Goal: Task Accomplishment & Management: Use online tool/utility

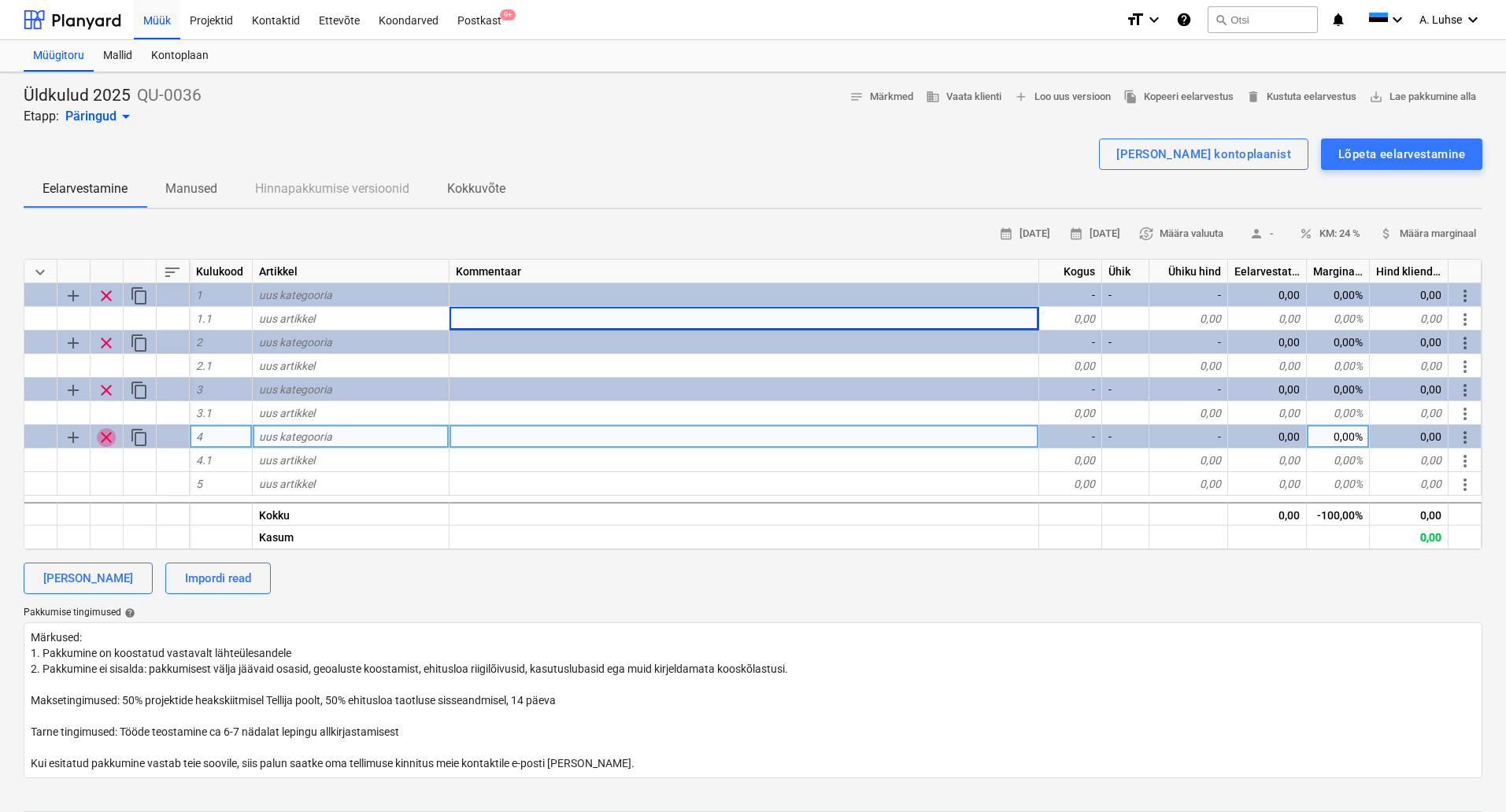
click at [106, 442] on span "clear" at bounding box center [107, 437] width 19 height 19
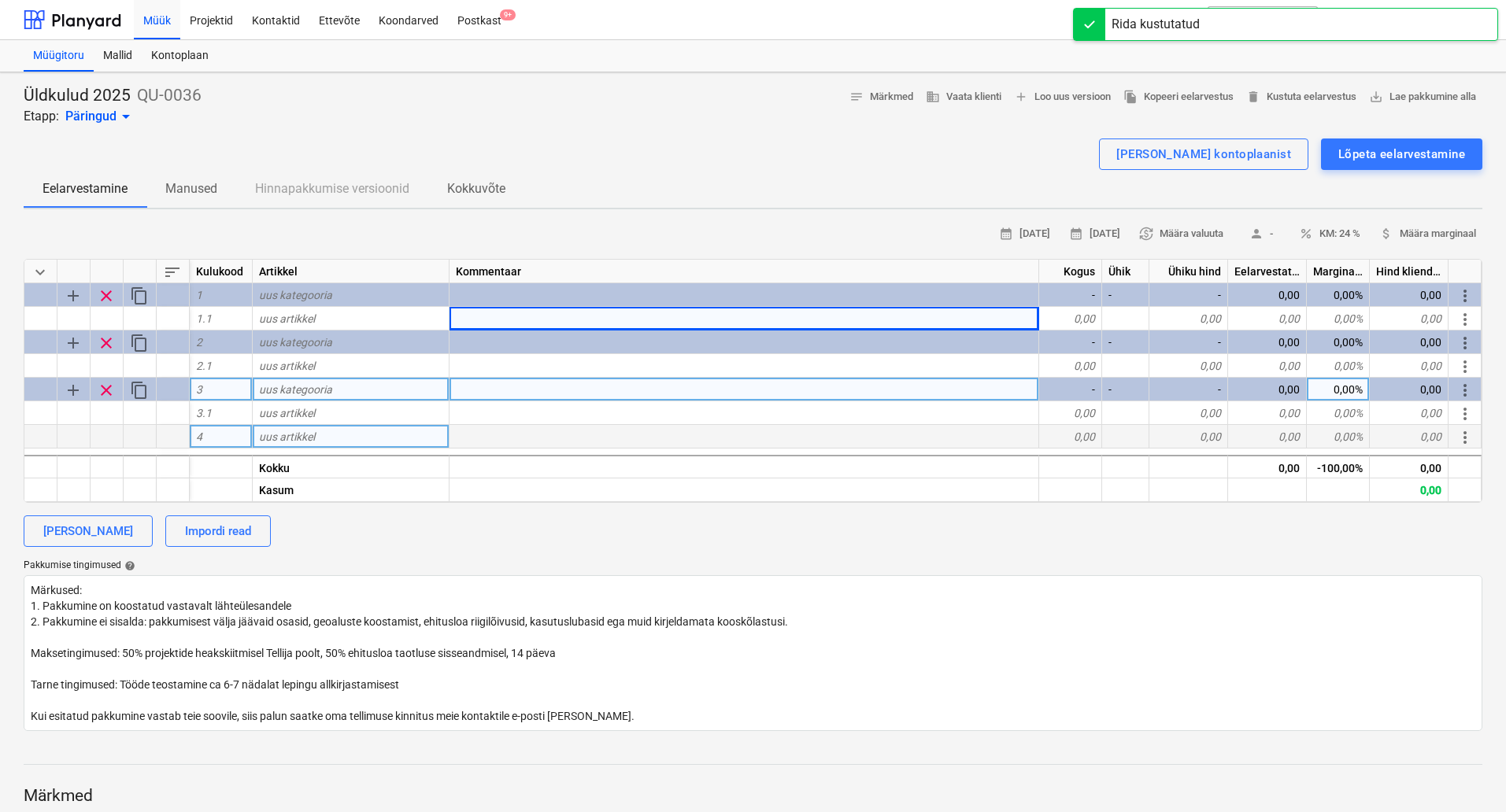
click at [111, 393] on span "clear" at bounding box center [107, 391] width 19 height 19
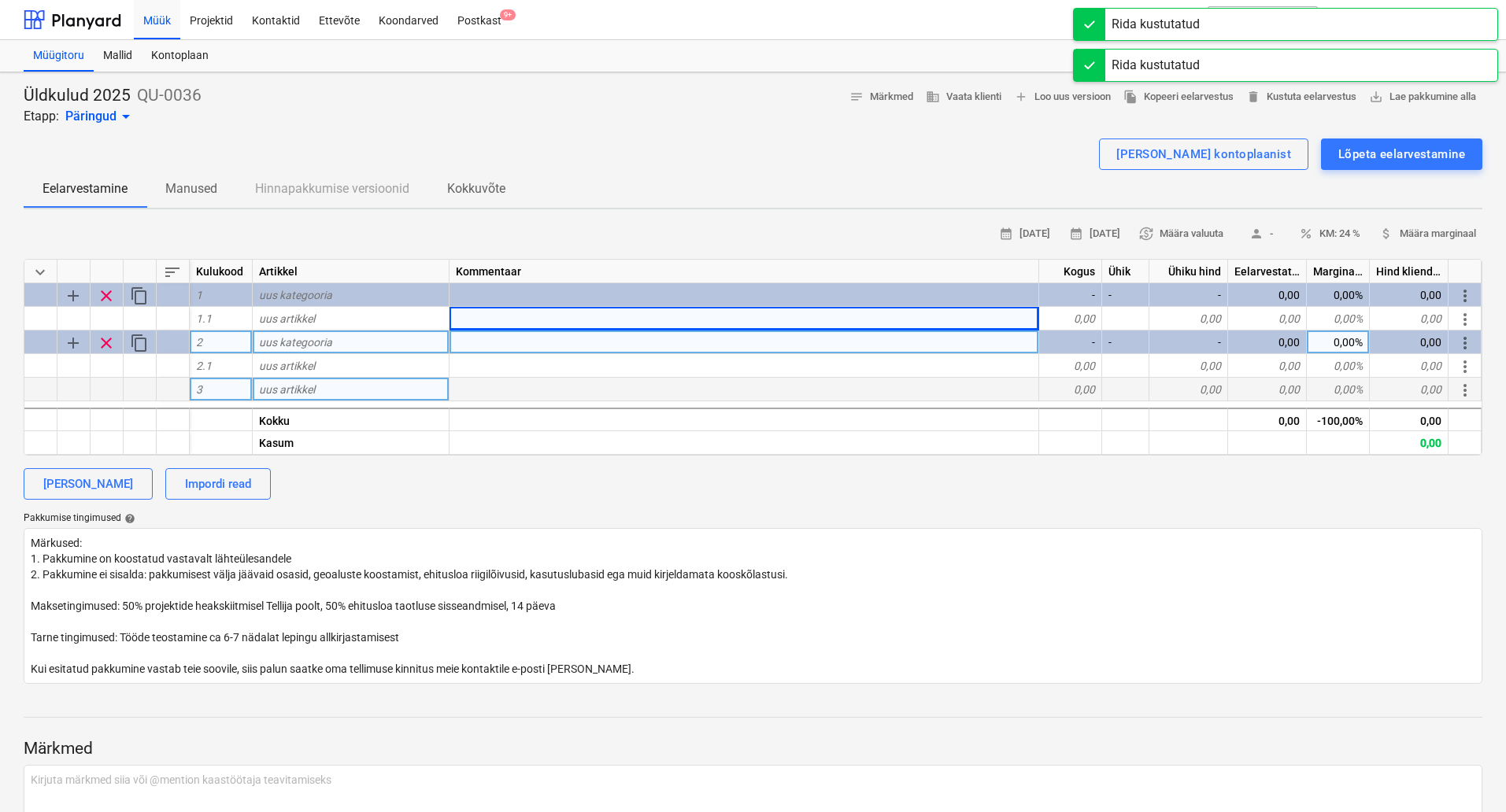
click at [106, 345] on span "clear" at bounding box center [107, 344] width 19 height 19
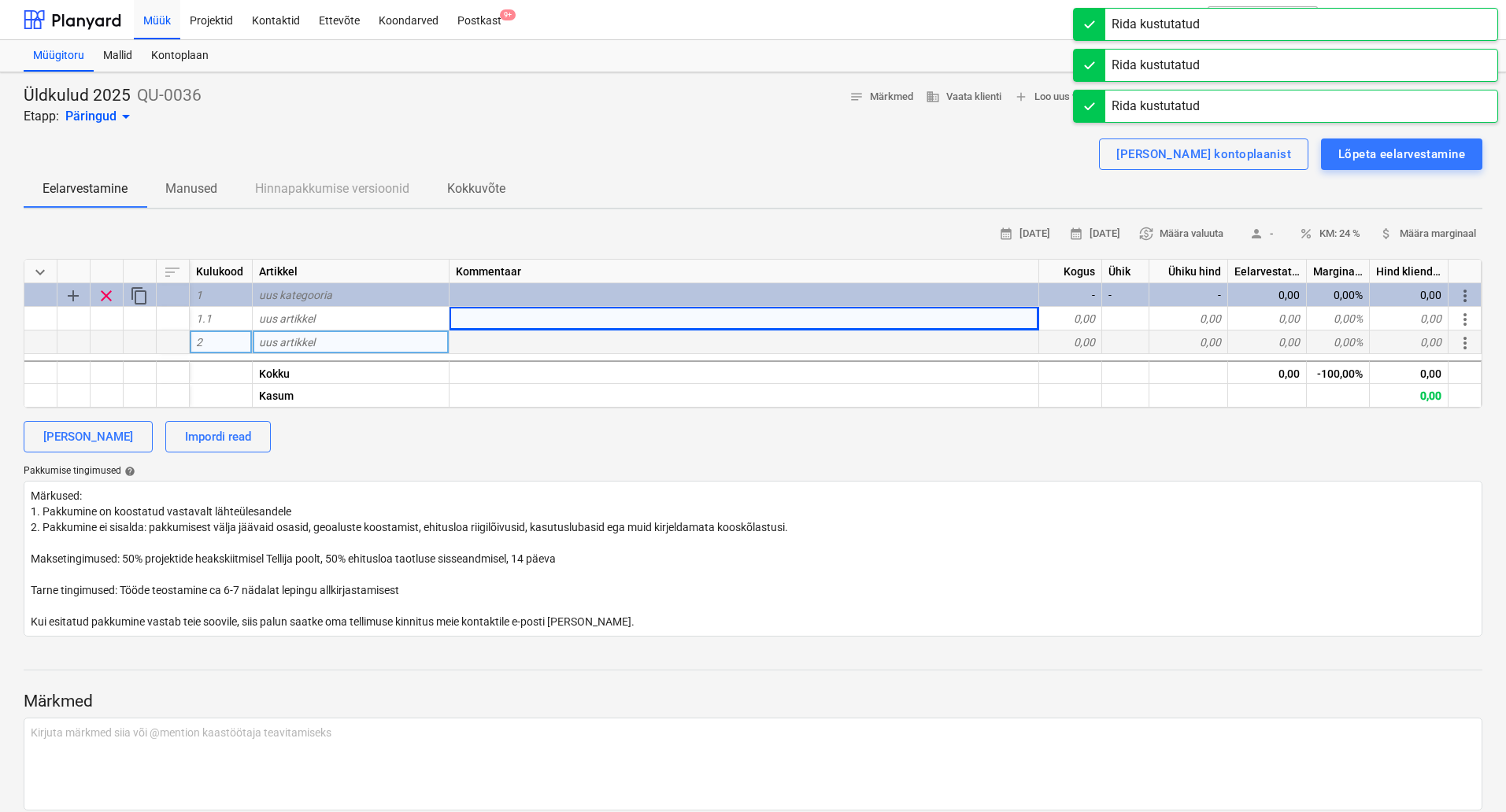
click at [286, 338] on span "uus artikkel" at bounding box center [287, 343] width 56 height 13
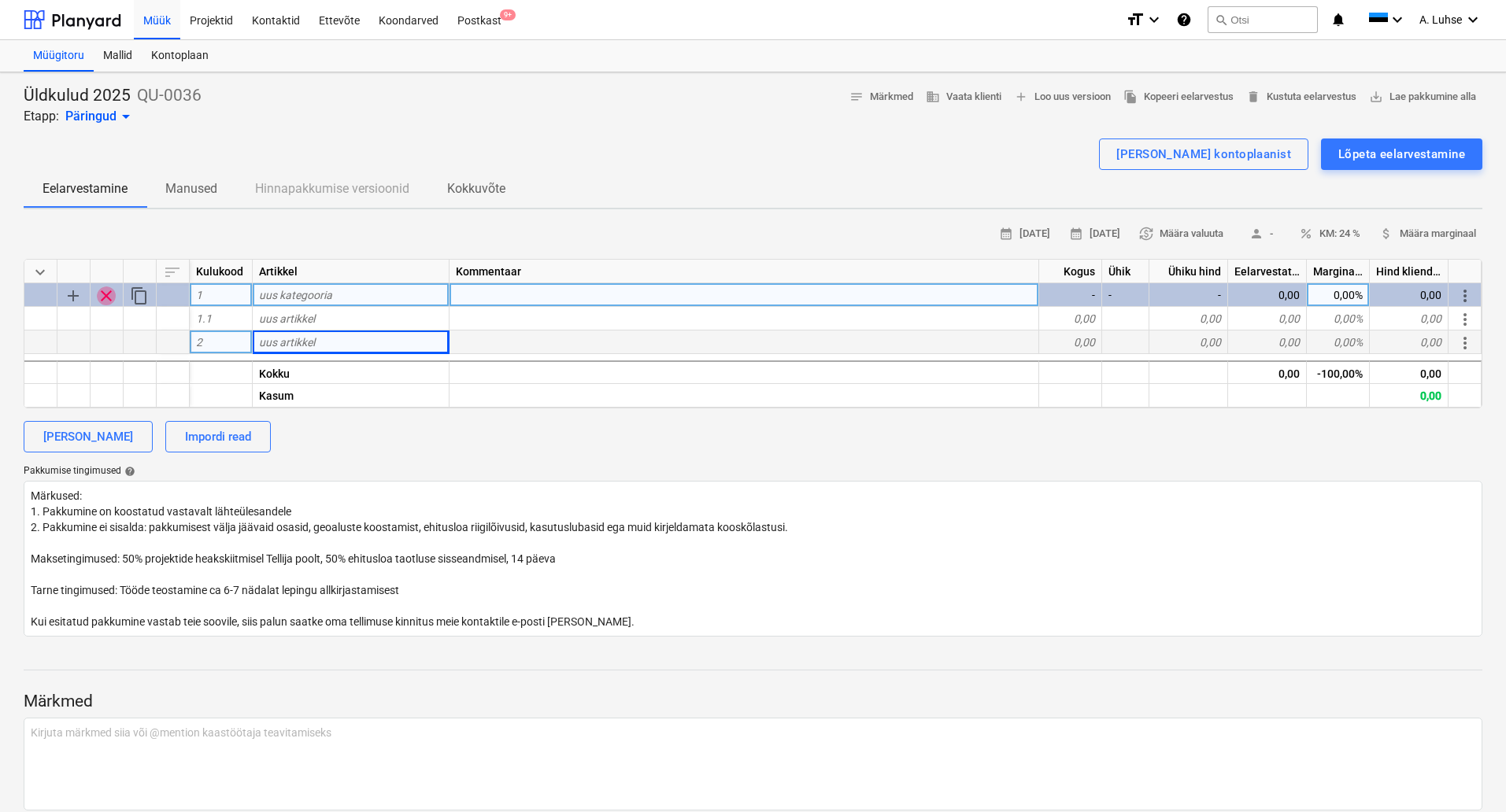
click at [107, 295] on span "clear" at bounding box center [107, 296] width 19 height 19
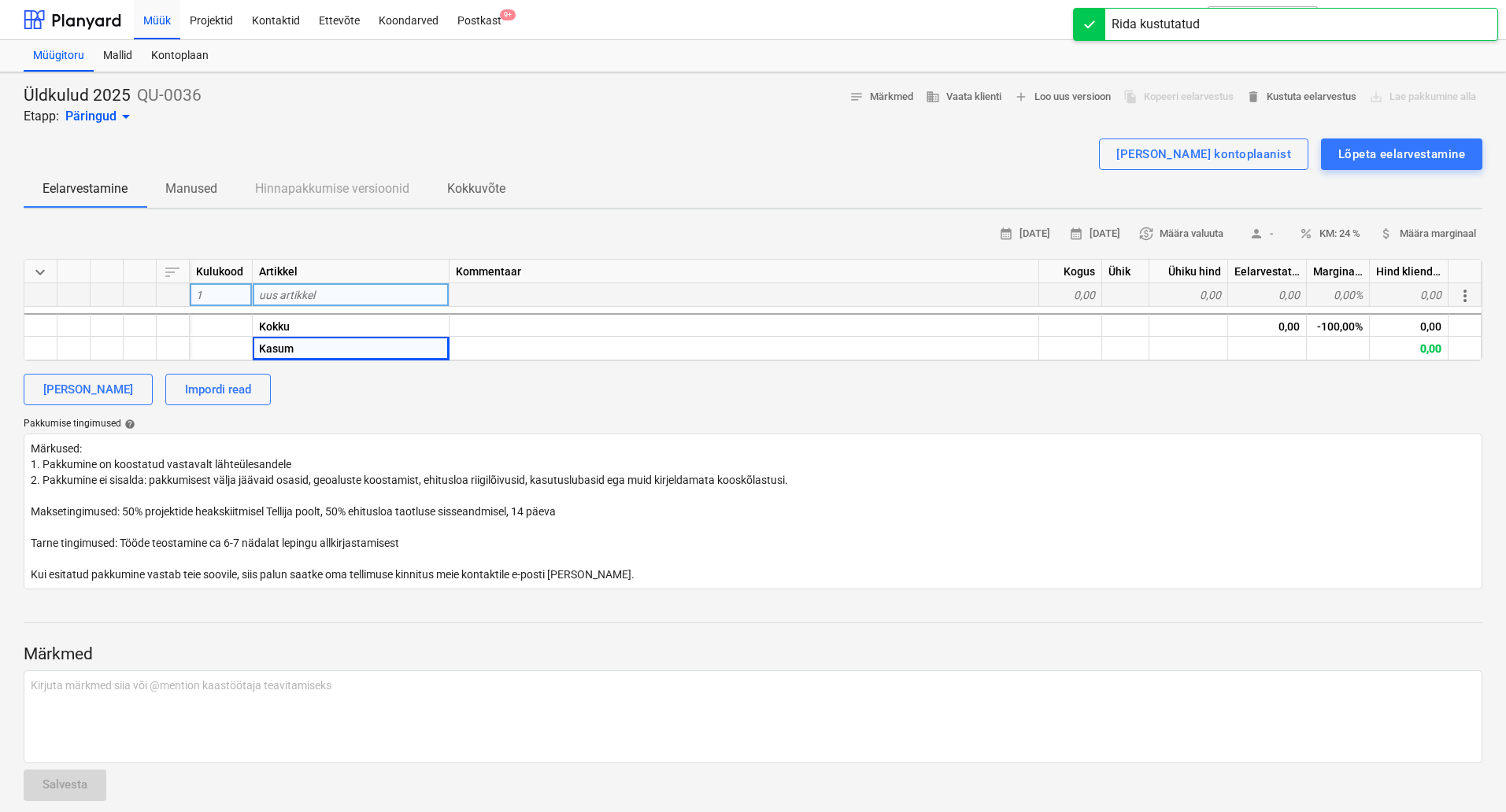
click at [294, 290] on span "uus artikkel" at bounding box center [287, 295] width 56 height 13
click at [42, 268] on span "keyboard_arrow_down" at bounding box center [40, 272] width 19 height 19
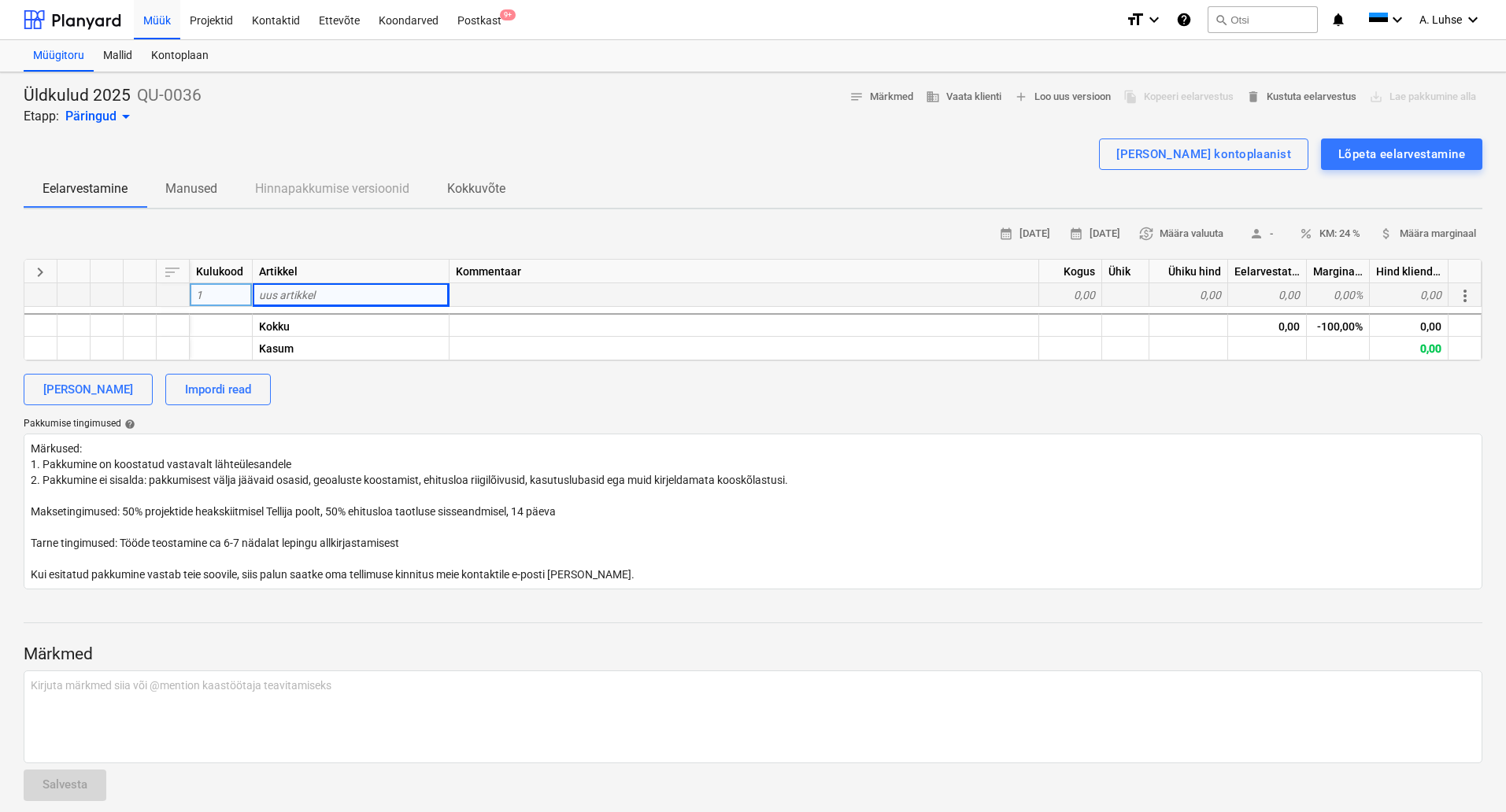
click at [152, 298] on div at bounding box center [139, 295] width 33 height 23
click at [74, 293] on div at bounding box center [74, 295] width 33 height 23
click at [112, 394] on div "[PERSON_NAME]" at bounding box center [88, 390] width 90 height 21
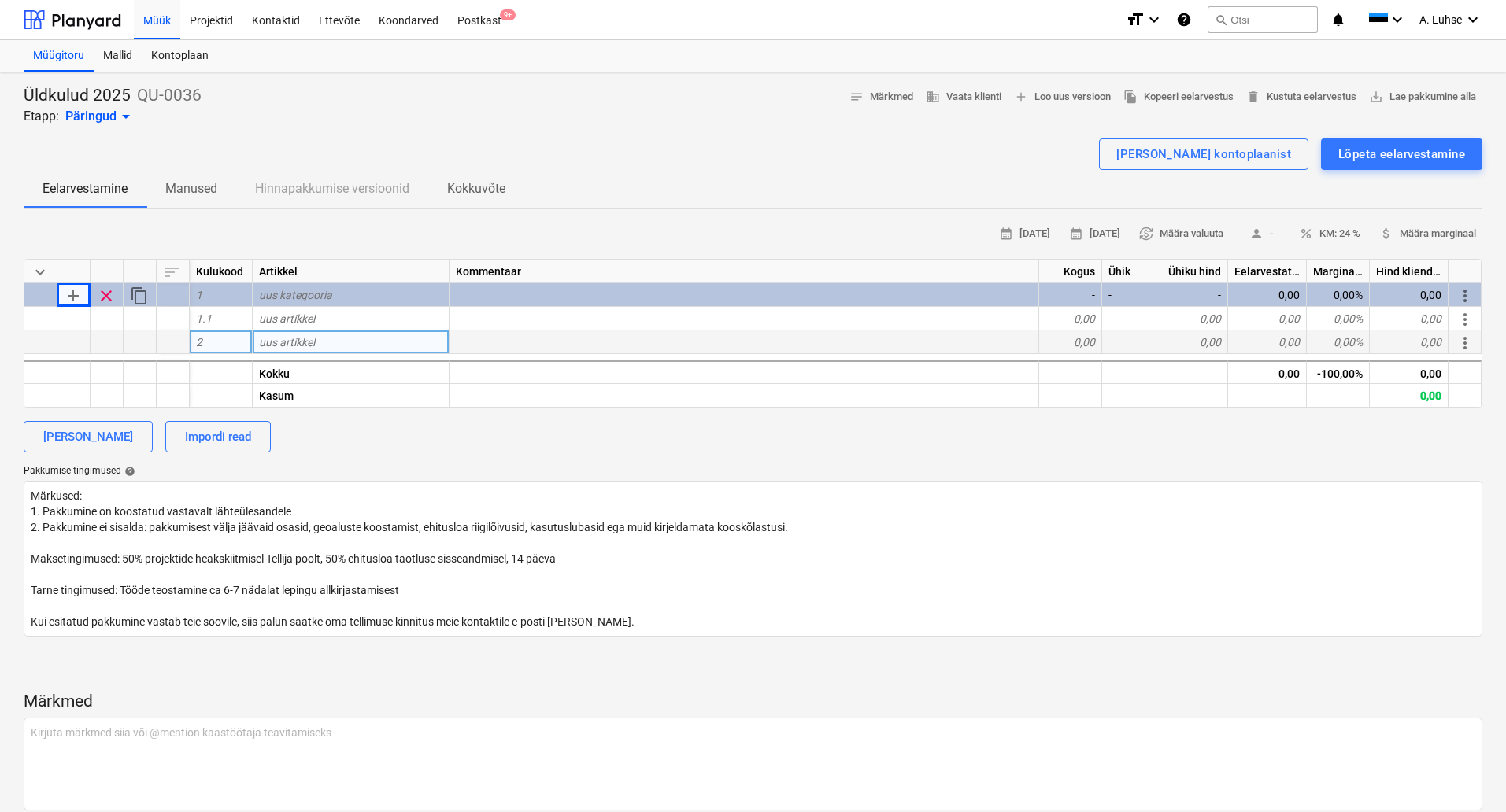
click at [1468, 341] on span "more_vert" at bounding box center [1465, 344] width 19 height 19
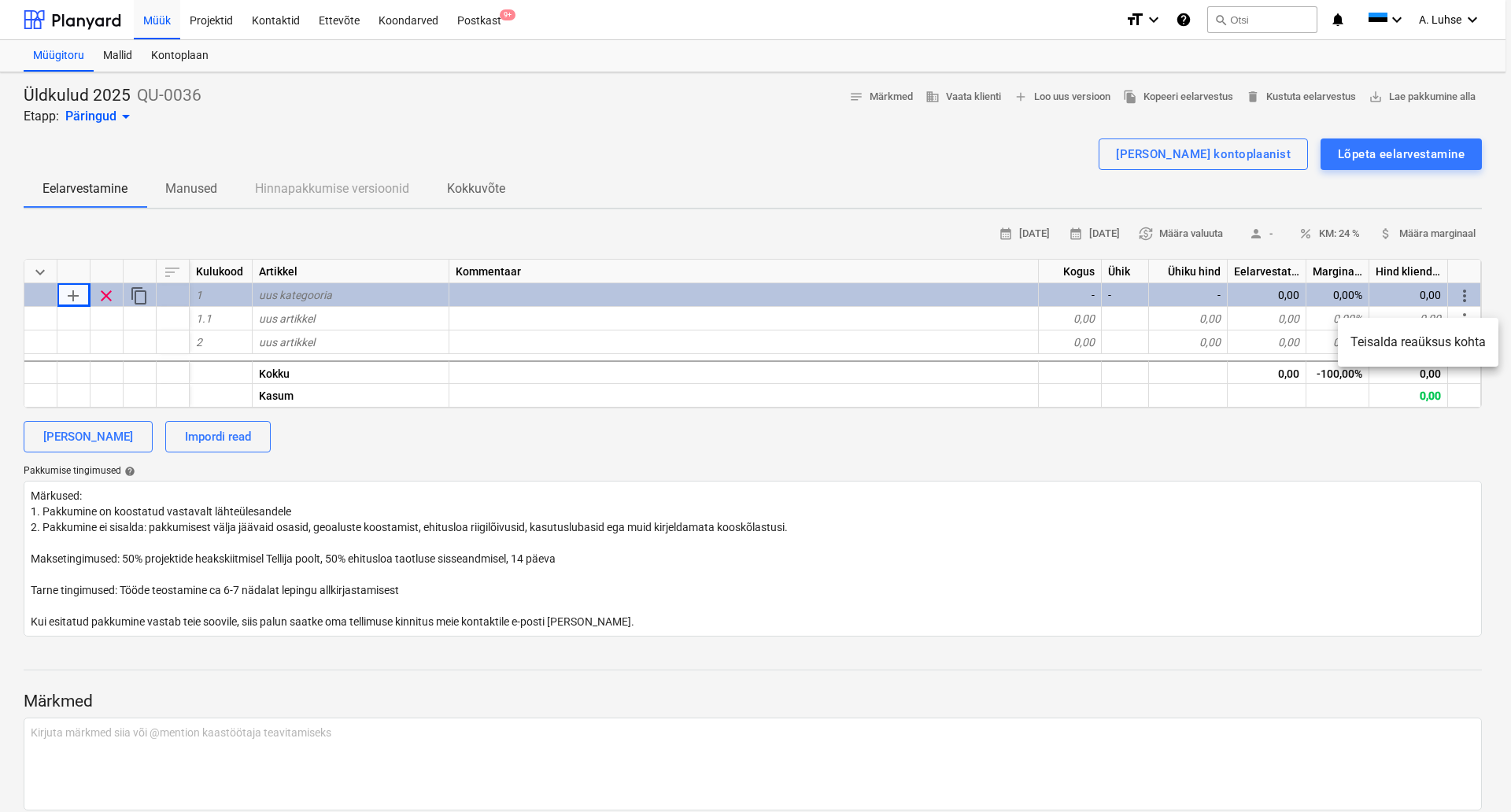
click at [1490, 287] on div at bounding box center [756, 406] width 1511 height 812
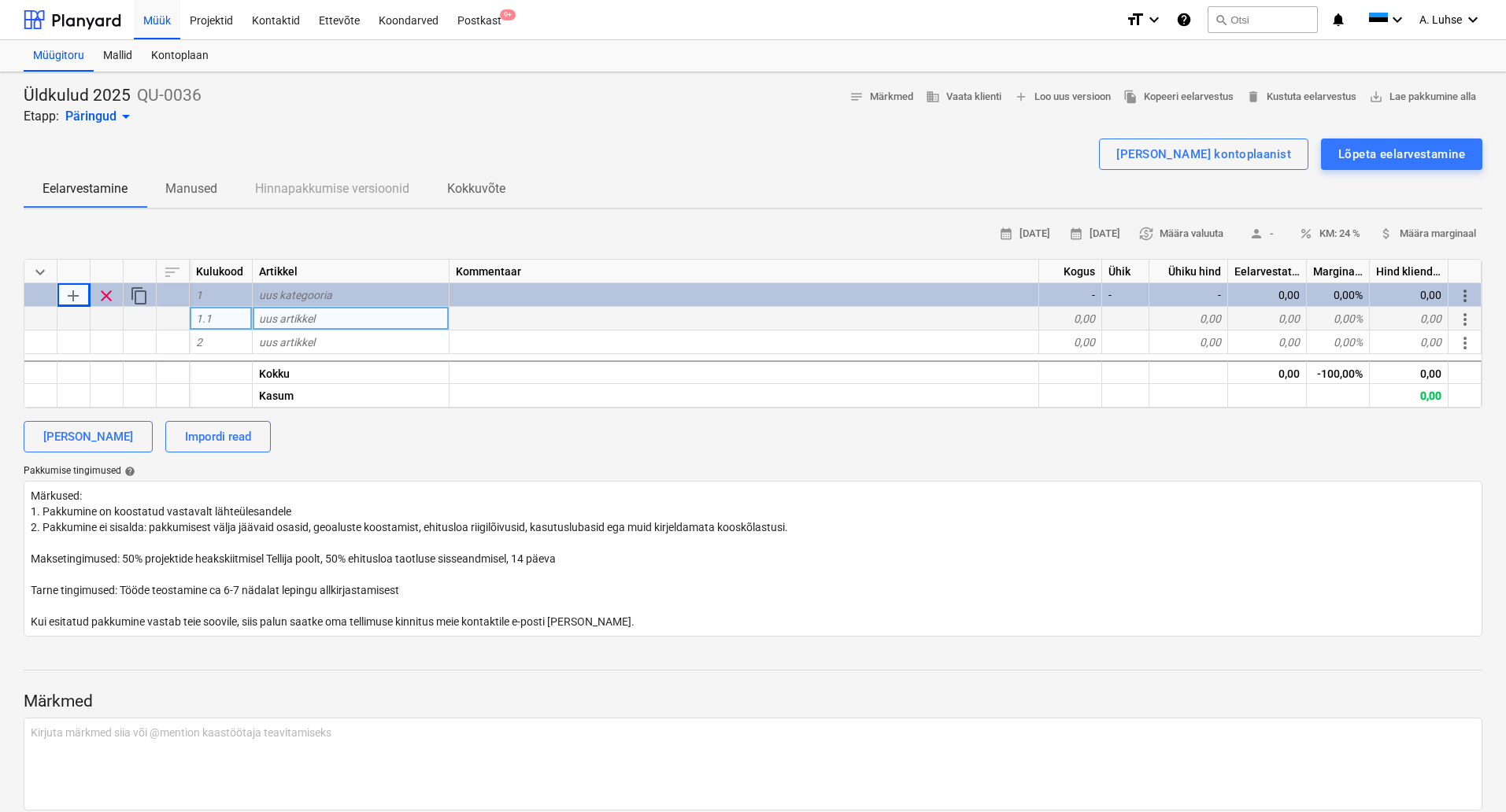
click at [1468, 322] on span "more_vert" at bounding box center [1465, 320] width 19 height 19
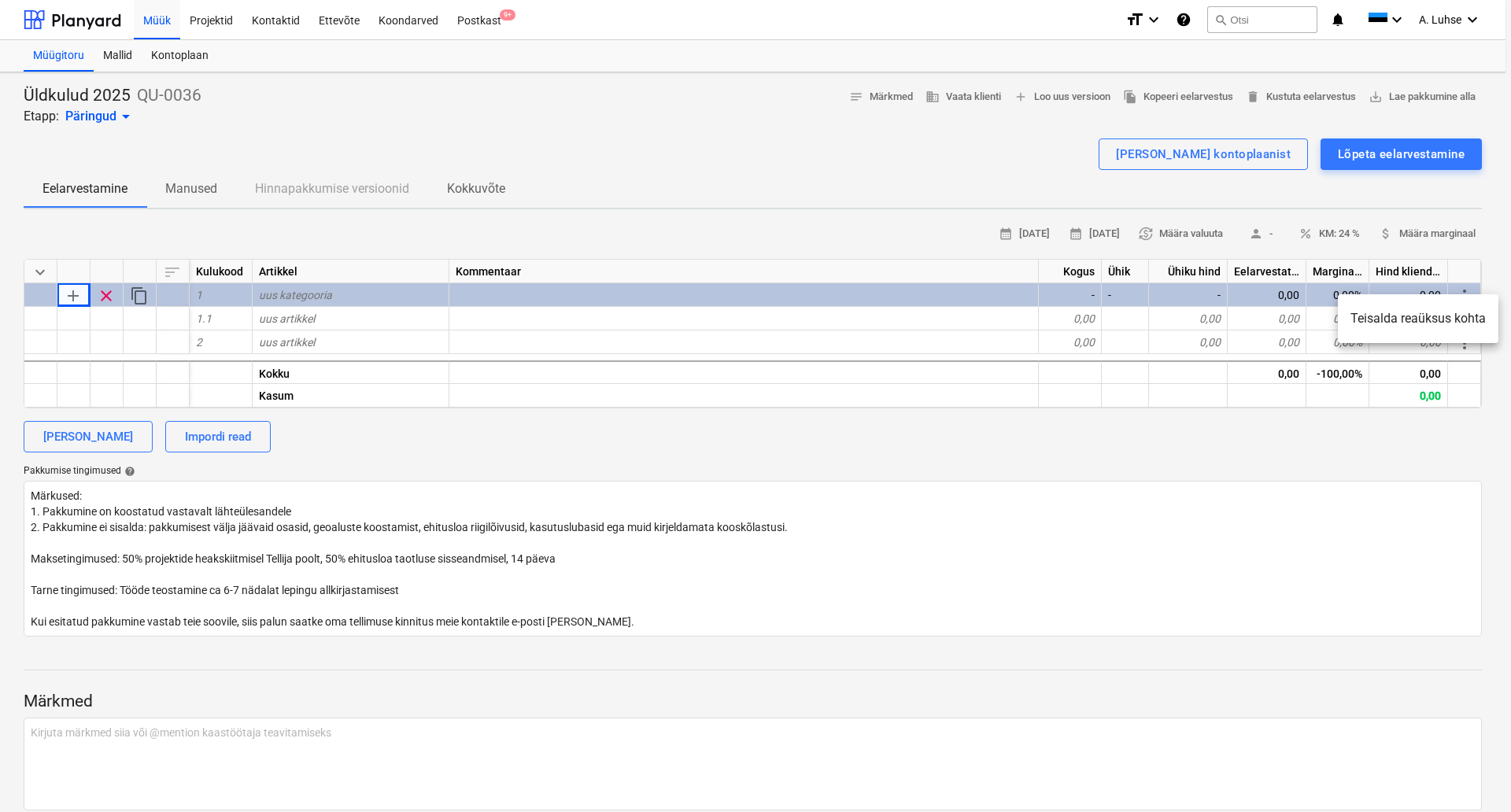
click at [1486, 255] on div at bounding box center [756, 406] width 1511 height 812
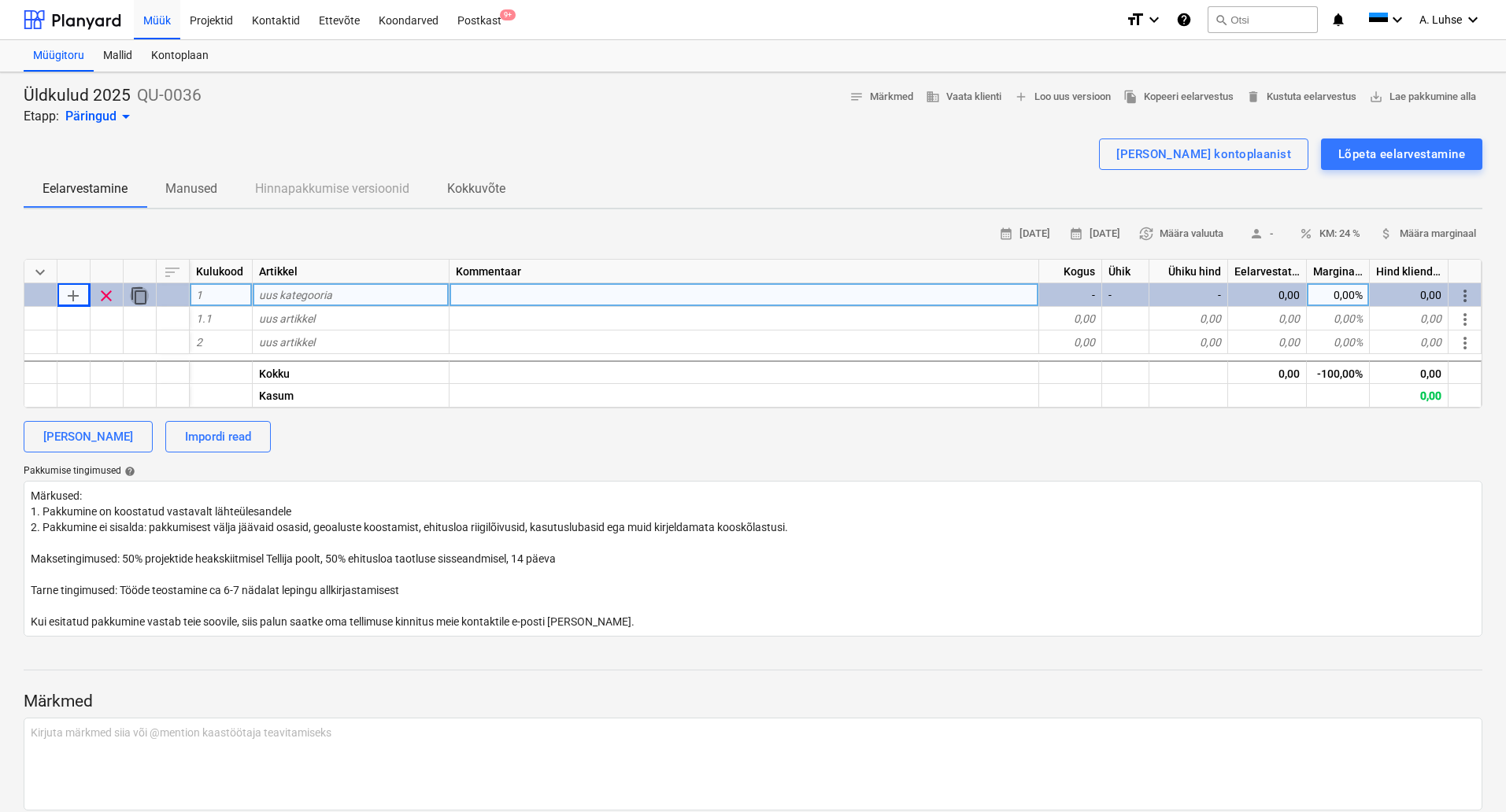
click at [147, 296] on span "content_copy" at bounding box center [139, 296] width 19 height 19
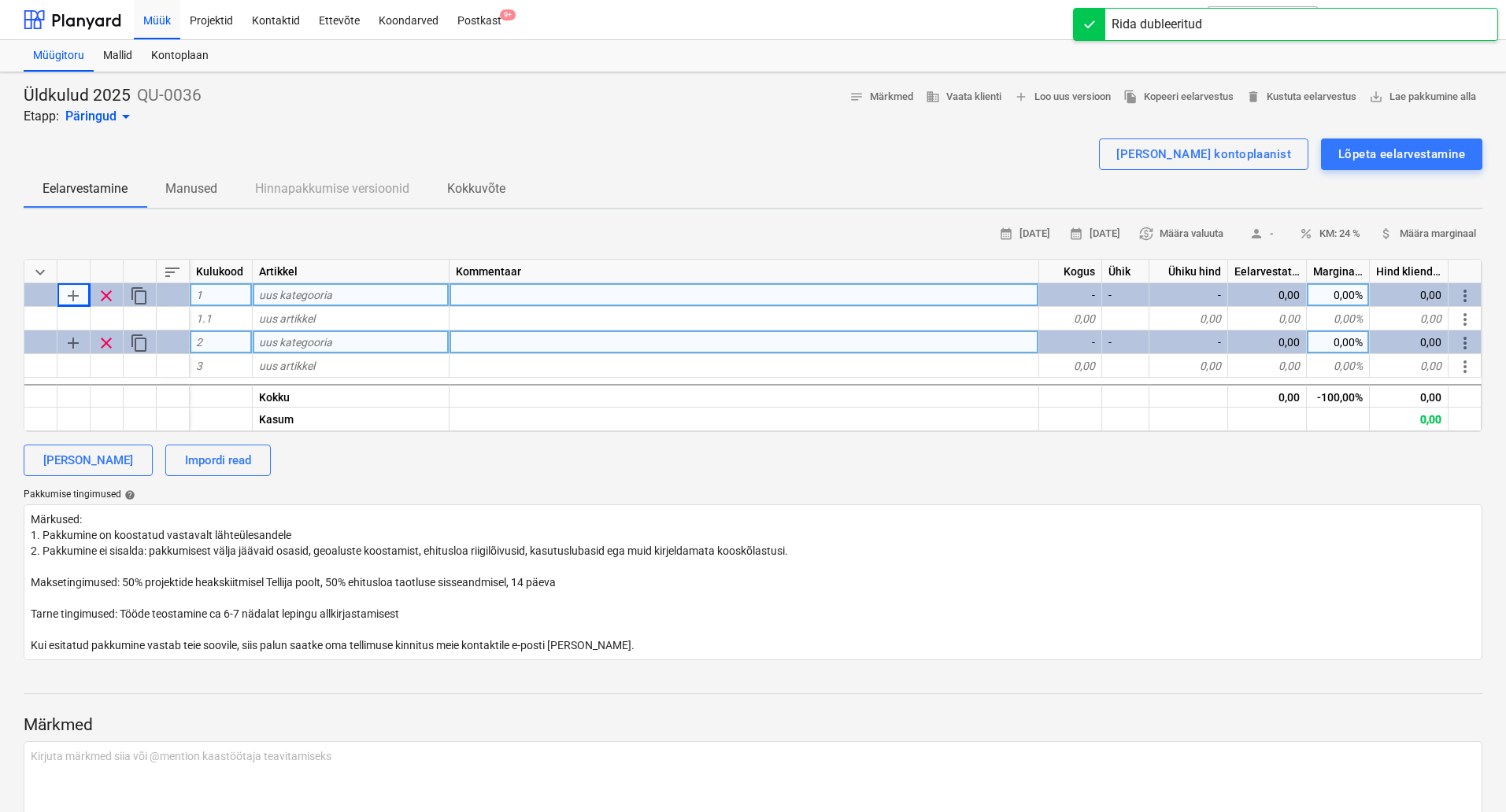
click at [72, 347] on span "add" at bounding box center [74, 344] width 19 height 19
click at [110, 296] on span "clear" at bounding box center [107, 296] width 19 height 19
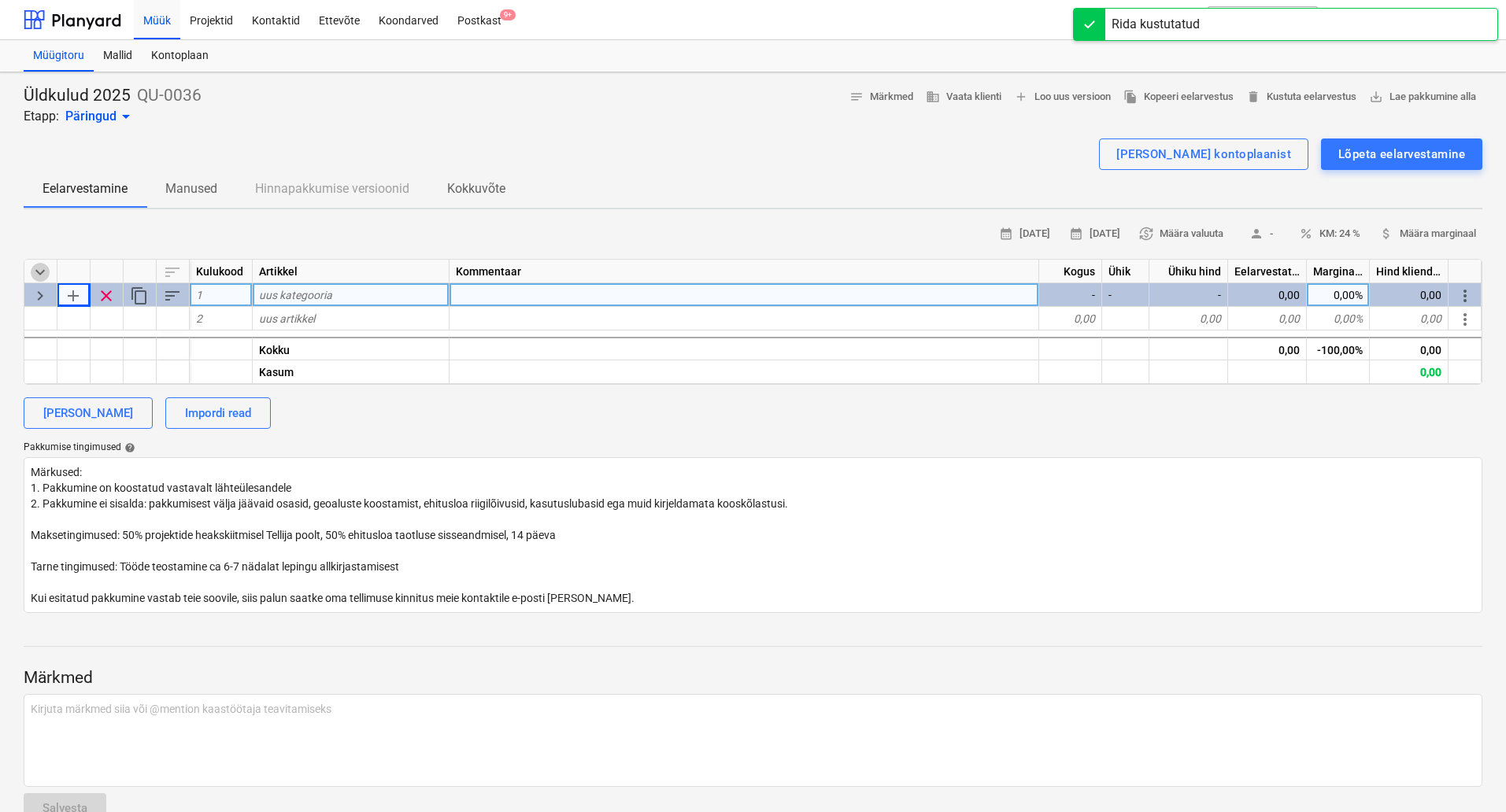
click at [42, 269] on span "keyboard_arrow_down" at bounding box center [40, 272] width 19 height 19
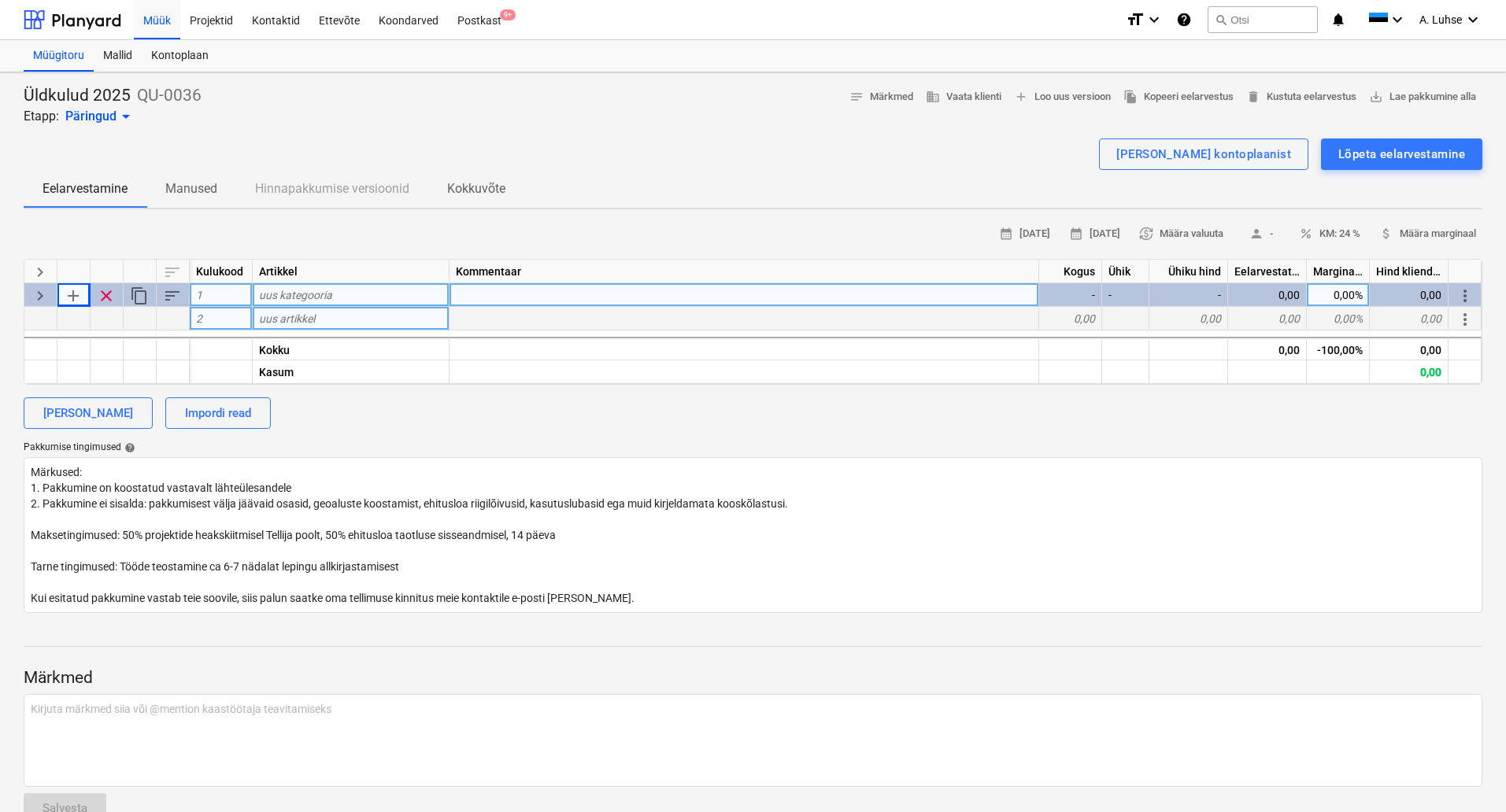
click at [396, 319] on div "uus artikkel" at bounding box center [351, 318] width 197 height 23
drag, startPoint x: 395, startPoint y: 317, endPoint x: 163, endPoint y: 316, distance: 232.0
click at [163, 316] on div at bounding box center [173, 318] width 33 height 23
click at [143, 321] on div at bounding box center [139, 318] width 33 height 23
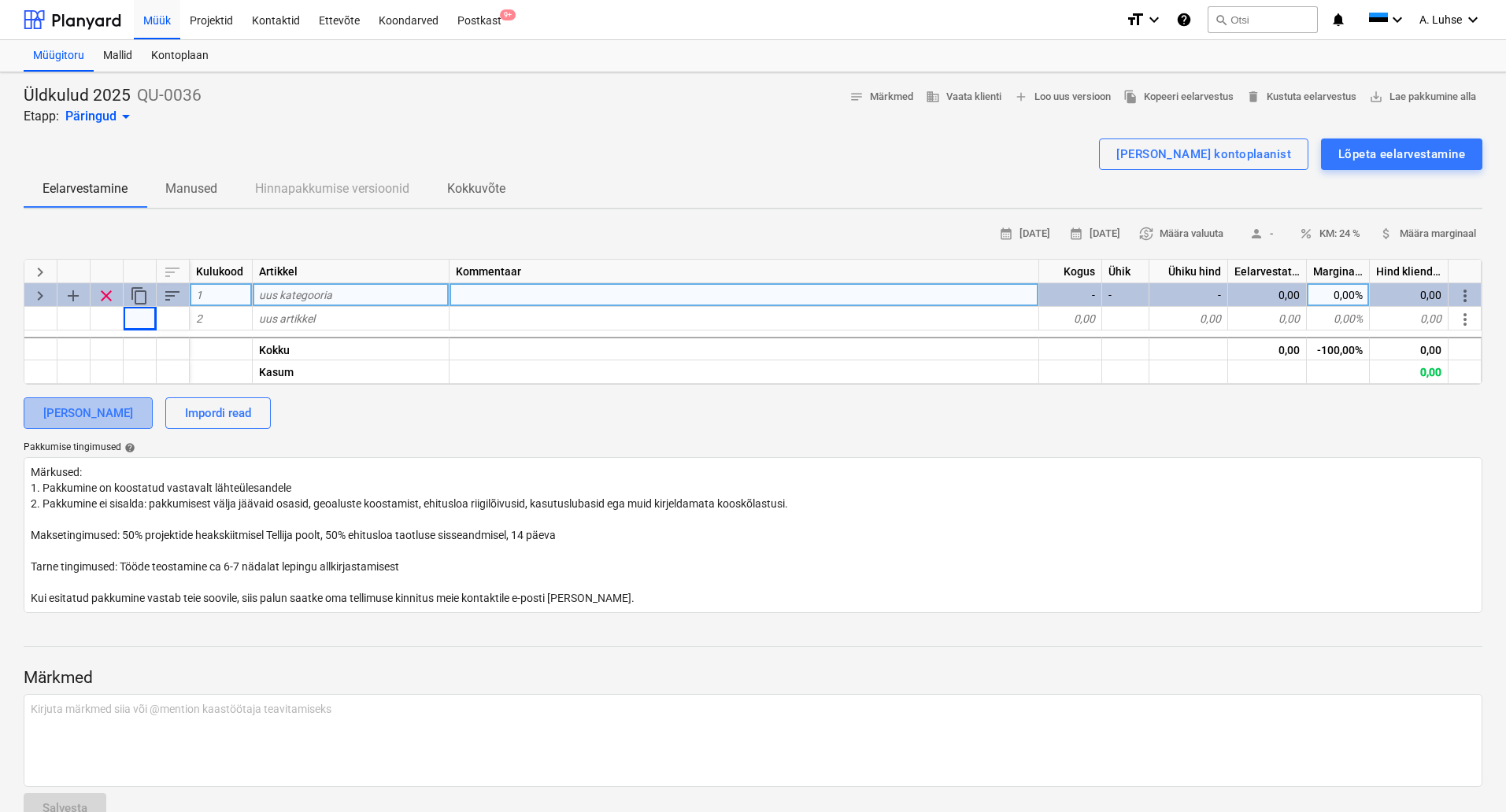
click at [122, 418] on div "[PERSON_NAME]" at bounding box center [88, 413] width 90 height 21
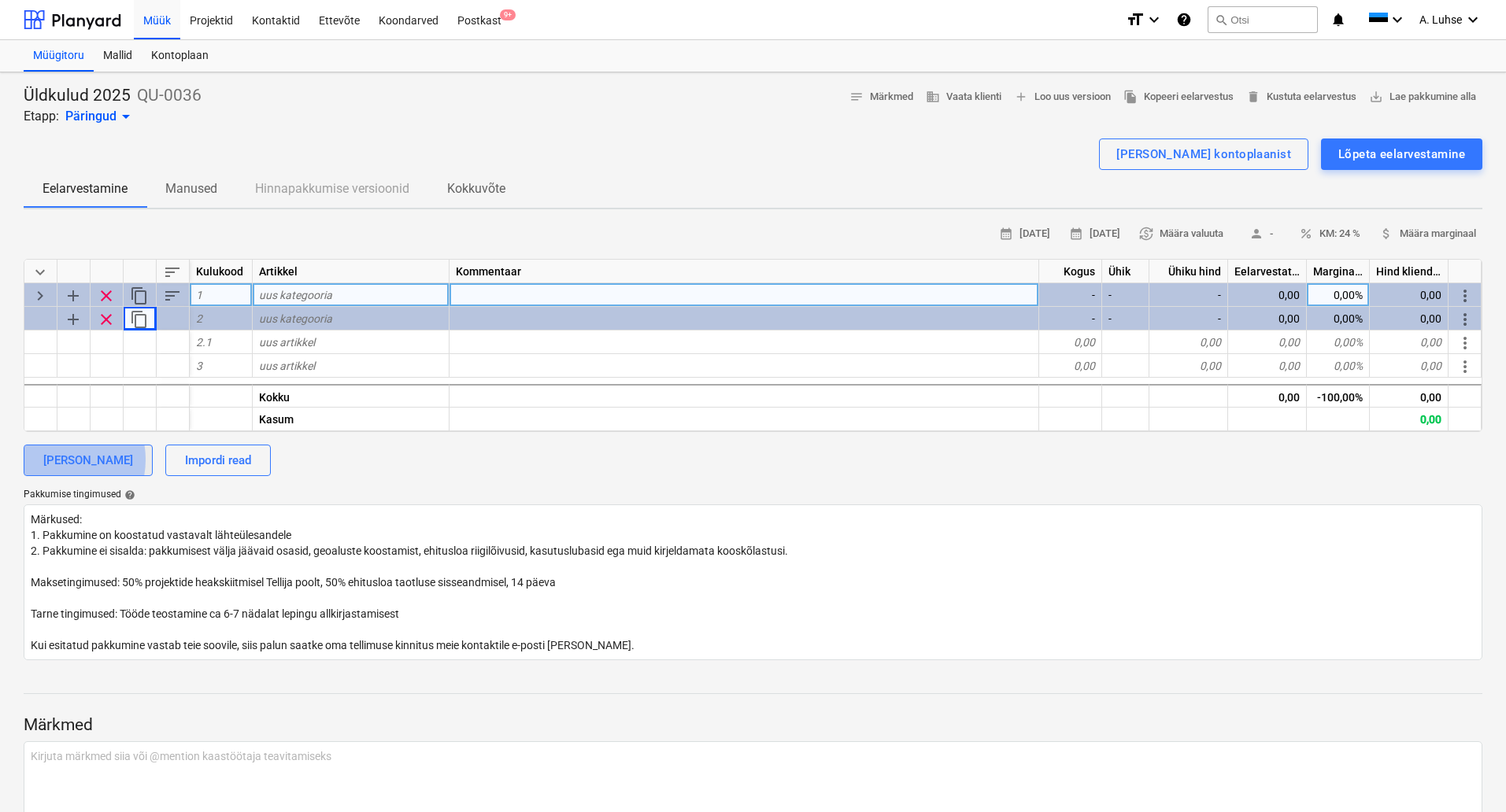
click at [55, 460] on div "[PERSON_NAME]" at bounding box center [88, 460] width 90 height 21
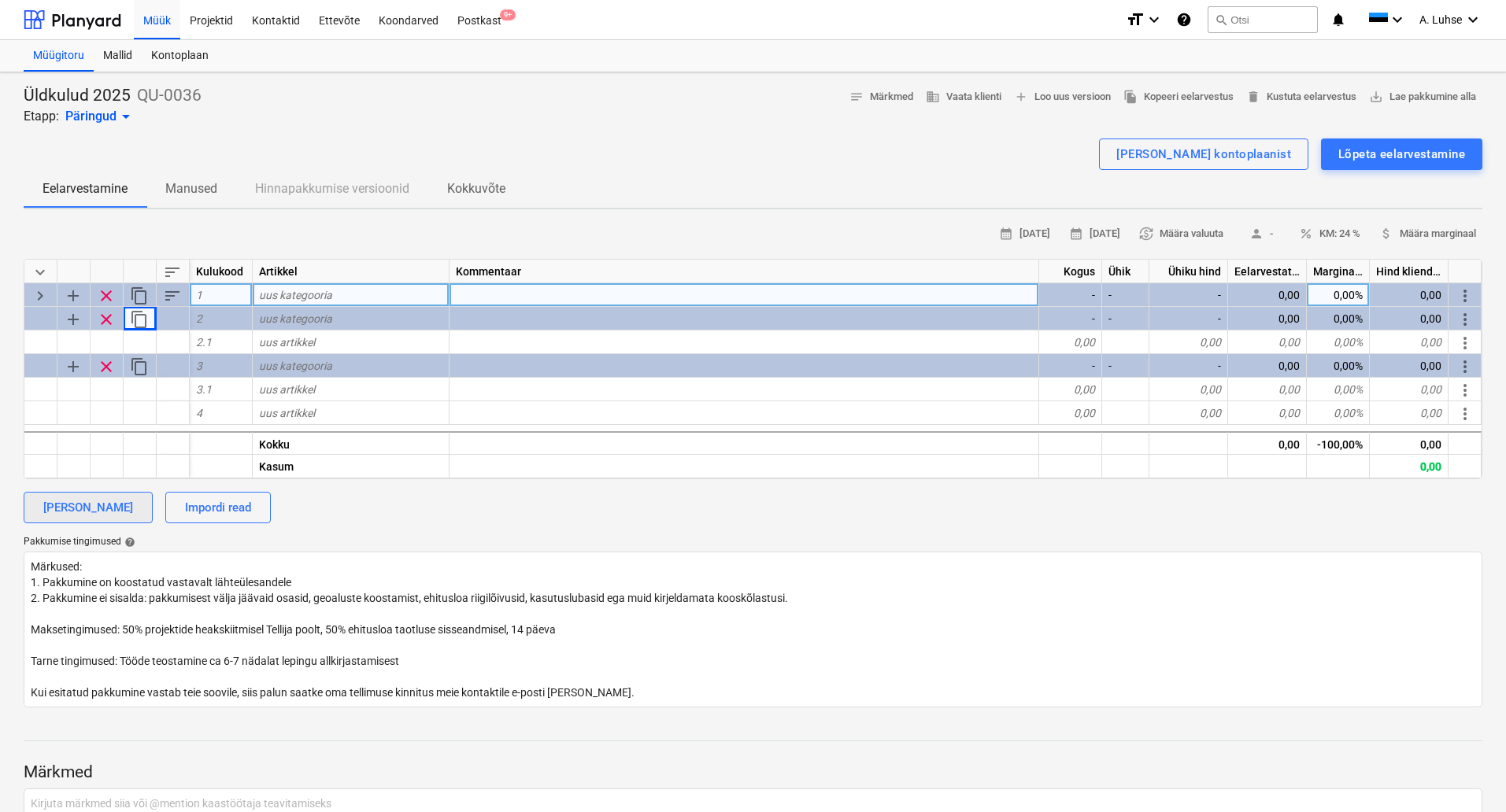
click at [83, 507] on div "[PERSON_NAME]" at bounding box center [88, 508] width 90 height 21
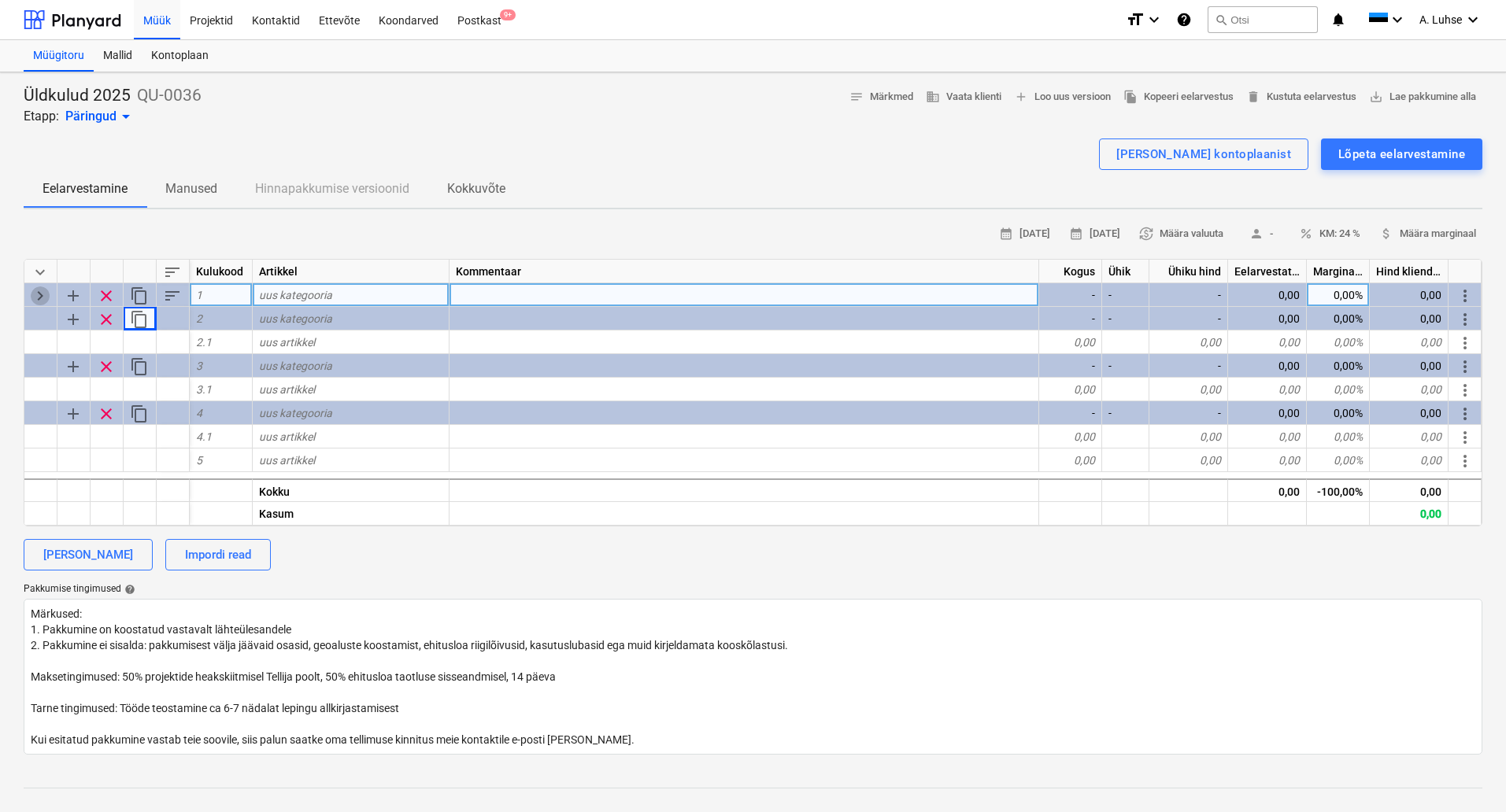
click at [43, 298] on span "keyboard_arrow_right" at bounding box center [40, 296] width 19 height 19
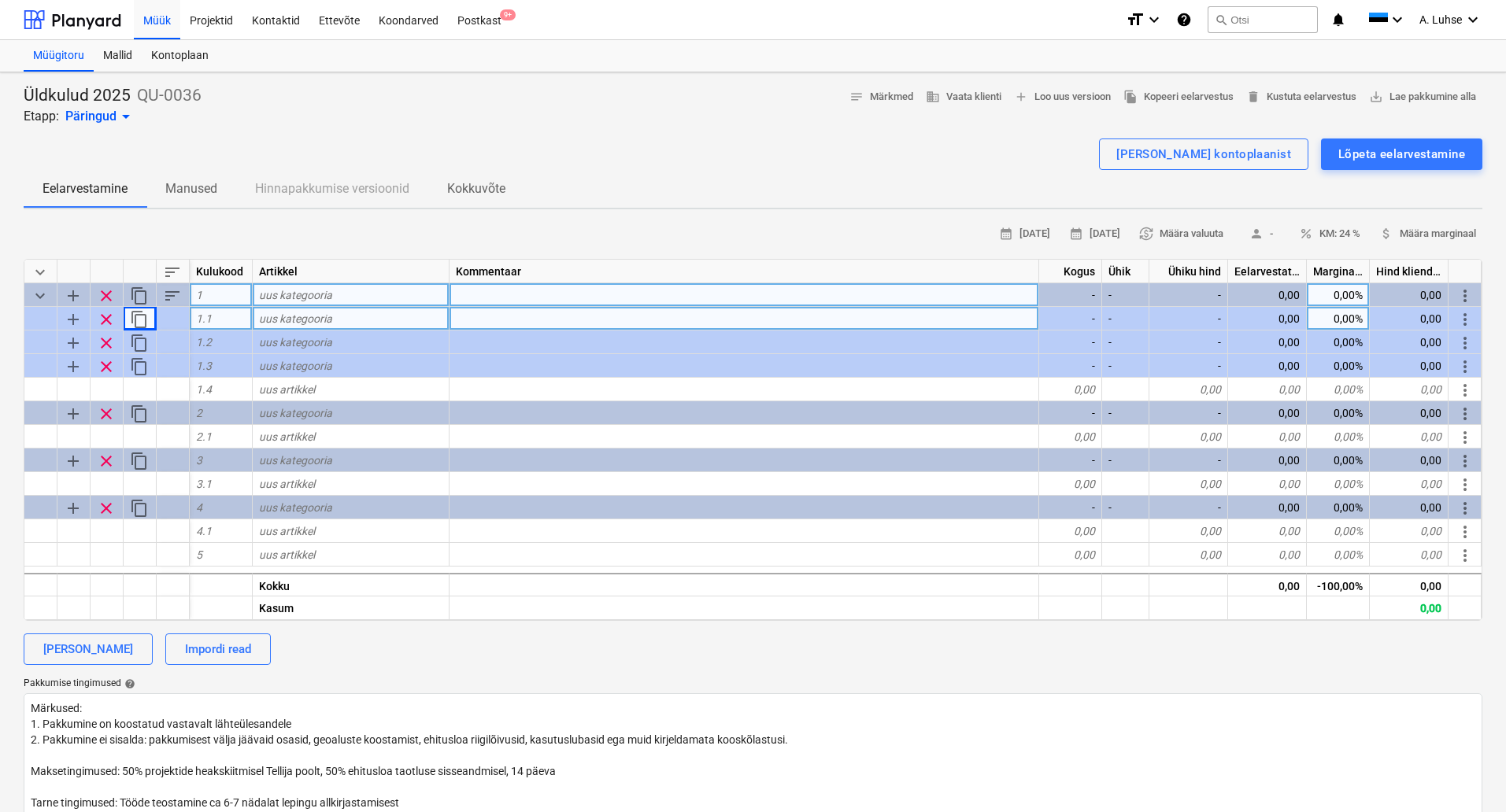
click at [107, 318] on span "clear" at bounding box center [107, 320] width 19 height 19
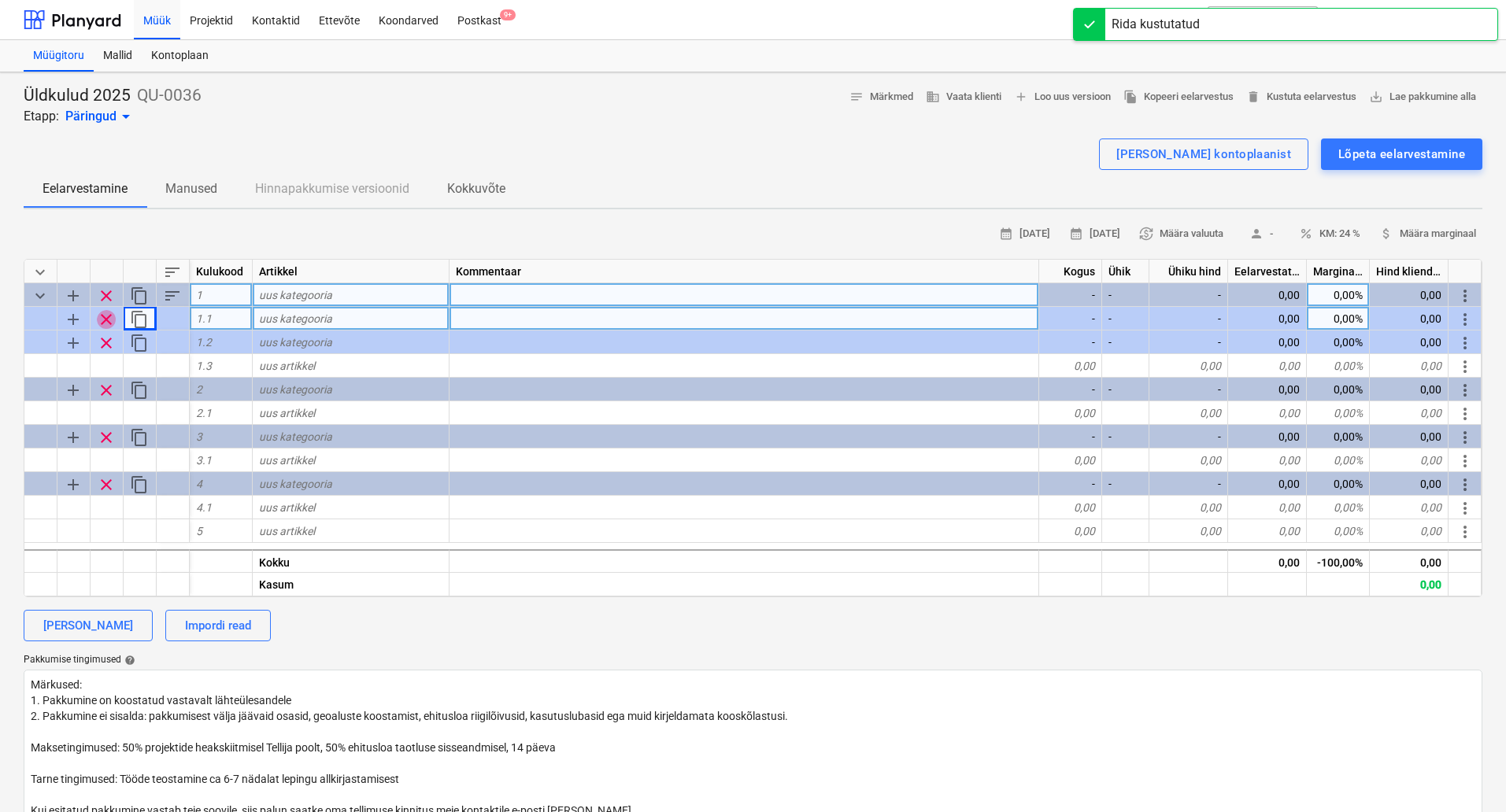
click at [107, 318] on span "clear" at bounding box center [107, 320] width 19 height 19
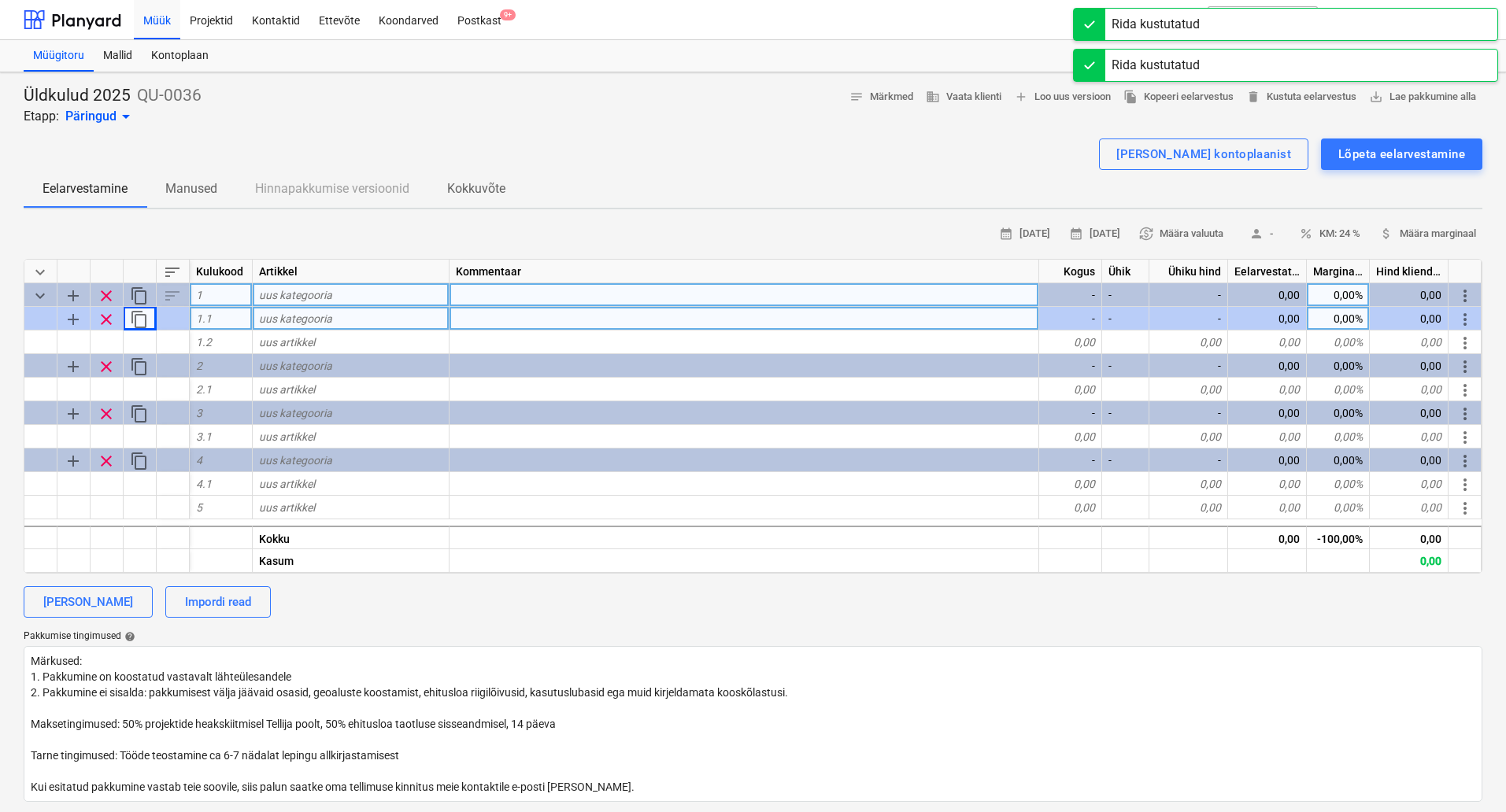
click at [107, 318] on span "clear" at bounding box center [107, 320] width 19 height 19
type textarea "x"
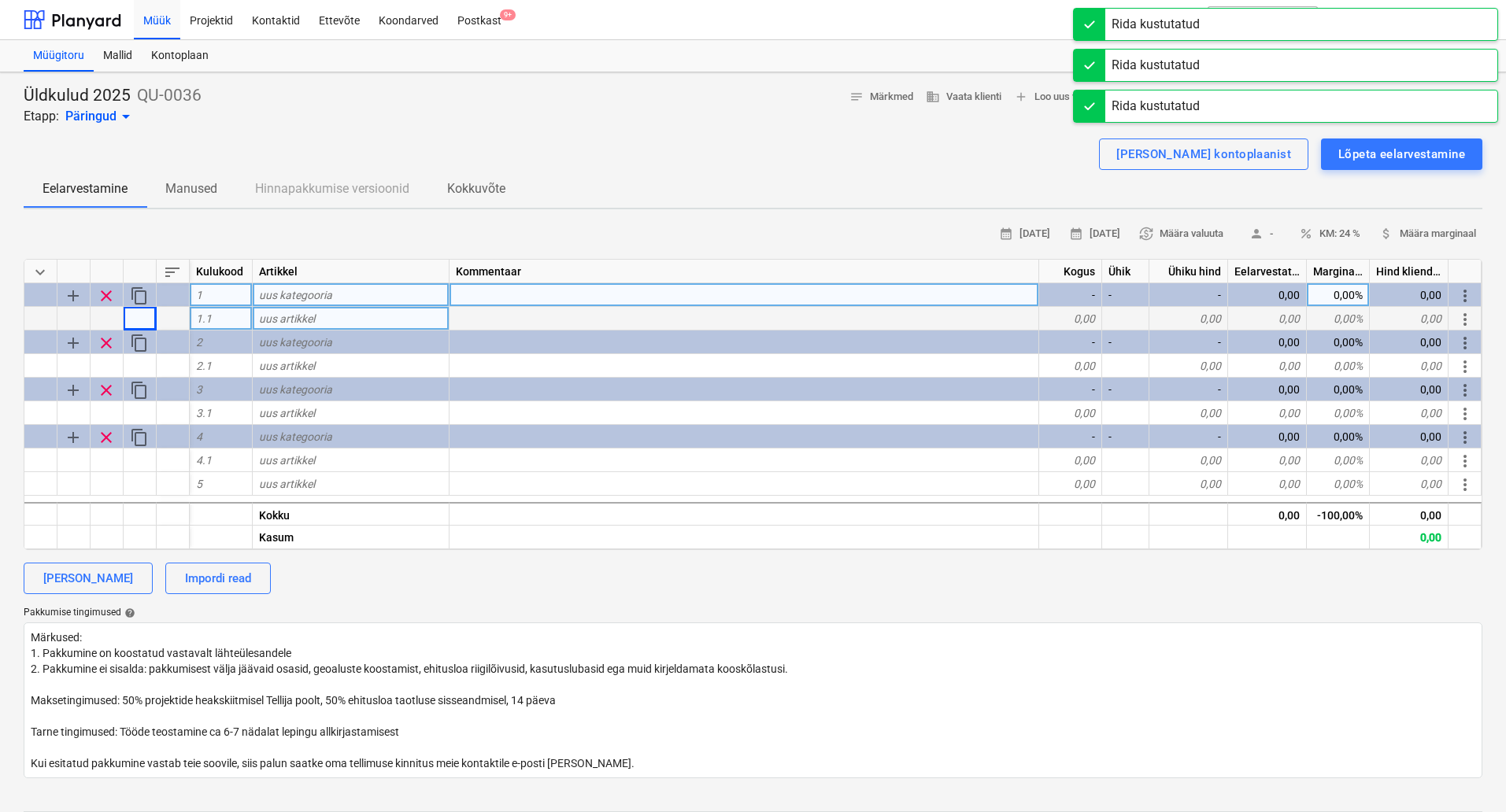
click at [222, 321] on div "1.1" at bounding box center [221, 318] width 63 height 23
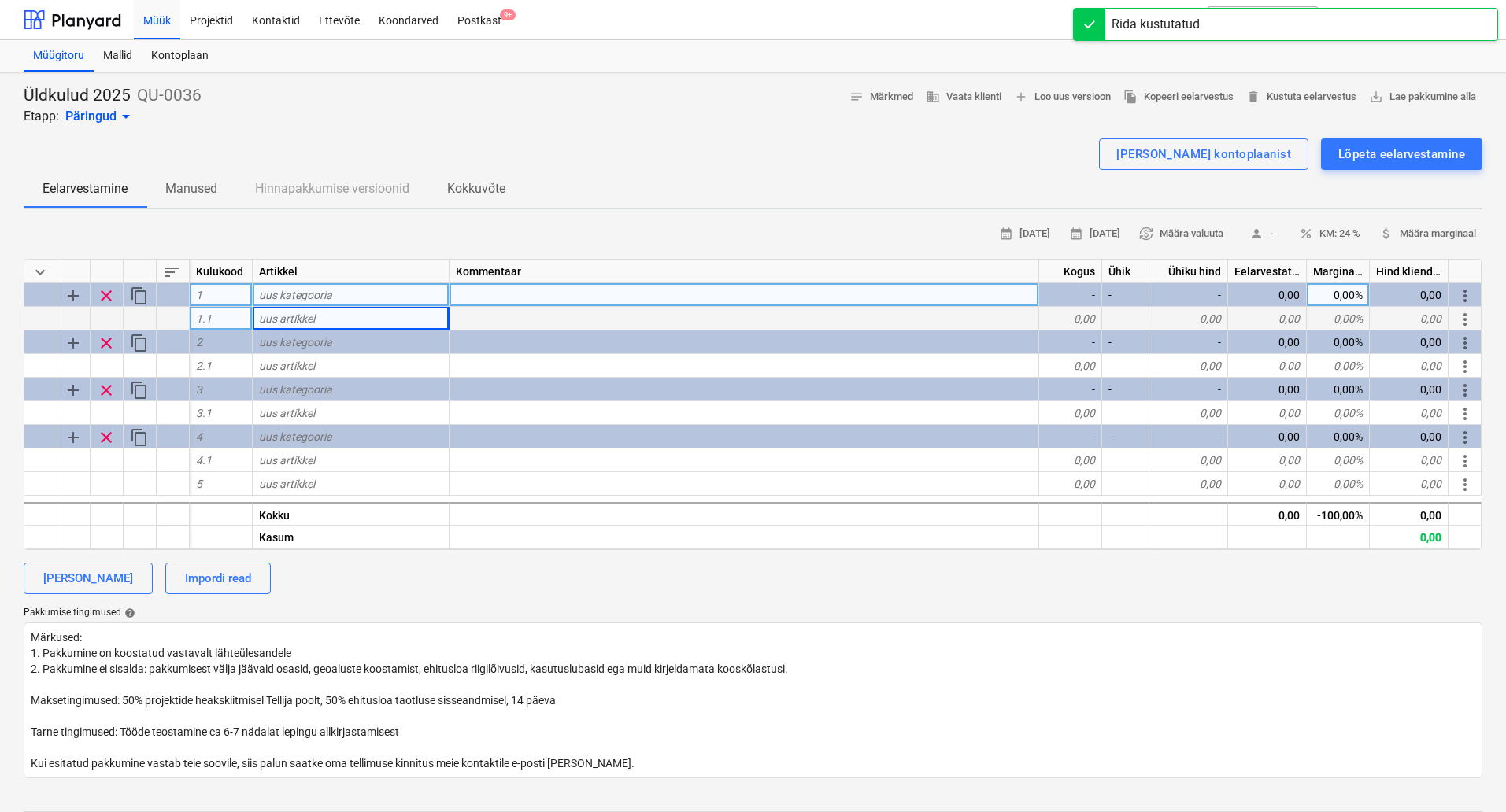
click at [42, 312] on div at bounding box center [40, 318] width 33 height 23
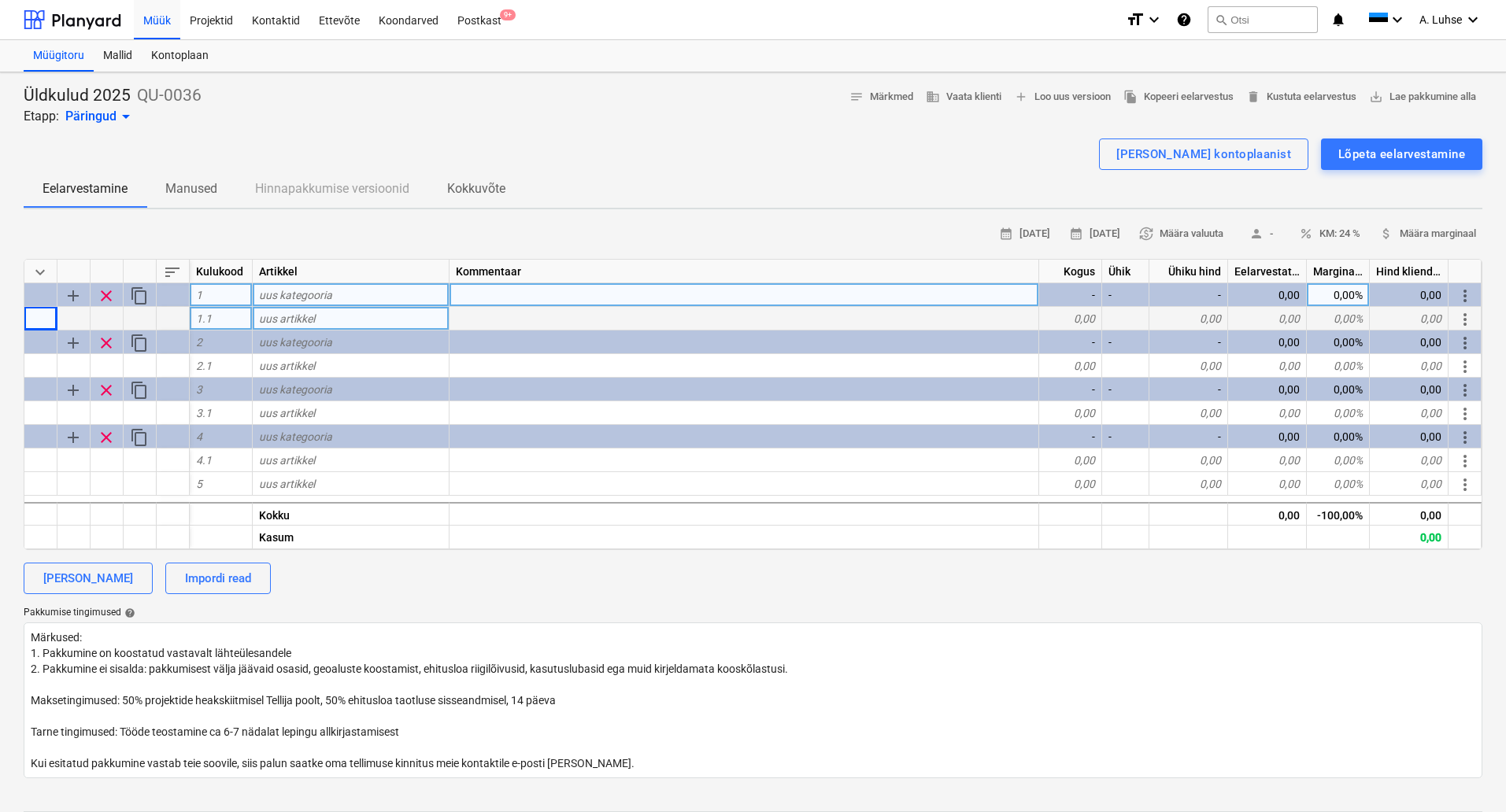
click at [45, 312] on div at bounding box center [40, 318] width 33 height 23
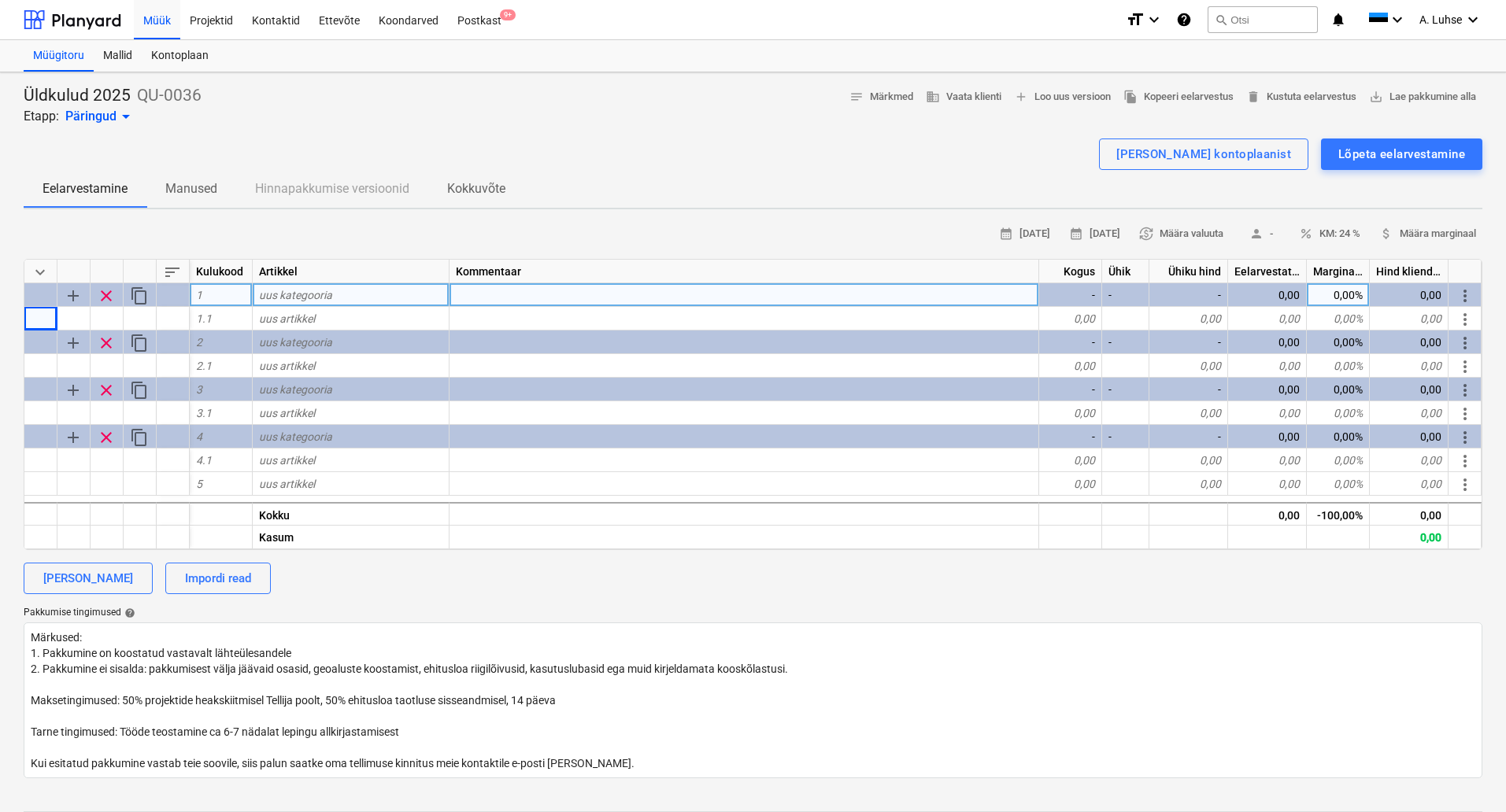
click at [168, 274] on span "sort" at bounding box center [172, 272] width 19 height 19
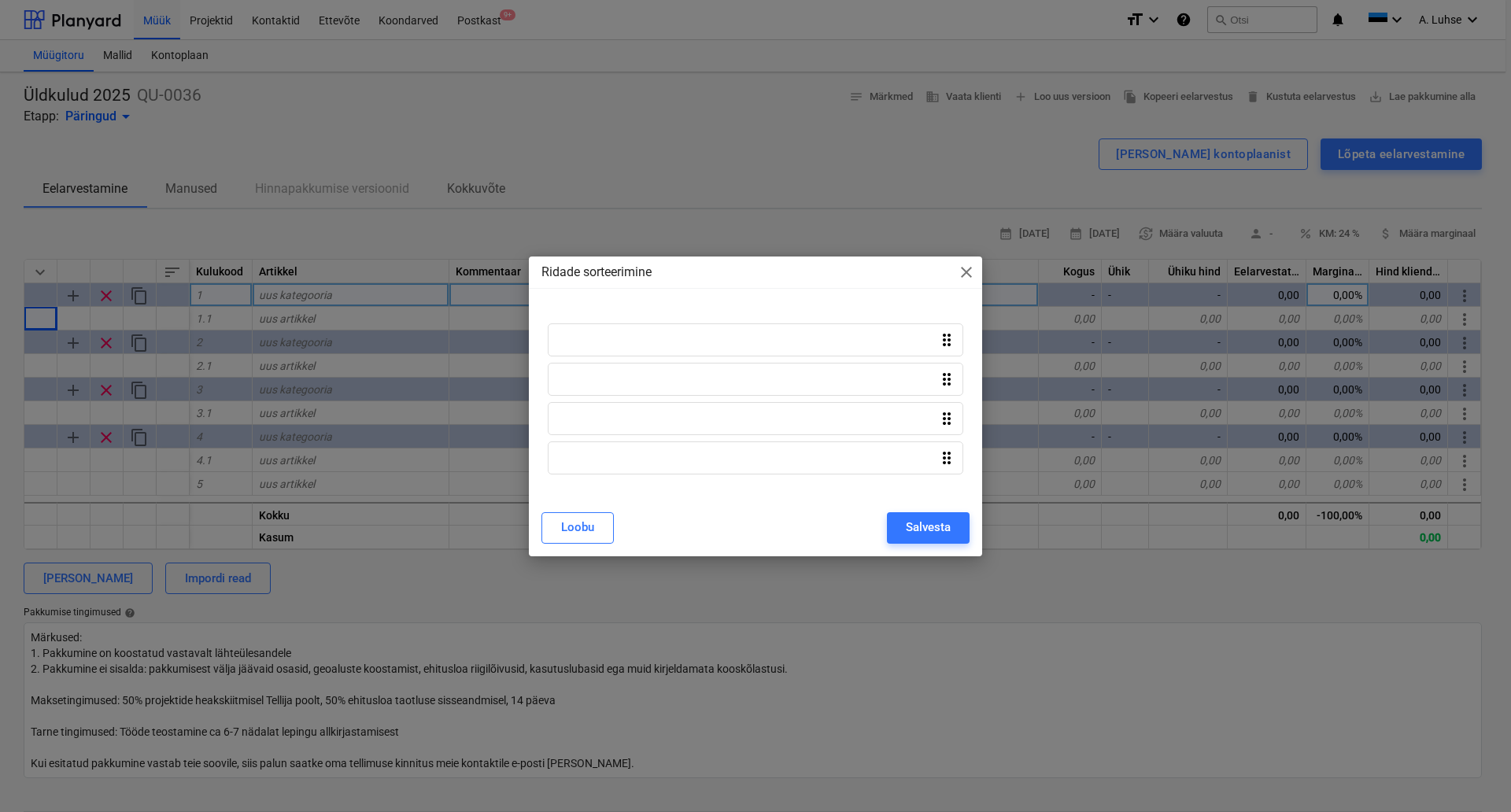
click at [973, 268] on span "close" at bounding box center [967, 272] width 19 height 19
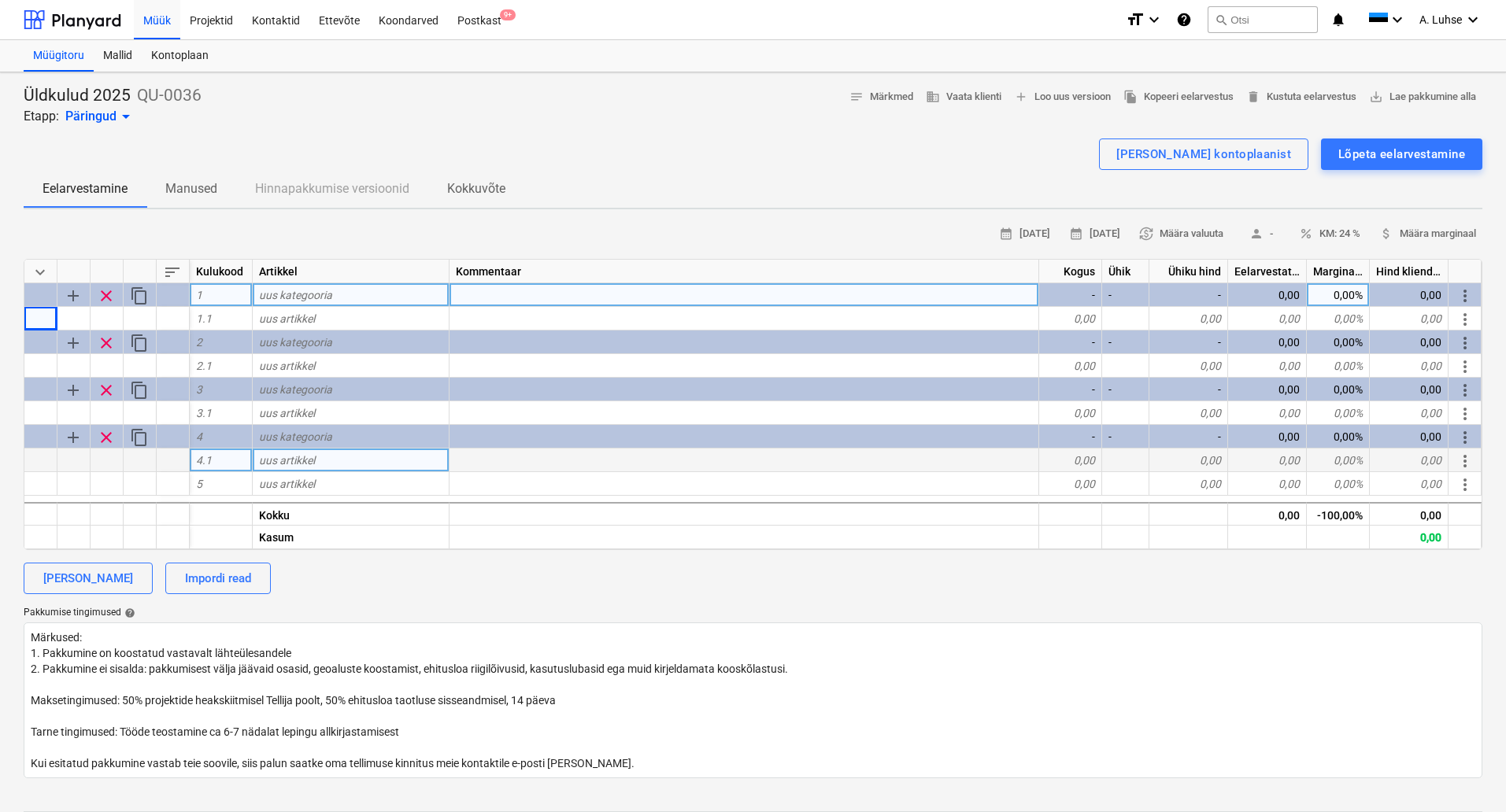
click at [111, 466] on div at bounding box center [107, 460] width 33 height 23
click at [316, 459] on div "uus artikkel" at bounding box center [351, 460] width 197 height 23
type input "ddd"
click at [174, 484] on div at bounding box center [173, 484] width 33 height 23
type textarea "x"
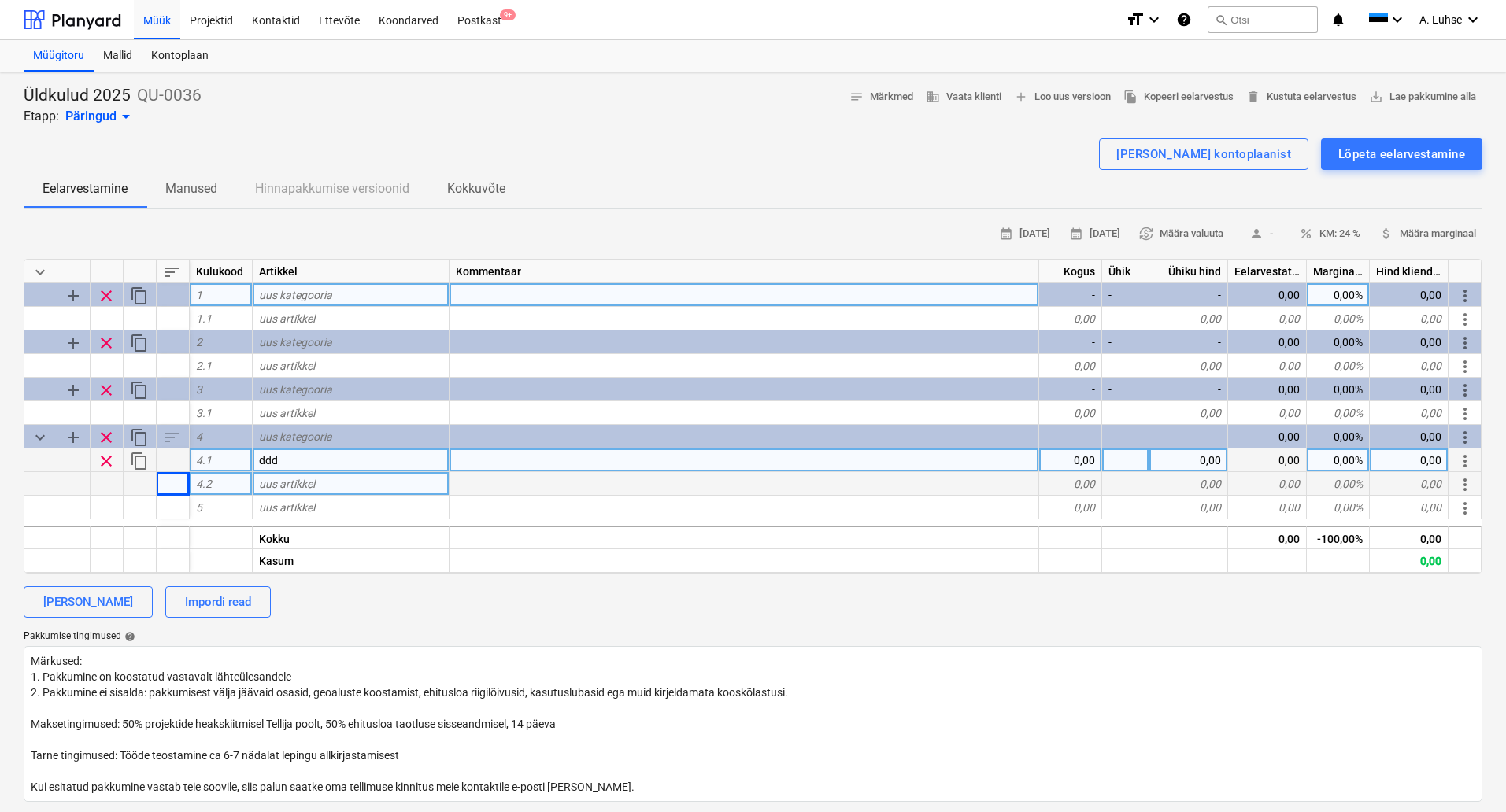
click at [292, 485] on span "uus artikkel" at bounding box center [287, 484] width 56 height 13
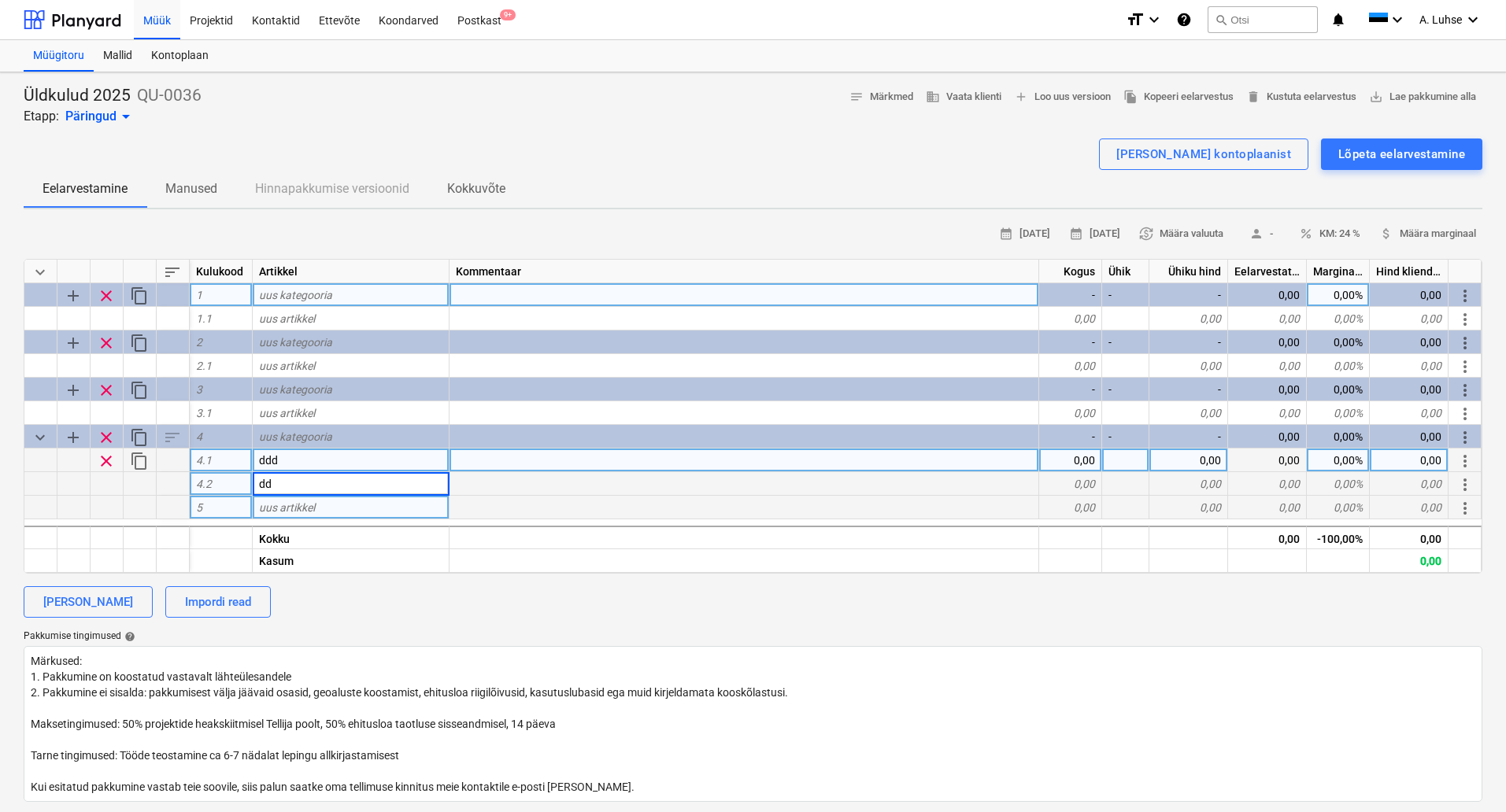
type input "ddd"
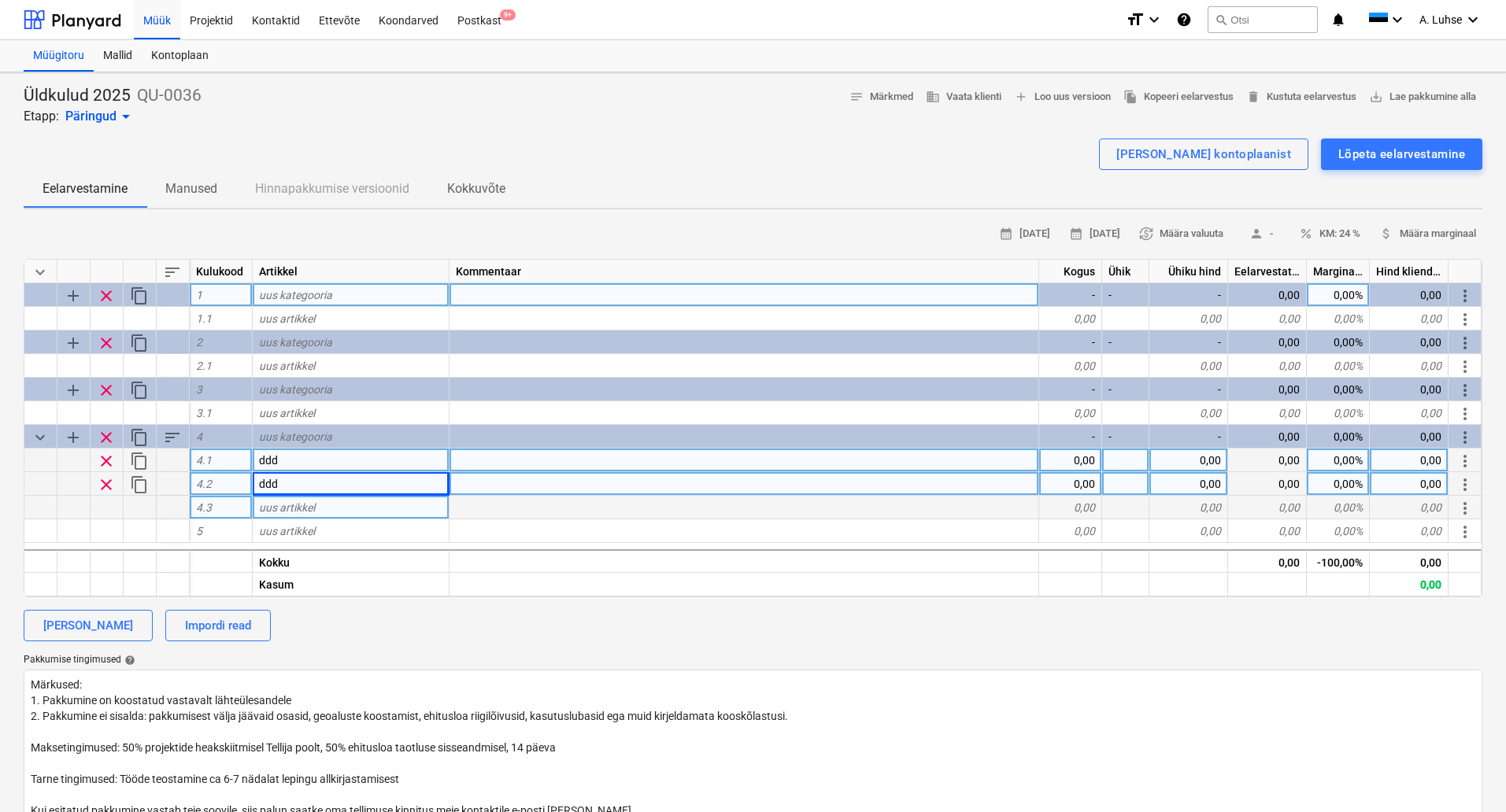
type textarea "x"
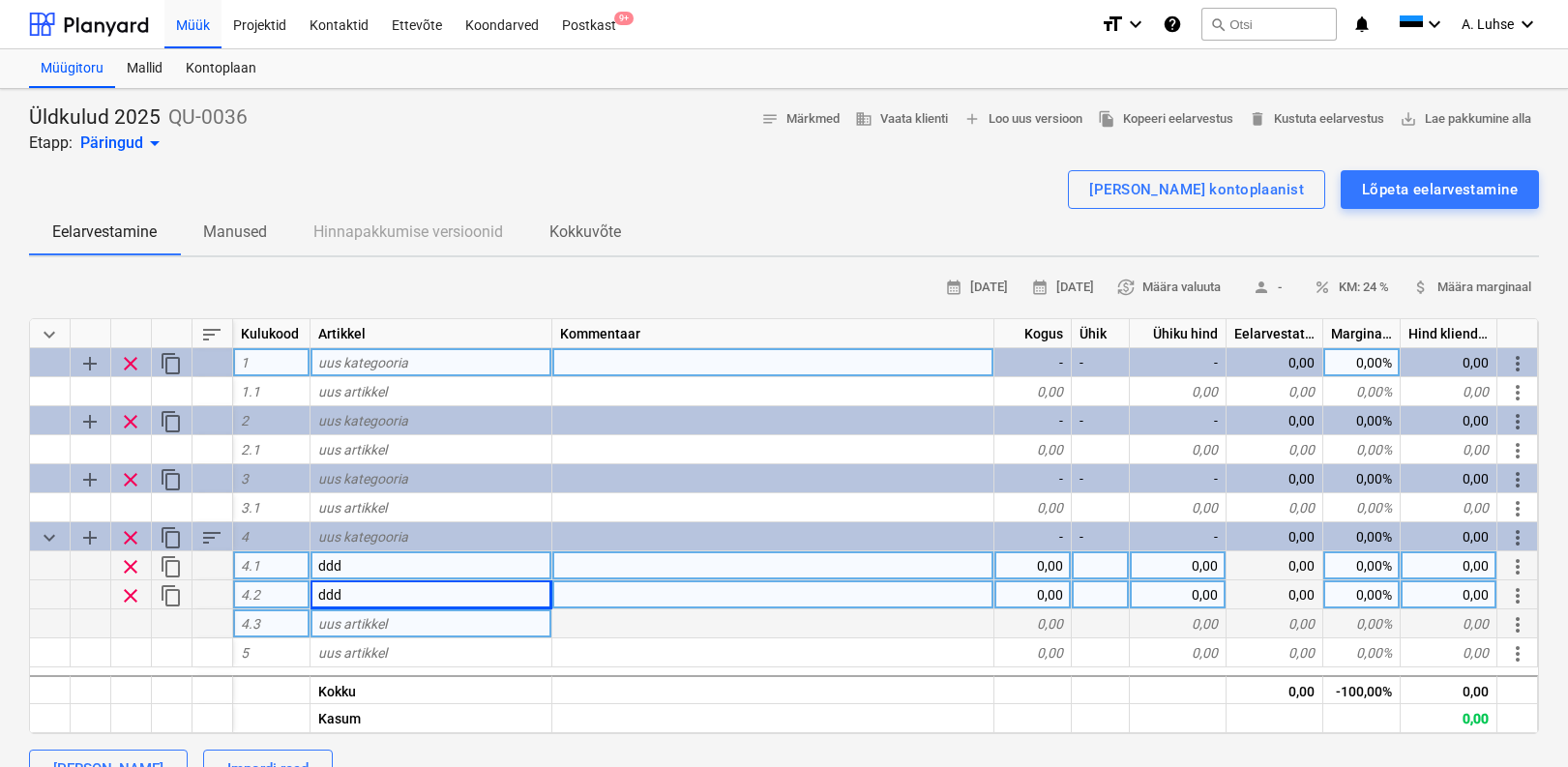
click at [461, 364] on div "uus kategooria" at bounding box center [431, 362] width 242 height 29
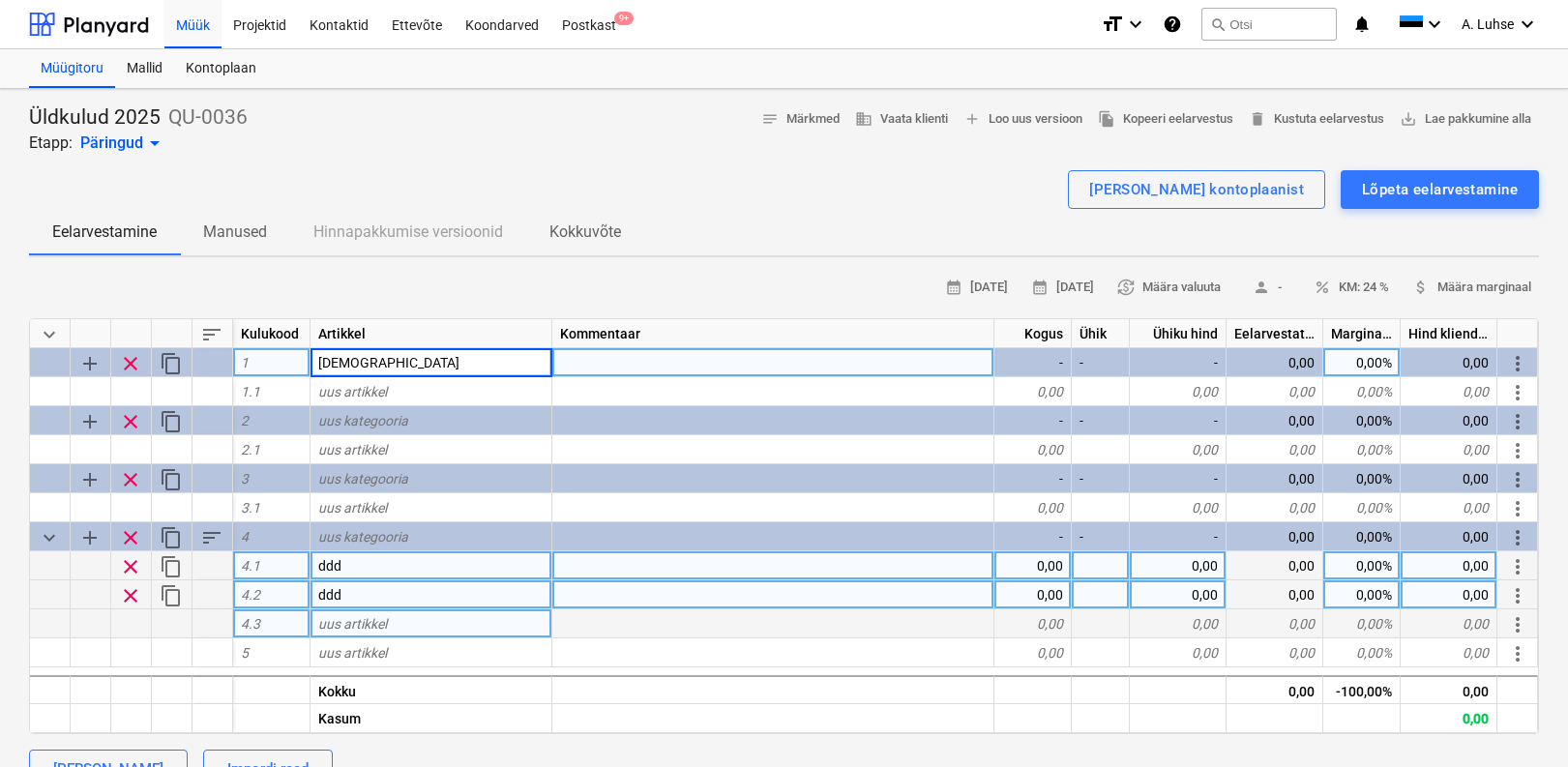
type input "[DEMOGRAPHIC_DATA]"
type textarea "x"
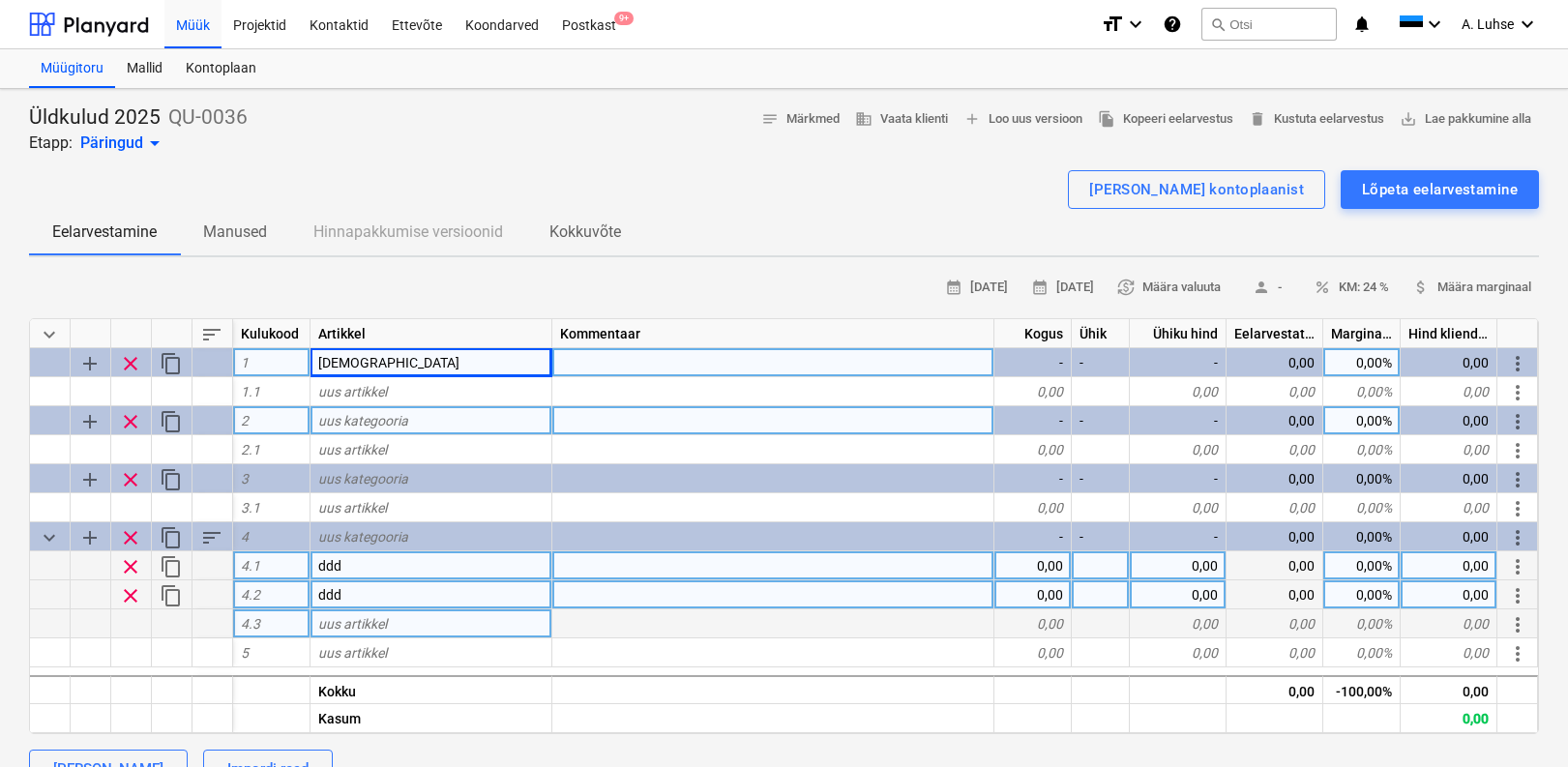
click at [364, 424] on span "uus kategooria" at bounding box center [362, 421] width 90 height 16
drag, startPoint x: 399, startPoint y: 418, endPoint x: 245, endPoint y: 421, distance: 154.0
click at [0, 0] on div "add clear content_copy 2 Tarkvara - - - 0,00 0,00% 0,00 more_vert" at bounding box center [0, 0] width 0 height 0
click at [413, 423] on input "Tarkvara" at bounding box center [430, 420] width 241 height 28
type input "Tarkvara & arvutid"
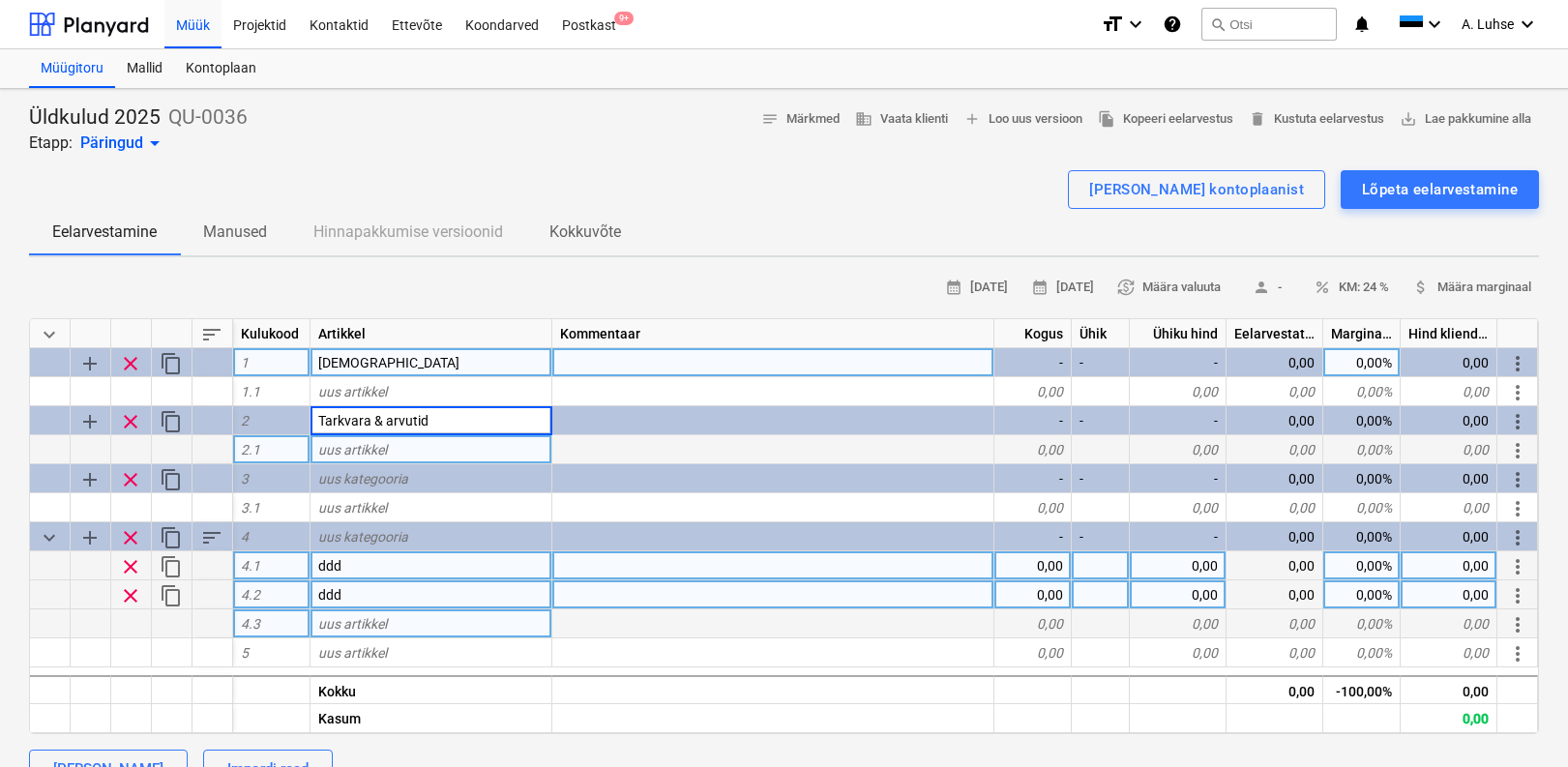
click at [401, 449] on div "uus artikkel" at bounding box center [431, 449] width 242 height 29
type textarea "x"
type input "I"
type input "T"
type input "IT+Microsoft"
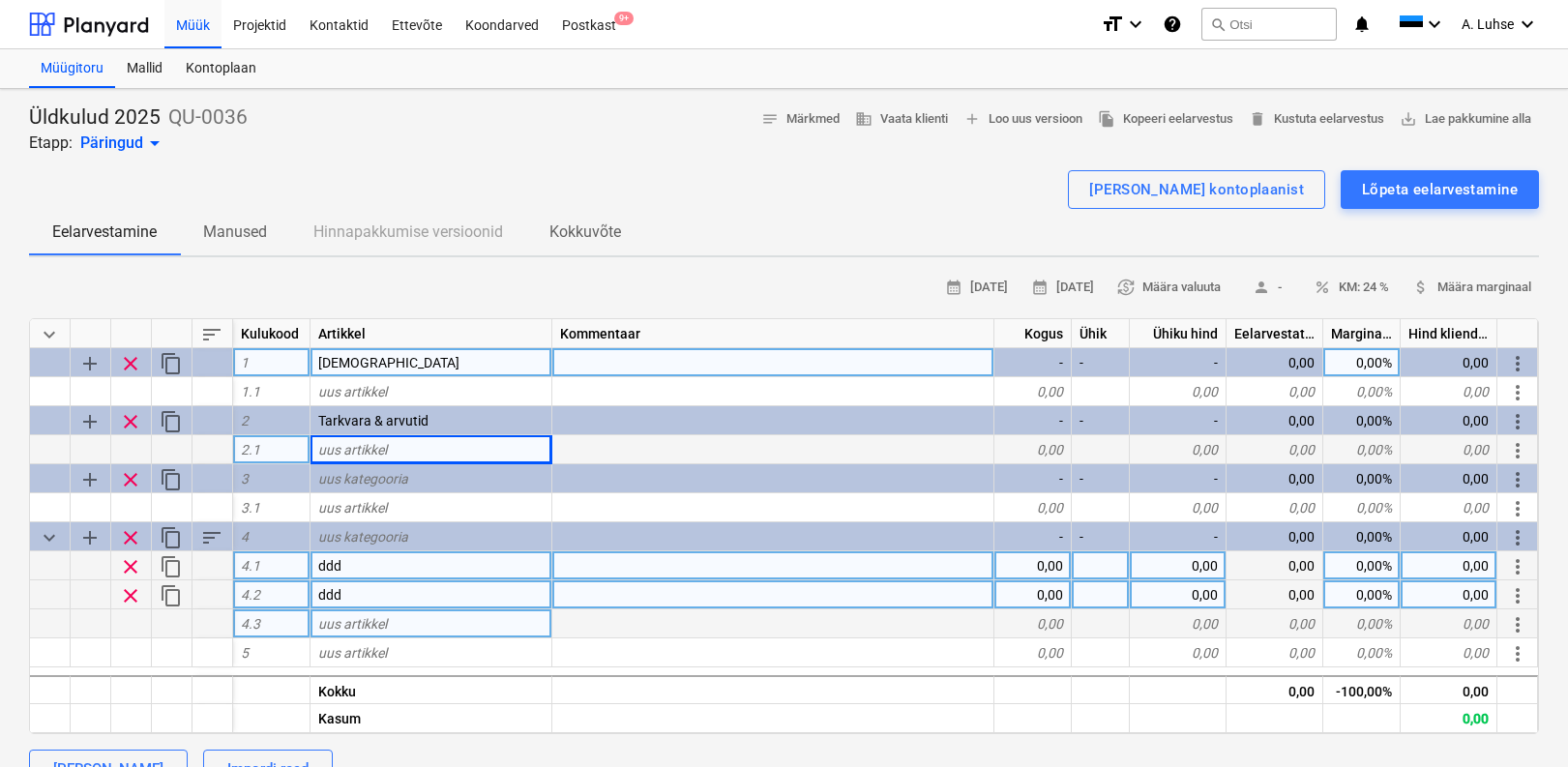
type textarea "x"
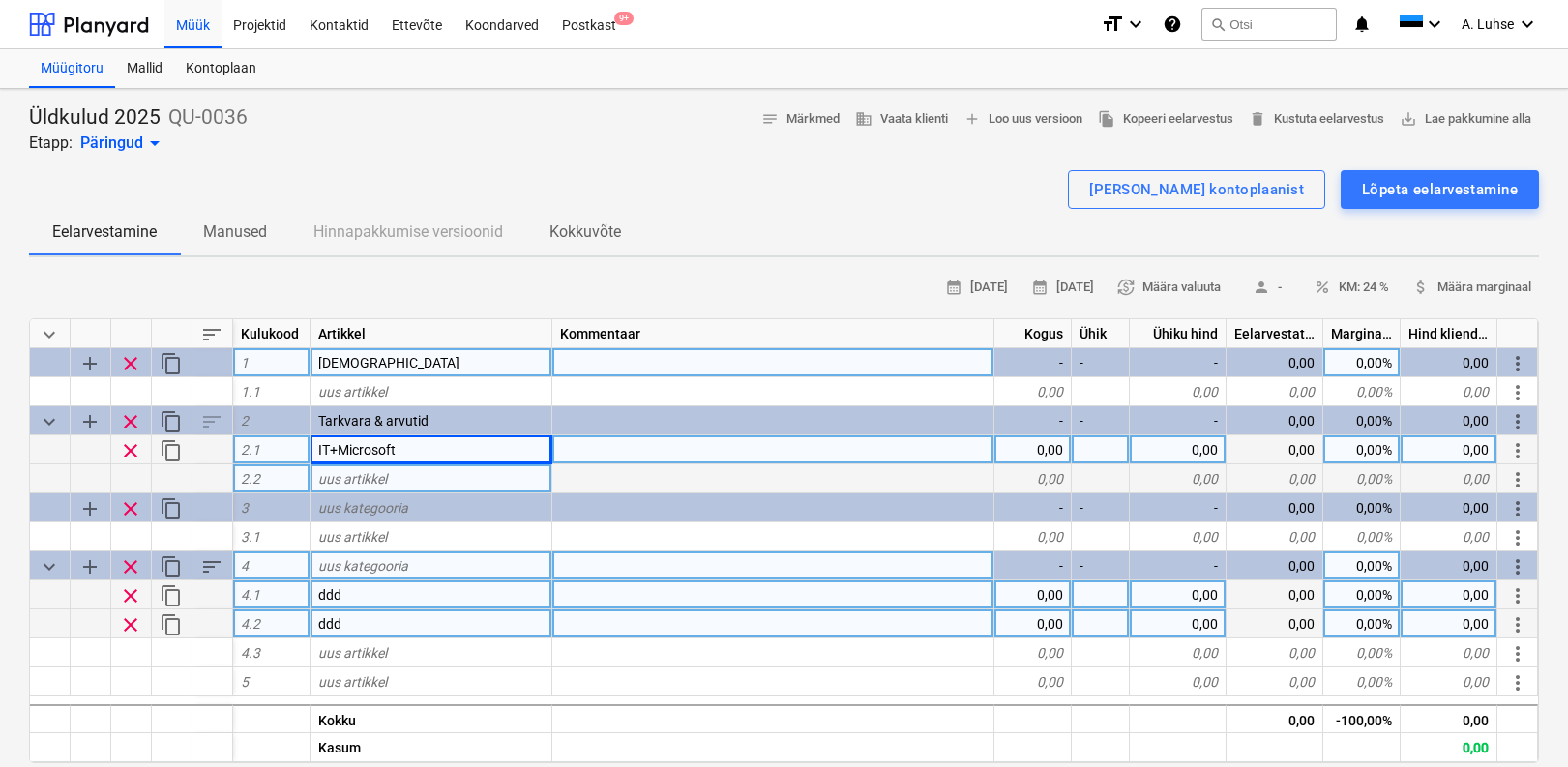
click at [348, 480] on span "uus artikkel" at bounding box center [352, 479] width 69 height 16
type input "Planyard admin"
type textarea "x"
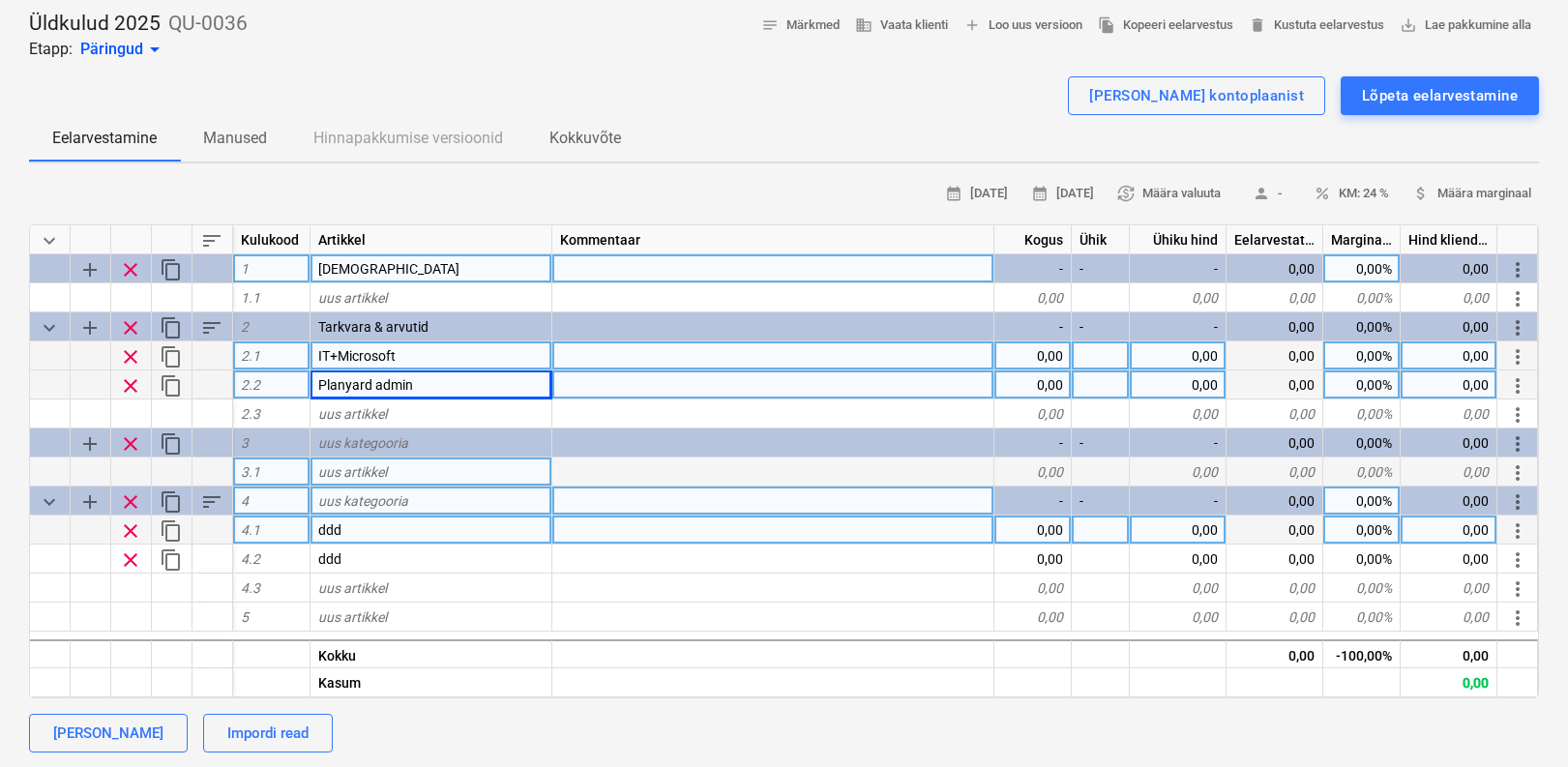
scroll to position [242, 0]
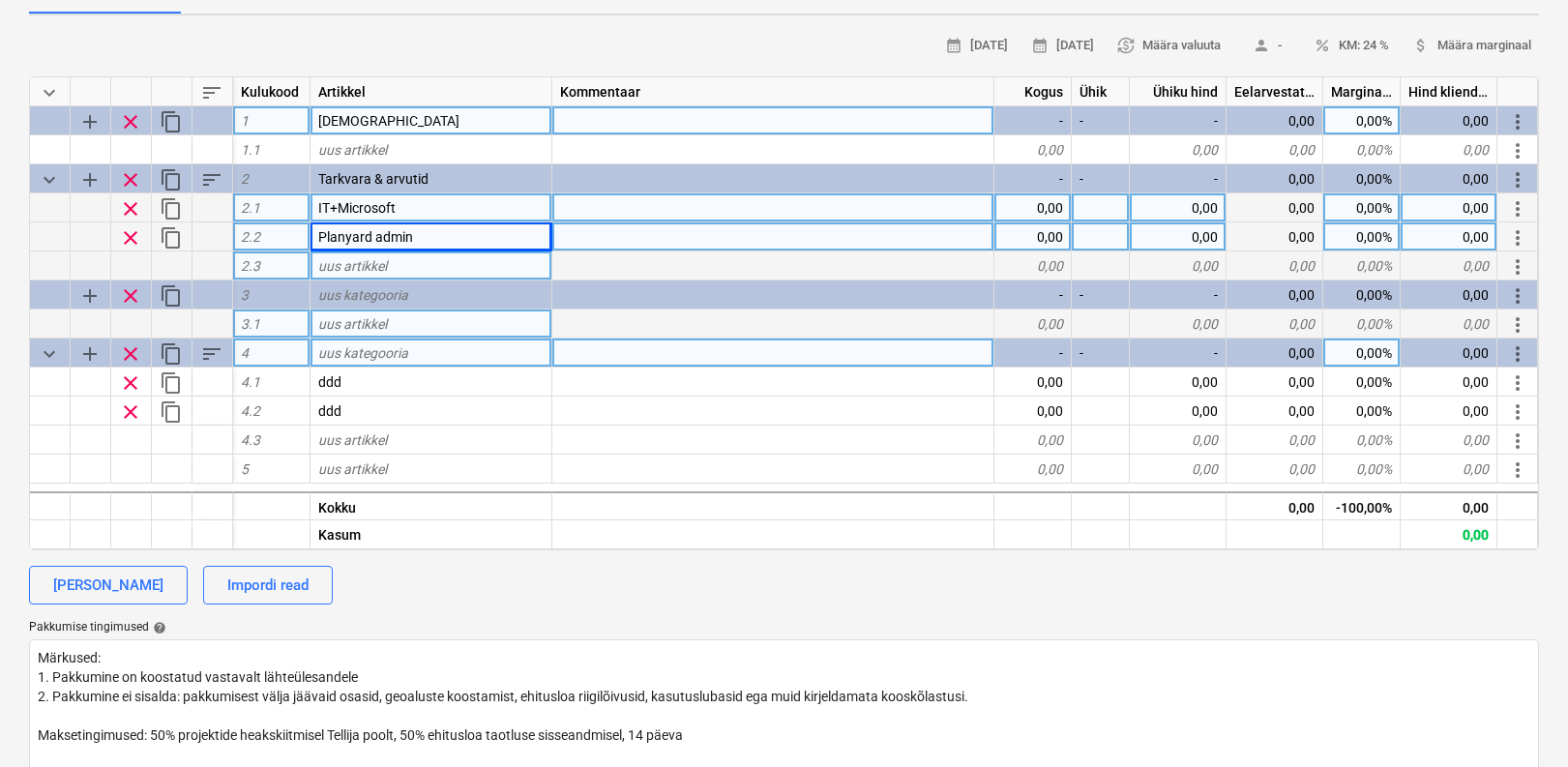
click at [347, 260] on span "uus artikkel" at bounding box center [352, 266] width 69 height 16
type input "Planyard kasutajad"
type textarea "x"
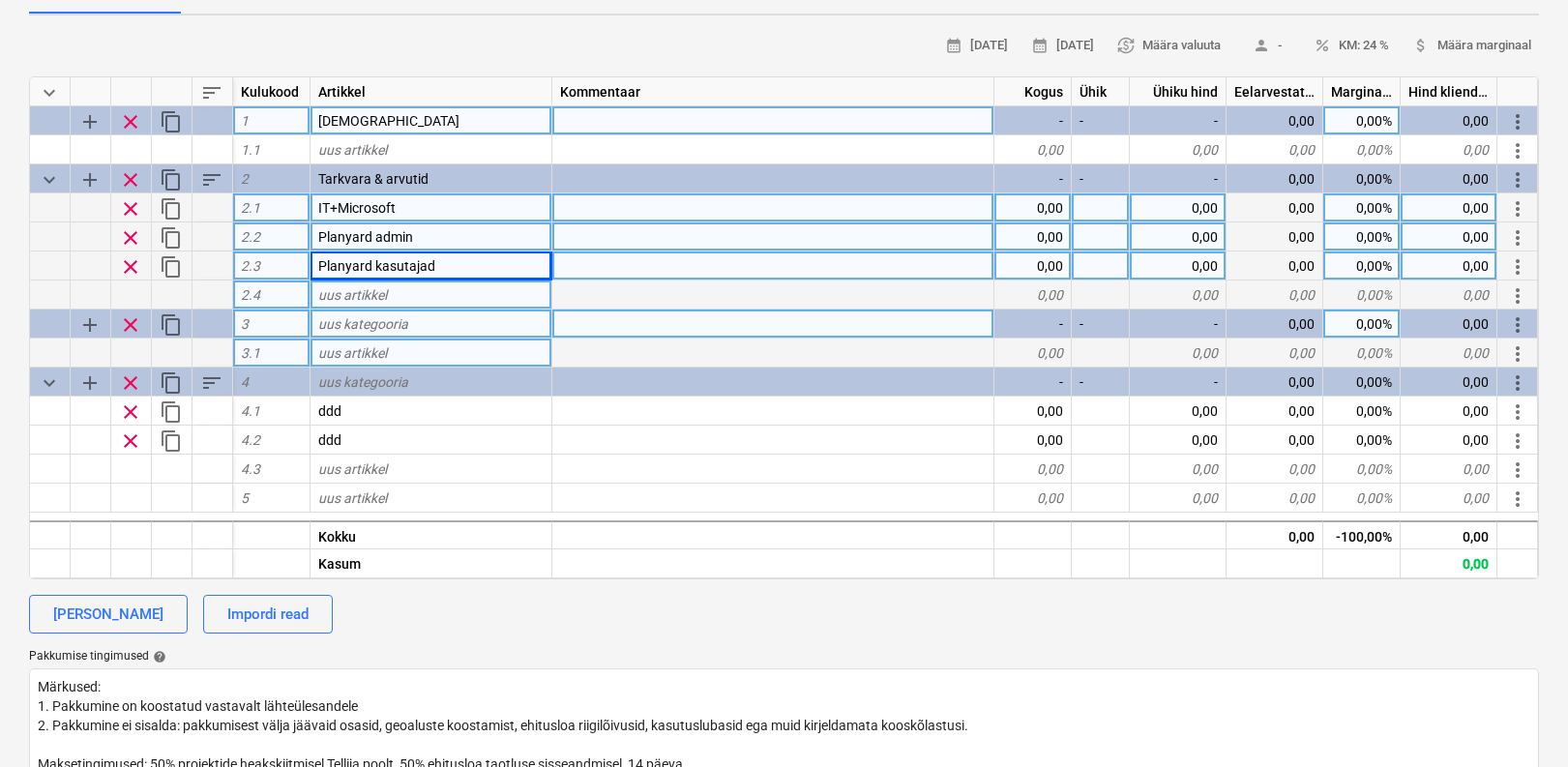
click at [450, 291] on div "uus artikkel" at bounding box center [431, 294] width 242 height 29
type input "Draftsight"
type textarea "x"
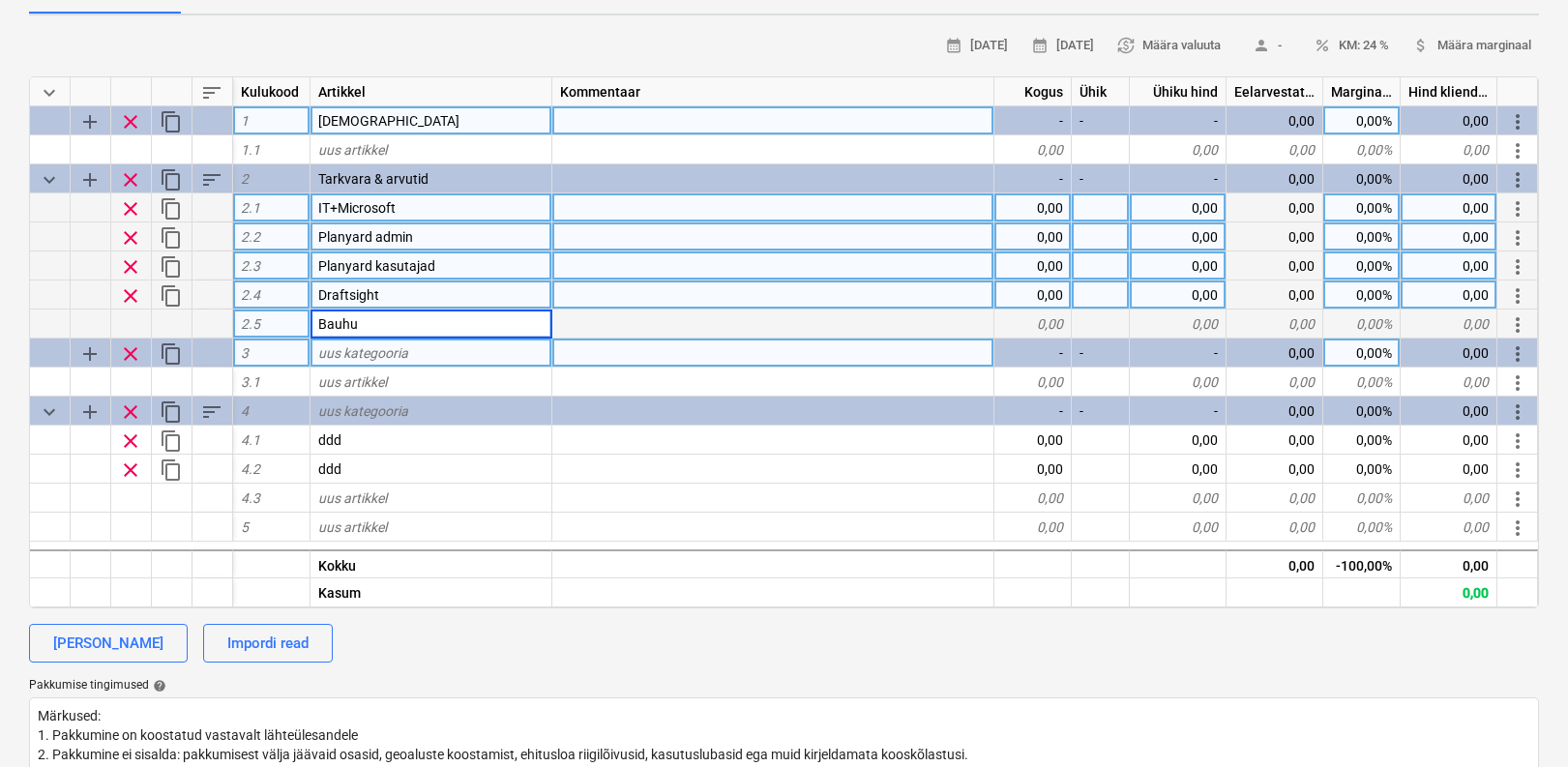
type input "Bauhub"
type textarea "x"
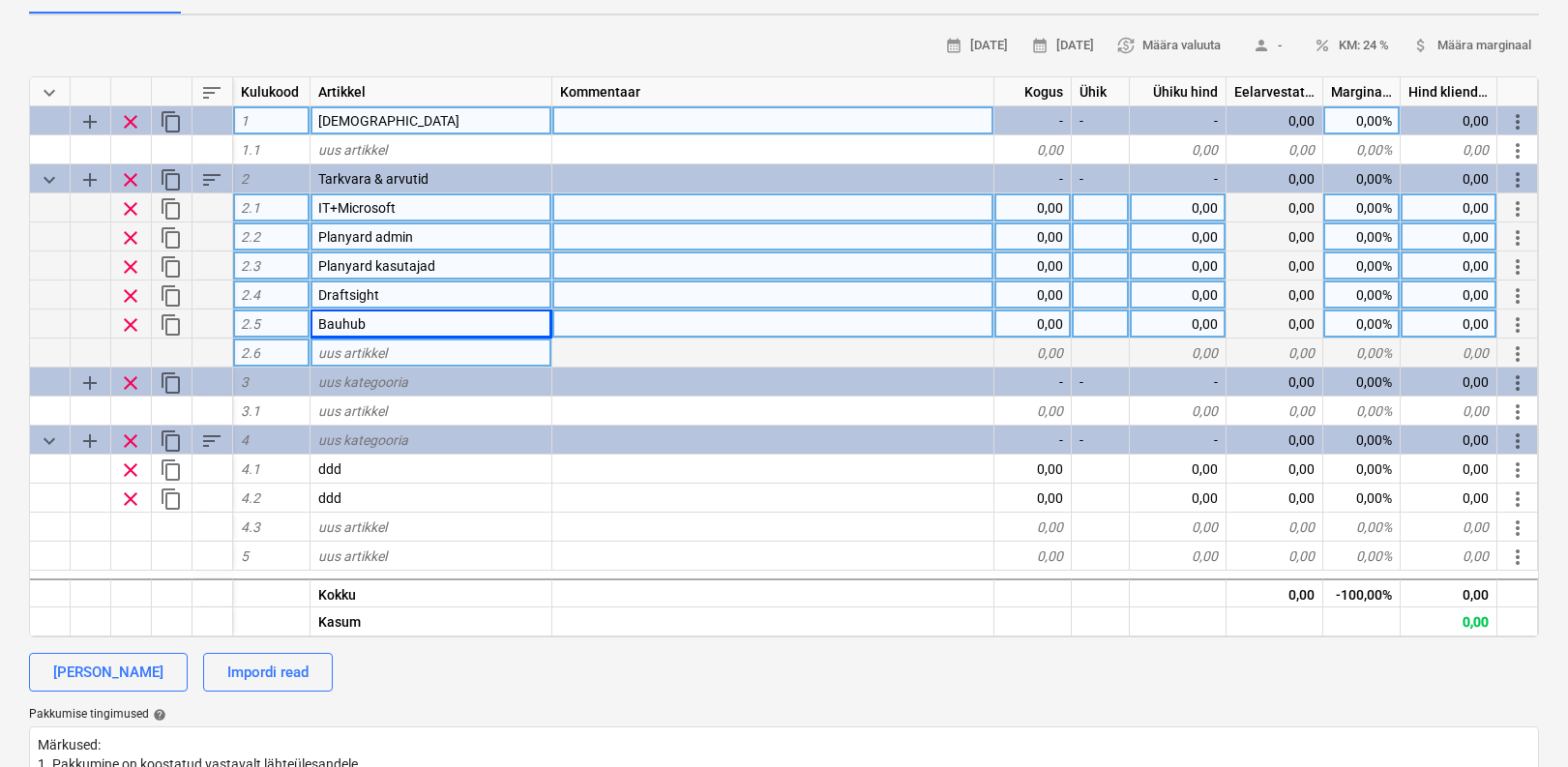
click at [421, 351] on div "uus artikkel" at bounding box center [431, 352] width 242 height 29
type input "Arvutid"
type textarea "x"
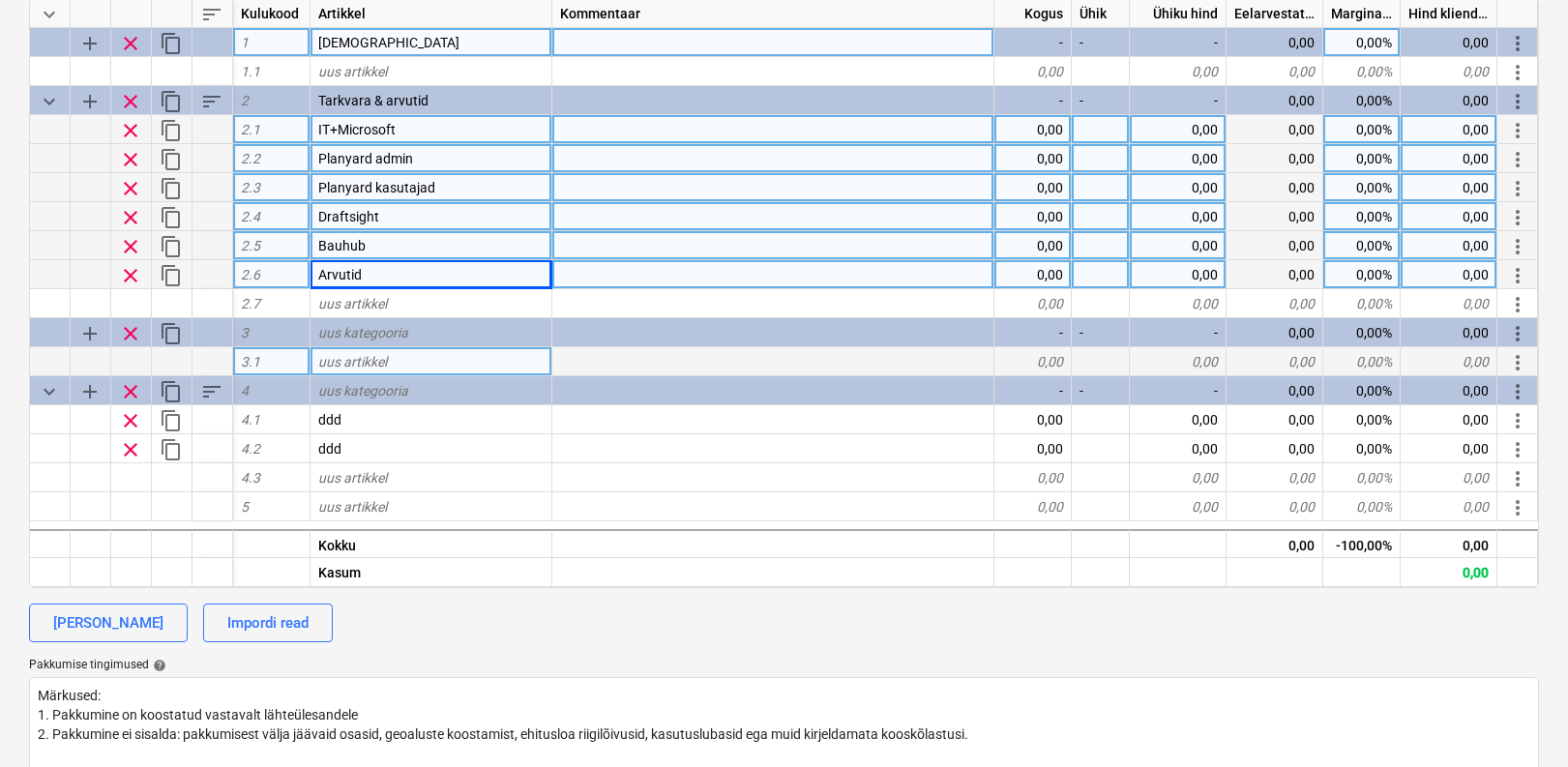
scroll to position [362, 0]
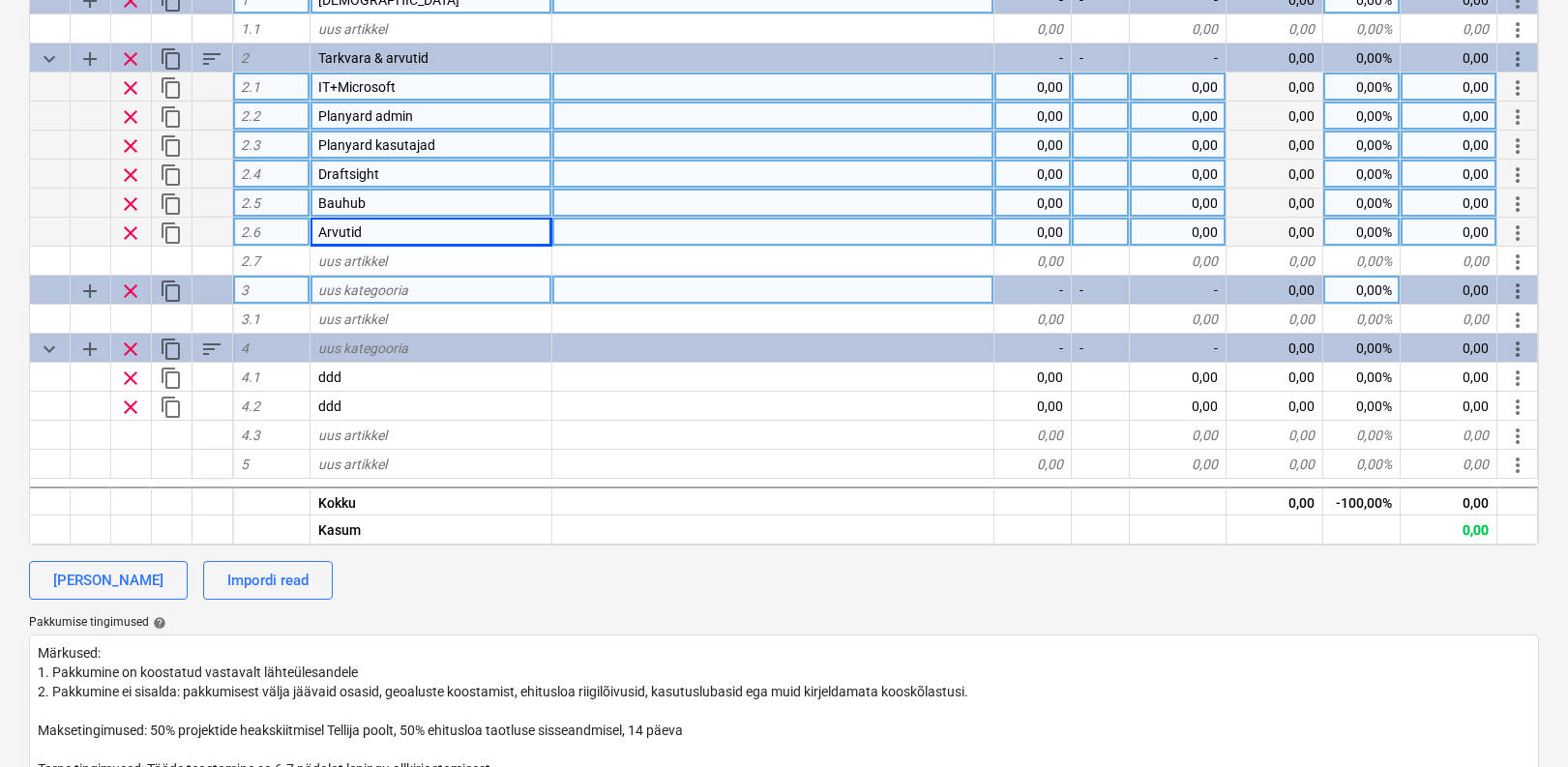
click at [491, 293] on div "uus kategooria" at bounding box center [431, 289] width 242 height 29
type input "Side"
type textarea "x"
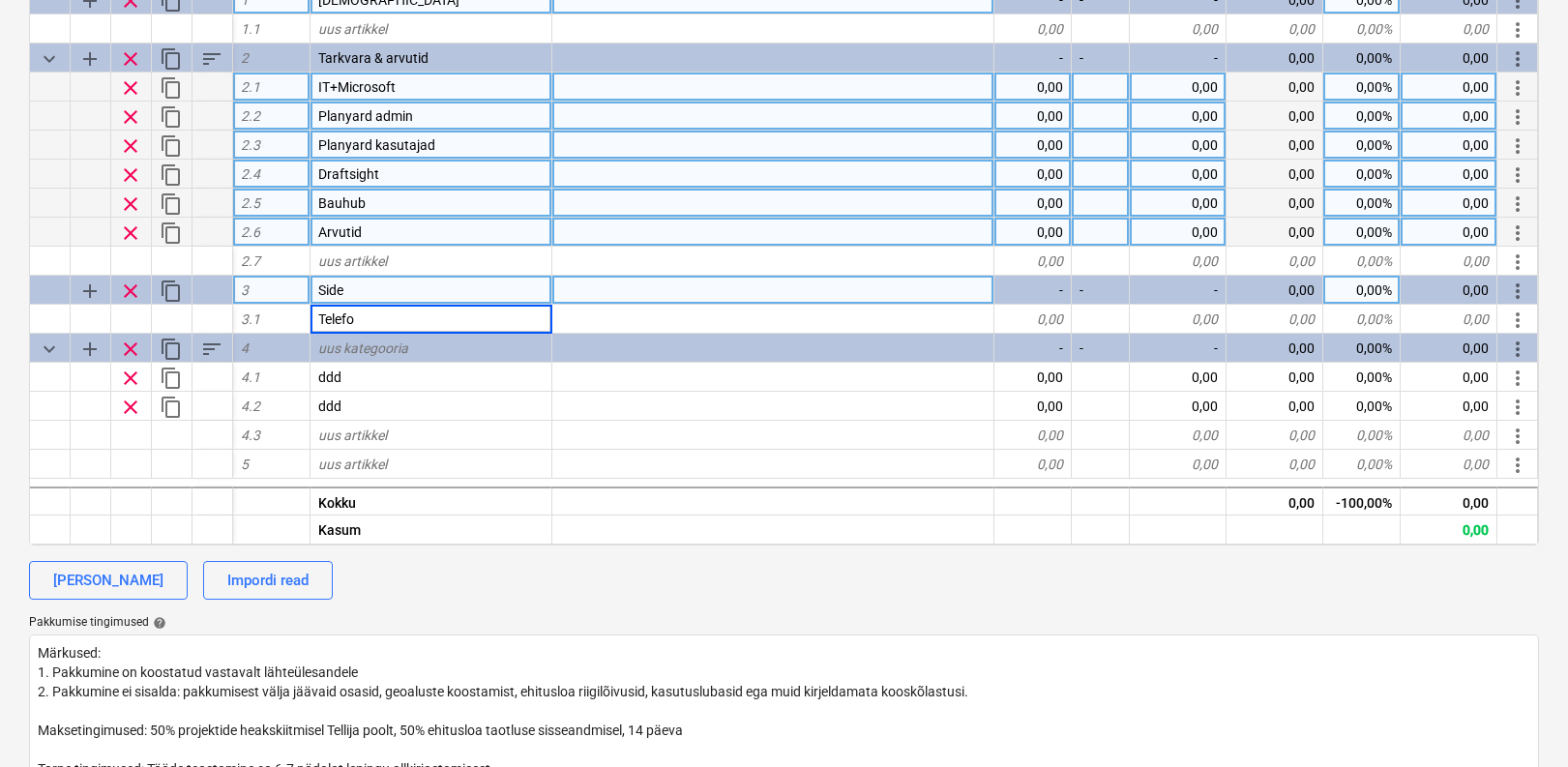
type input "Telefon"
type textarea "x"
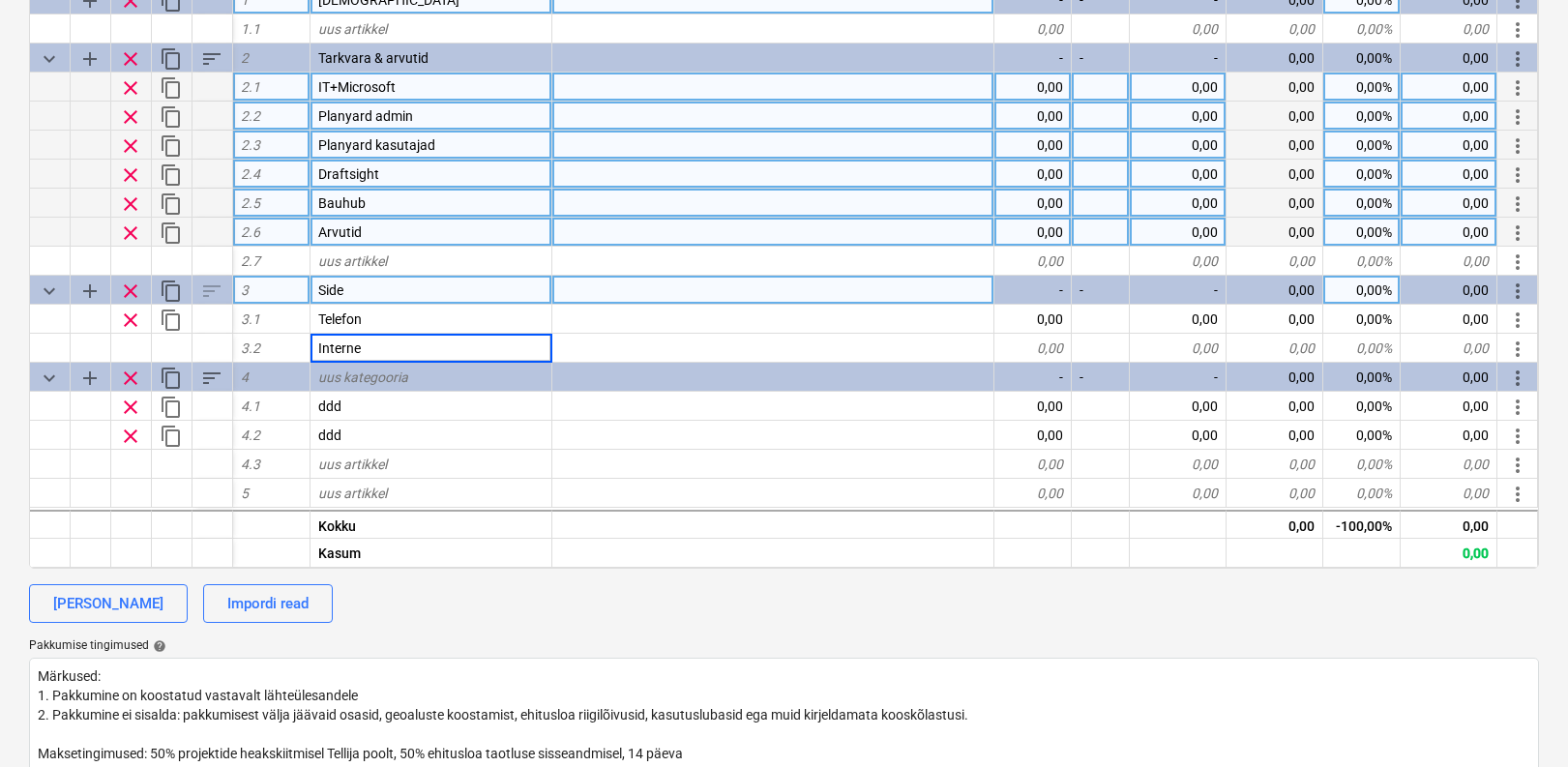
type input "Internet"
type textarea "x"
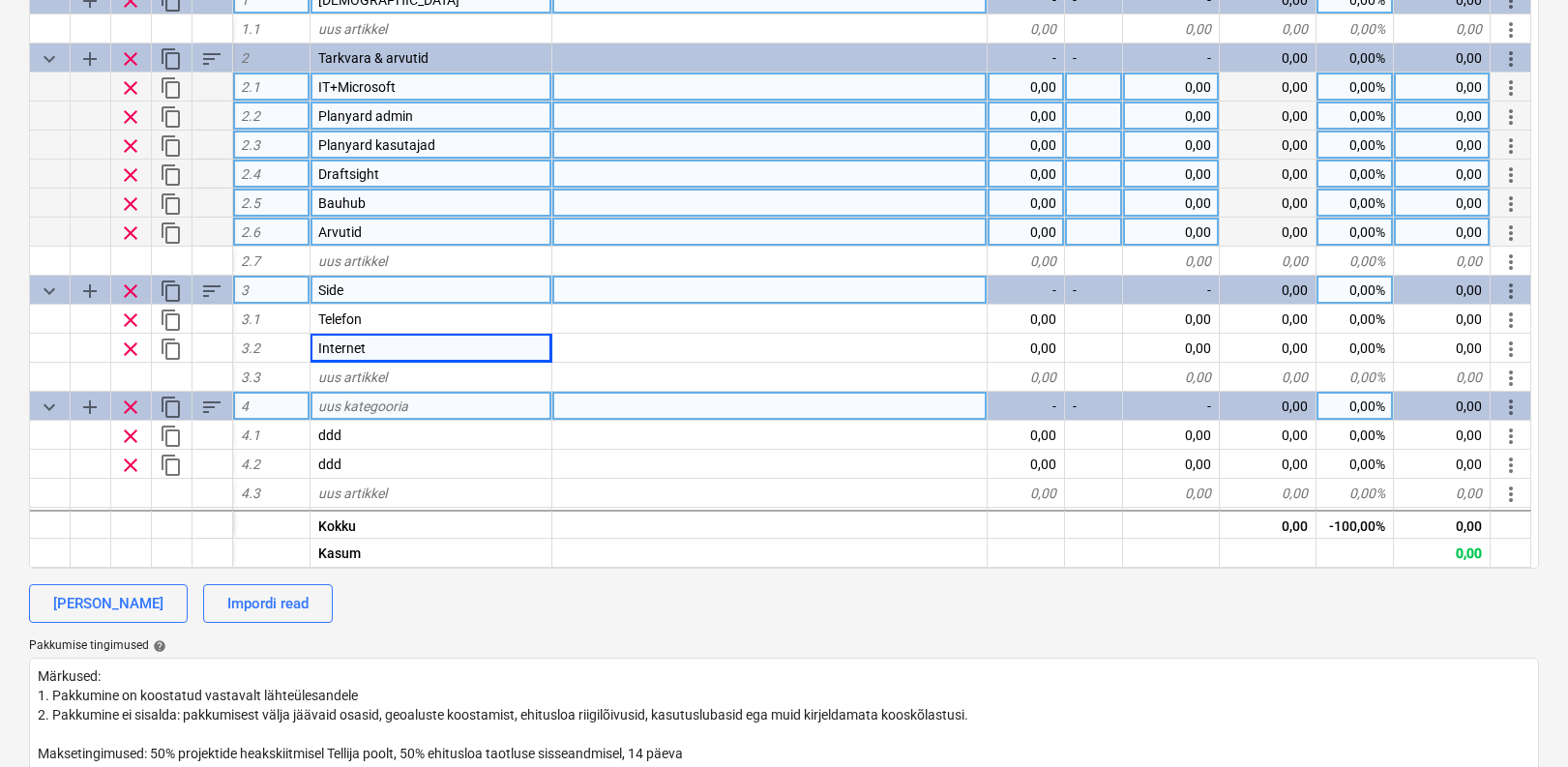
click at [482, 414] on div "uus kategooria" at bounding box center [431, 406] width 242 height 29
type input "Kontorikulud"
type textarea "x"
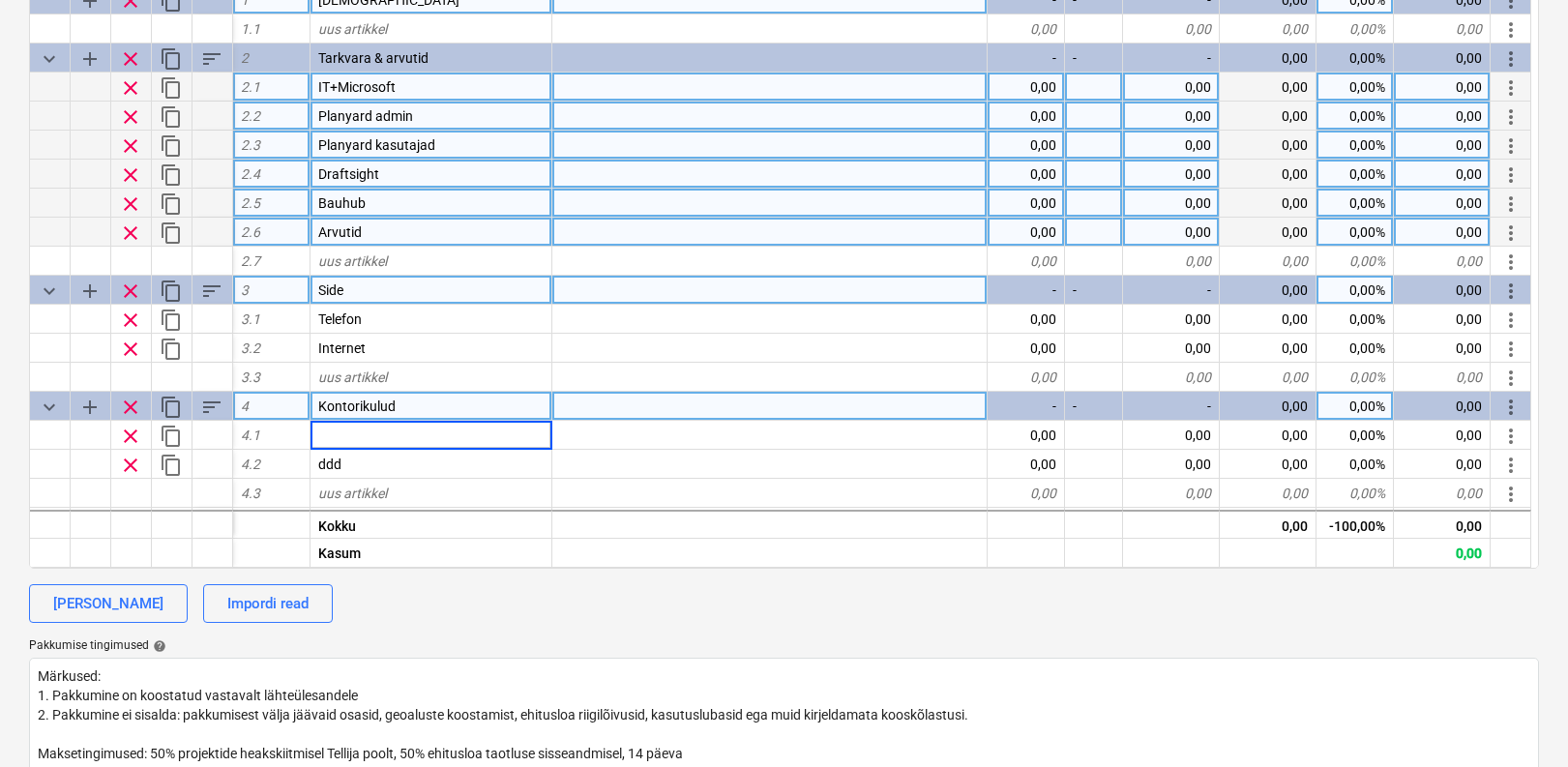
type input "R"
type input "Ruumid"
type textarea "x"
type input "Koristus"
type textarea "x"
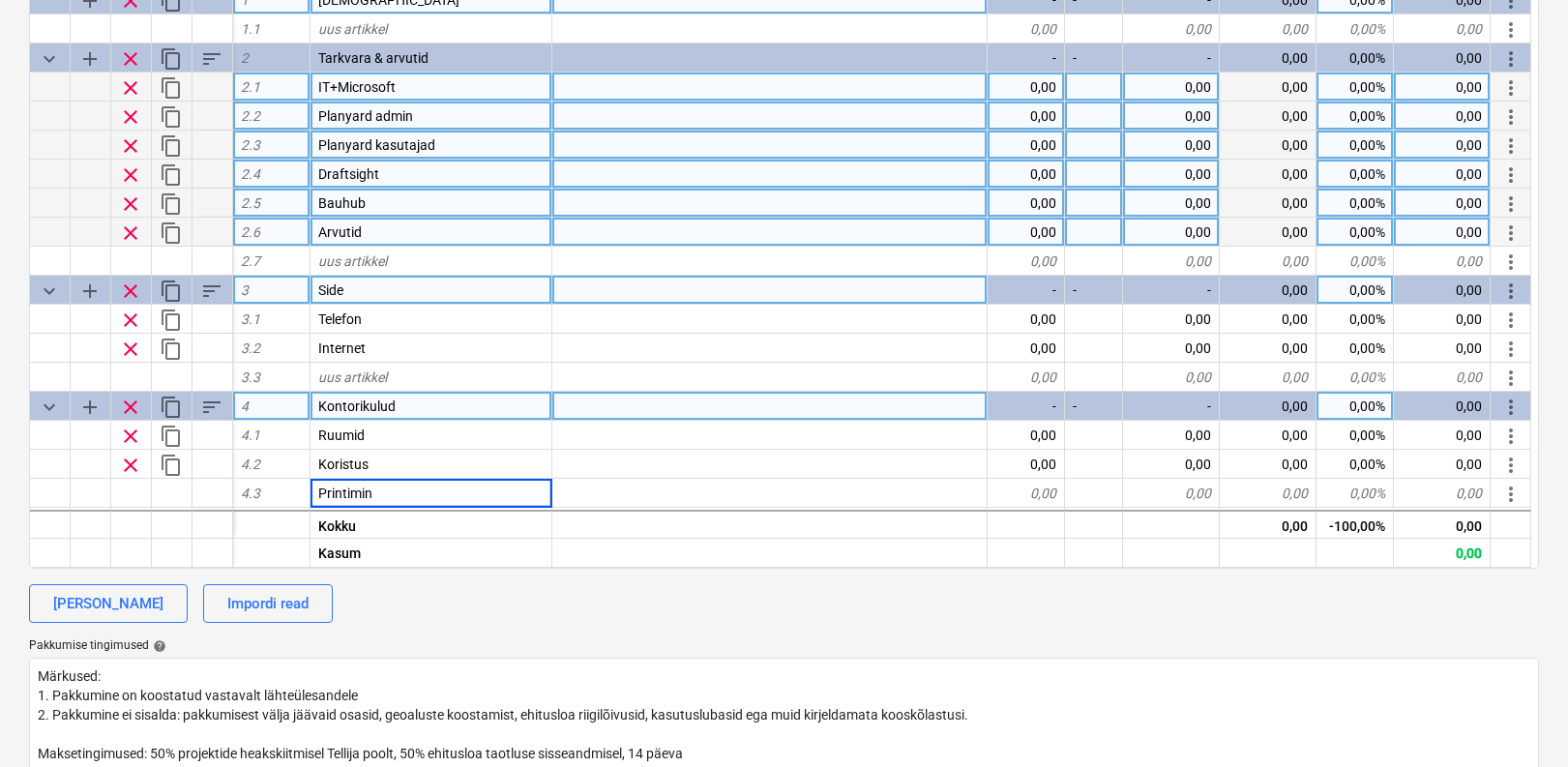
type input "Printimine"
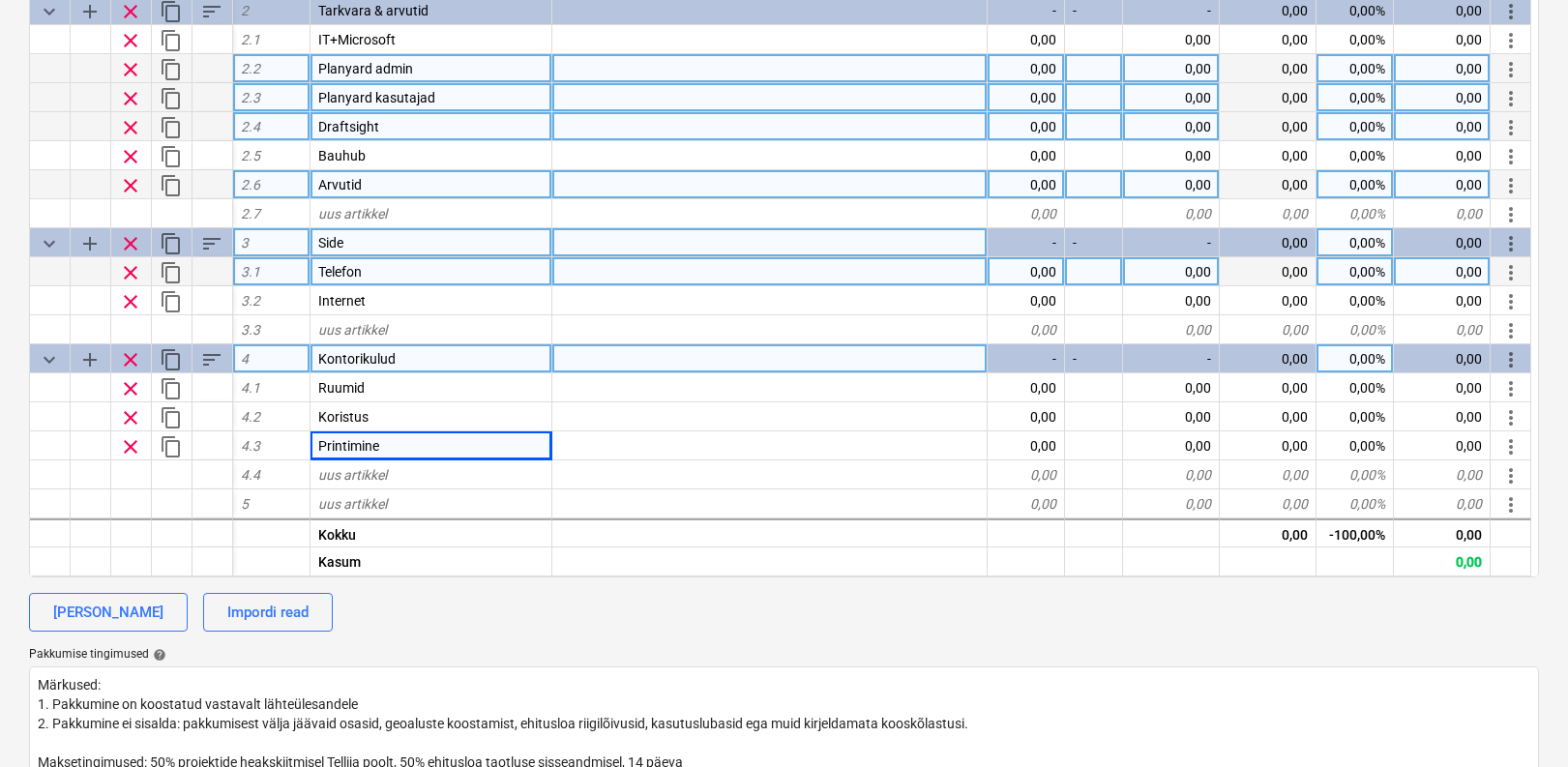
scroll to position [605, 0]
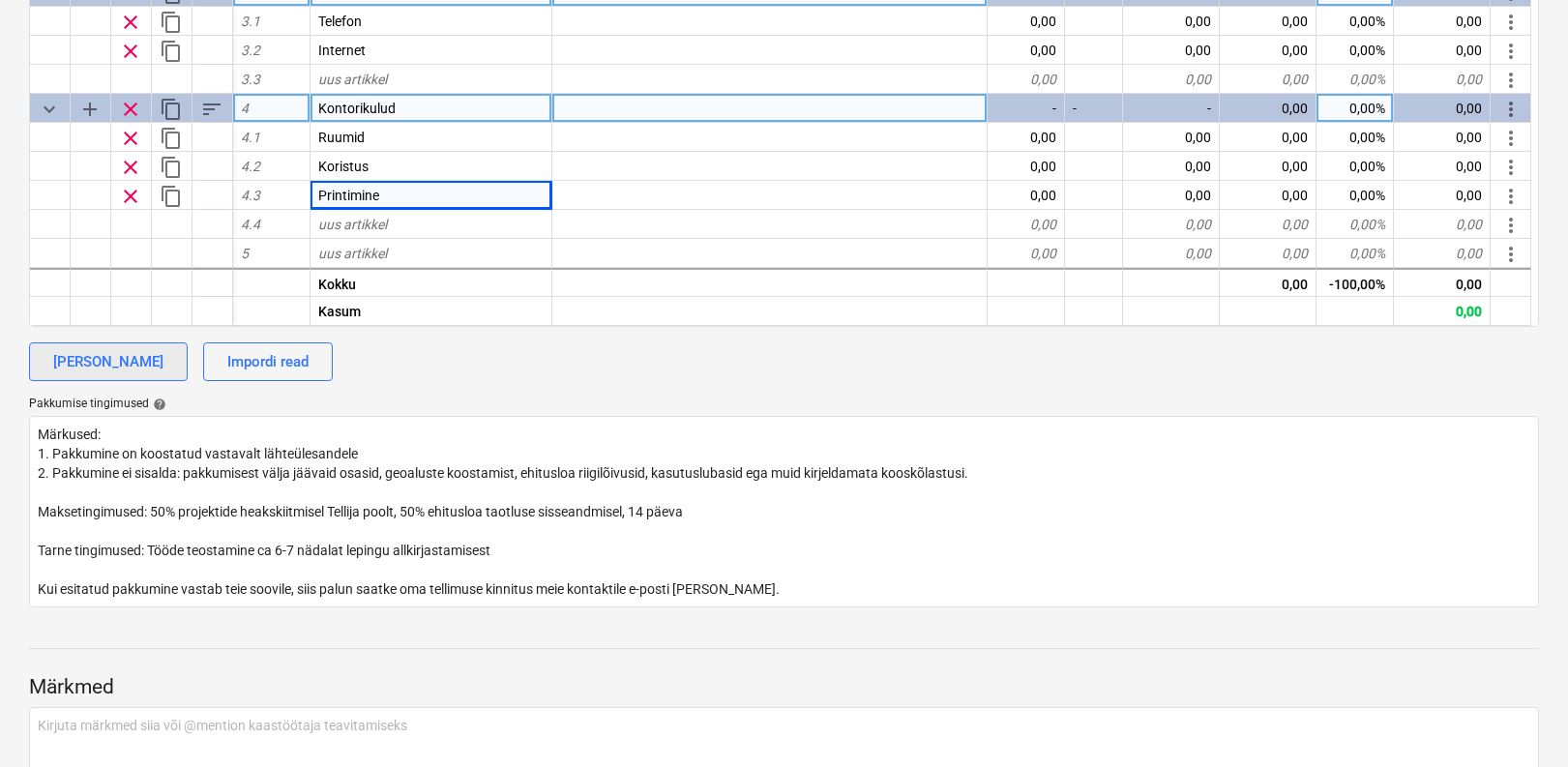
click at [121, 373] on button "[PERSON_NAME]" at bounding box center [107, 361] width 158 height 38
type textarea "x"
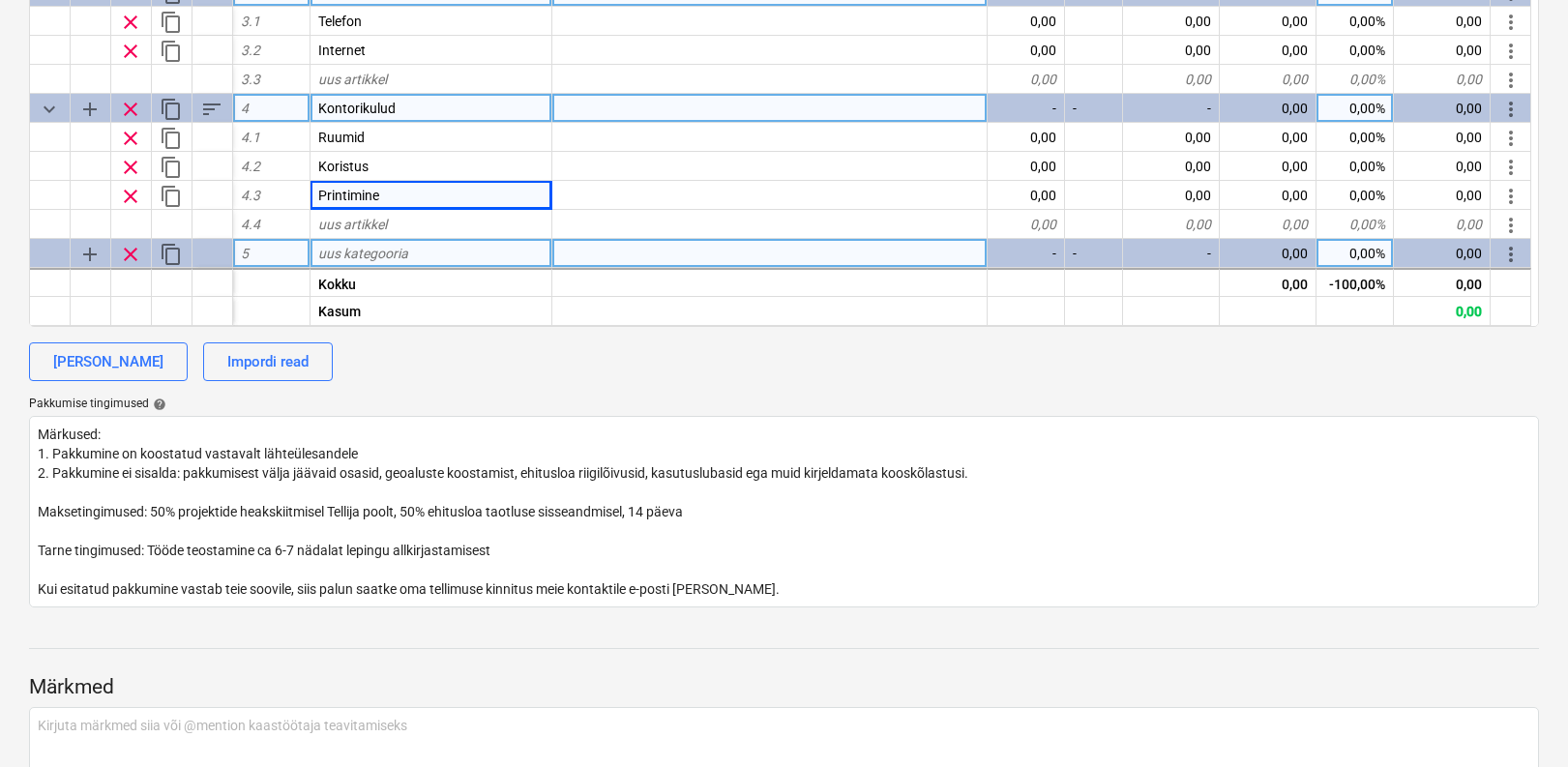
click at [365, 254] on span "uus kategooria" at bounding box center [362, 254] width 90 height 16
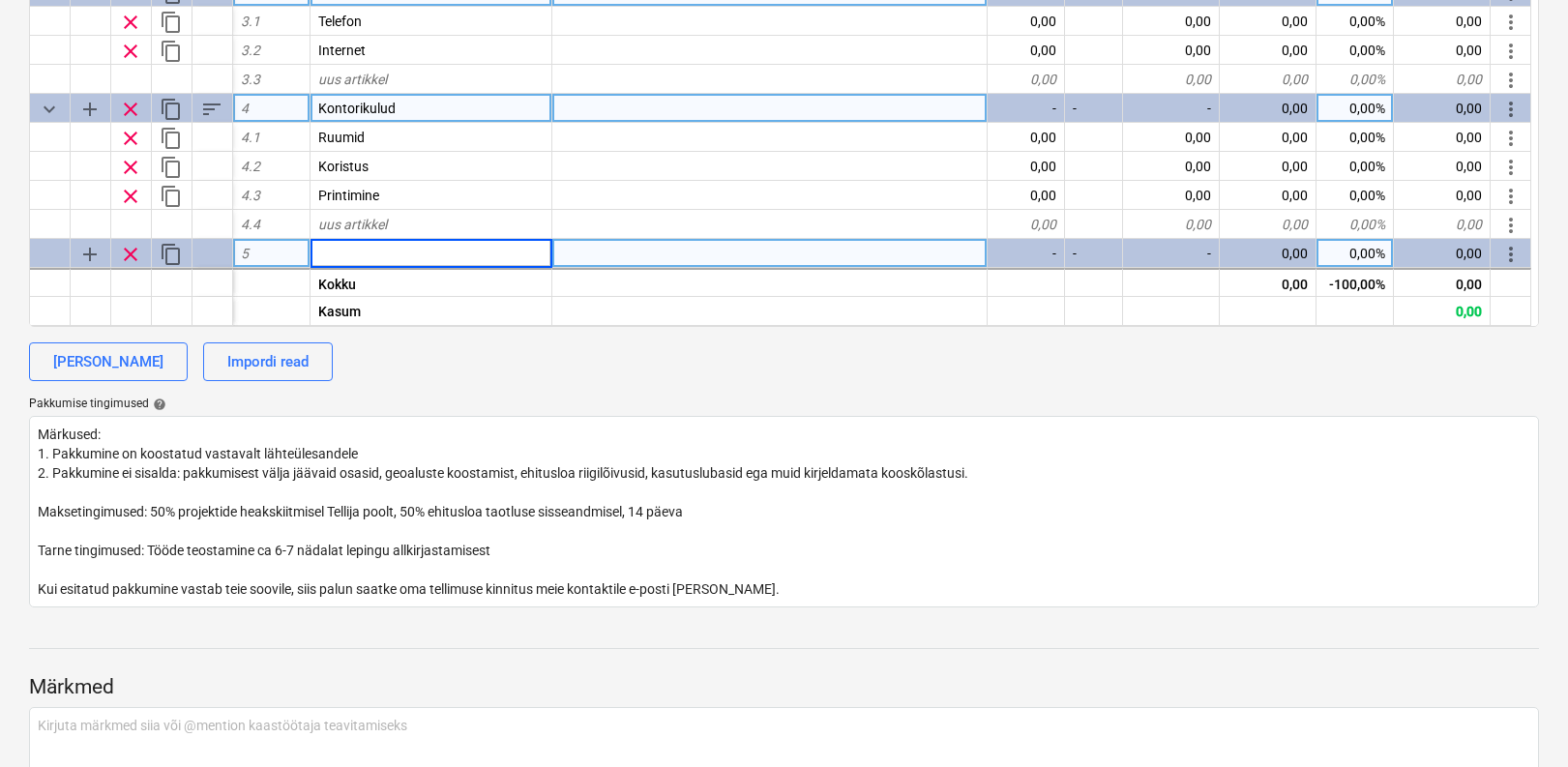
scroll to position [114, 0]
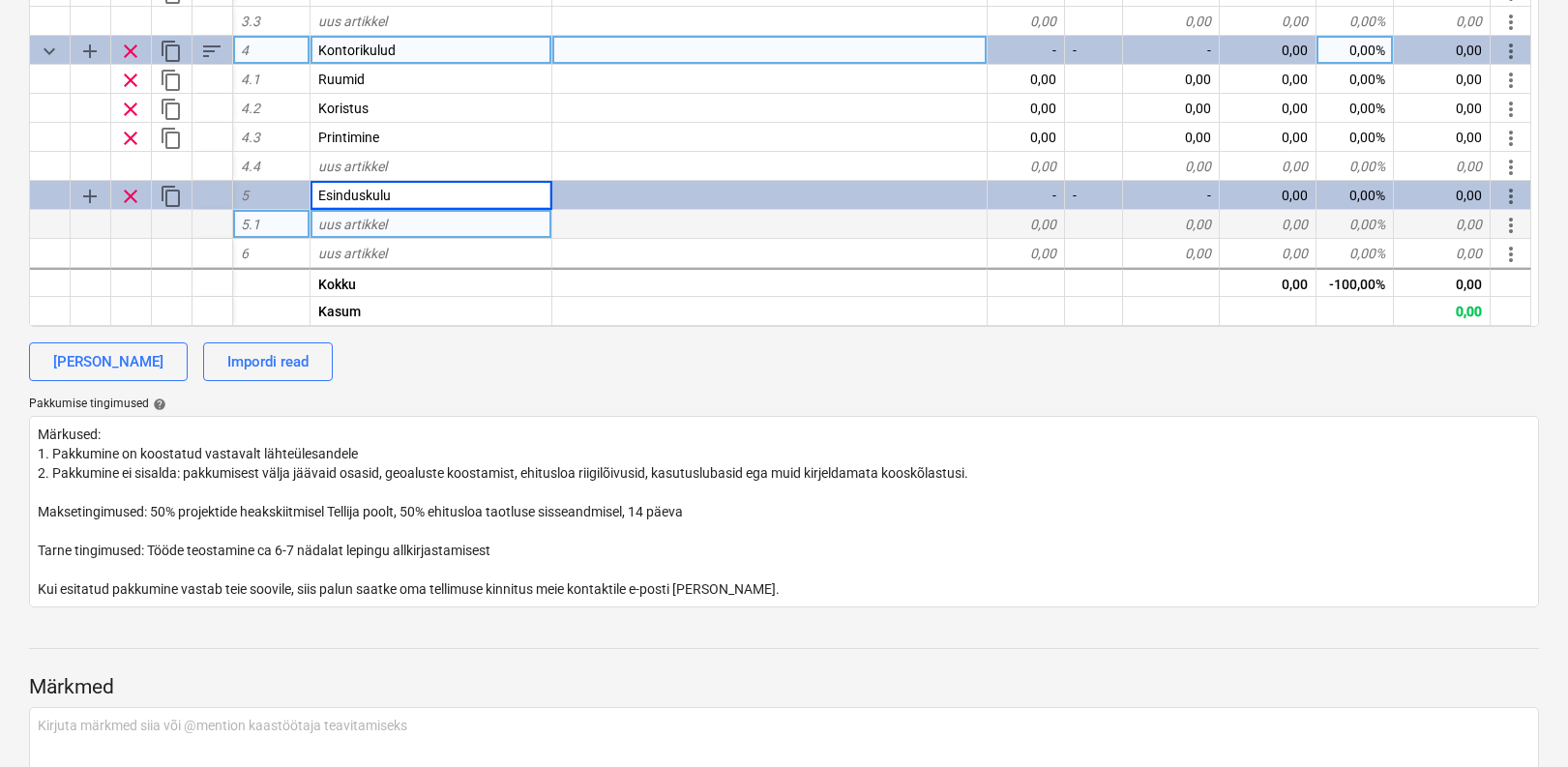
type input "Esinduskulud"
type textarea "x"
type input "Stebby"
type textarea "x"
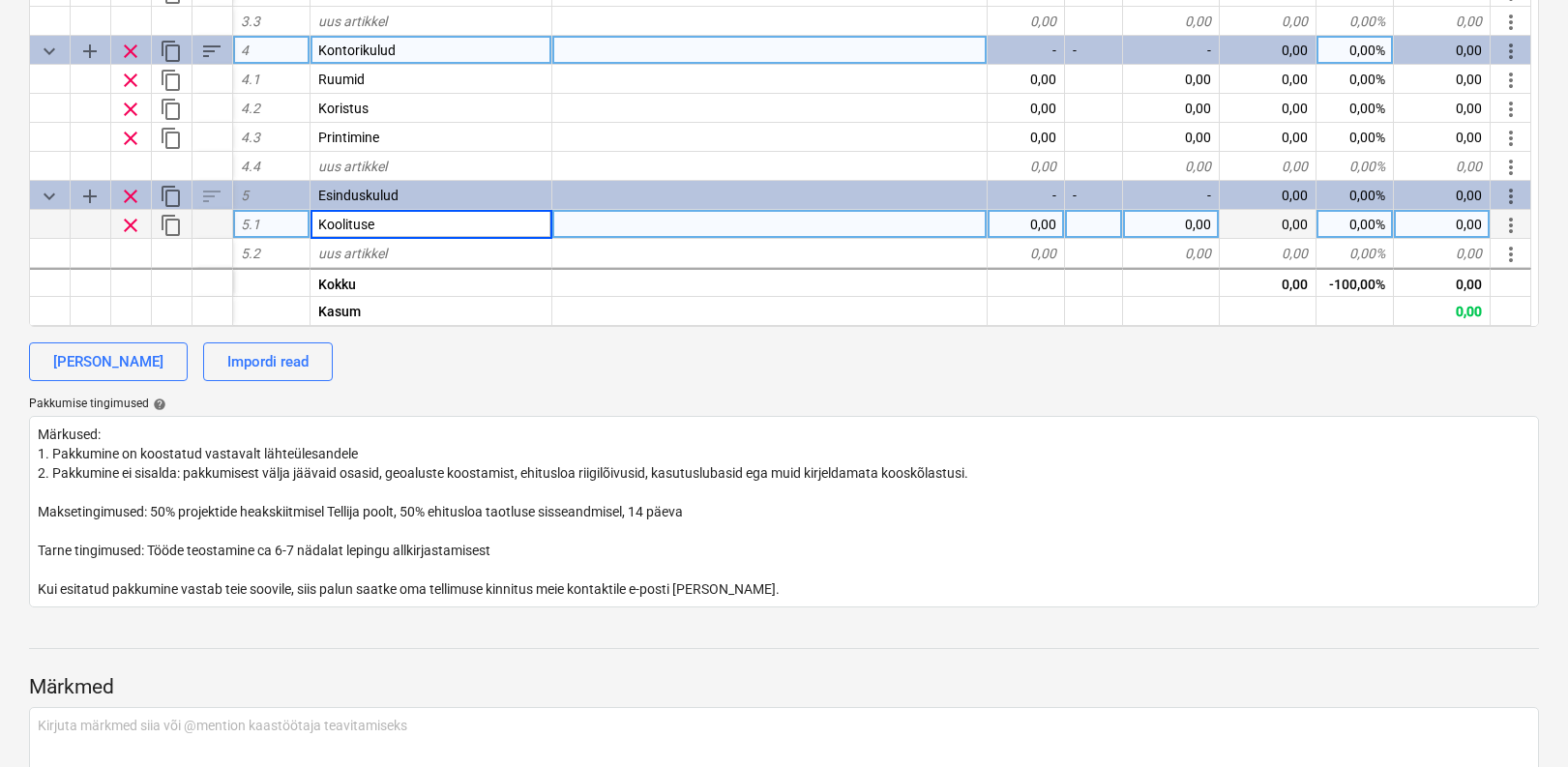
type input "Koolitused"
type textarea "x"
type input "Stebby"
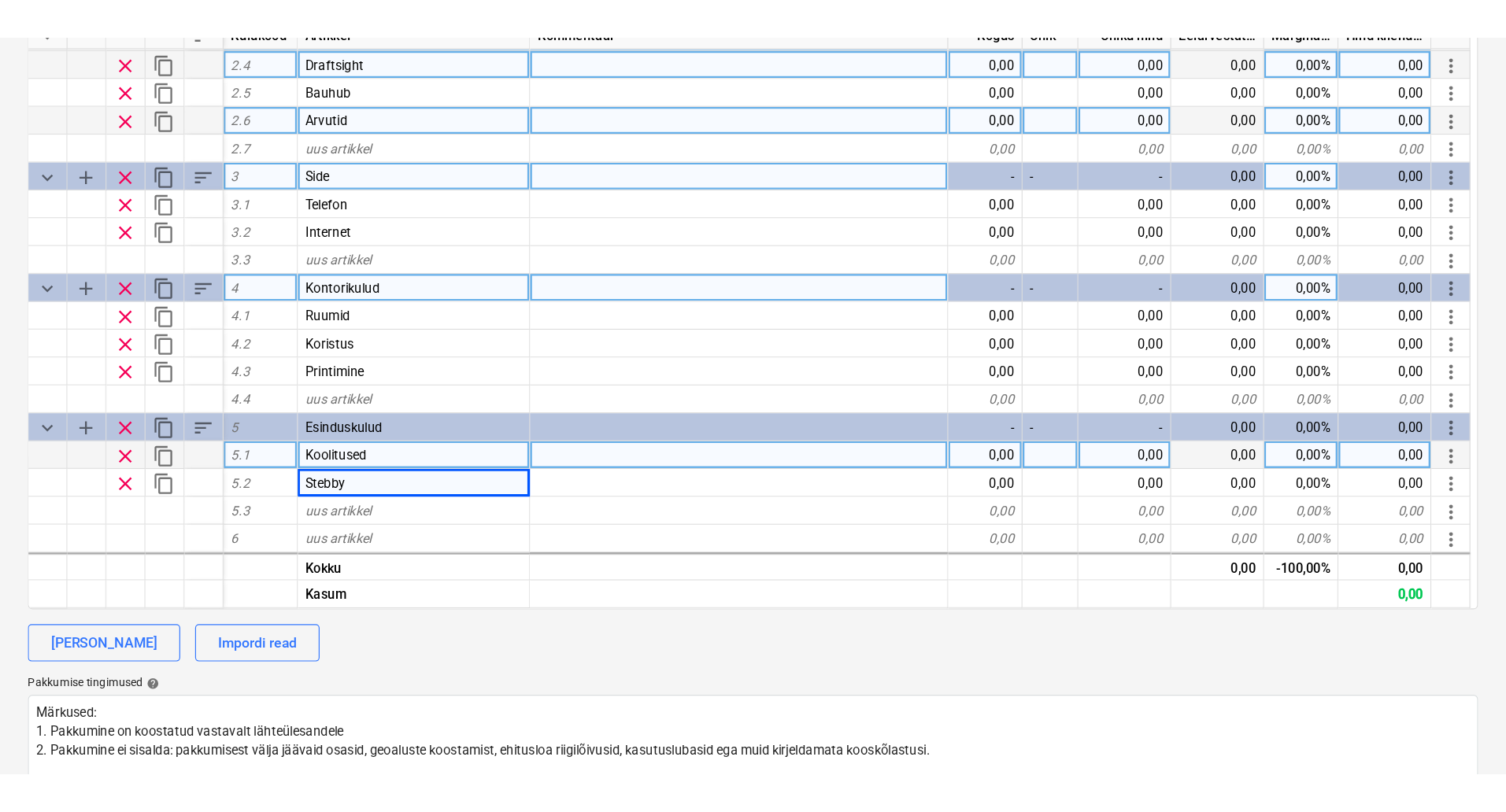
scroll to position [492, 0]
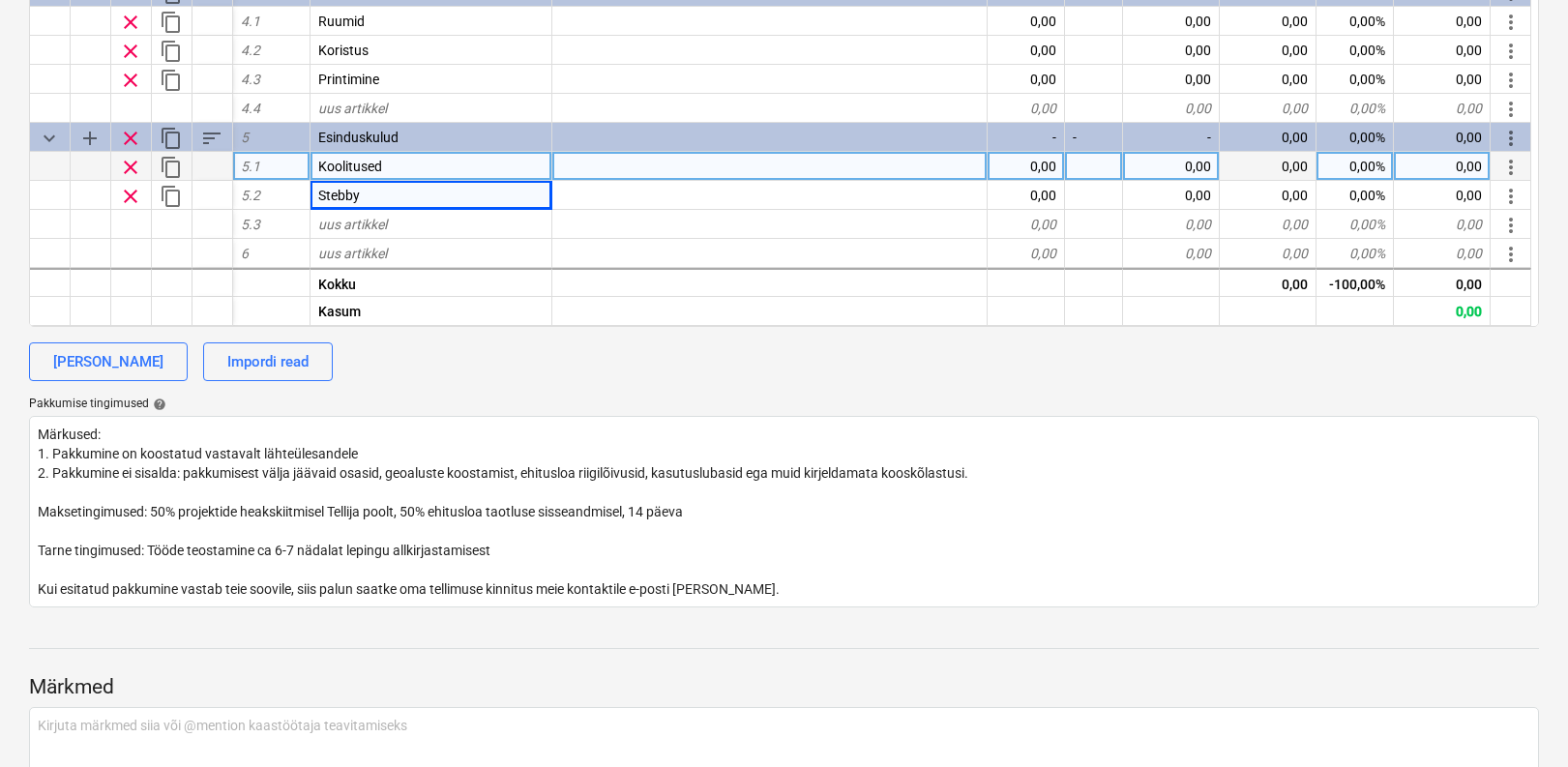
type textarea "x"
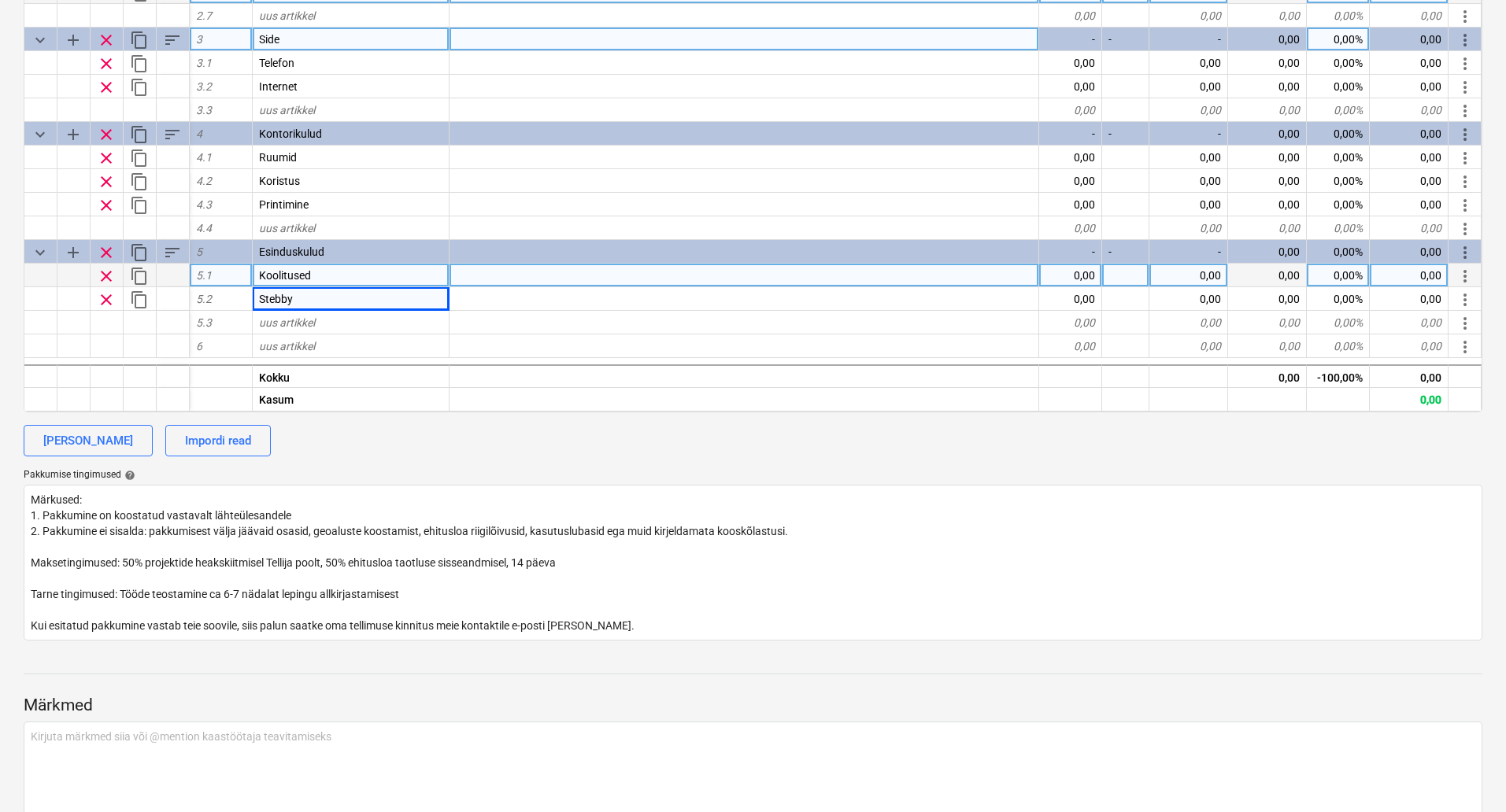
scroll to position [0, 0]
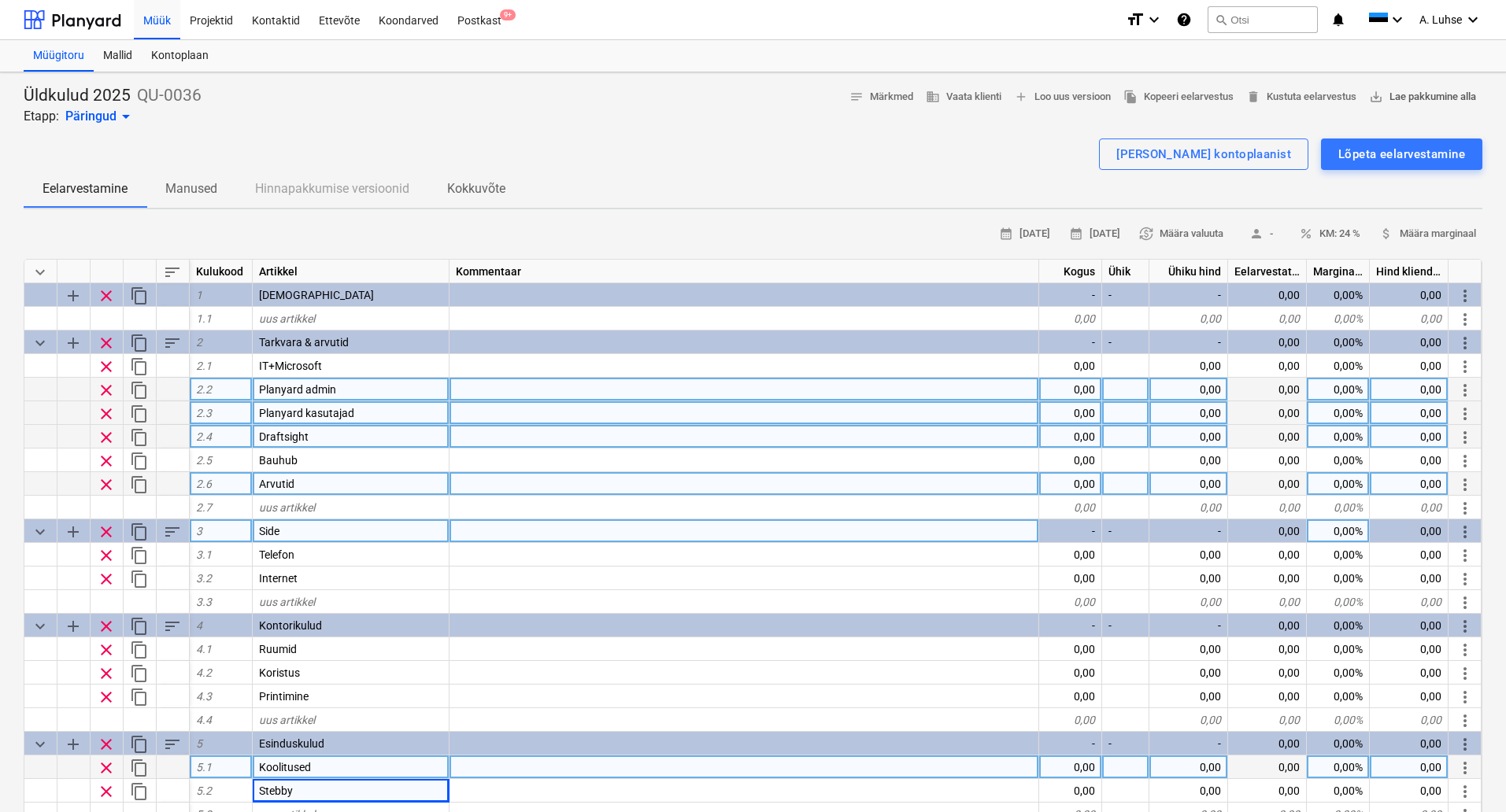
click at [1391, 102] on span "save_alt Lae pakkumine alla" at bounding box center [1423, 97] width 107 height 18
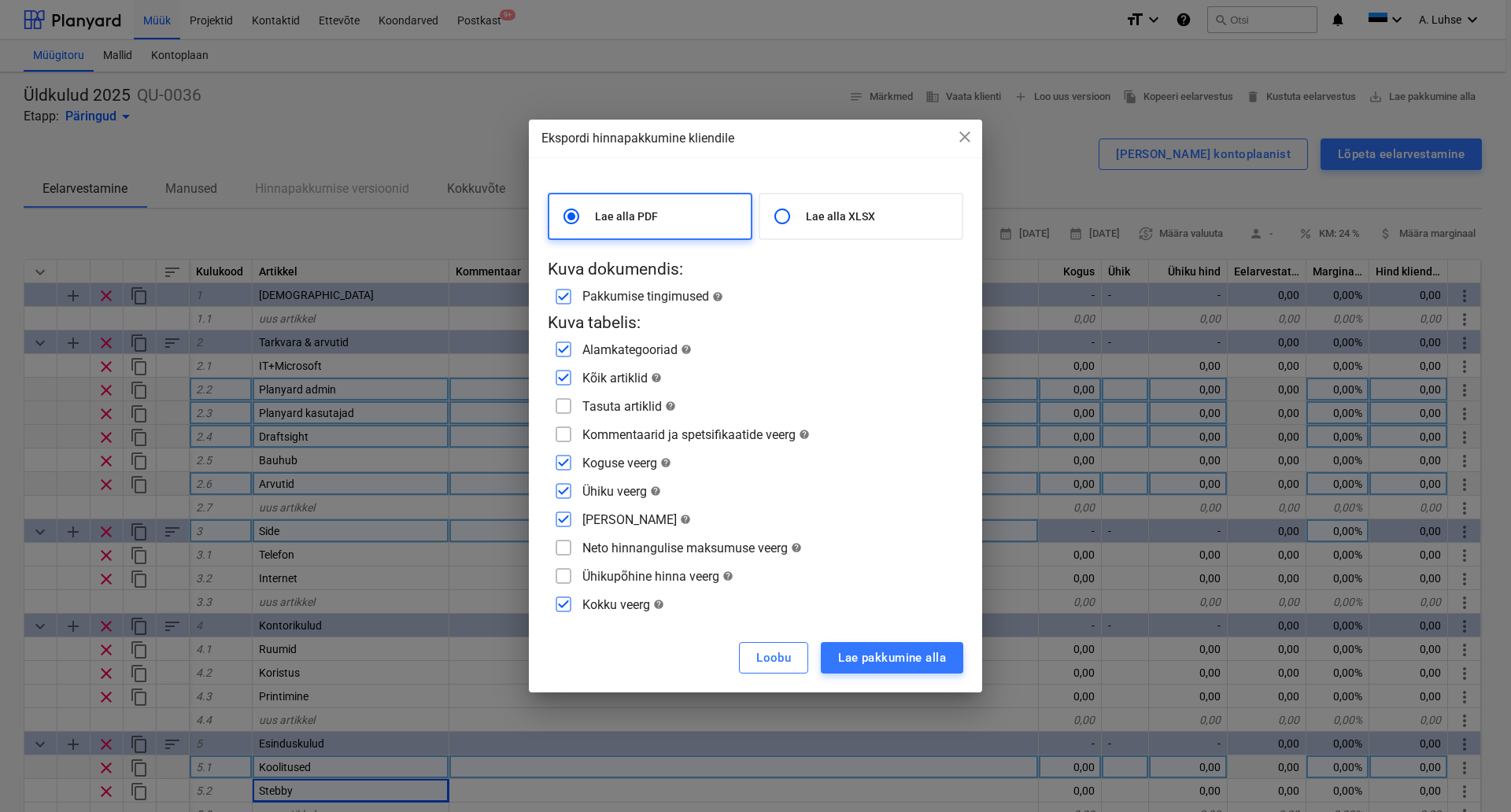
click at [860, 221] on p "Lae alla XLSX" at bounding box center [880, 216] width 150 height 16
radio input "false"
radio input "true"
checkbox input "false"
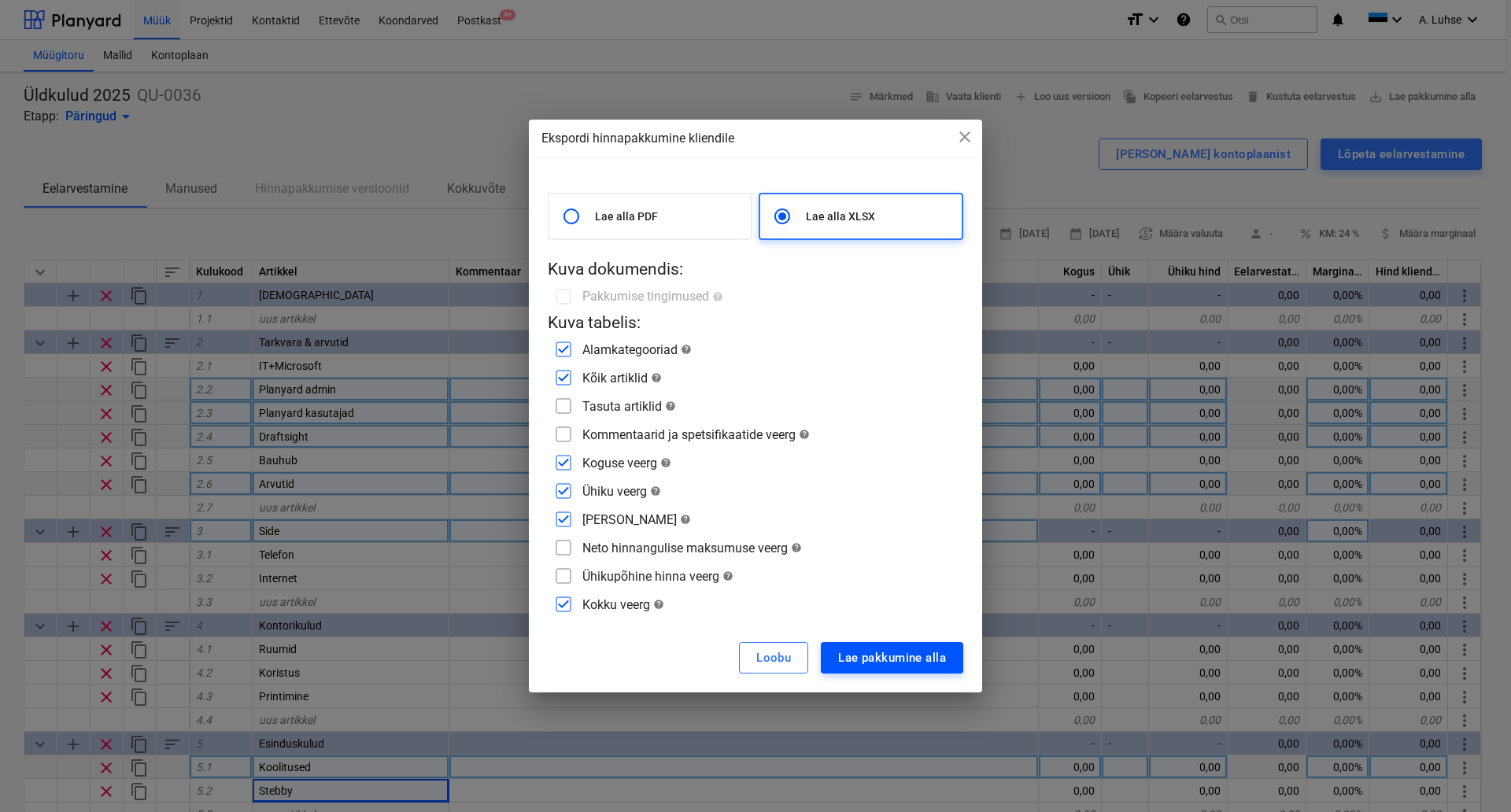
click at [880, 659] on div "Lae pakkumine alla" at bounding box center [892, 658] width 108 height 21
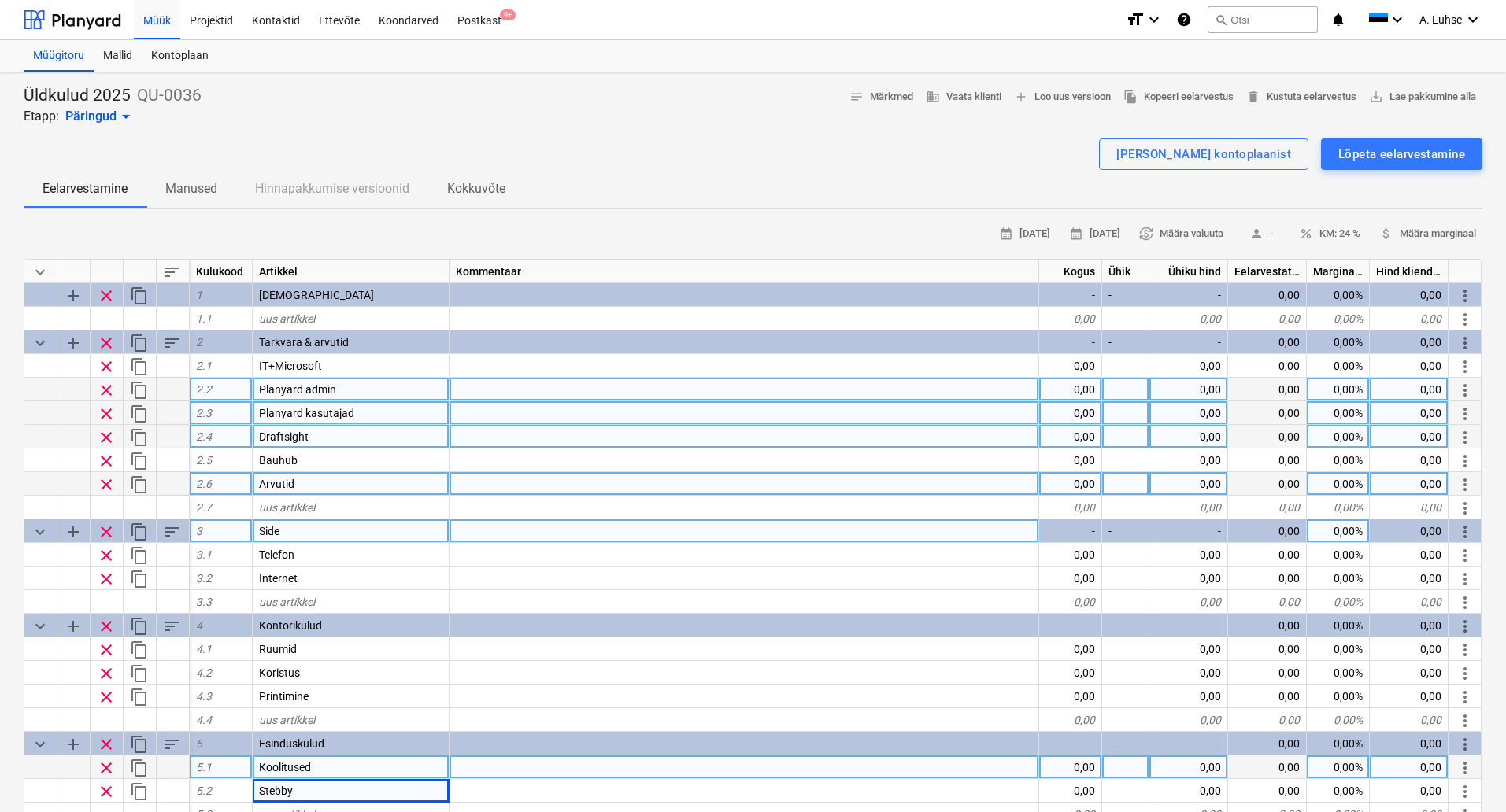
drag, startPoint x: 5, startPoint y: 689, endPoint x: 16, endPoint y: 688, distance: 11.0
click at [6, 689] on div "Üldkulud 2025 QU-0036 Etapp: Päringud arrow_drop_down notes Märkmed business Va…" at bounding box center [753, 720] width 1506 height 1296
click at [1418, 91] on span "save_alt Lae pakkumine alla" at bounding box center [1423, 97] width 107 height 18
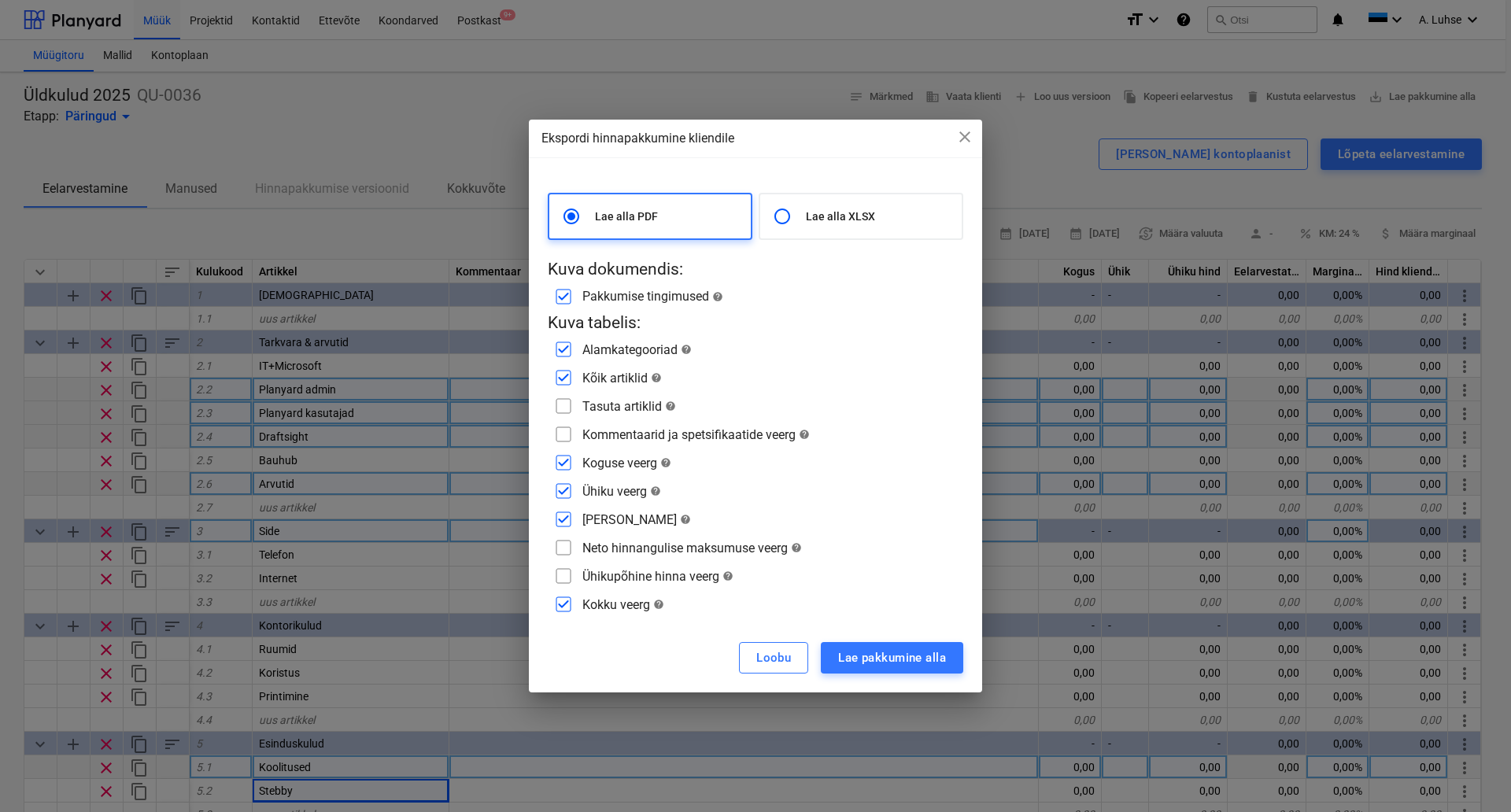
click at [839, 222] on p "Lae alla XLSX" at bounding box center [880, 216] width 150 height 16
radio input "false"
radio input "true"
checkbox input "false"
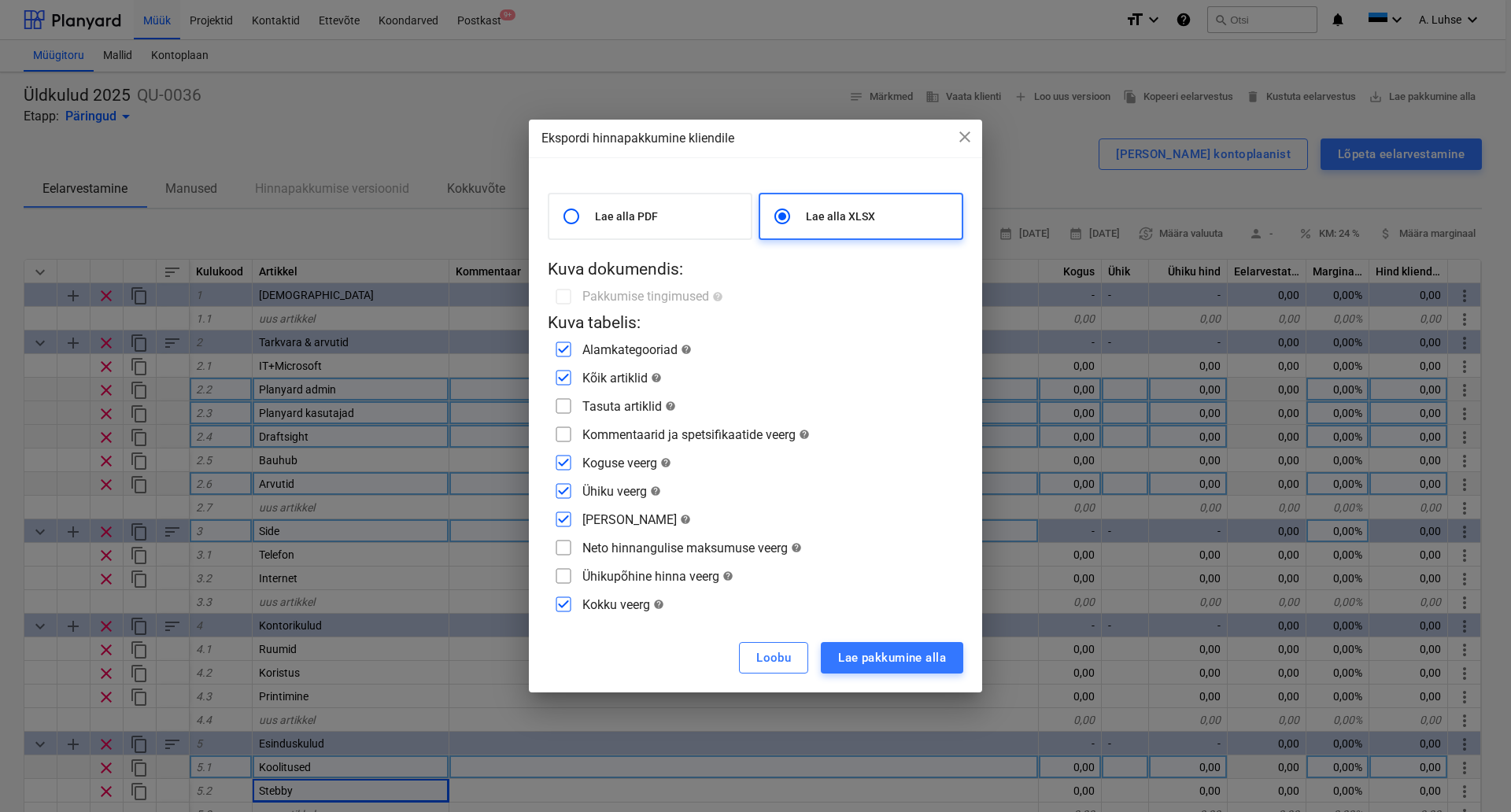
click at [630, 408] on div "Tasuta artiklid help" at bounding box center [629, 406] width 94 height 15
click at [559, 420] on div "Lae alla PDF Lae alla XLSX Kuva dokumendis: Pakkumise tingimused help Kuva tabe…" at bounding box center [756, 405] width 416 height 425
click at [567, 408] on input "checkbox" at bounding box center [563, 405] width 25 height 25
checkbox input "true"
click at [567, 427] on input "checkbox" at bounding box center [563, 434] width 25 height 25
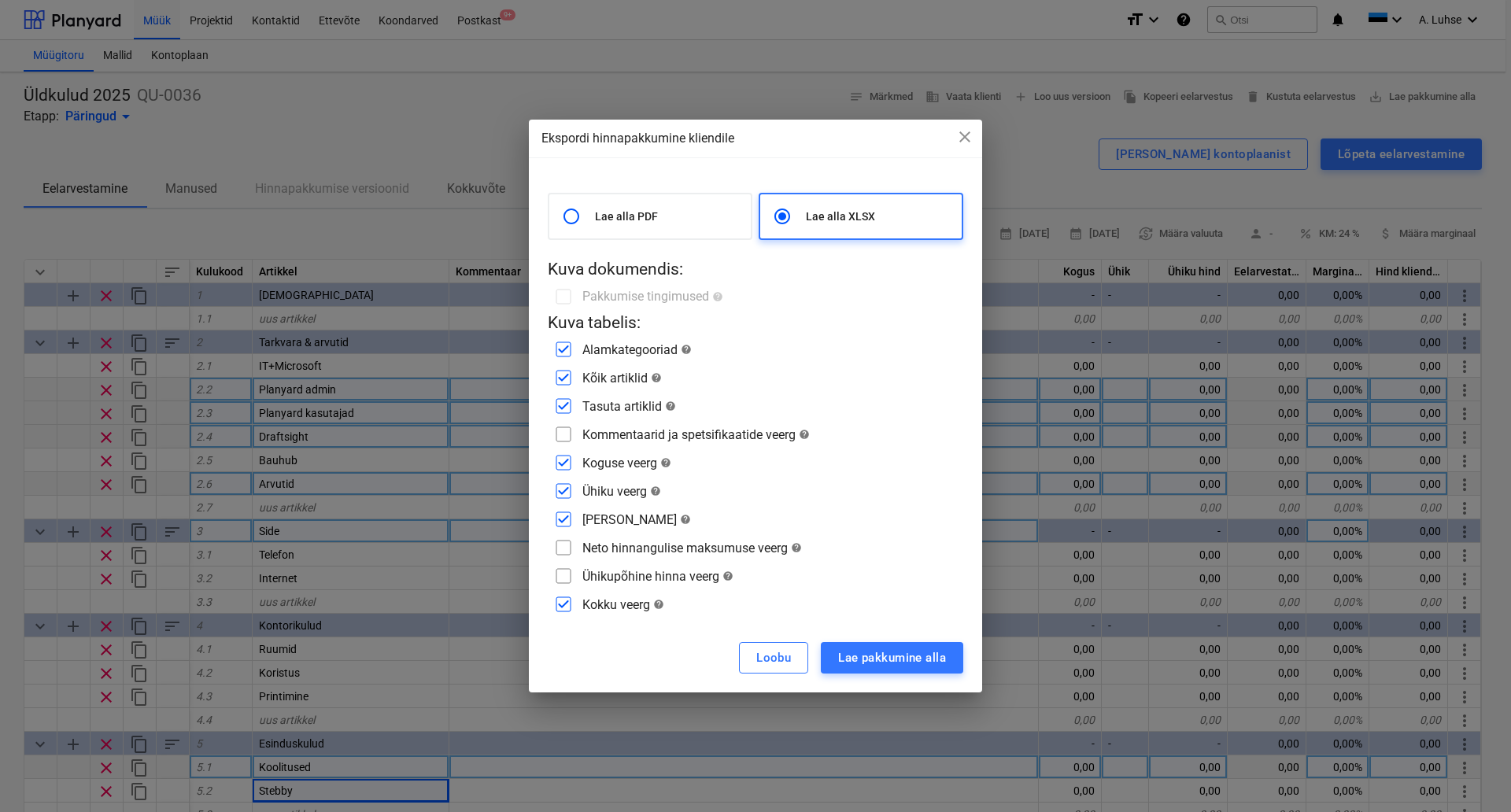
checkbox input "true"
click at [882, 653] on div "Lae pakkumine alla" at bounding box center [892, 658] width 108 height 21
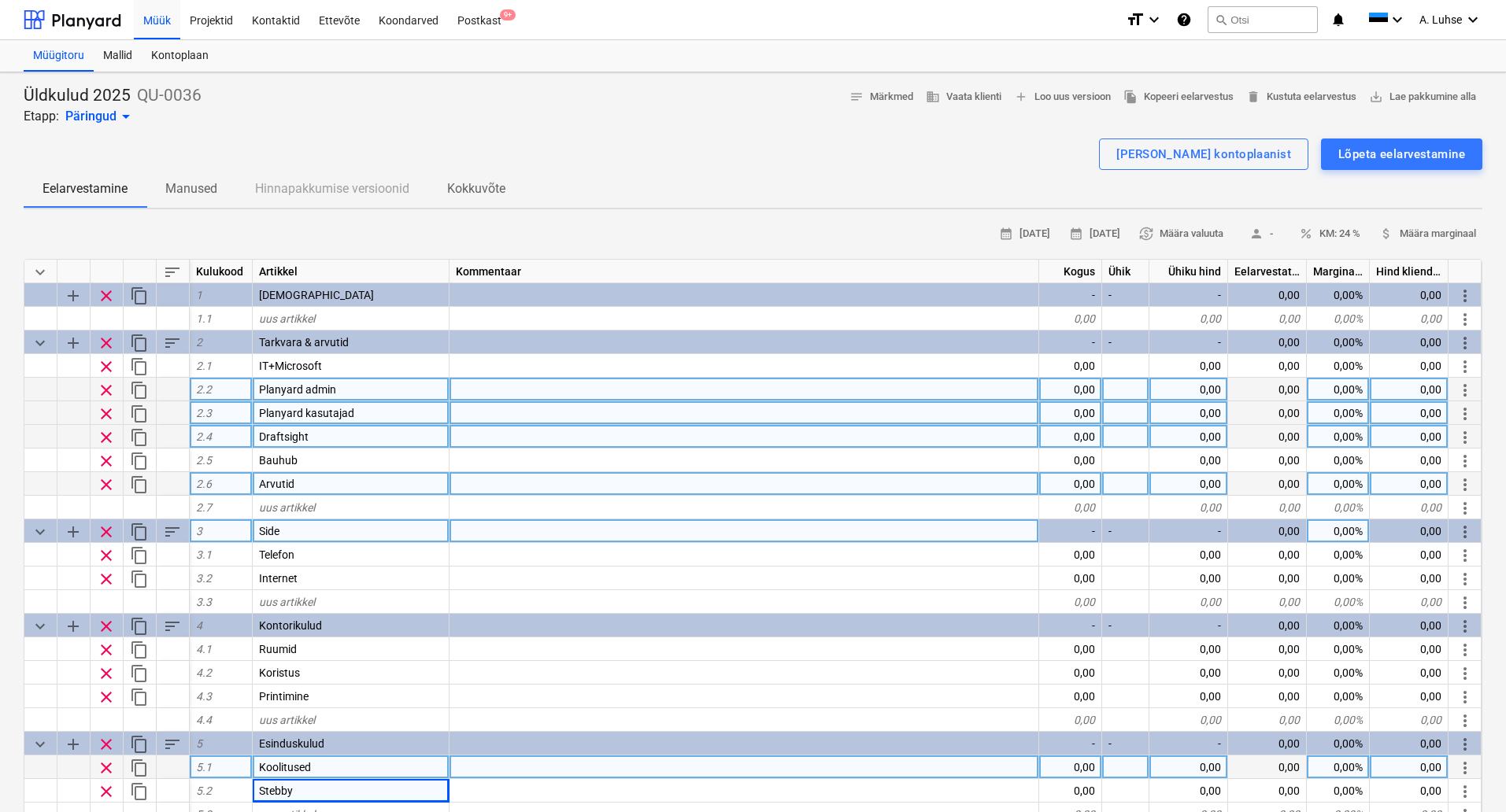
click at [593, 222] on div "calendar_month [DATE] calendar_month [DATE] currency_exchange Määra valuuta per…" at bounding box center [752, 234] width 1459 height 24
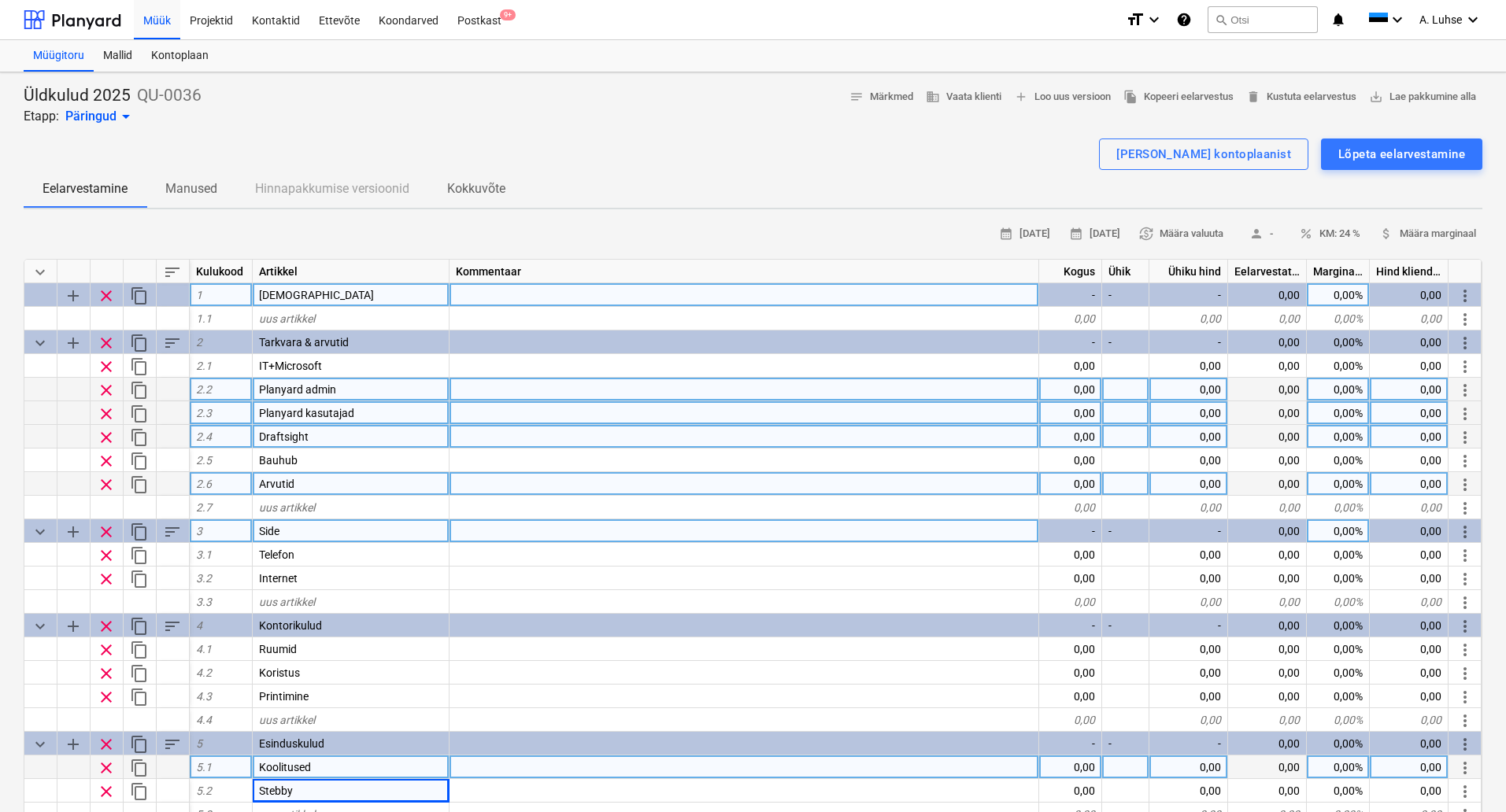
click at [215, 292] on div "1" at bounding box center [221, 295] width 63 height 23
type input "1"
type textarea "x"
type input "1.1"
type textarea "x"
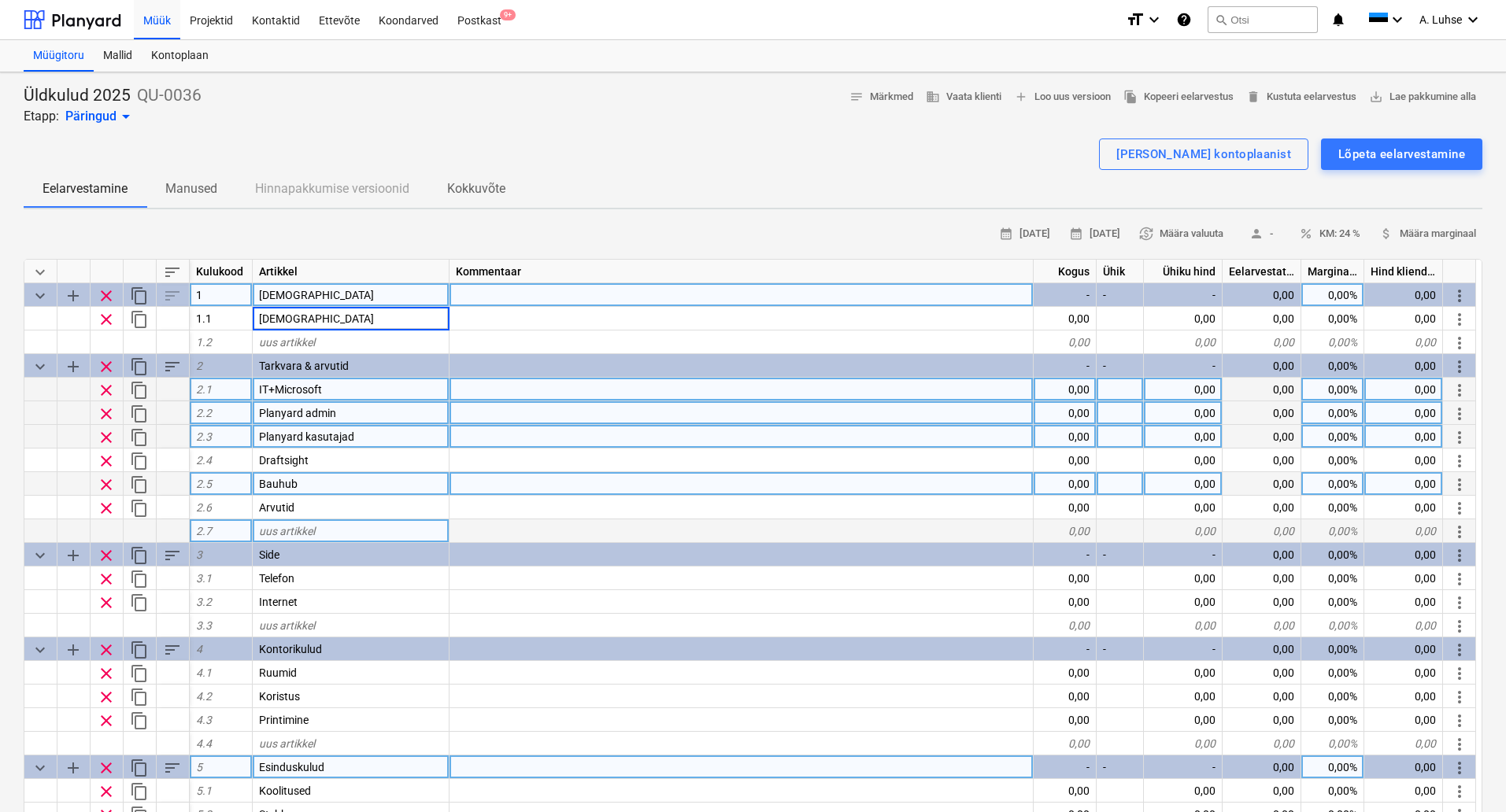
type input "[DEMOGRAPHIC_DATA]"
type textarea "x"
type input "1.2"
type textarea "x"
type input "2.1"
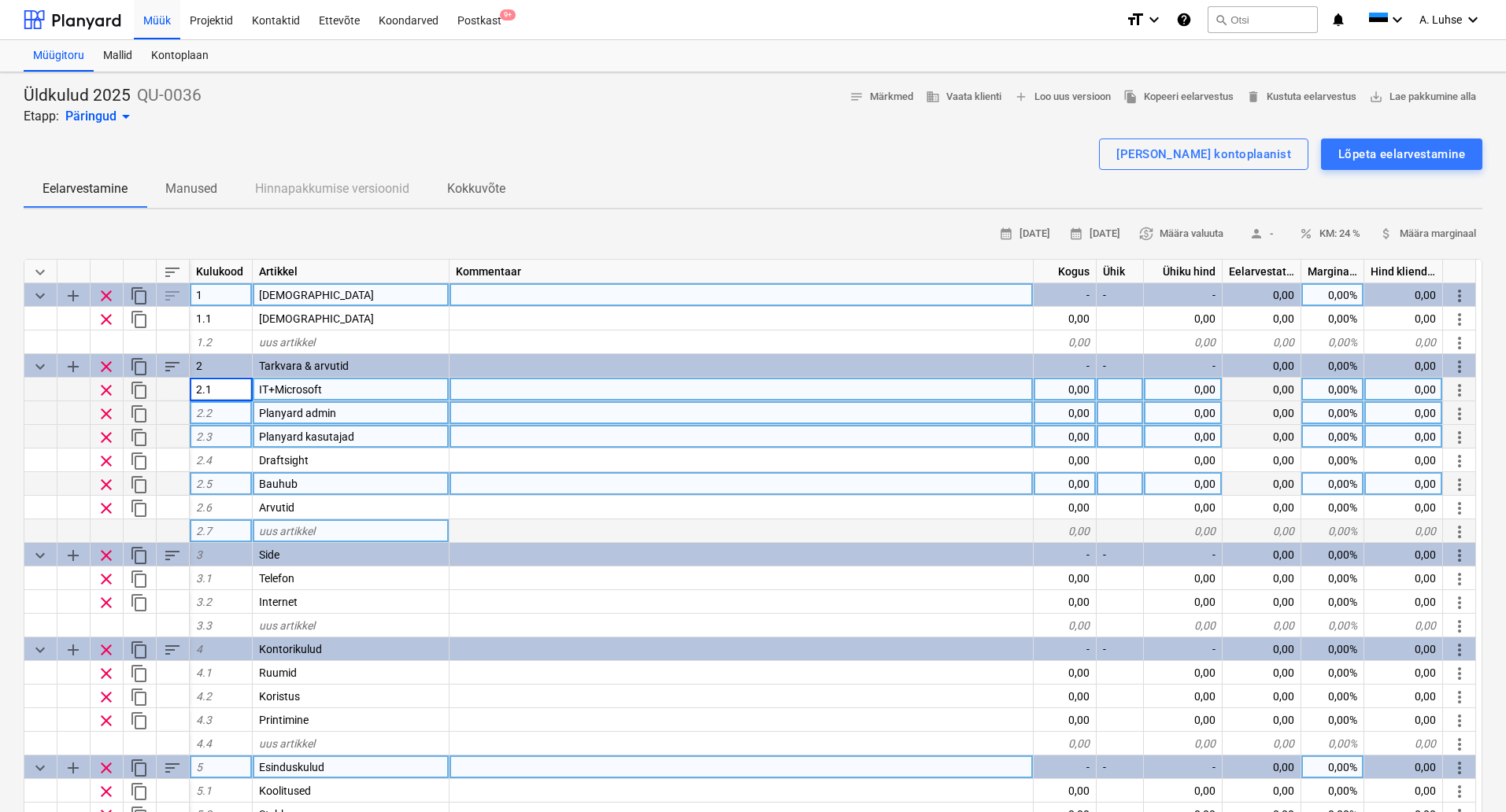
type textarea "x"
type input "2.2"
type textarea "x"
type input "2.3"
type textarea "x"
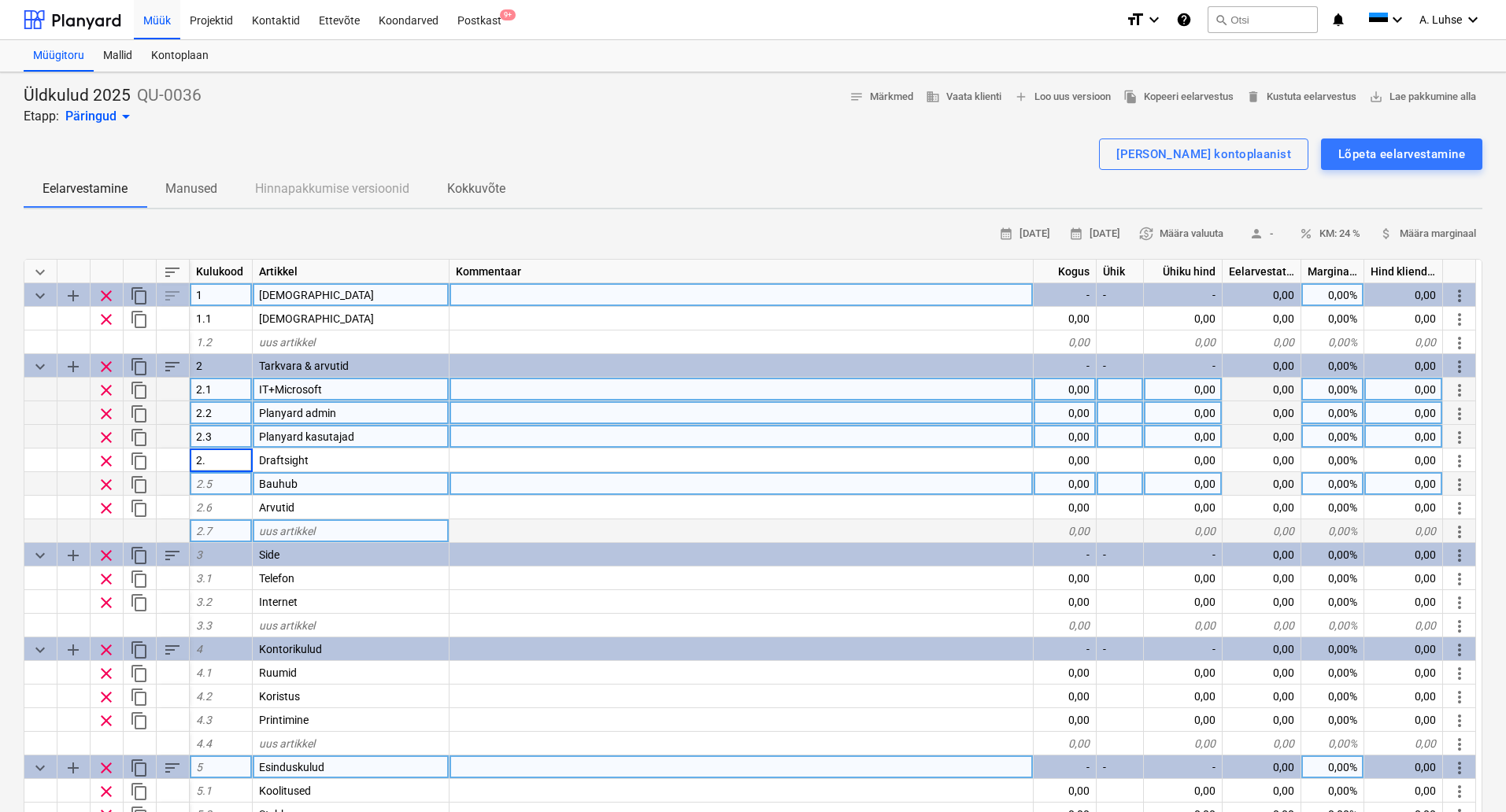
type input "2.4"
type textarea "x"
type input "2.5"
type textarea "x"
type input "2.6"
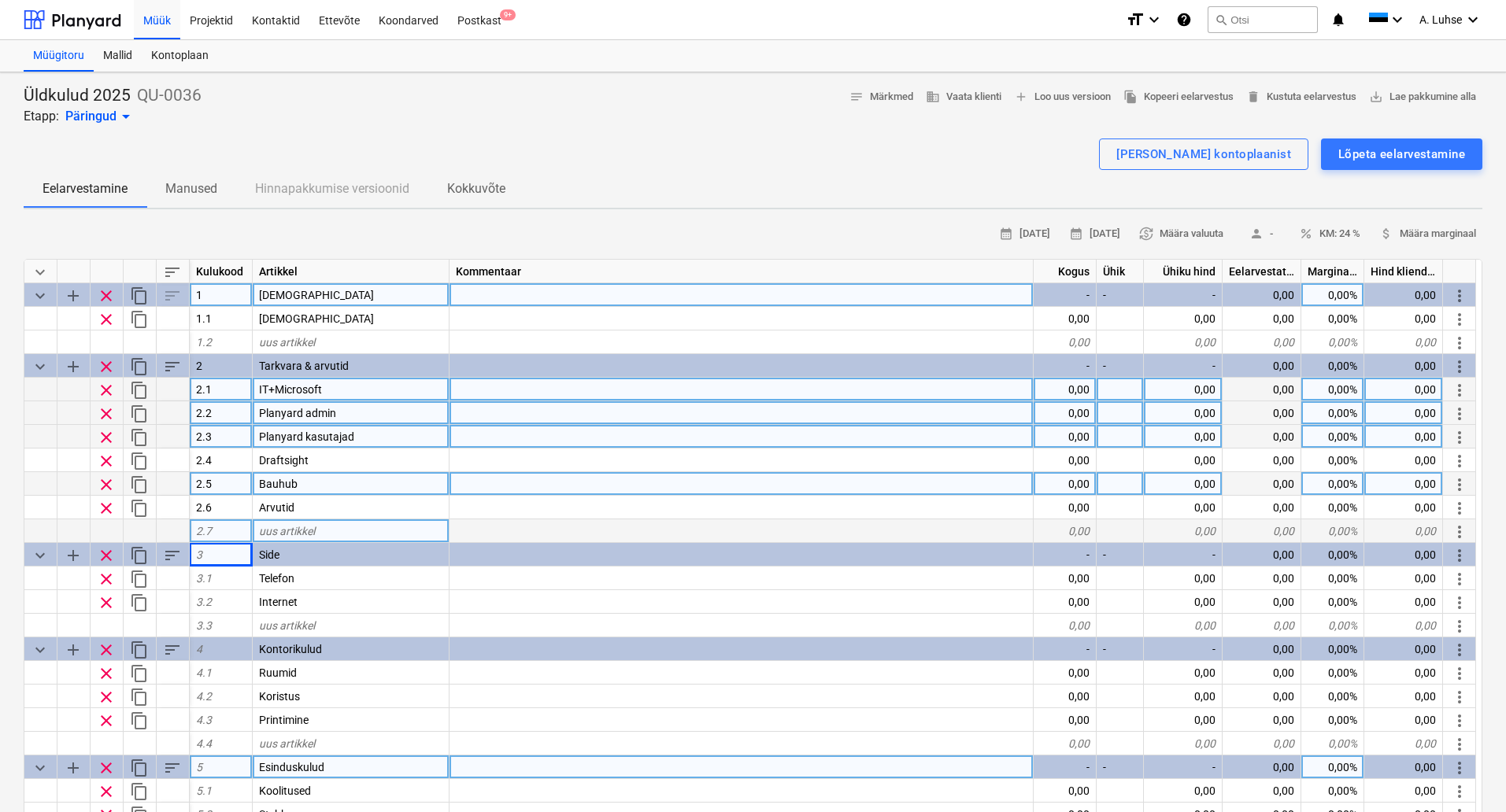
type textarea "x"
type input "3.1"
type textarea "x"
type input "3.2"
type textarea "x"
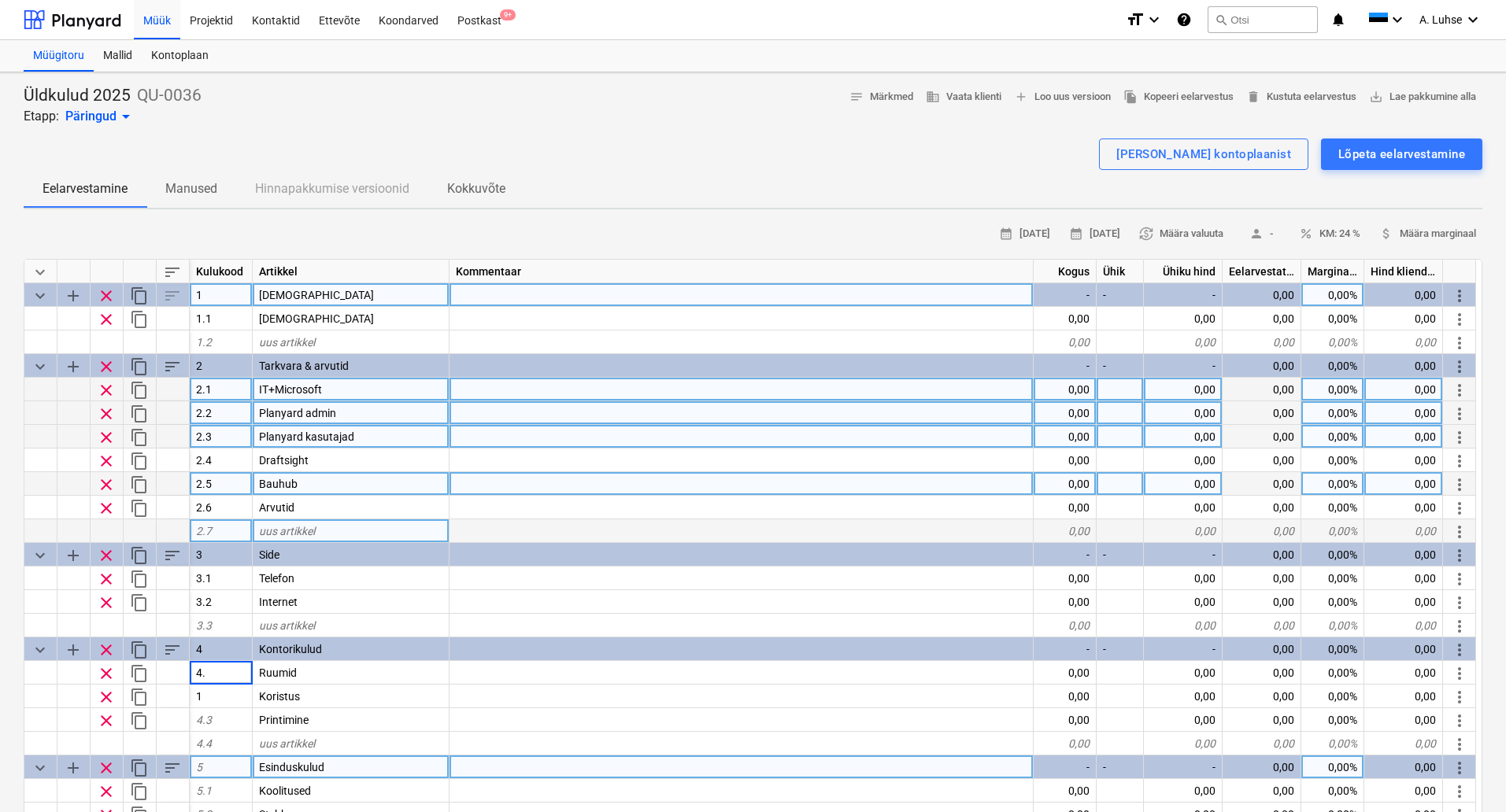
type input "4.1"
type textarea "x"
type input "4.2"
type textarea "x"
type input "4.3"
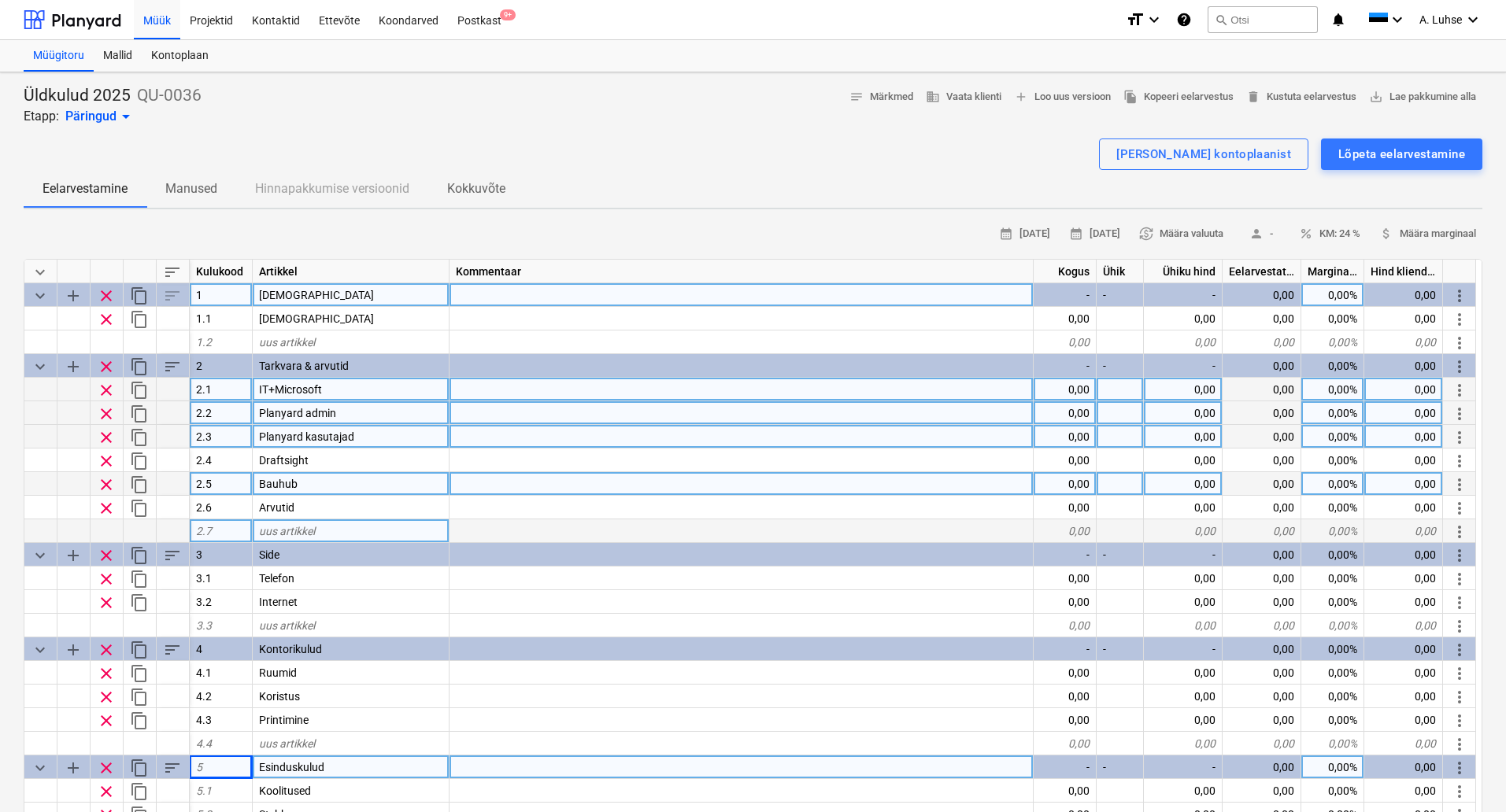
type textarea "x"
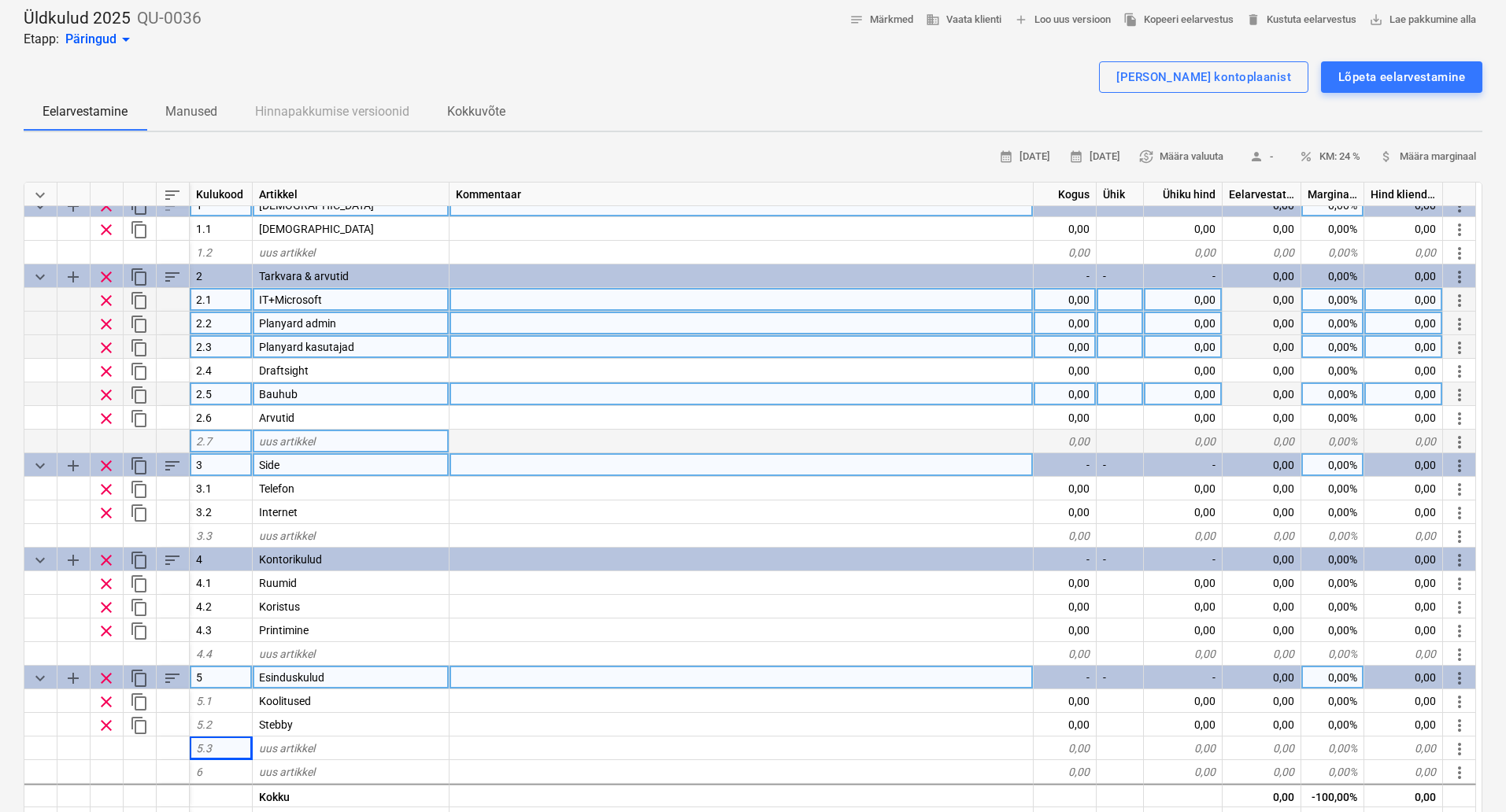
scroll to position [197, 0]
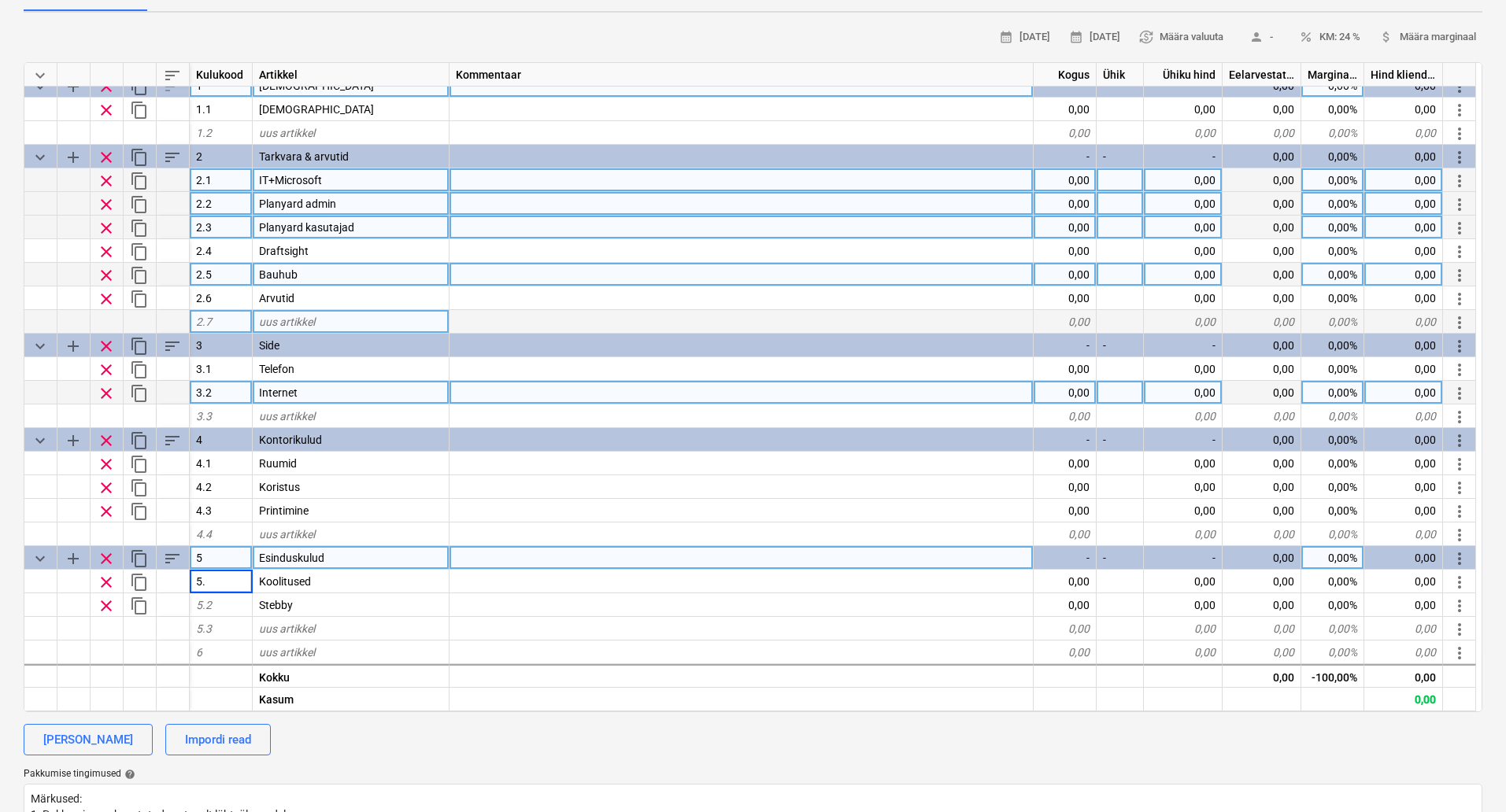
type input "5.1"
type textarea "x"
type input "5.2"
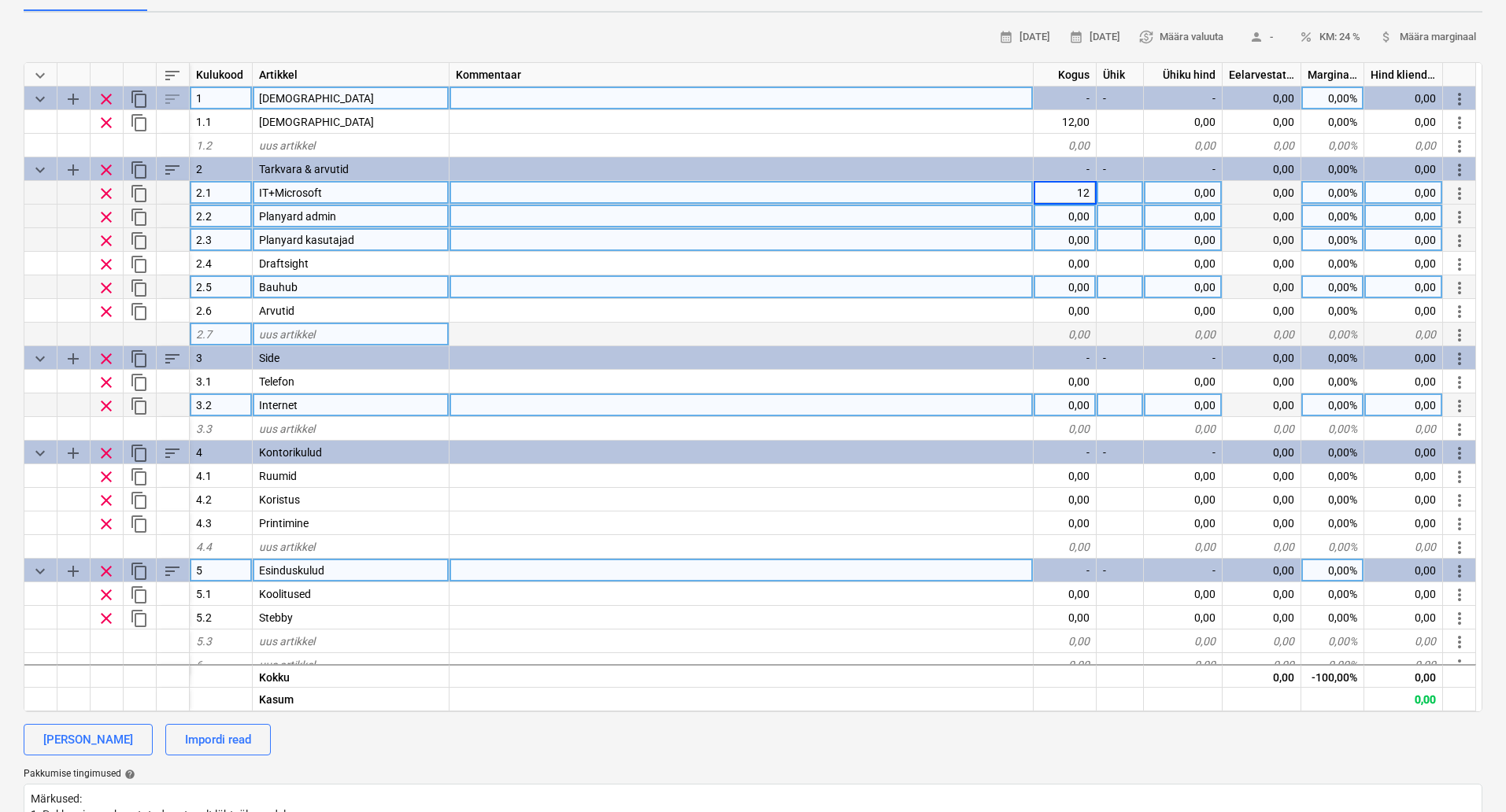
type textarea "x"
type input "12"
type textarea "x"
type input "12"
type textarea "x"
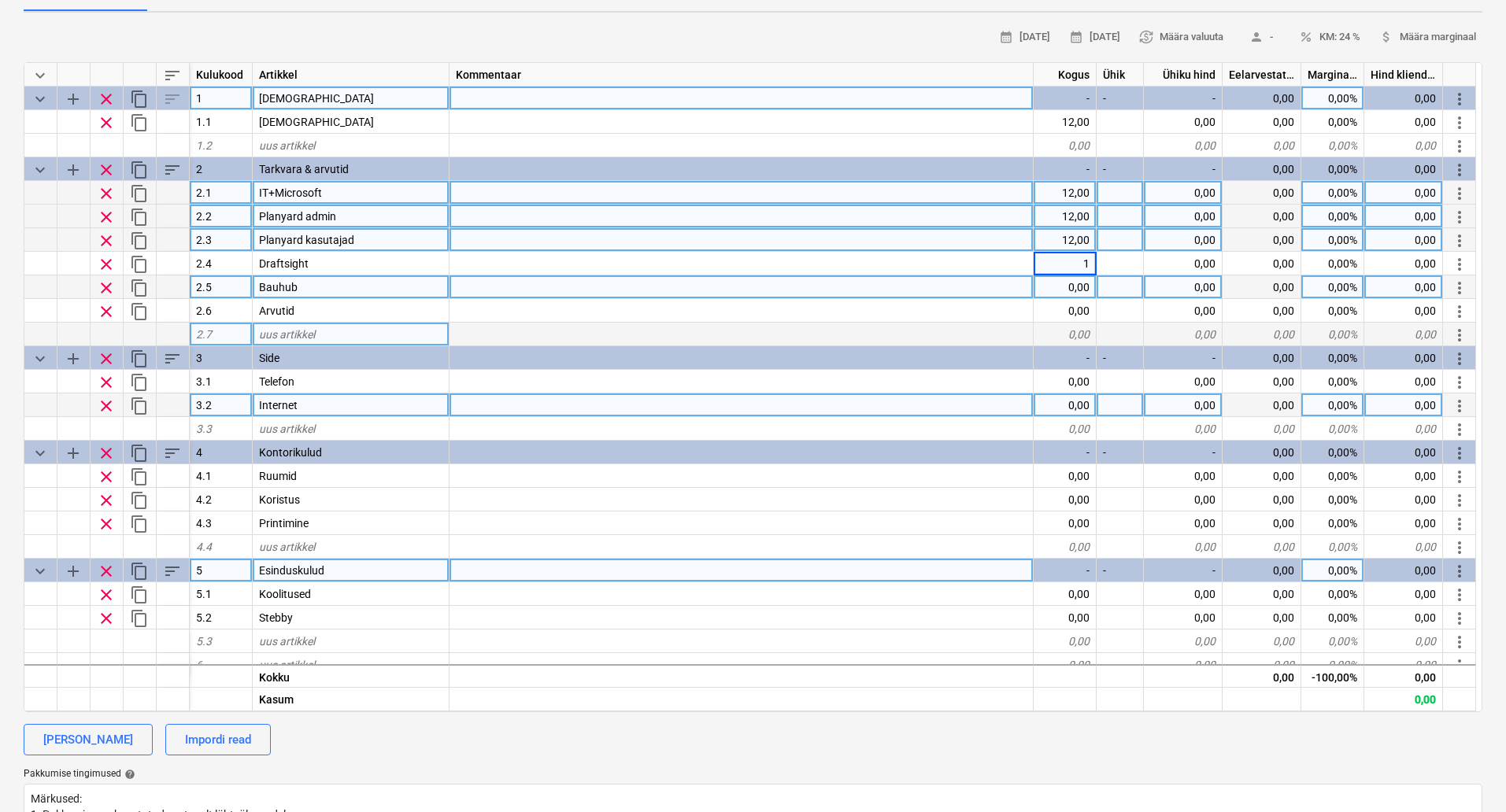
type input "12"
type textarea "x"
type input "24"
type textarea "x"
type input "12"
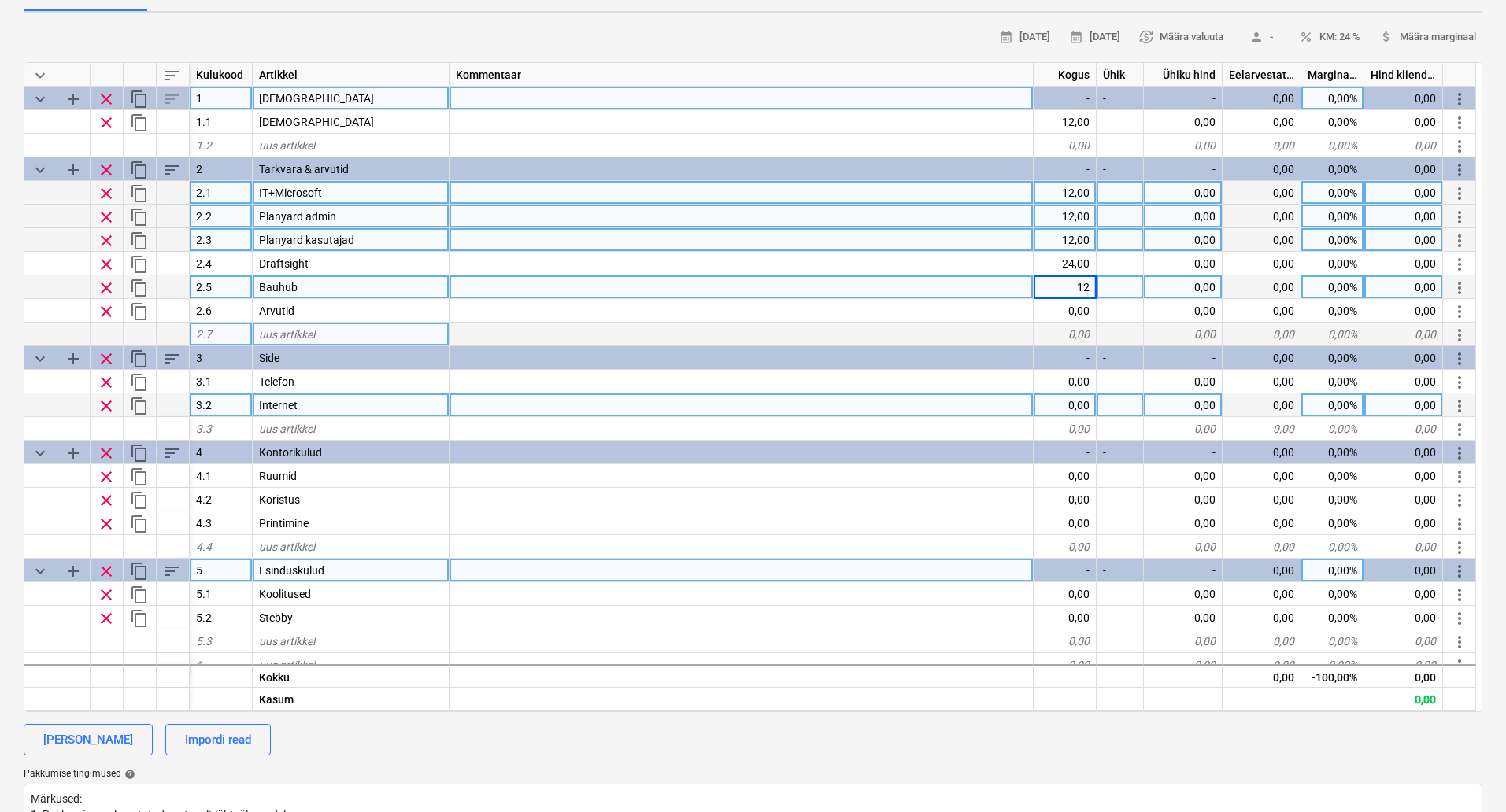
type textarea "x"
type input "12"
type textarea "x"
type input "12"
type textarea "x"
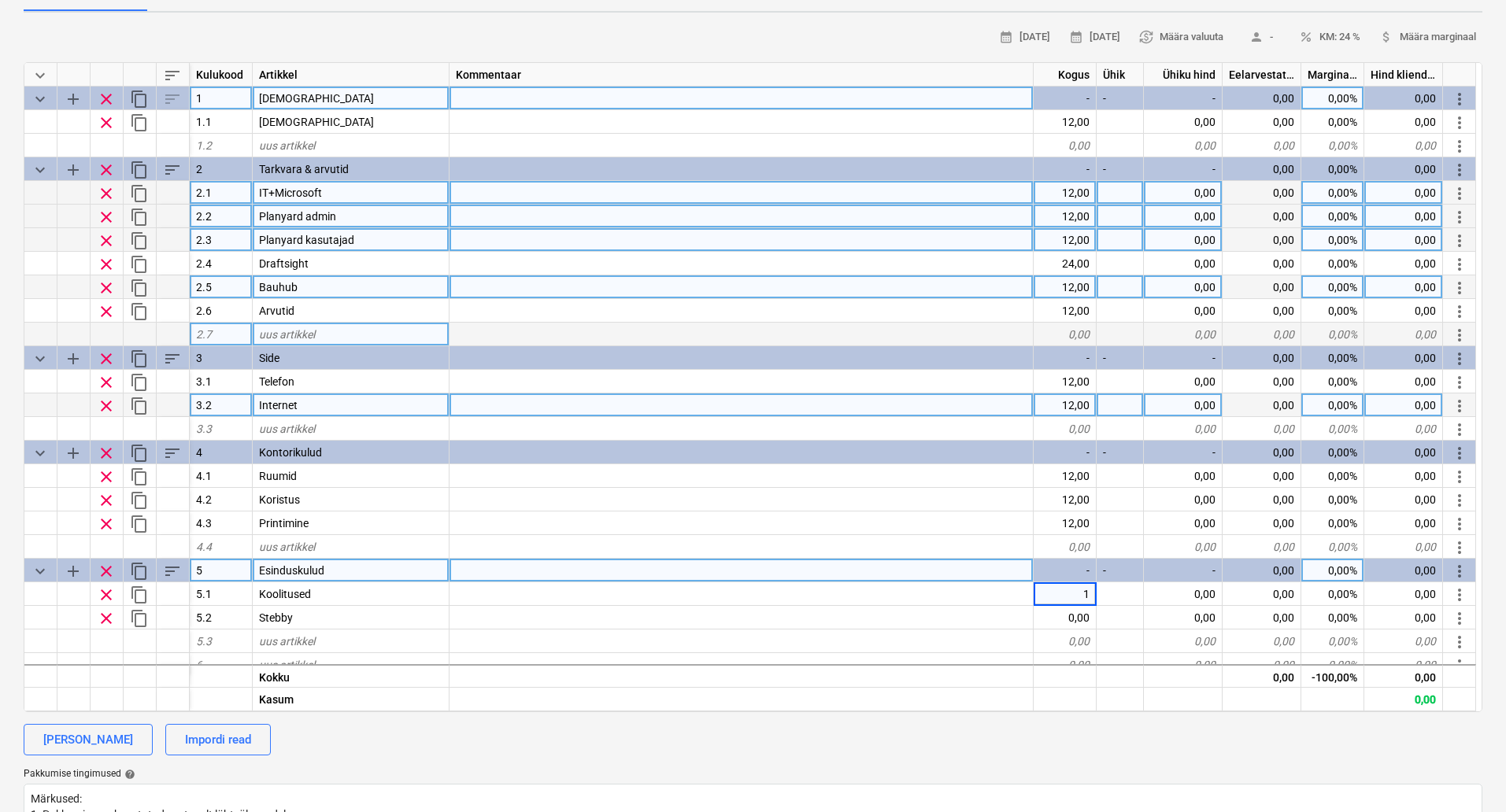
type input "12"
type textarea "x"
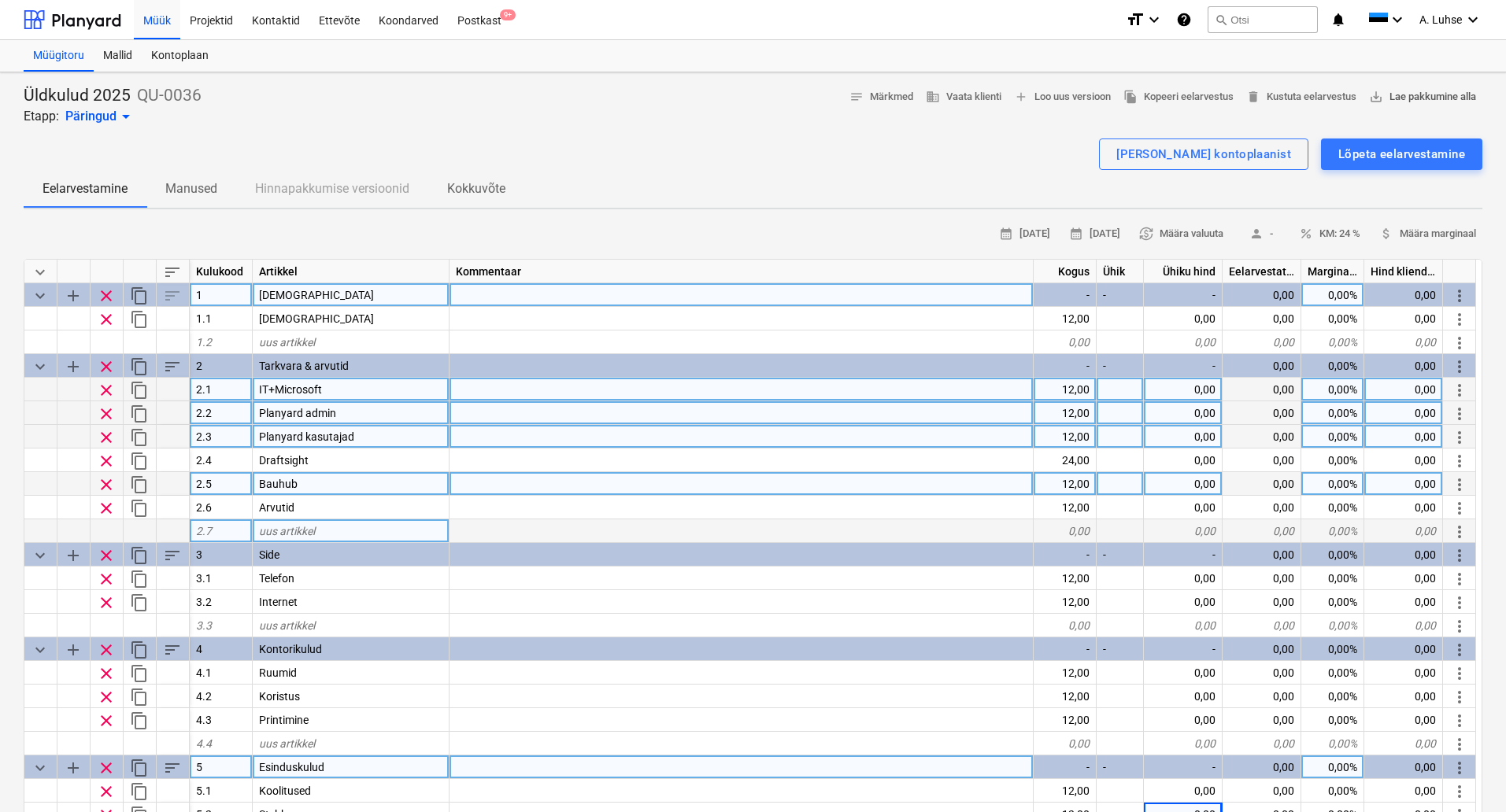
click at [1395, 96] on span "save_alt Lae pakkumine alla" at bounding box center [1423, 97] width 107 height 18
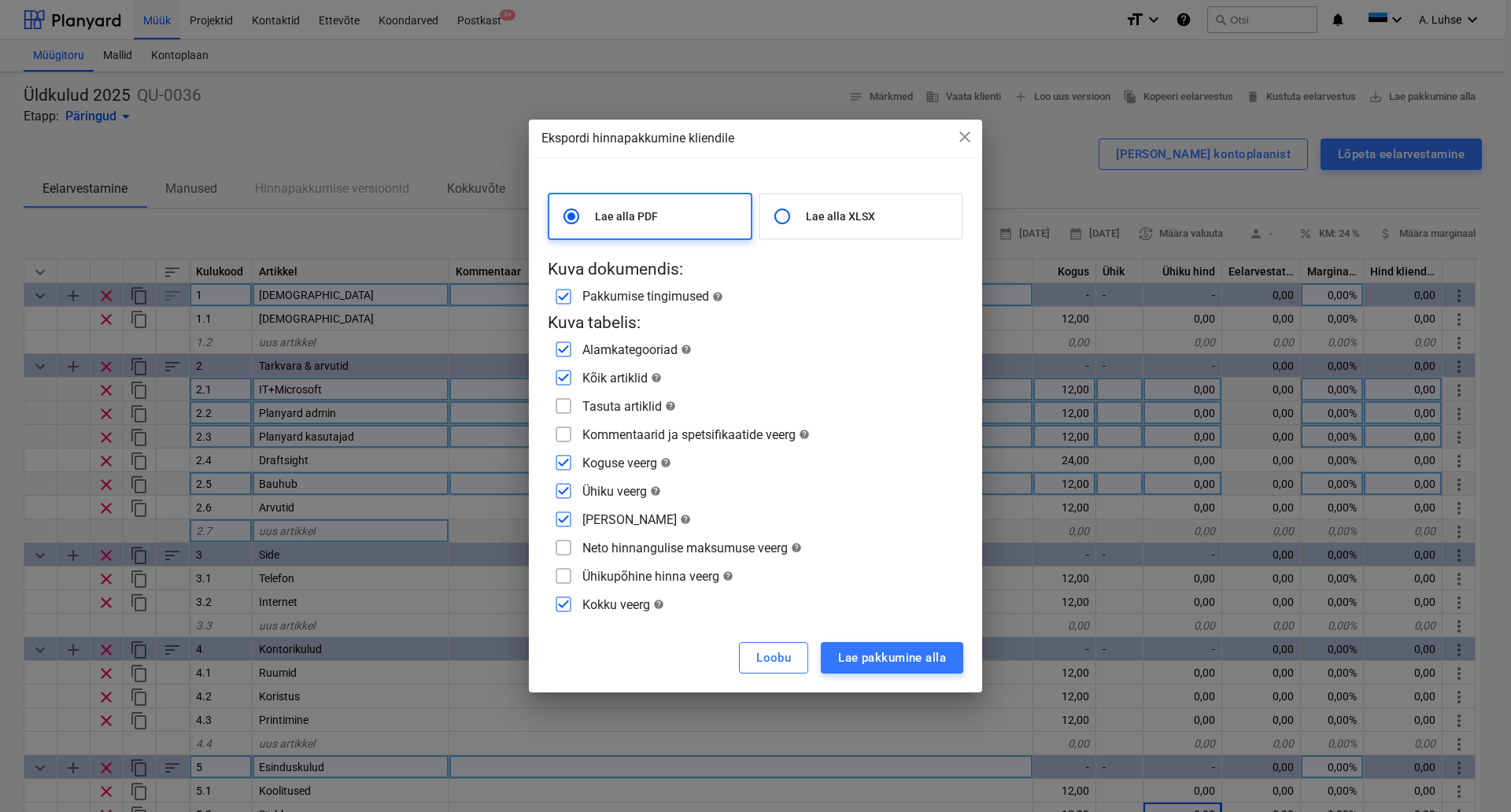
click at [827, 213] on p "Lae alla XLSX" at bounding box center [880, 216] width 150 height 16
radio input "false"
radio input "true"
checkbox input "false"
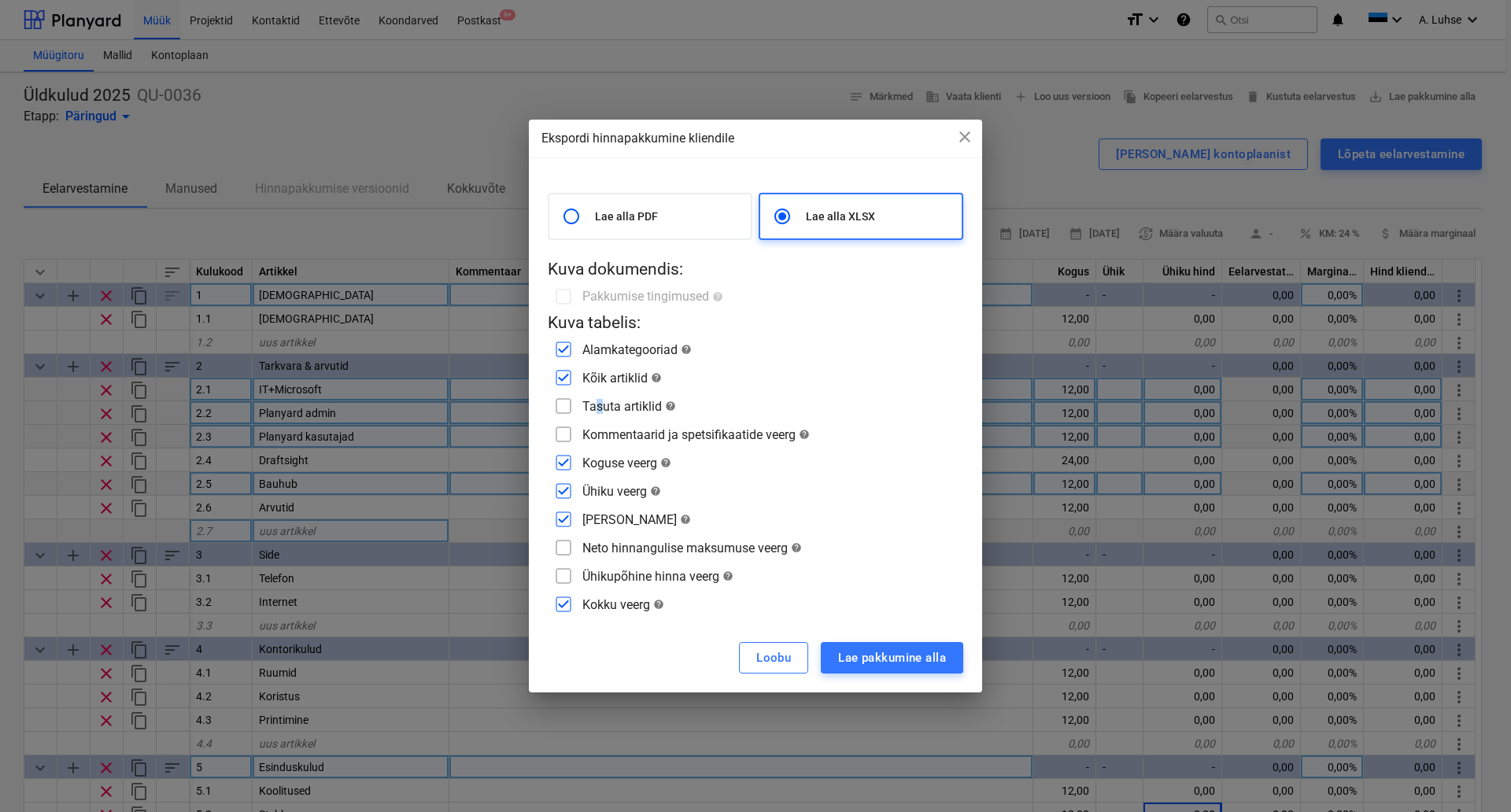
click at [599, 416] on div "Tasuta artiklid help" at bounding box center [756, 405] width 416 height 25
click at [566, 413] on input "checkbox" at bounding box center [563, 405] width 25 height 25
click at [564, 412] on input "checkbox" at bounding box center [563, 405] width 25 height 25
click at [564, 411] on input "checkbox" at bounding box center [563, 405] width 25 height 25
checkbox input "true"
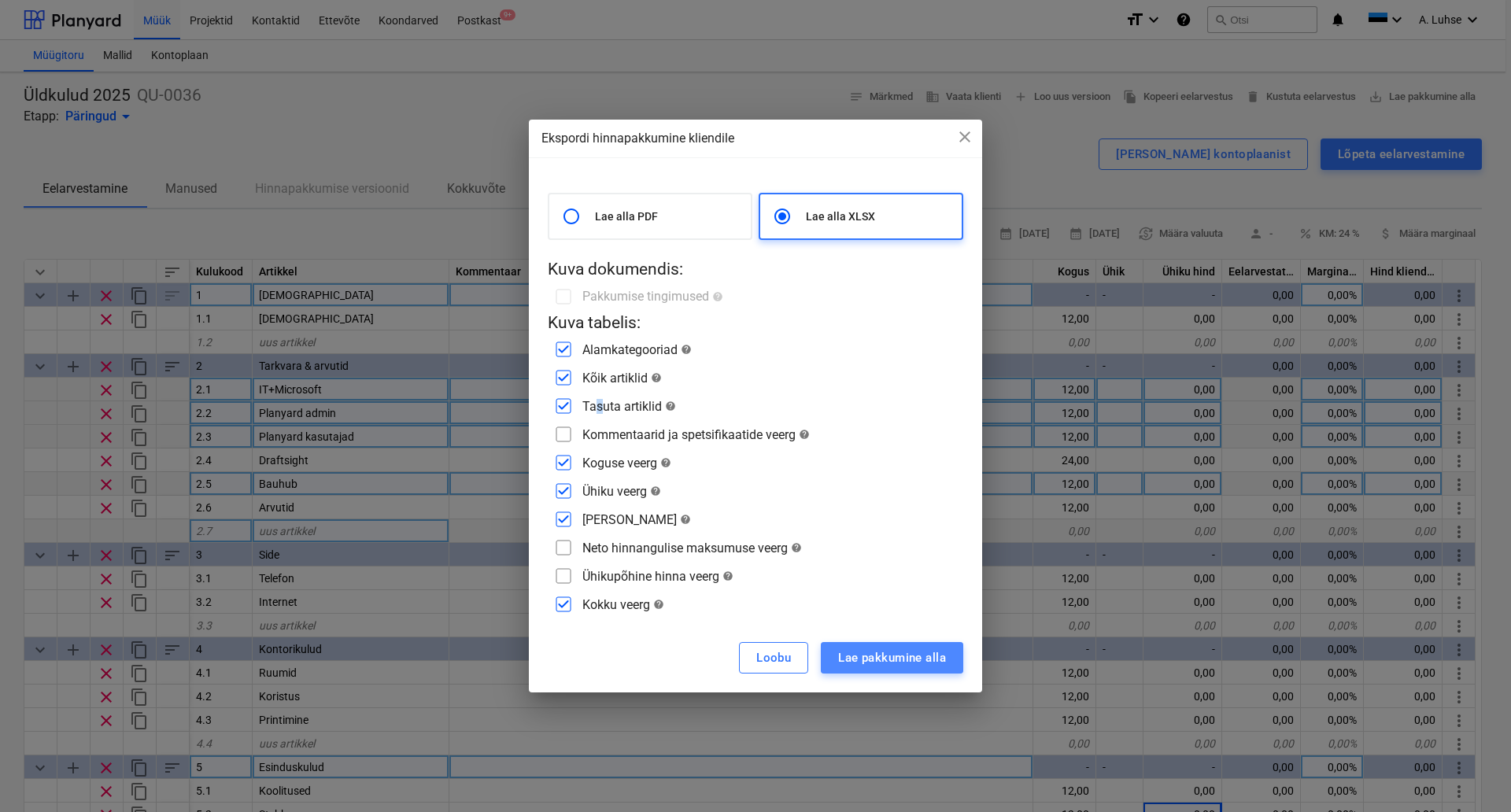
click at [906, 663] on div "Lae pakkumine alla" at bounding box center [892, 658] width 108 height 21
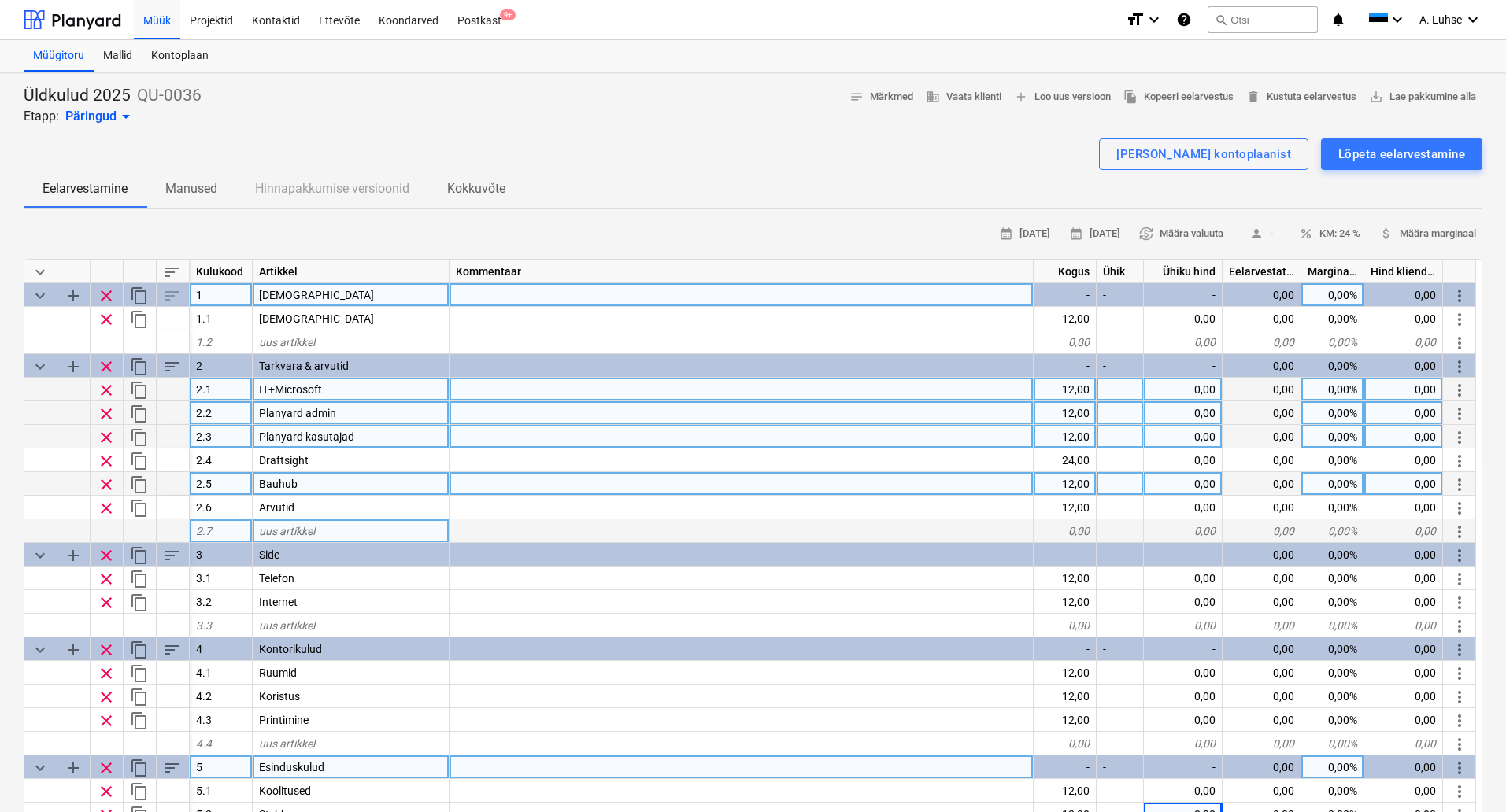
click at [640, 244] on div "calendar_month [DATE] calendar_month [DATE] currency_exchange Määra valuuta per…" at bounding box center [752, 234] width 1459 height 24
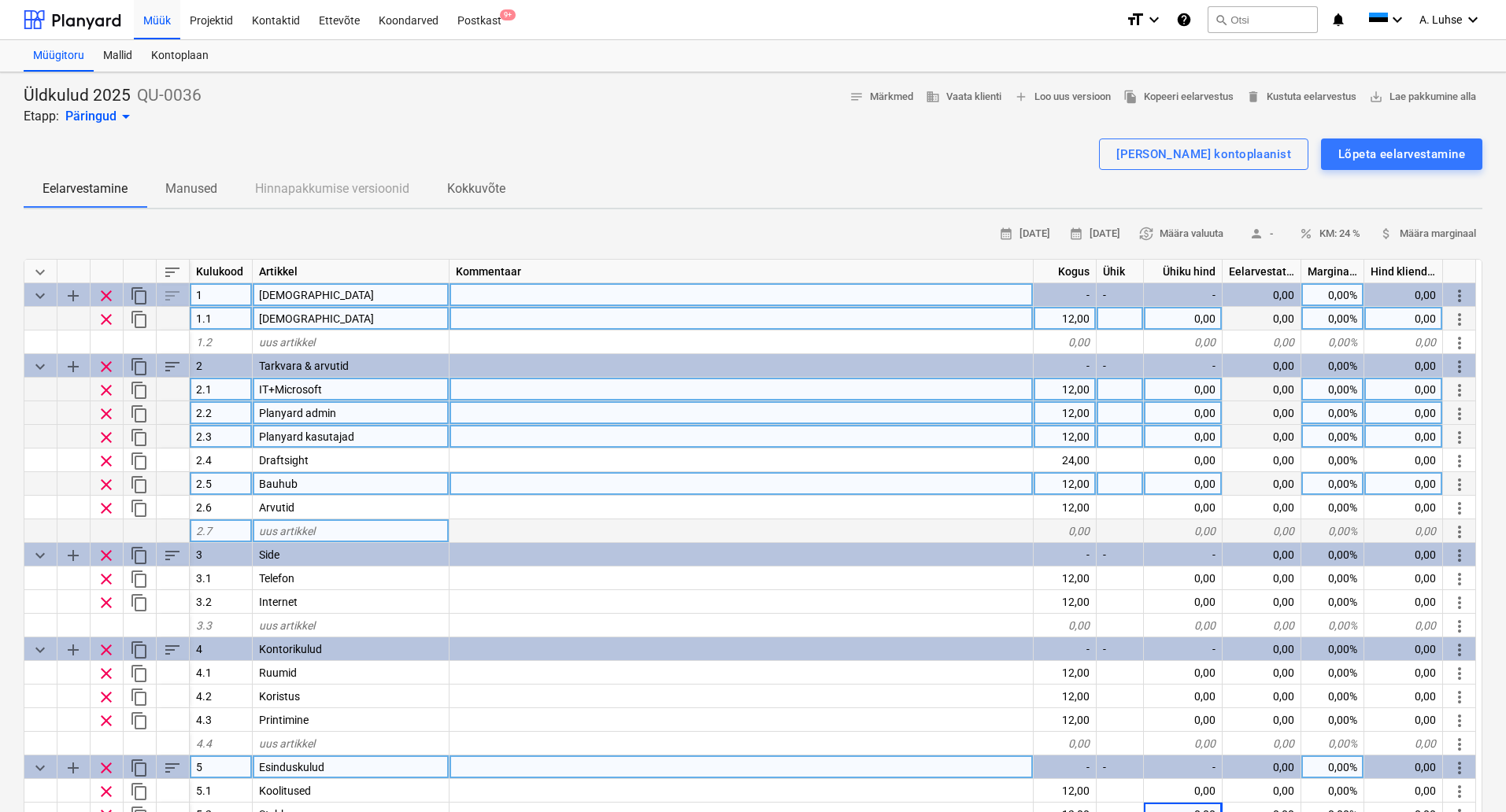
click at [1109, 320] on div at bounding box center [1120, 318] width 47 height 23
click at [1194, 319] on div "0,00" at bounding box center [1183, 318] width 79 height 23
type input "220"
type textarea "x"
type input "120"
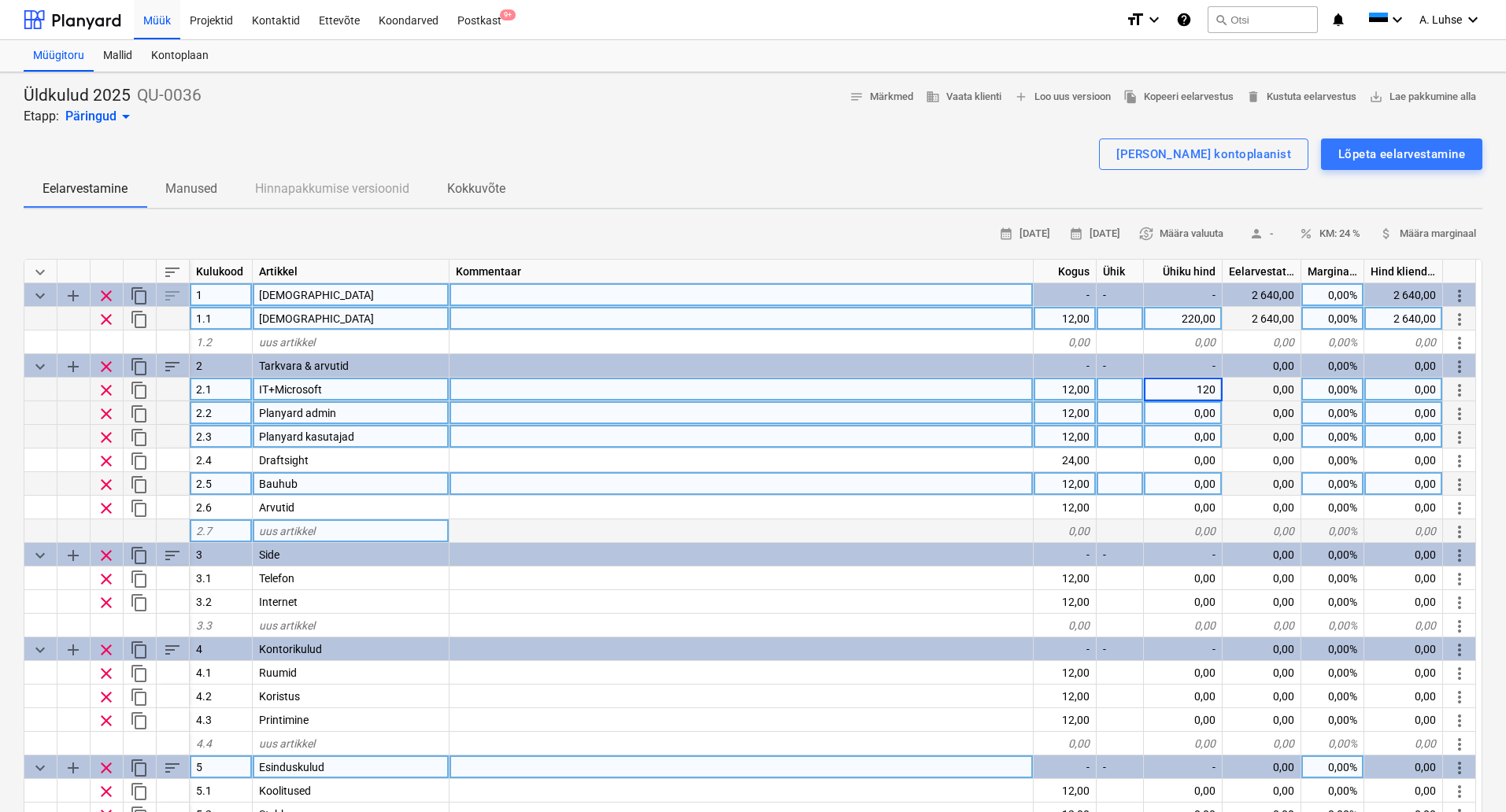
type textarea "x"
type input "24"
type textarea "x"
type input "270"
type textarea "x"
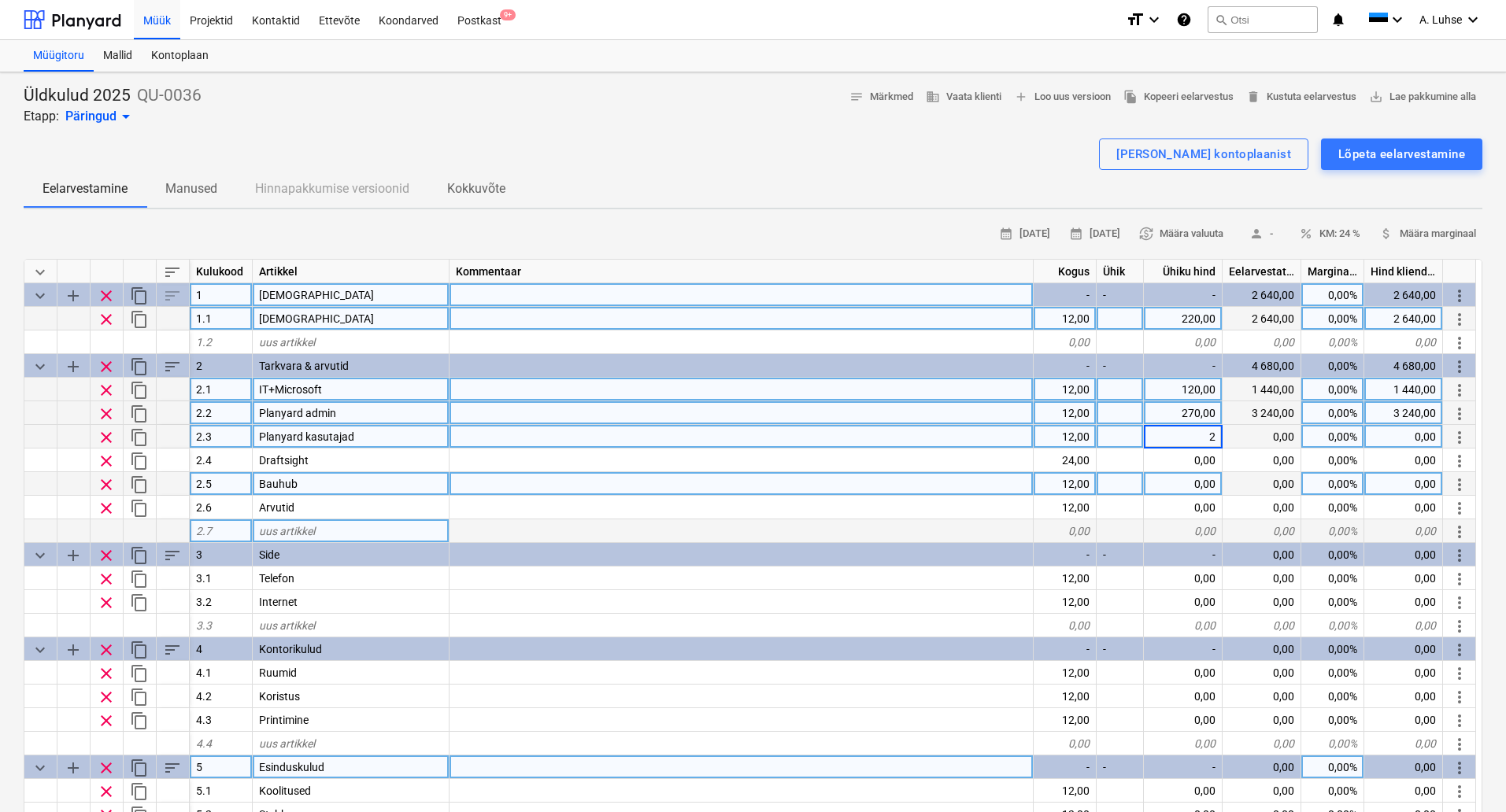
type input "20"
type textarea "x"
type input "24"
type textarea "x"
type input "40"
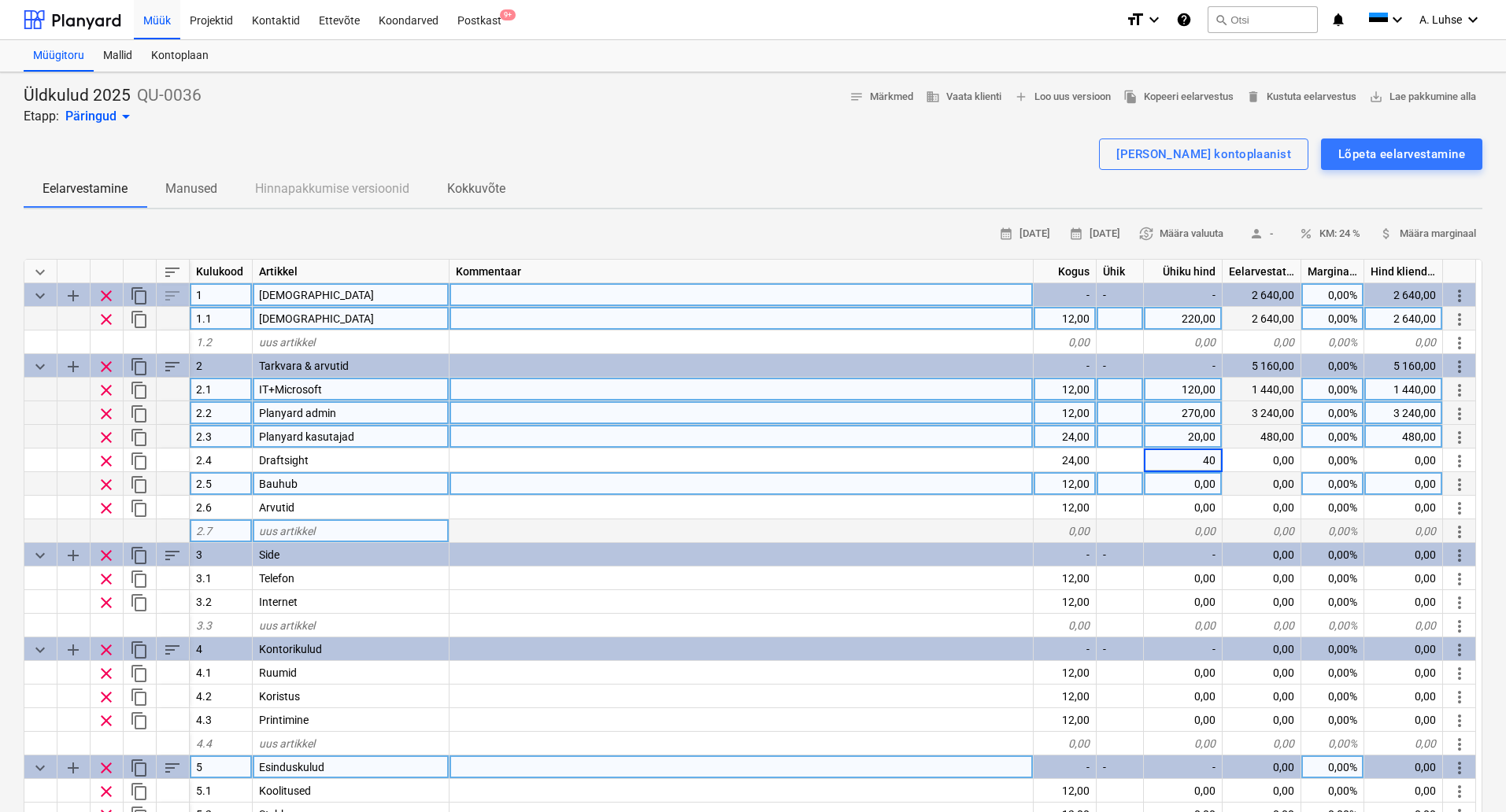
type textarea "x"
type input "120"
type textarea "x"
type input "120"
type textarea "x"
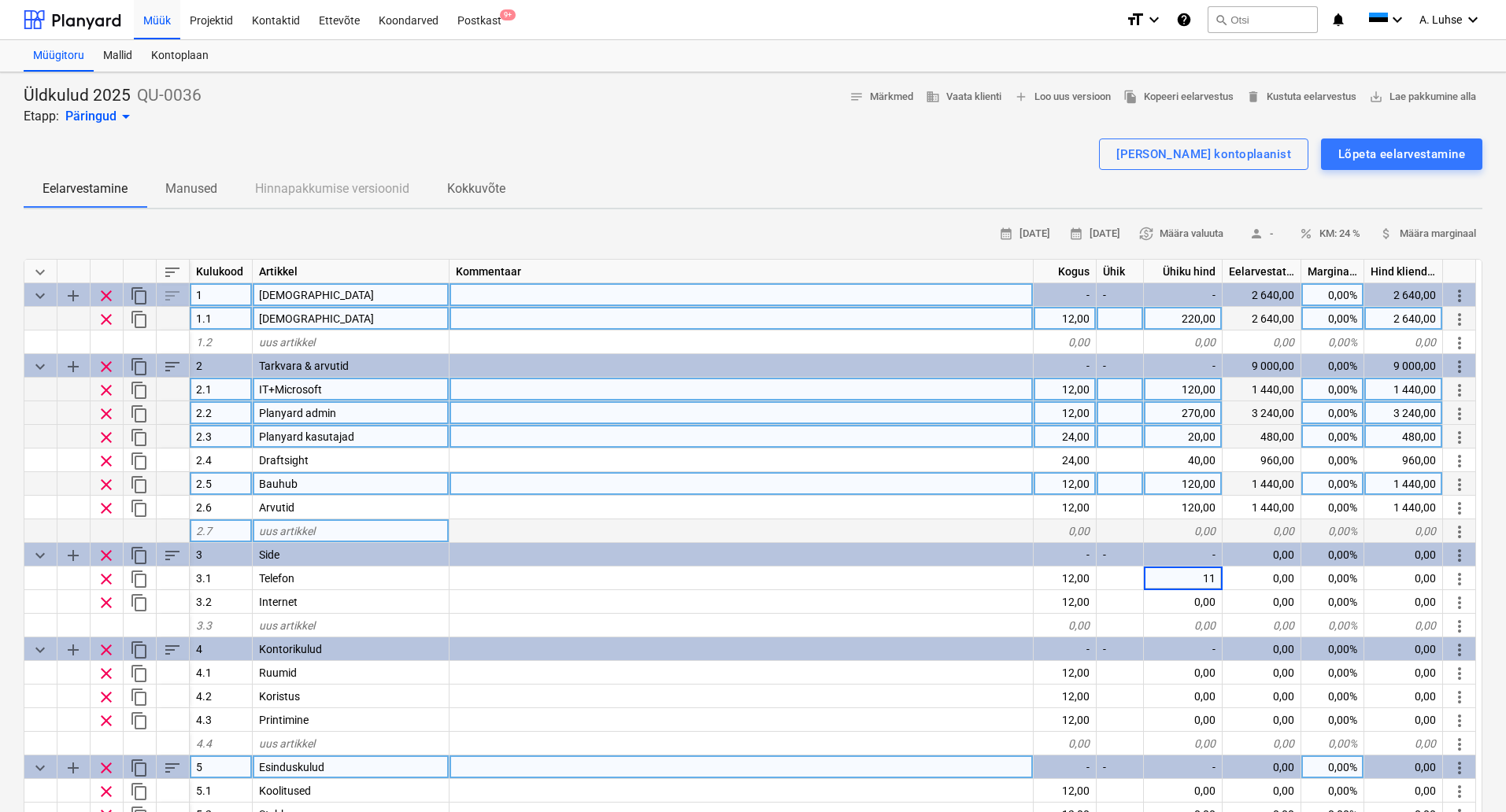
type input "110"
type textarea "x"
type input "700"
type textarea "x"
type input "150"
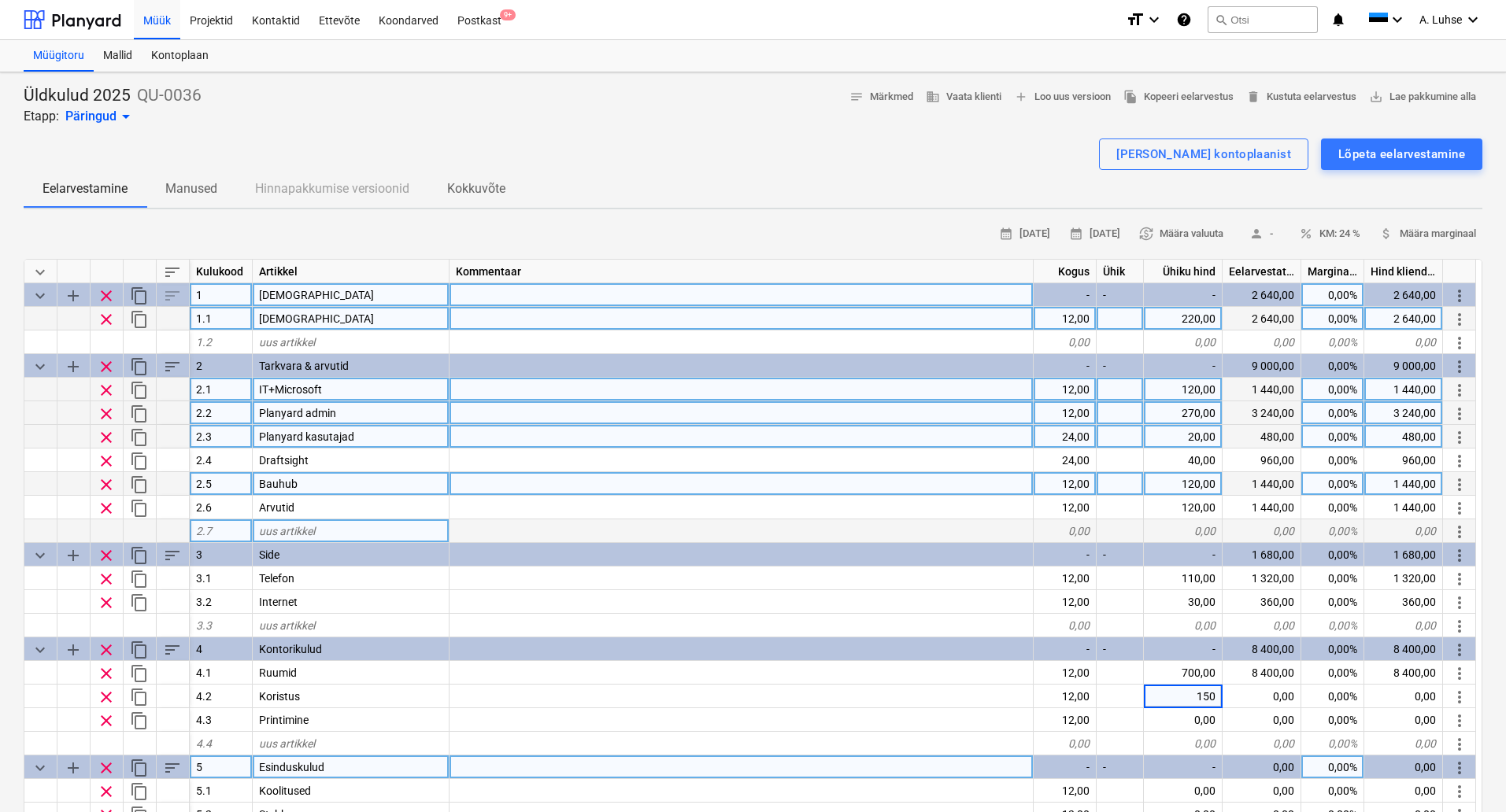
type textarea "x"
type input "50"
type textarea "x"
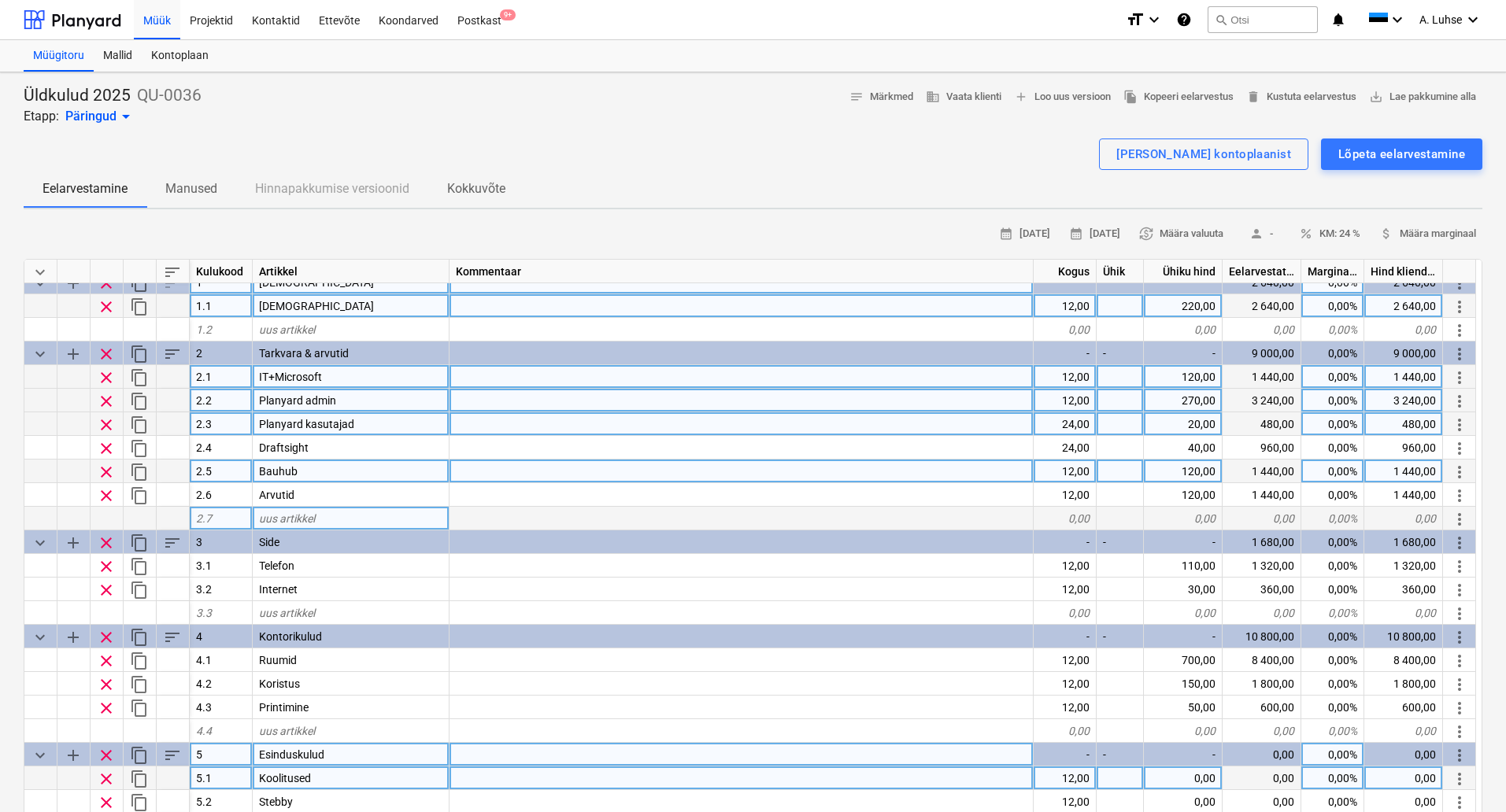
click at [1204, 780] on div "0,00" at bounding box center [1183, 778] width 79 height 23
type input "100"
type textarea "x"
type input "90"
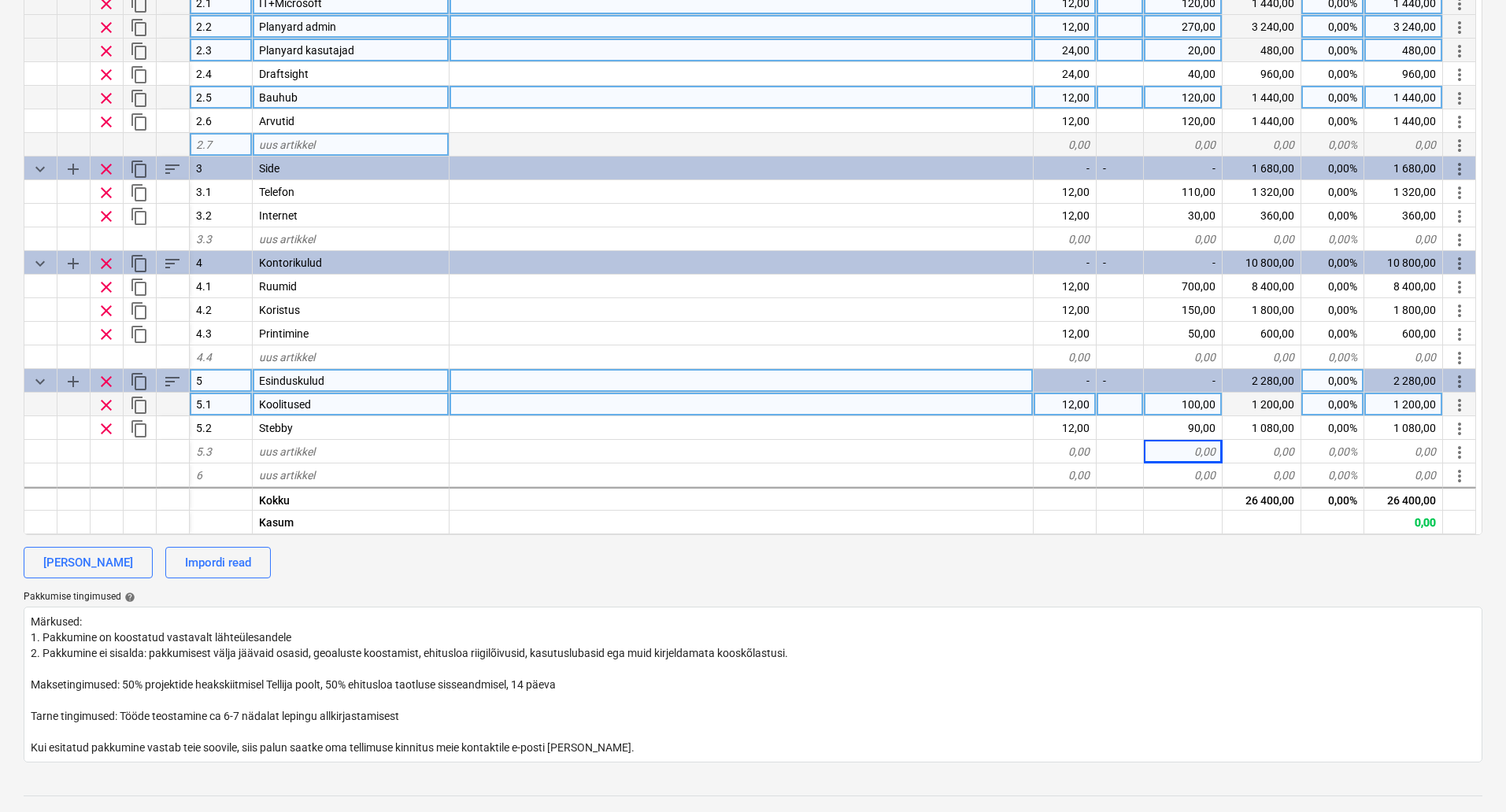
scroll to position [394, 0]
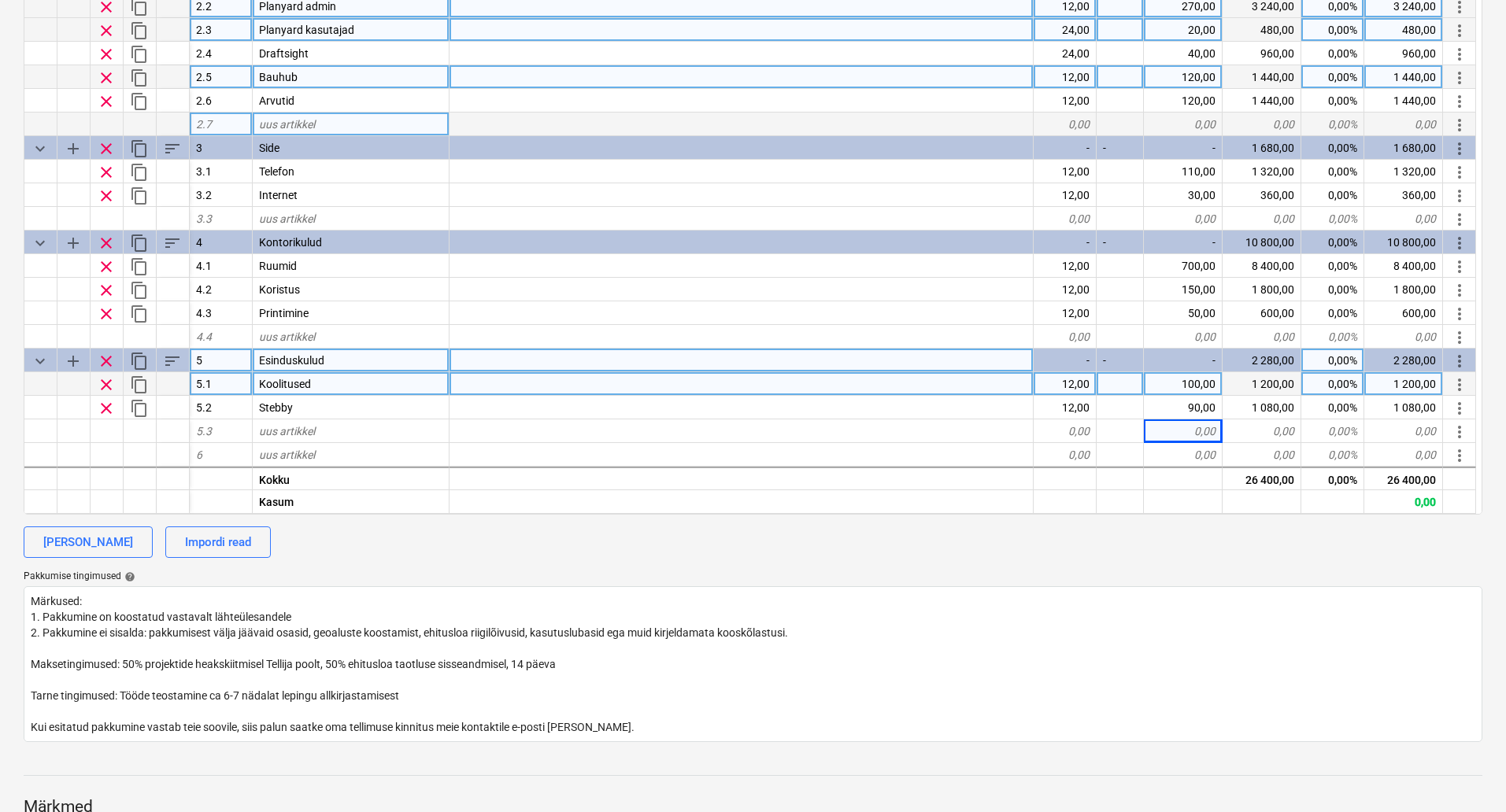
click at [1338, 542] on div "[PERSON_NAME] Impordi read" at bounding box center [752, 541] width 1459 height 31
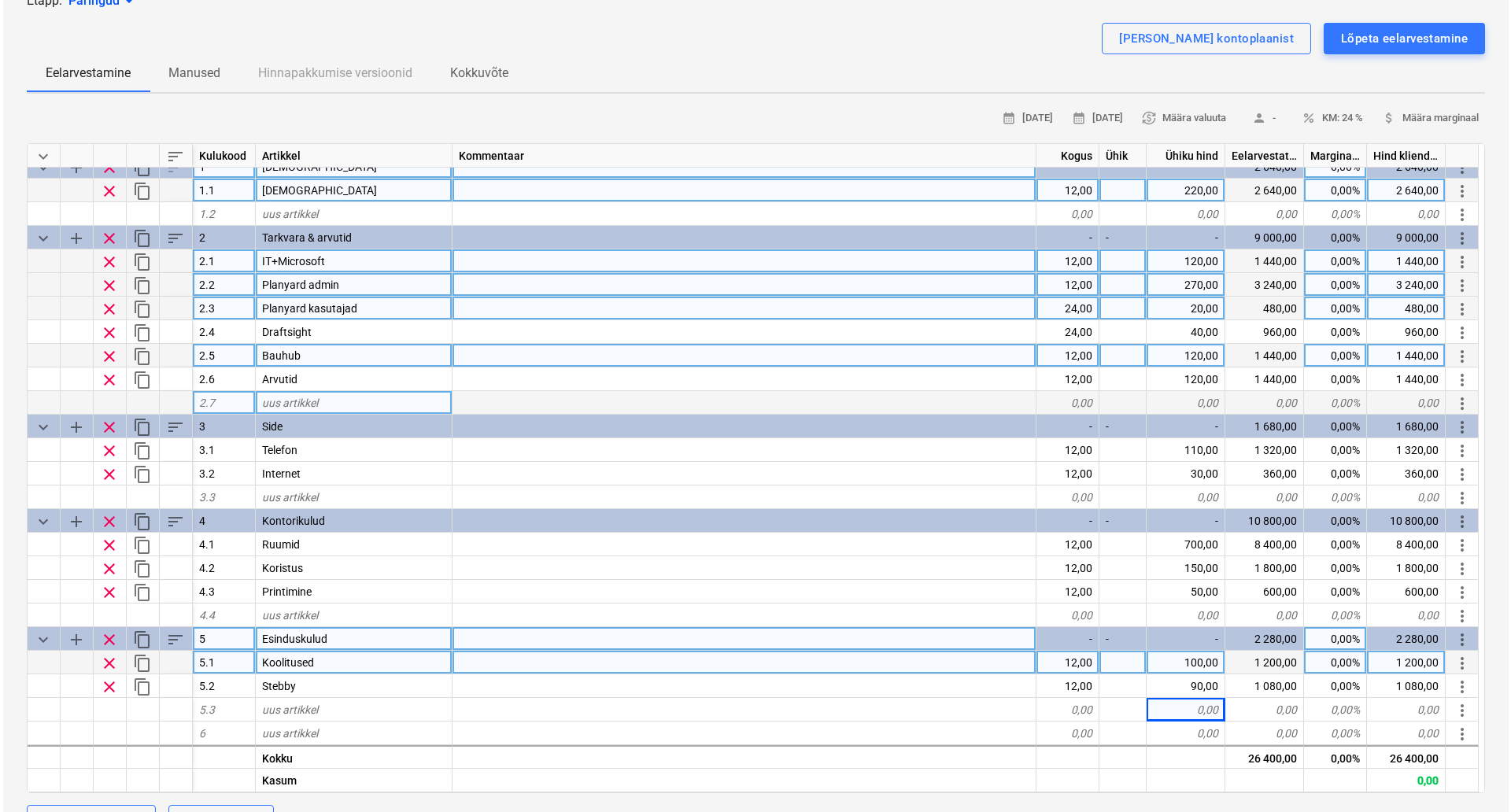
scroll to position [0, 0]
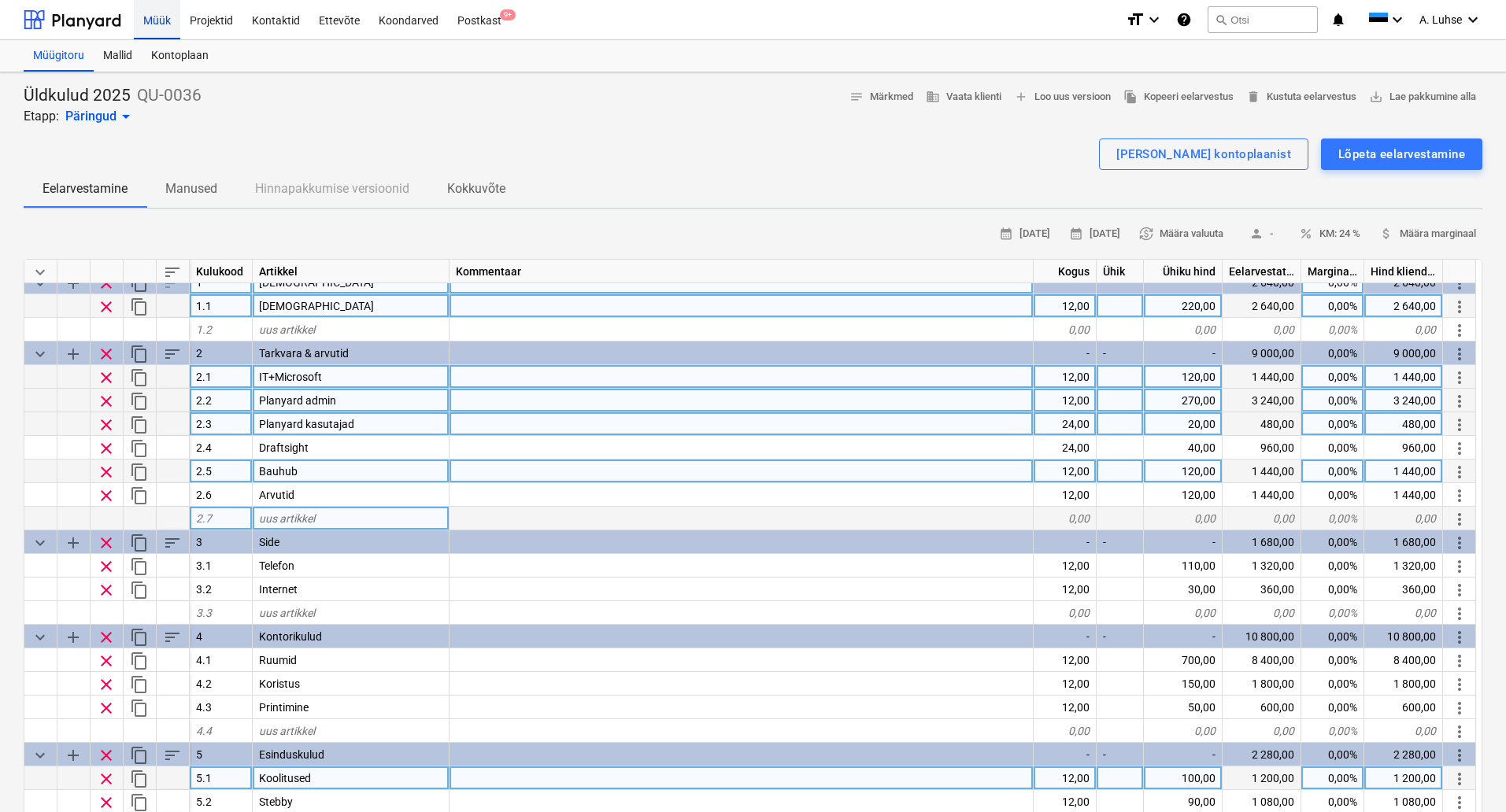
click at [165, 25] on div "Müük" at bounding box center [157, 19] width 46 height 40
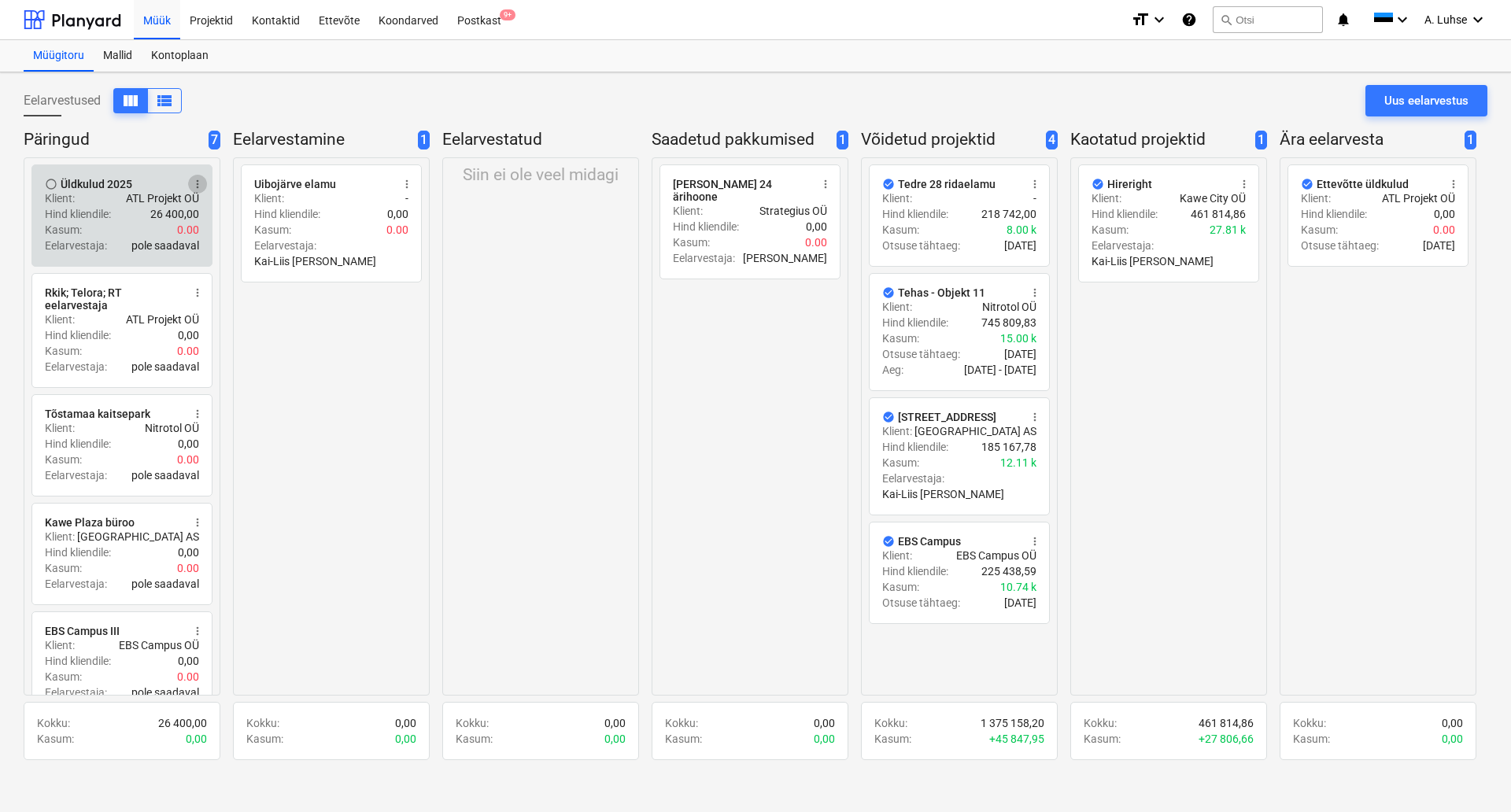
click at [195, 182] on span "more_vert" at bounding box center [198, 184] width 13 height 13
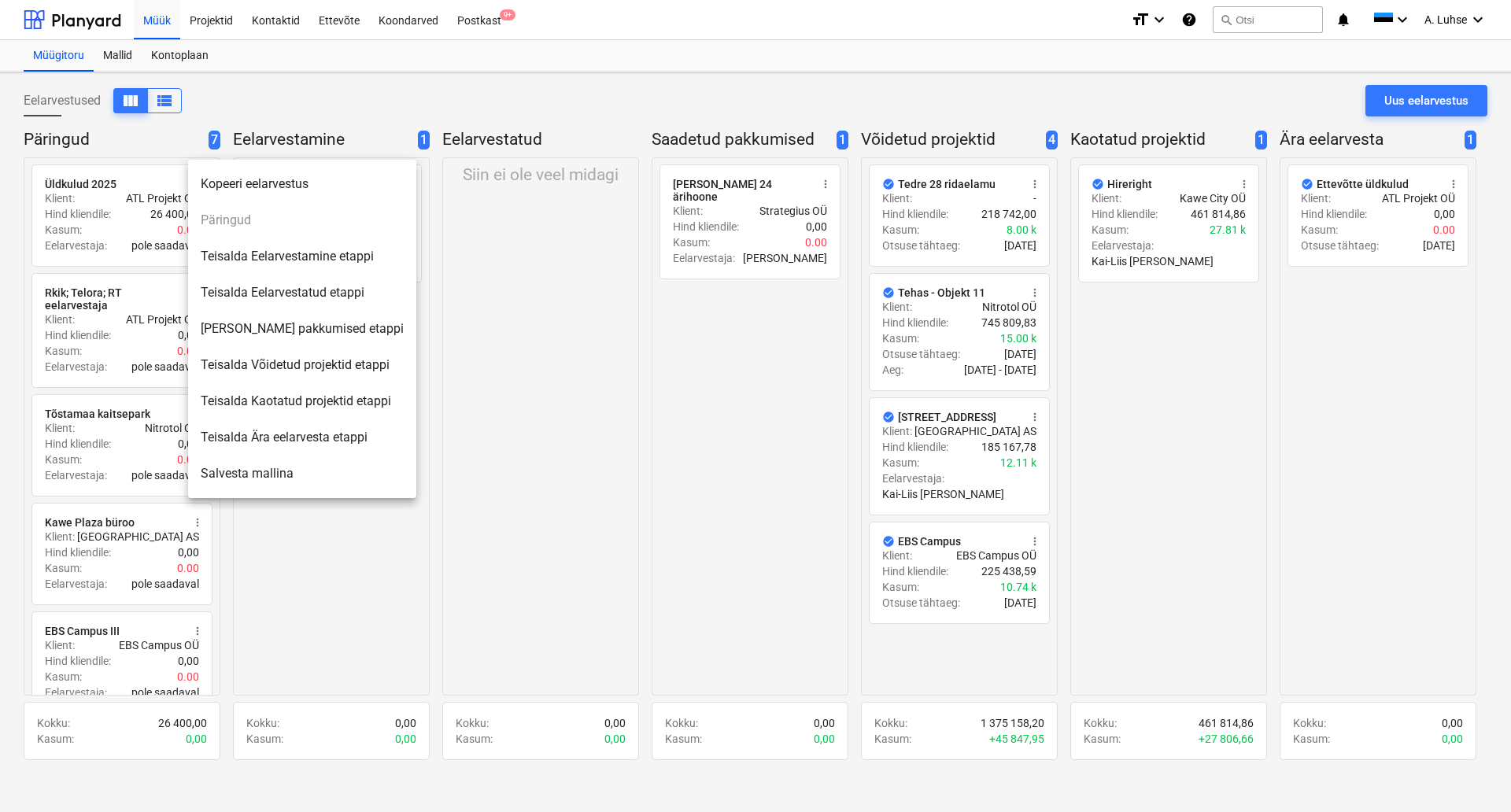
click at [349, 303] on li "Teisalda Eelarvestatud etappi" at bounding box center [302, 292] width 228 height 36
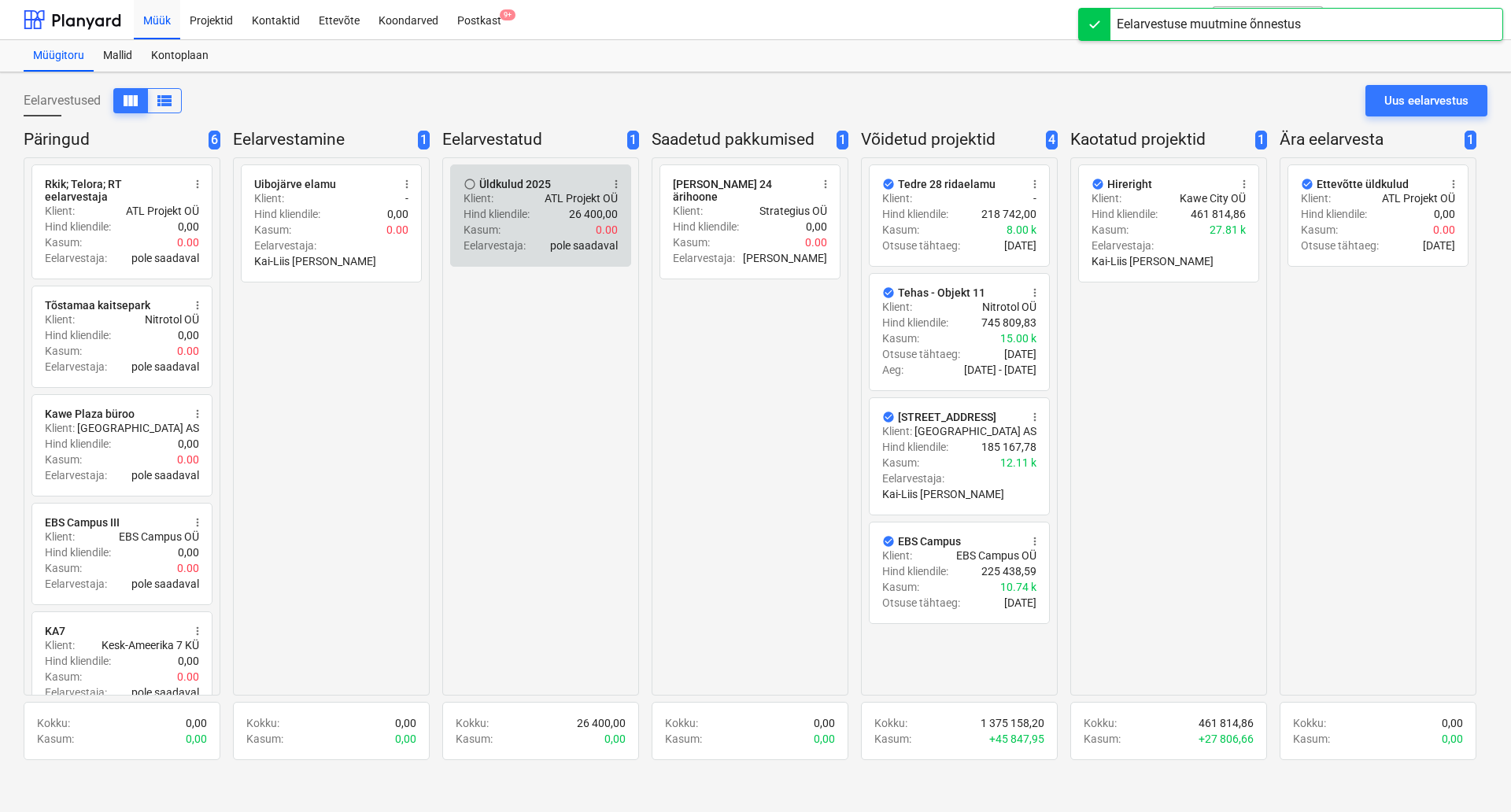
click at [535, 246] on div "Eelarvestaja : pole saadaval" at bounding box center [541, 246] width 155 height 16
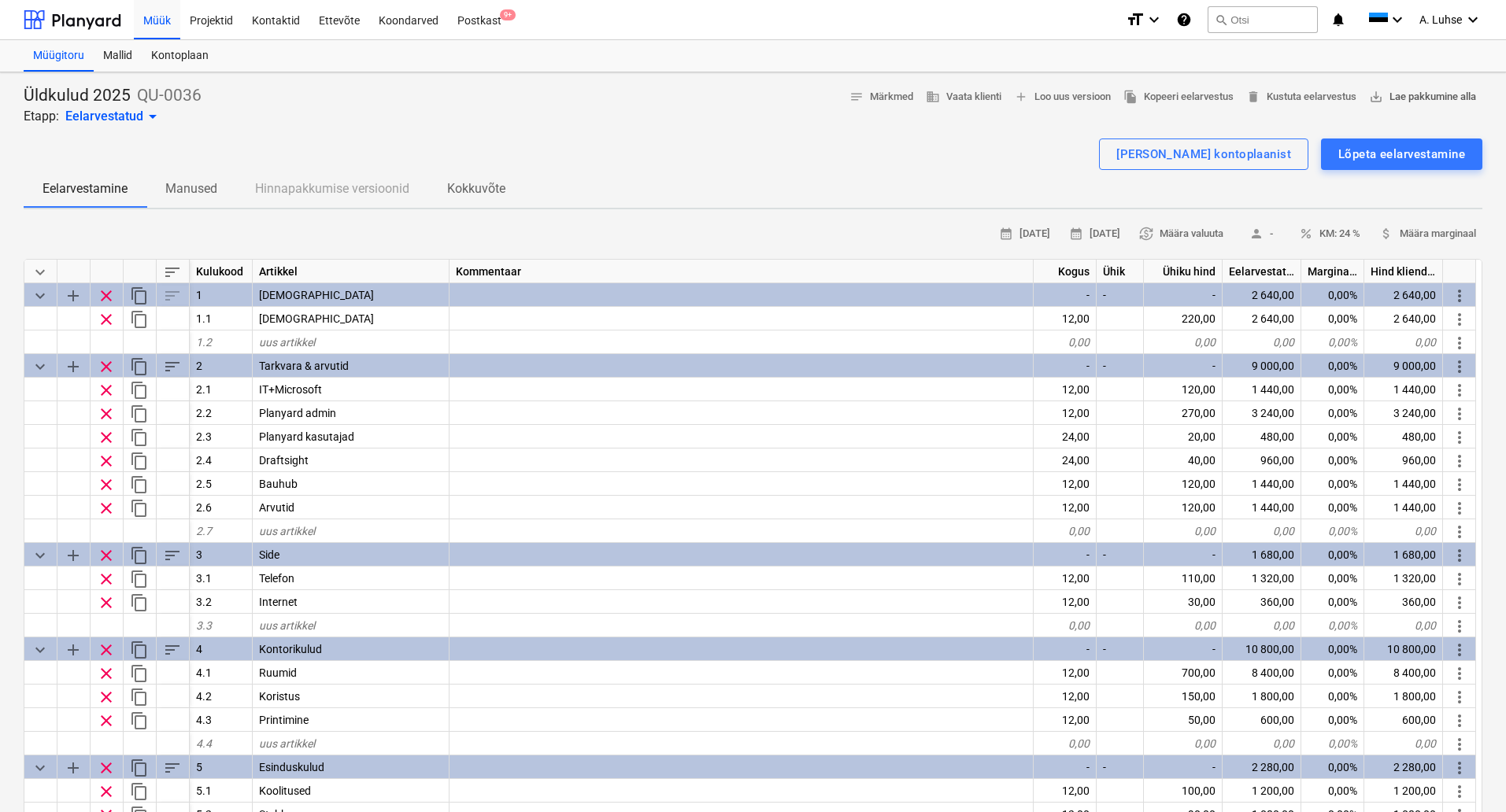
type textarea "x"
click at [875, 105] on span "notes Märkmed" at bounding box center [881, 97] width 64 height 18
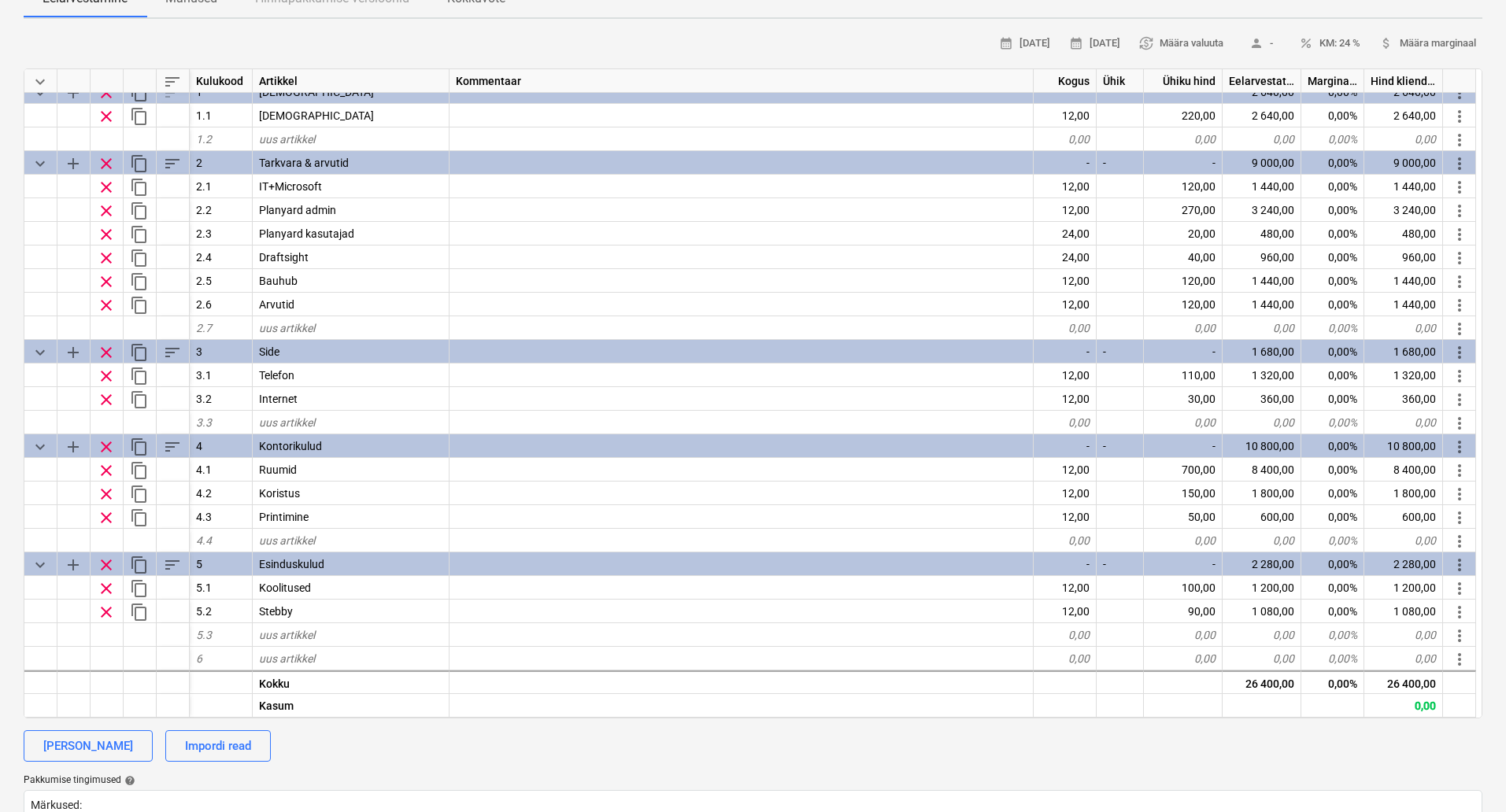
scroll to position [561, 0]
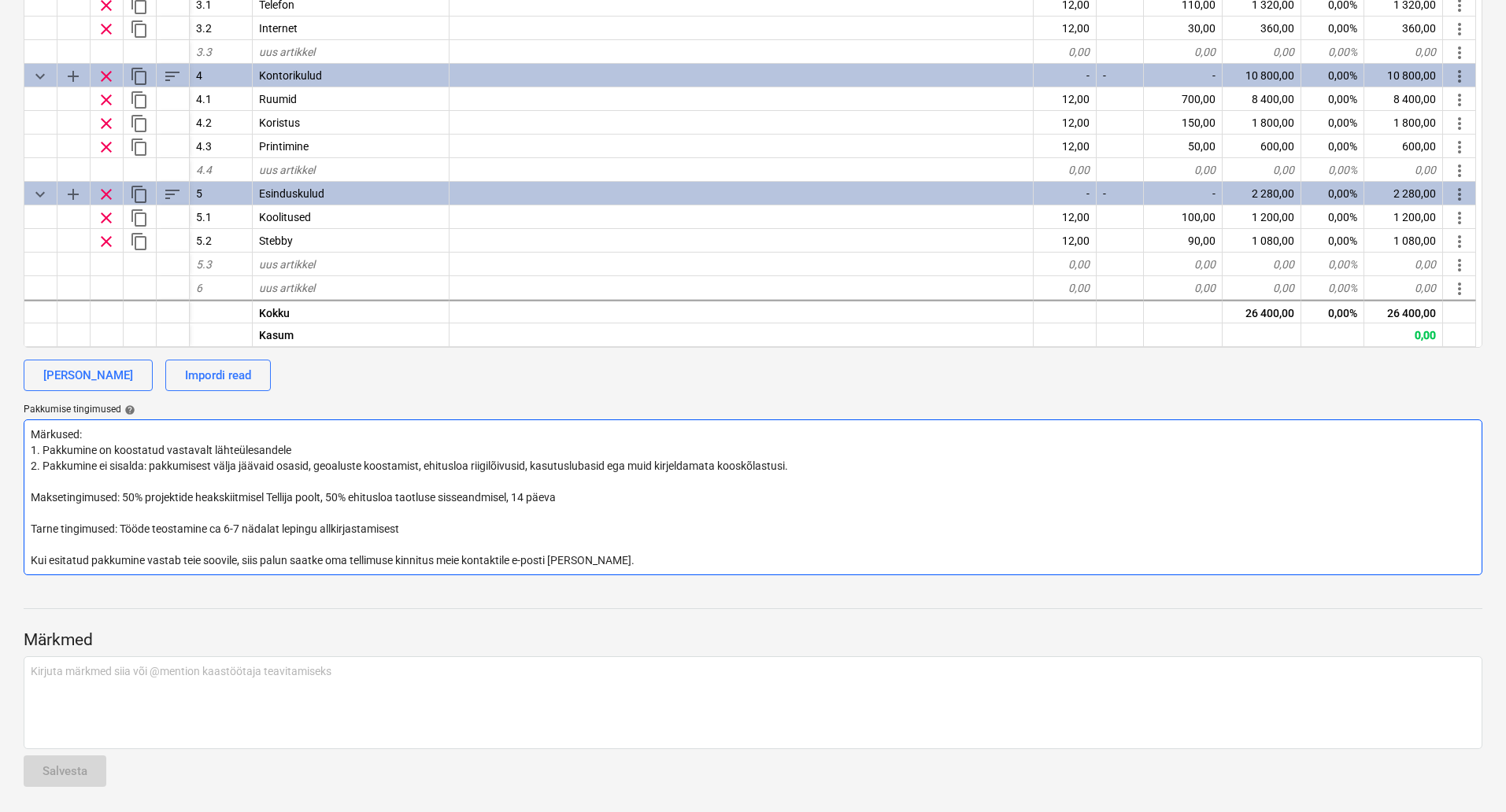
drag, startPoint x: 593, startPoint y: 553, endPoint x: 19, endPoint y: 413, distance: 590.8
click at [2, 411] on div "Üldkulud 2025 QU-0036 Etapp: Eelarvestatud arrow_drop_down notes Märkmed busine…" at bounding box center [753, 162] width 1506 height 1300
type textarea "Kui esitatud pakkumine vastab teie soovile, siis palun saatke oma tellimuse kin…"
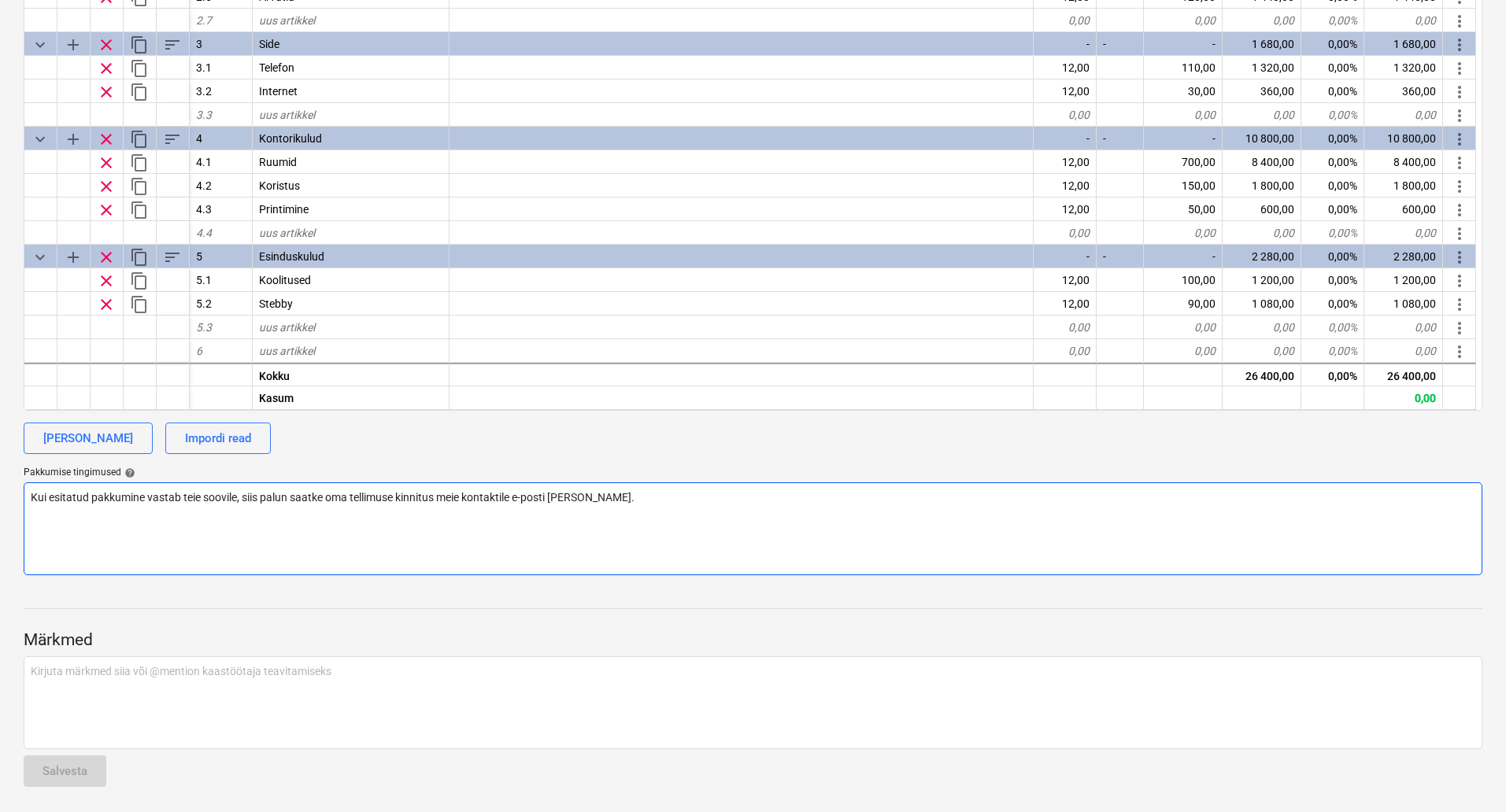
scroll to position [498, 0]
drag, startPoint x: 608, startPoint y: 526, endPoint x: 0, endPoint y: 495, distance: 608.8
click at [0, 495] on div "Üldkulud 2025 QU-0036 Etapp: Eelarvestatud arrow_drop_down notes Märkmed busine…" at bounding box center [753, 193] width 1506 height 1238
type textarea "x"
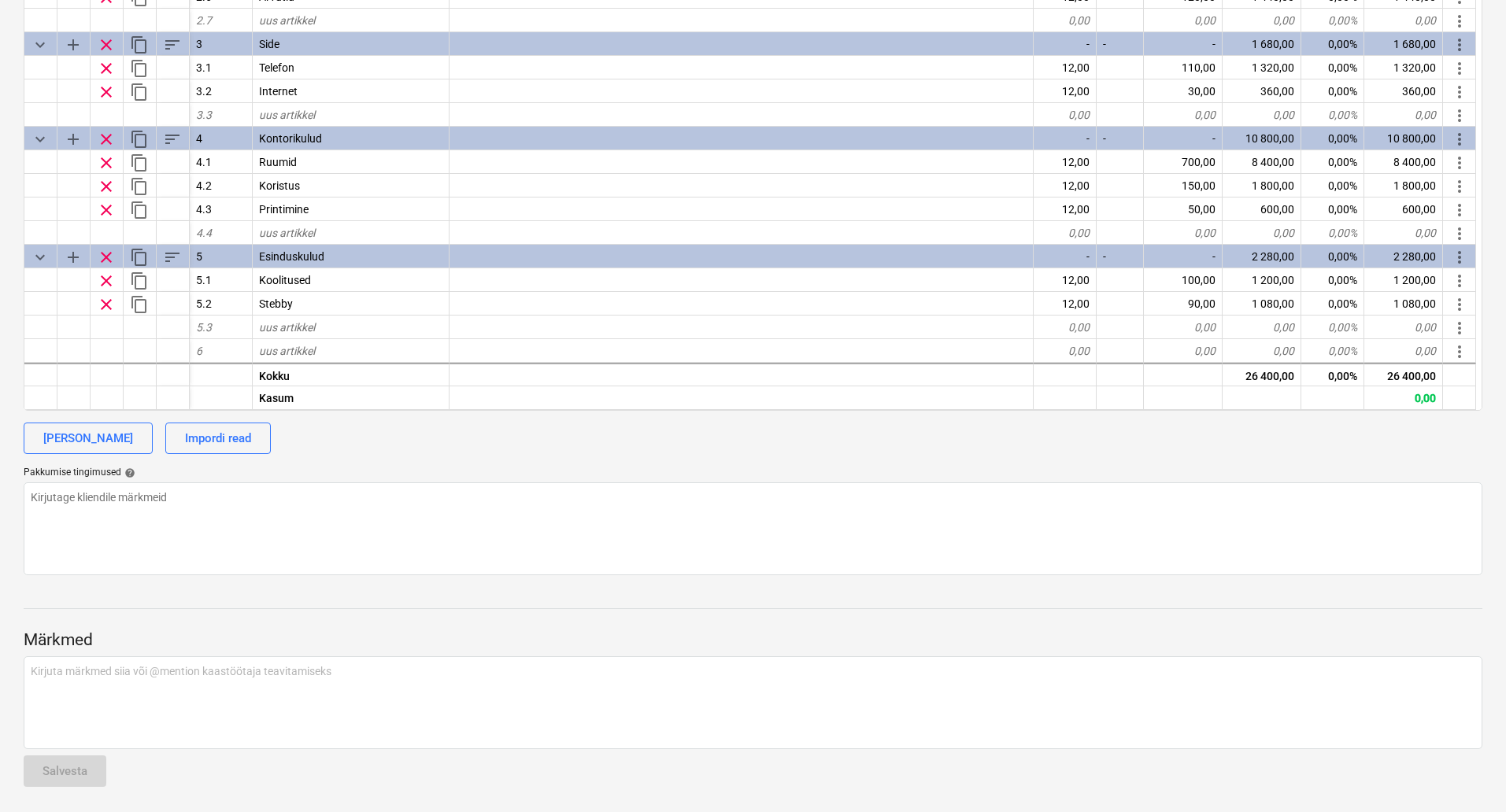
click at [382, 461] on div "calendar_month [DATE] calendar_month [DATE] currency_exchange Määra valuuta per…" at bounding box center [752, 149] width 1459 height 851
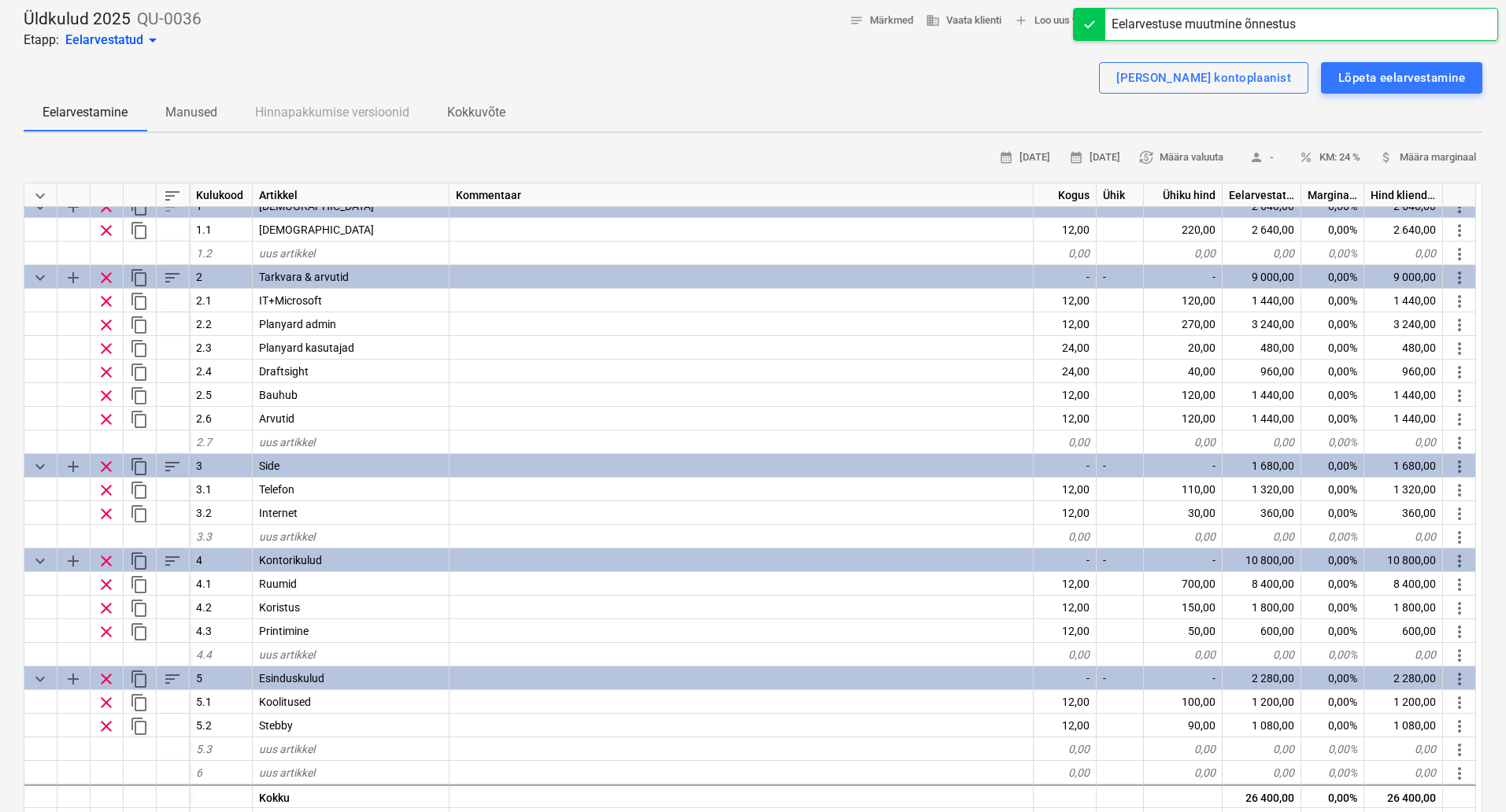
scroll to position [0, 0]
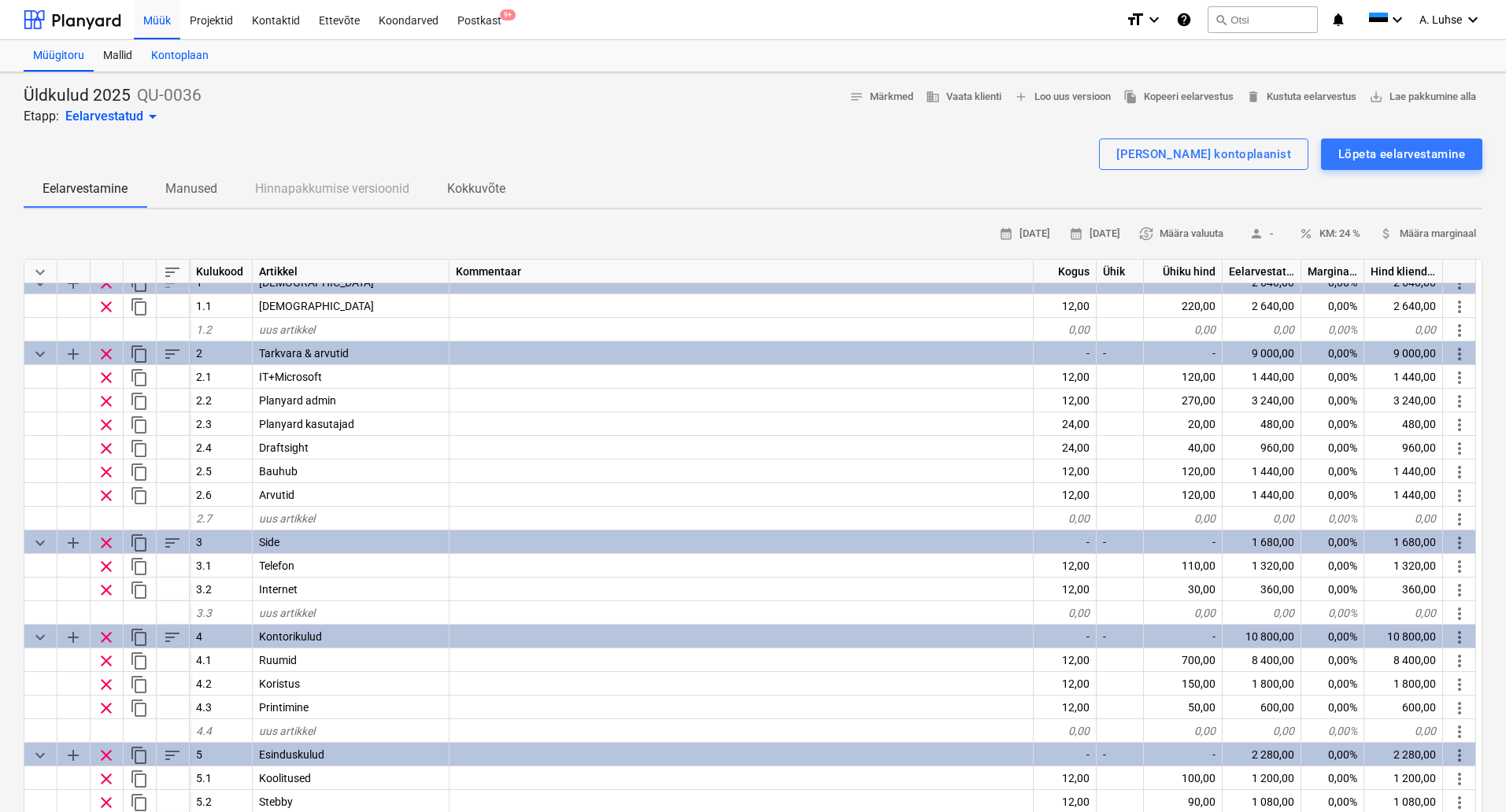
drag, startPoint x: 159, startPoint y: 20, endPoint x: 173, endPoint y: 50, distance: 33.1
click at [159, 20] on div "Müük" at bounding box center [157, 19] width 46 height 40
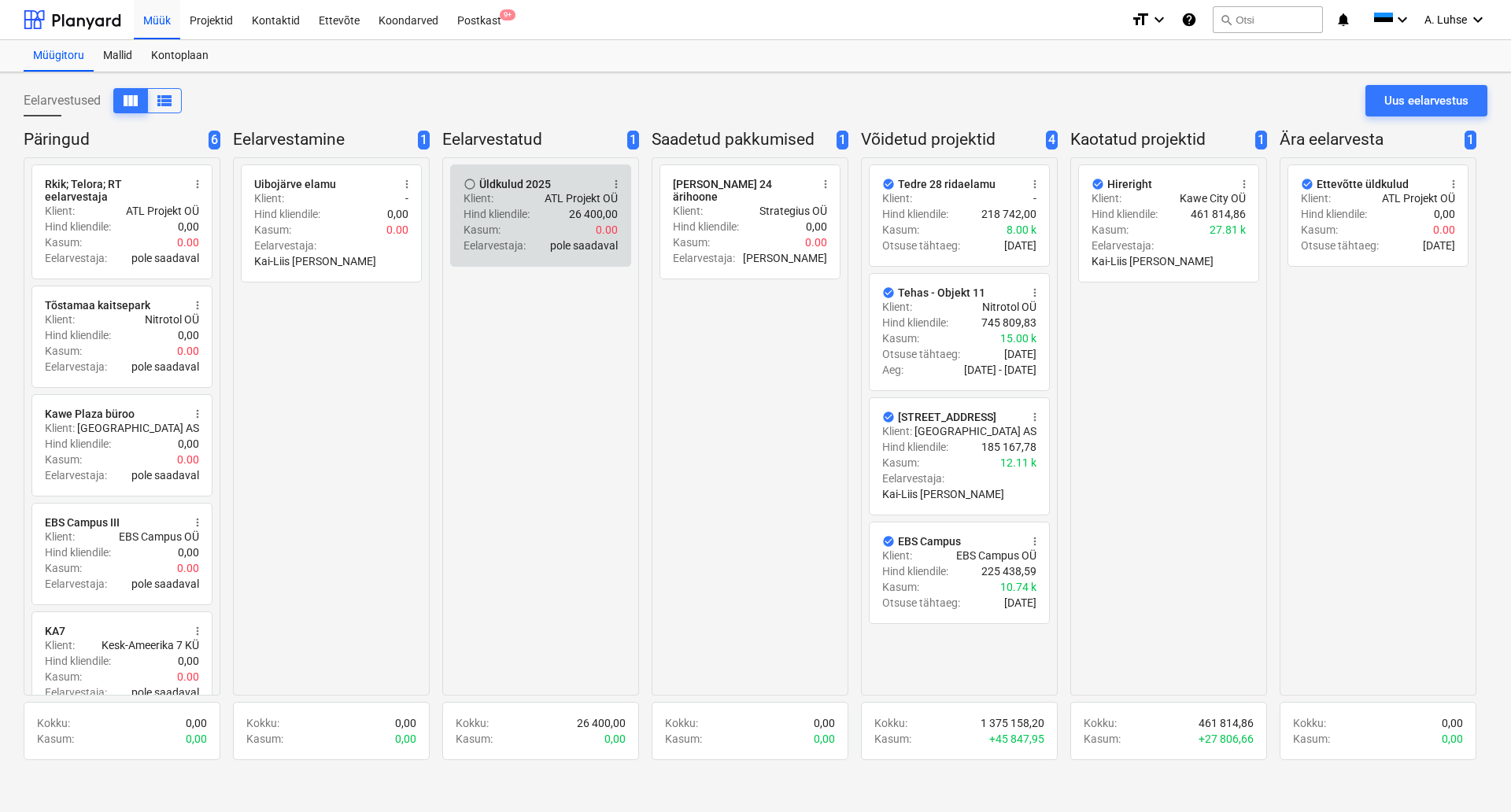
click at [576, 252] on p "pole saadaval" at bounding box center [584, 246] width 67 height 16
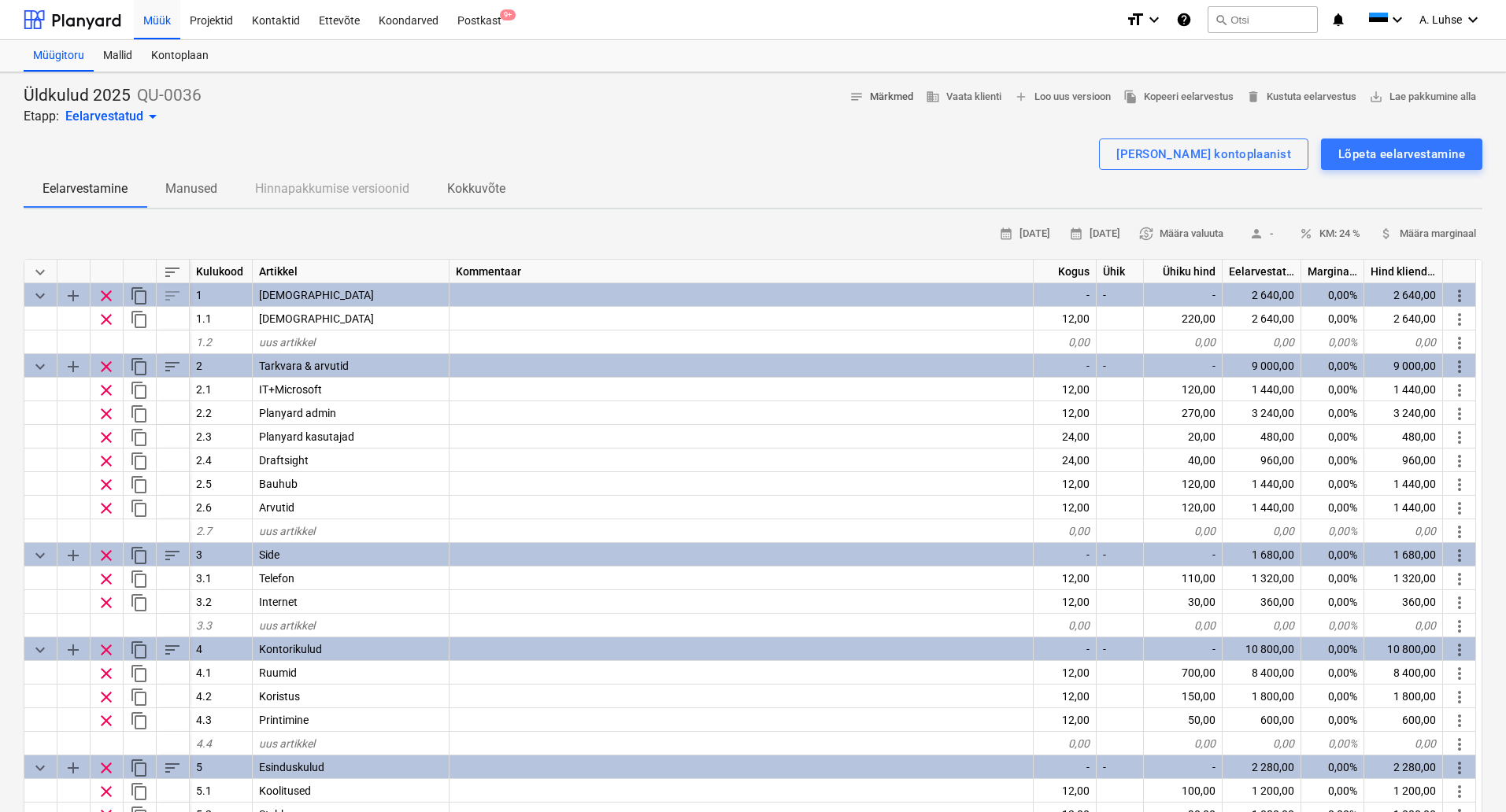
click at [880, 97] on span "notes Märkmed" at bounding box center [881, 97] width 64 height 18
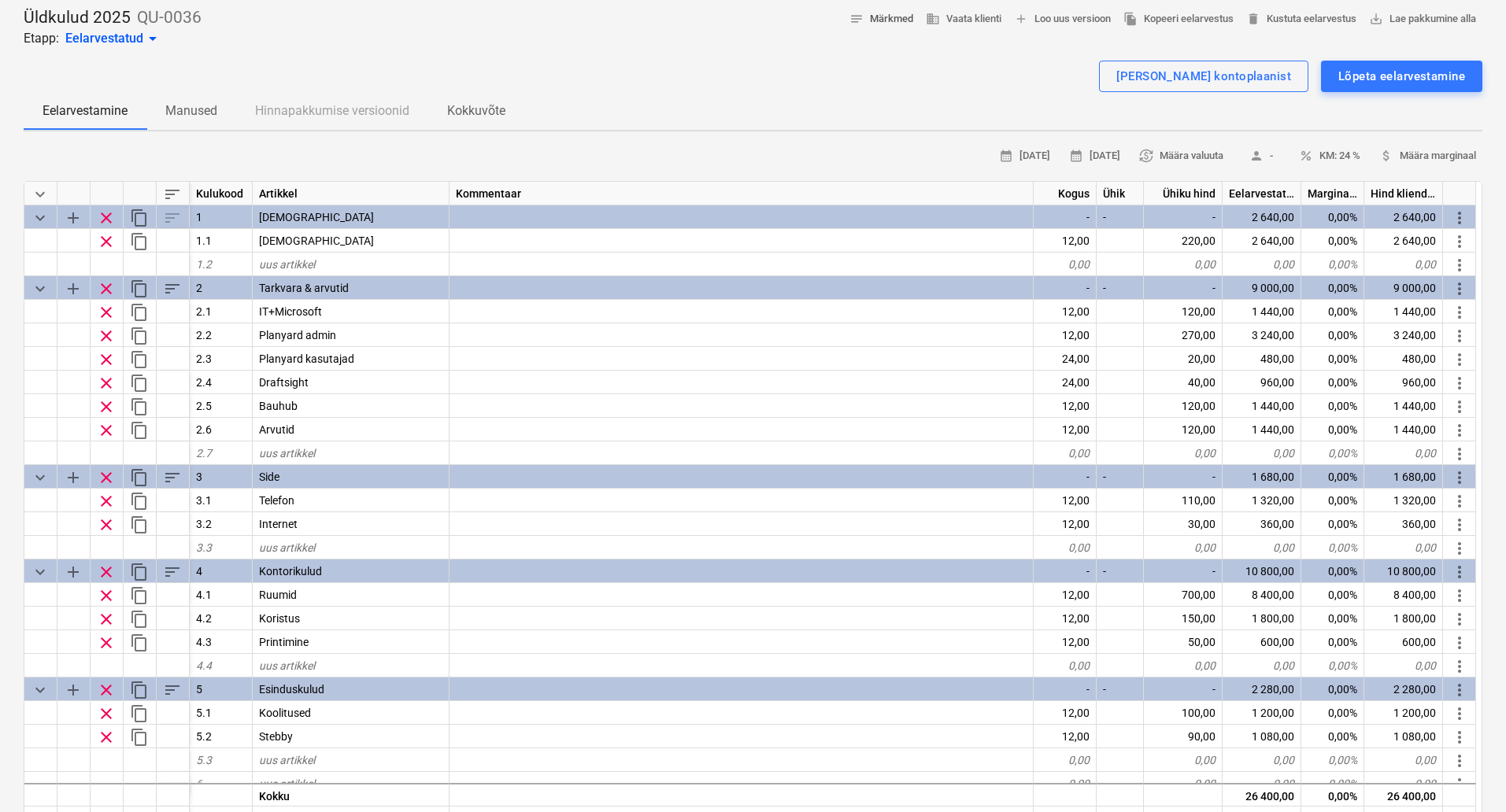
scroll to position [6, 0]
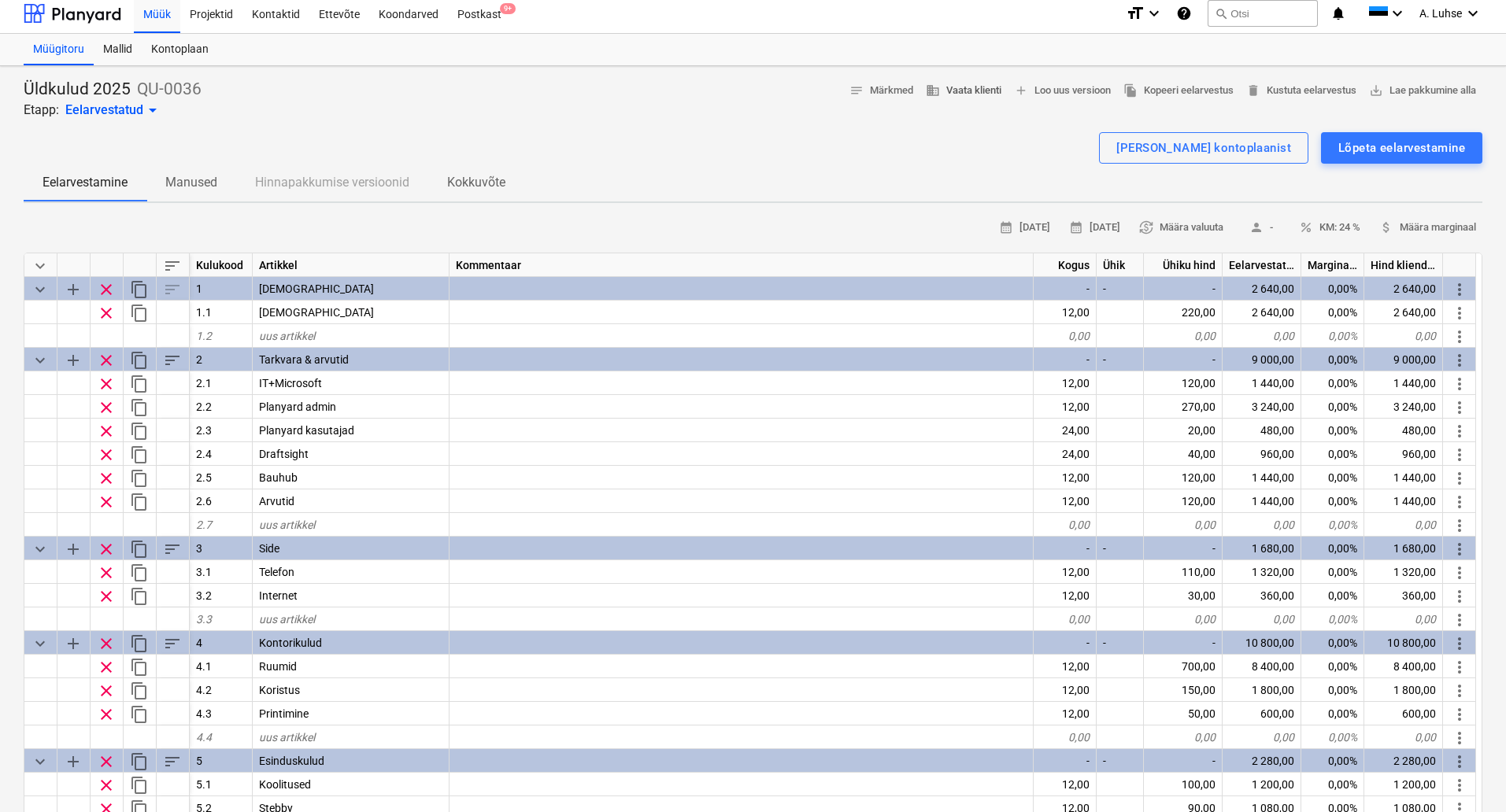
click at [980, 96] on span "business Vaata klienti" at bounding box center [963, 90] width 75 height 18
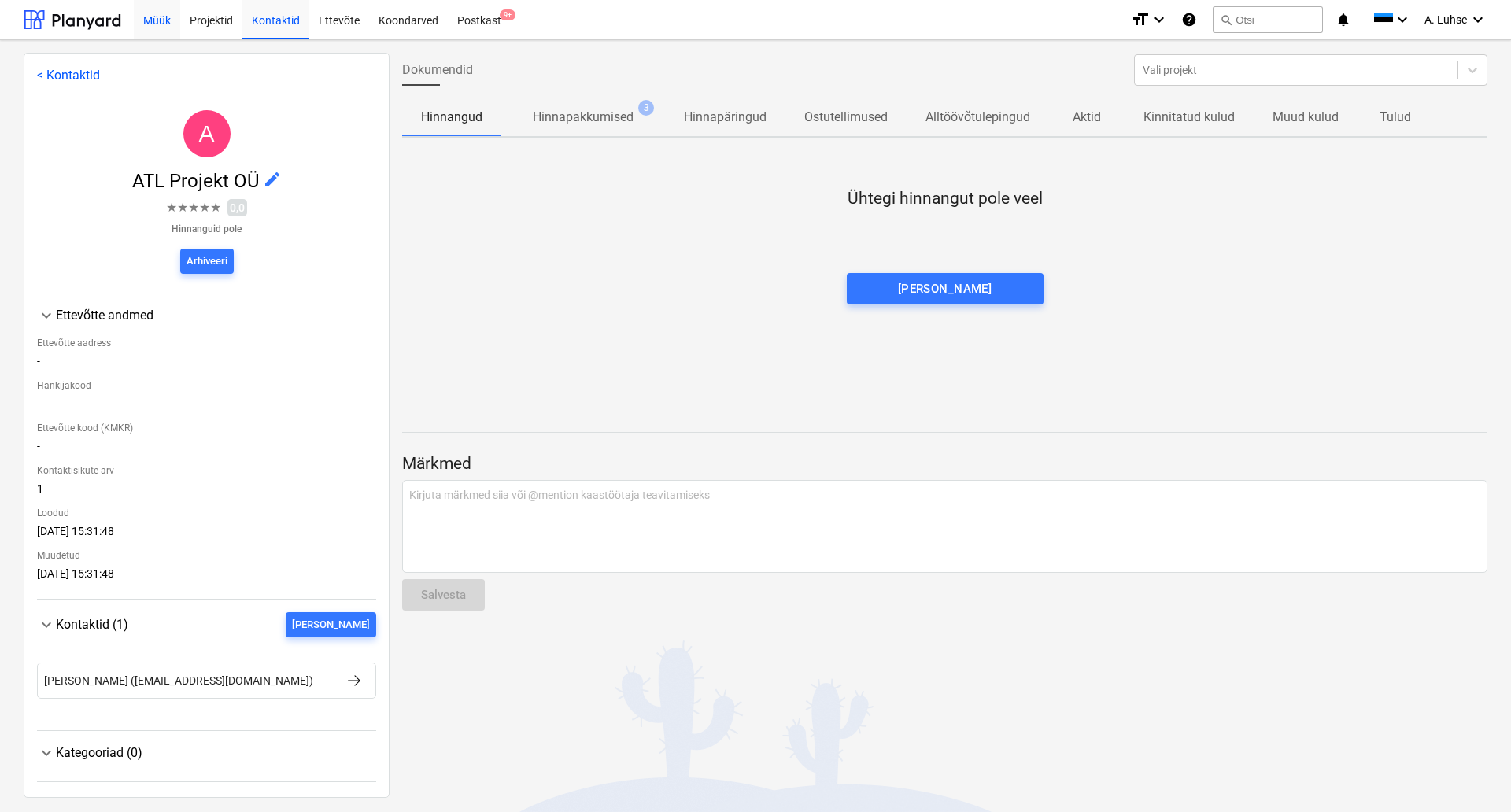
click at [177, 20] on div "Müük" at bounding box center [157, 19] width 46 height 40
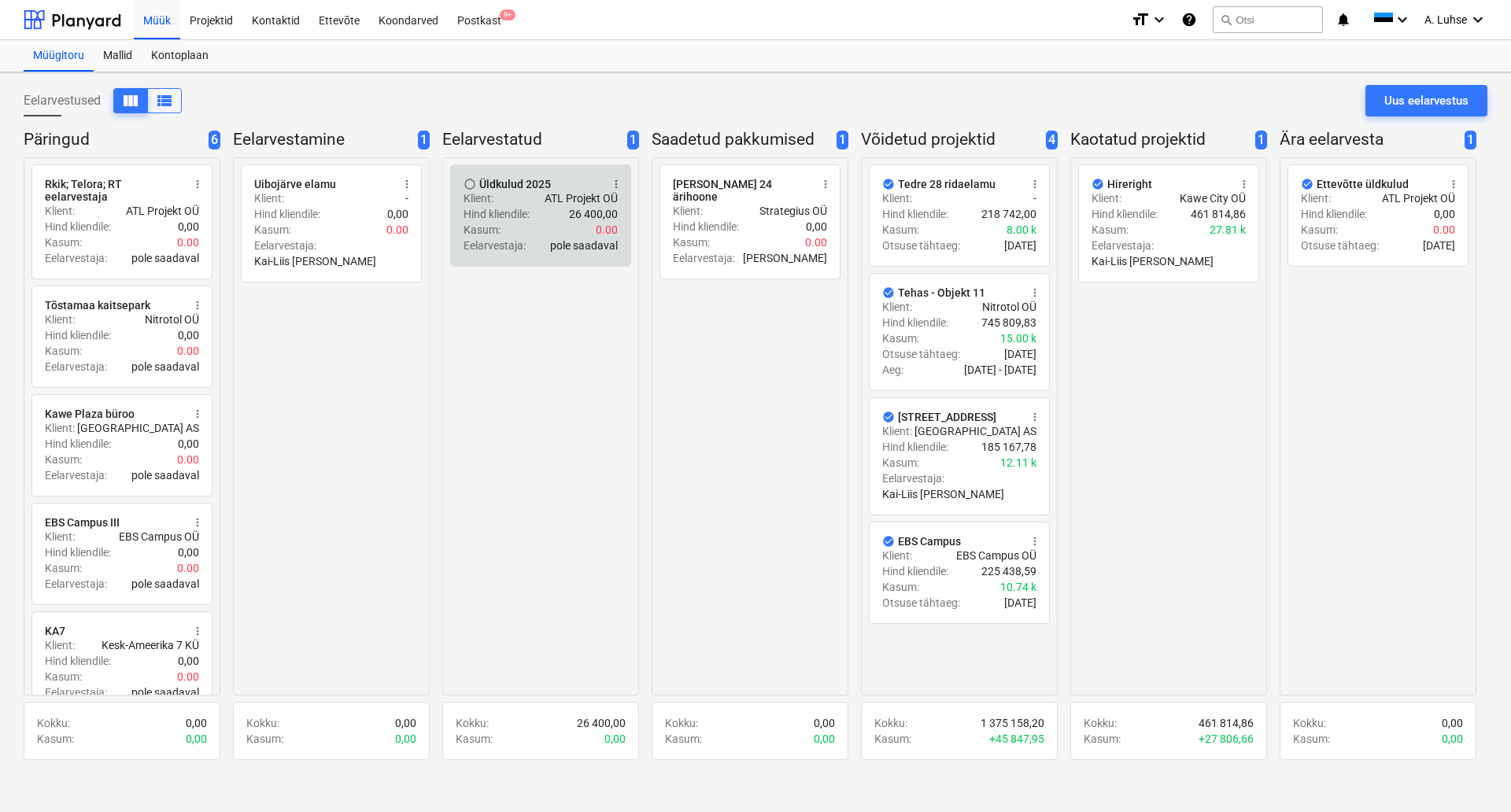
click at [529, 227] on div "Kasum : 0.00" at bounding box center [541, 230] width 155 height 16
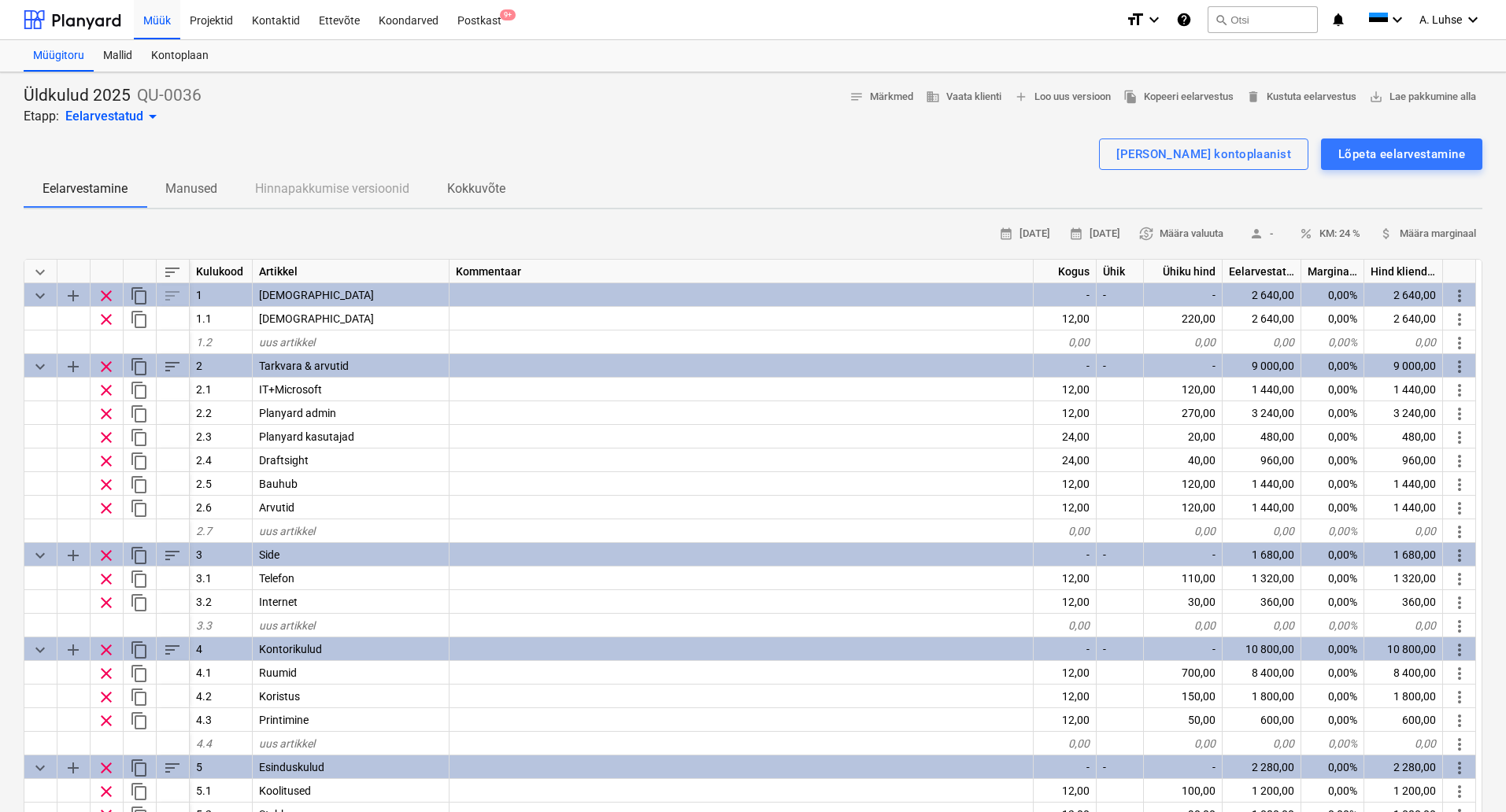
click at [205, 198] on p "Manused" at bounding box center [191, 189] width 52 height 19
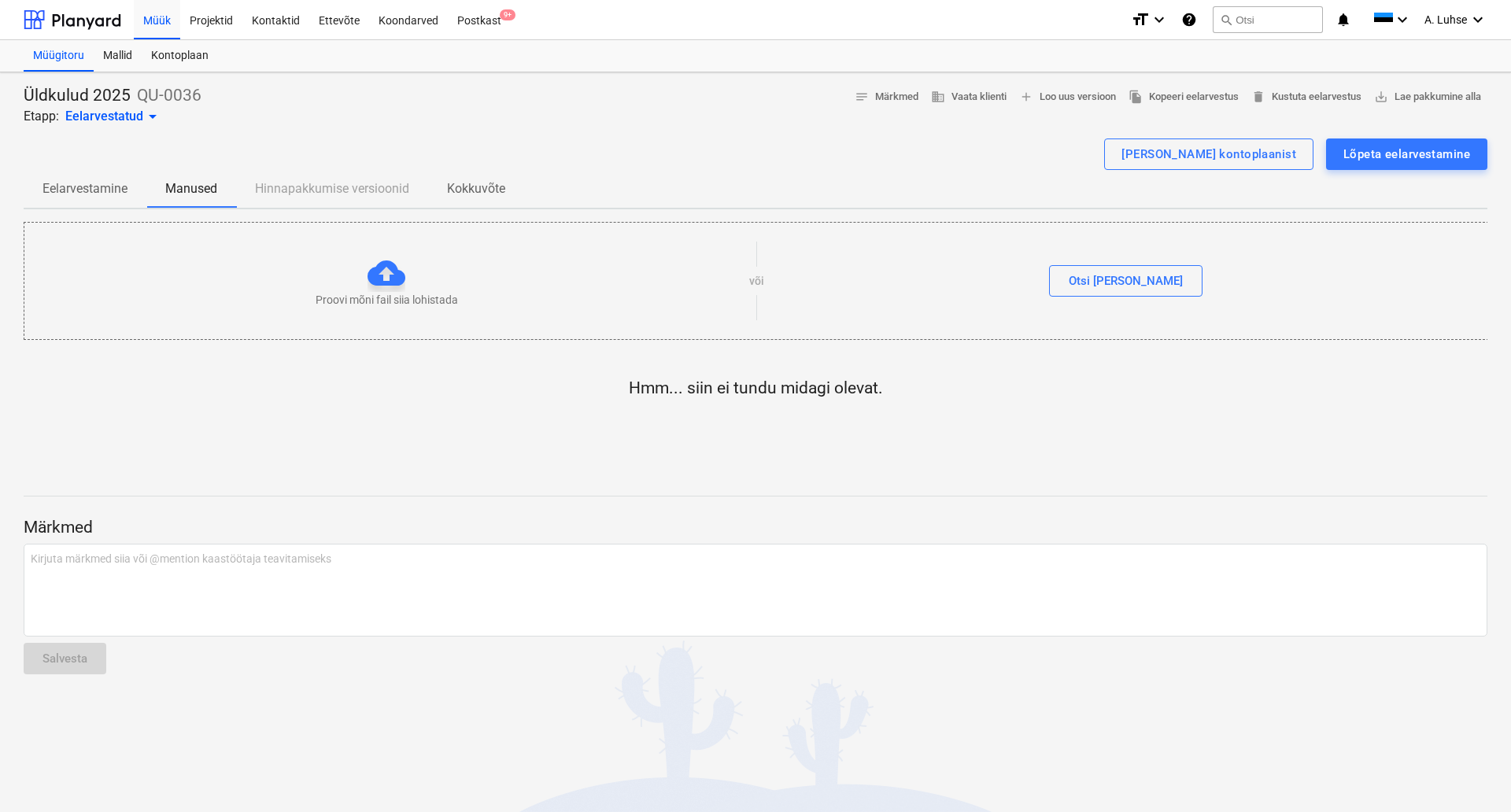
click at [470, 184] on p "Kokkuvõte" at bounding box center [476, 189] width 58 height 19
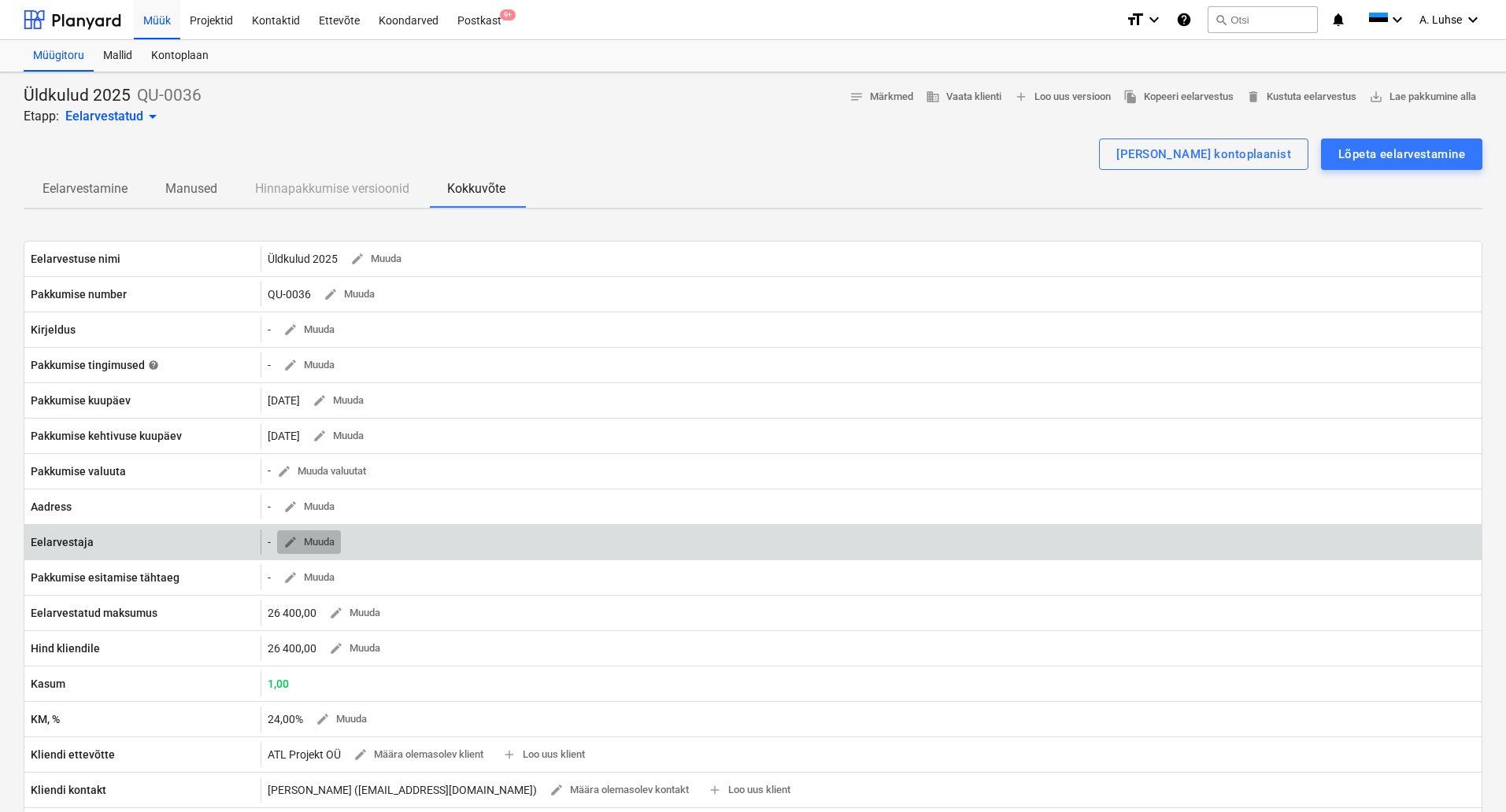
click at [311, 541] on span "edit Muuda" at bounding box center [309, 542] width 51 height 18
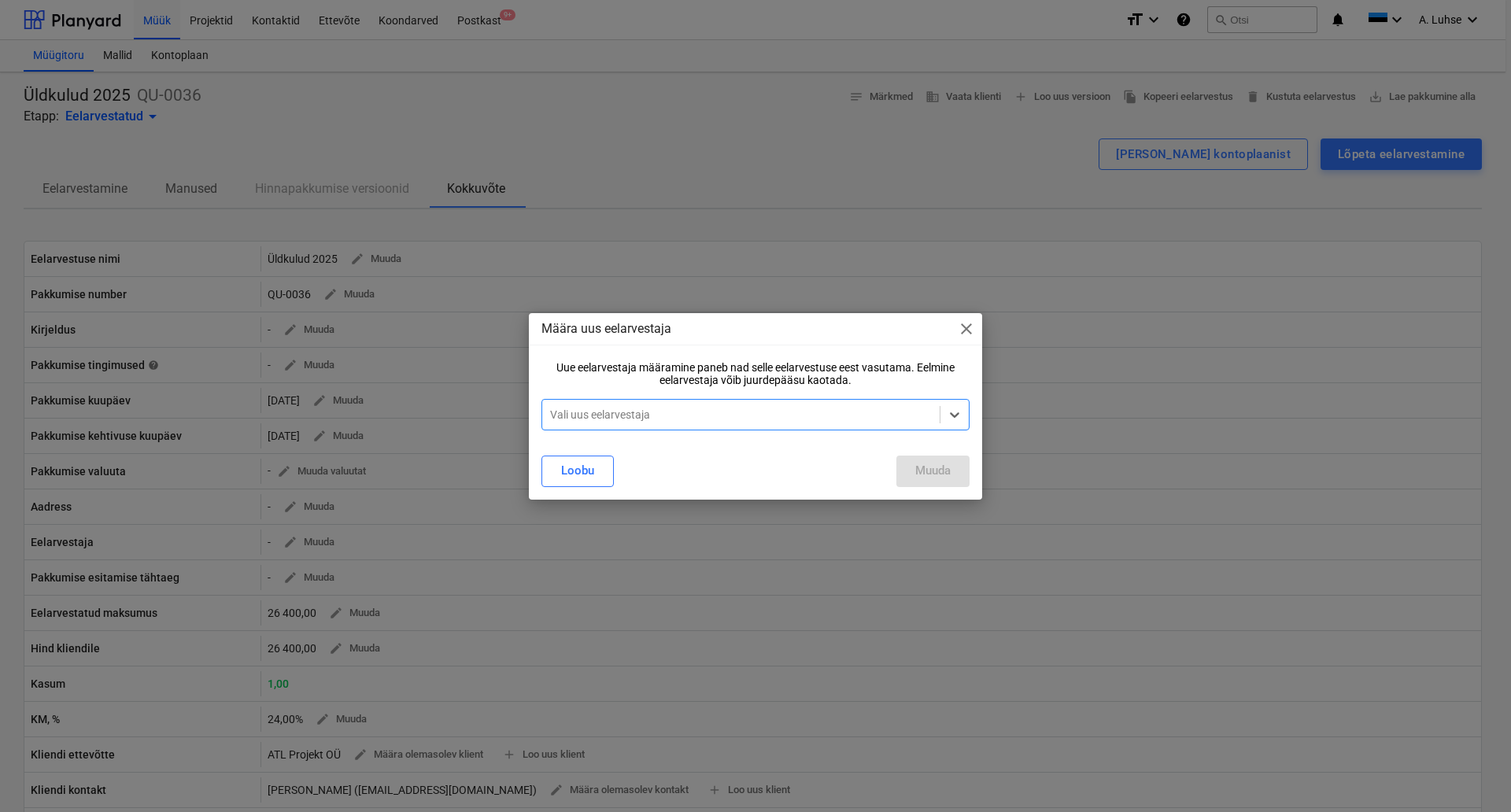
click at [604, 416] on div at bounding box center [741, 415] width 382 height 16
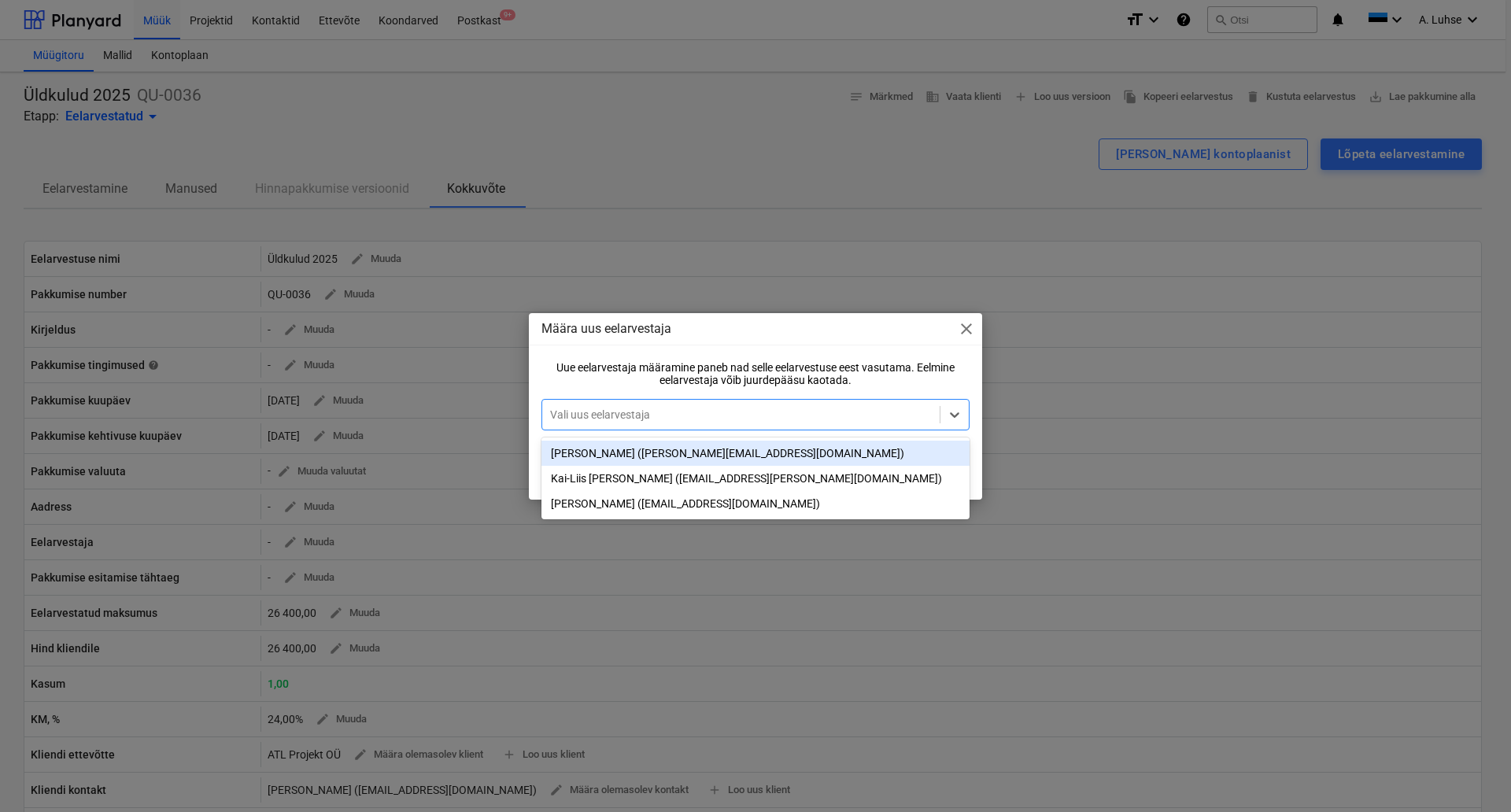
click at [604, 451] on div "[PERSON_NAME] ([PERSON_NAME][EMAIL_ADDRESS][DOMAIN_NAME])" at bounding box center [756, 452] width 428 height 25
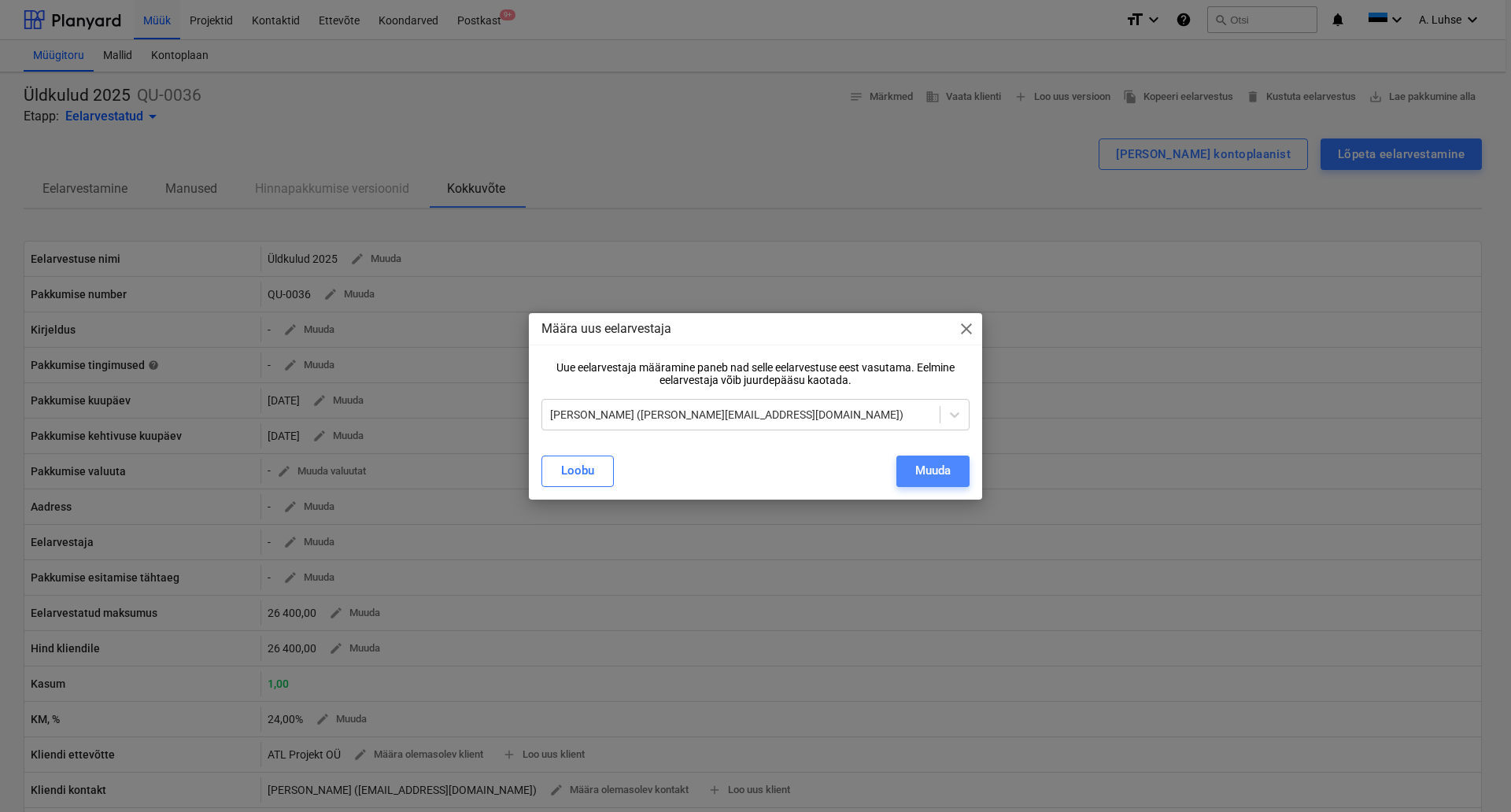
click at [933, 477] on div "Muuda" at bounding box center [933, 471] width 35 height 21
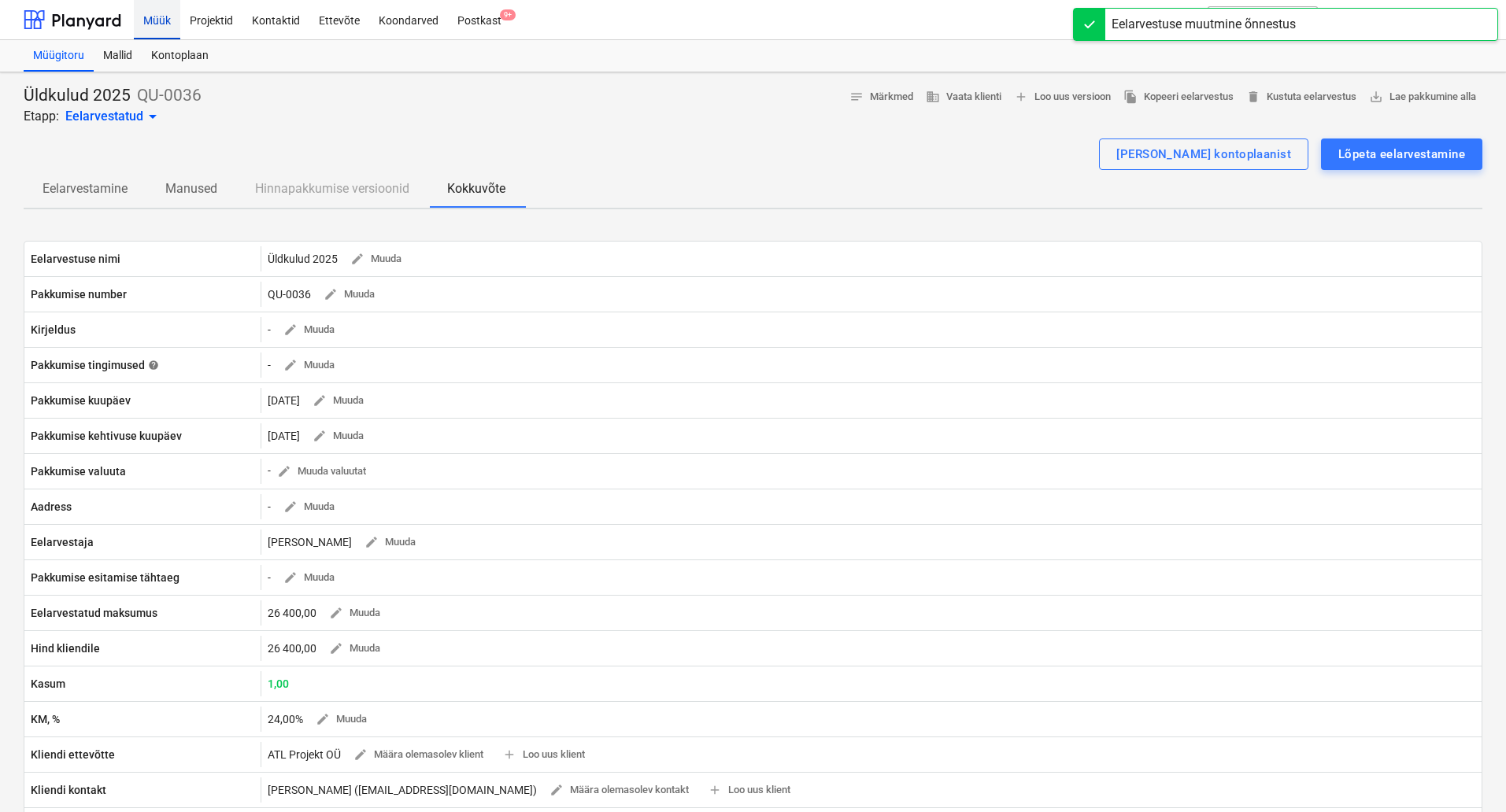
click at [146, 26] on div "Müük" at bounding box center [157, 19] width 46 height 40
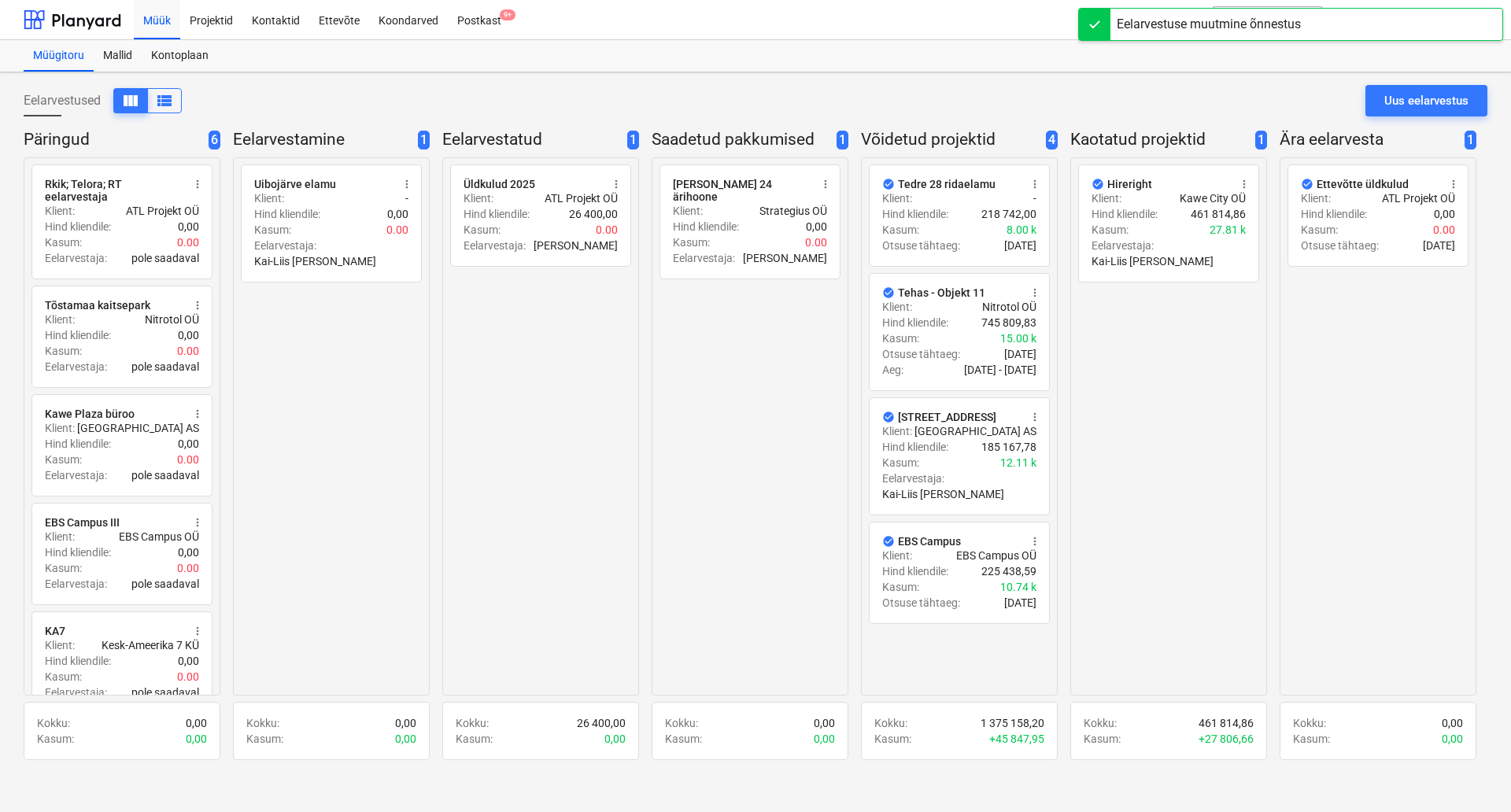
click at [560, 474] on div "radio_button_unchecked Üldkulud 2025 more_vert Klient : ATL Projekt OÜ Hind kli…" at bounding box center [541, 427] width 197 height 538
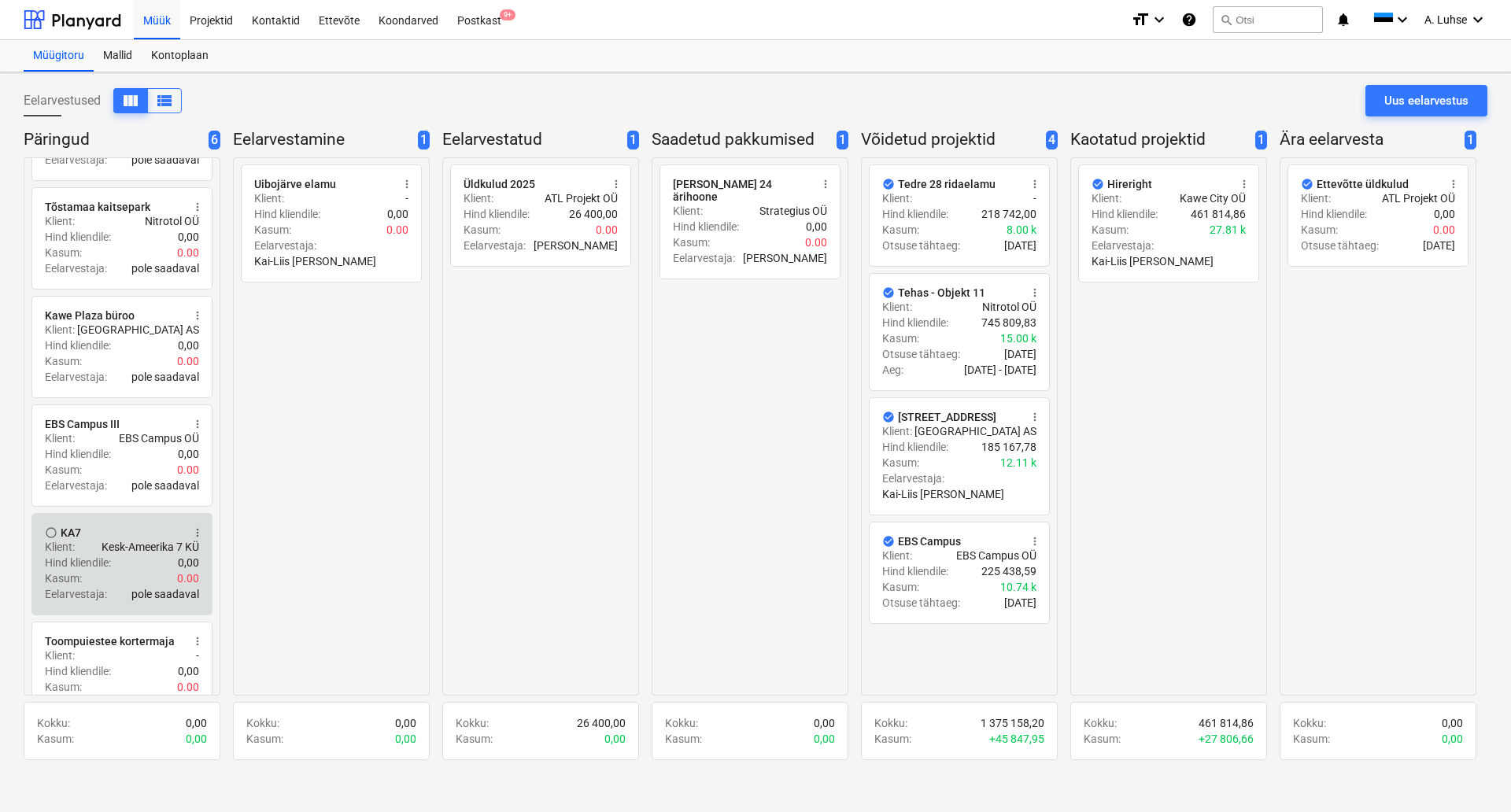
scroll to position [139, 0]
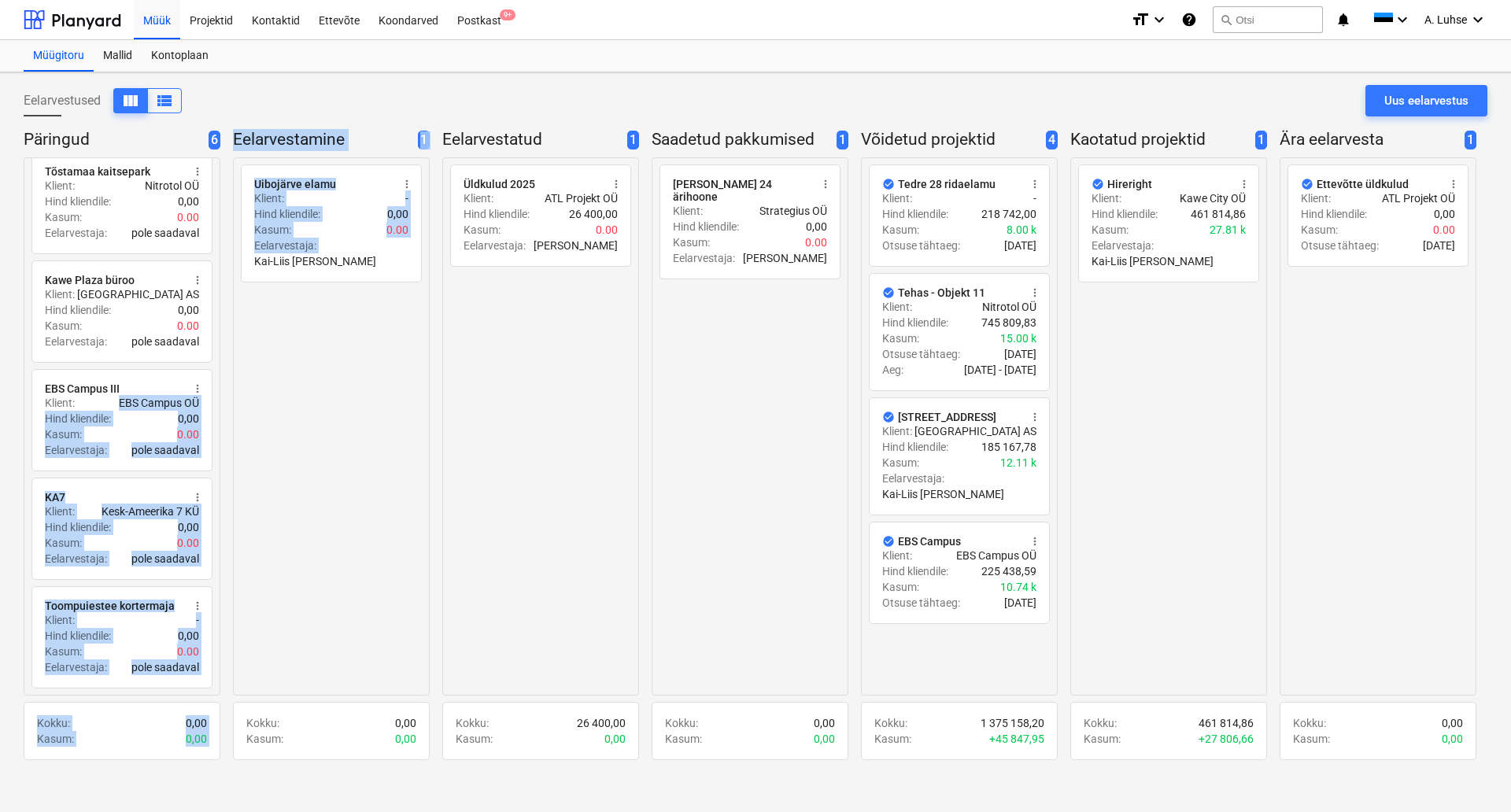
drag, startPoint x: 113, startPoint y: 400, endPoint x: 336, endPoint y: 403, distance: 223.0
click at [345, 410] on div "Päringud 6 radio_button_unchecked Rkik; Telora; RT eelarvestaja more_vert Klien…" at bounding box center [756, 446] width 1465 height 634
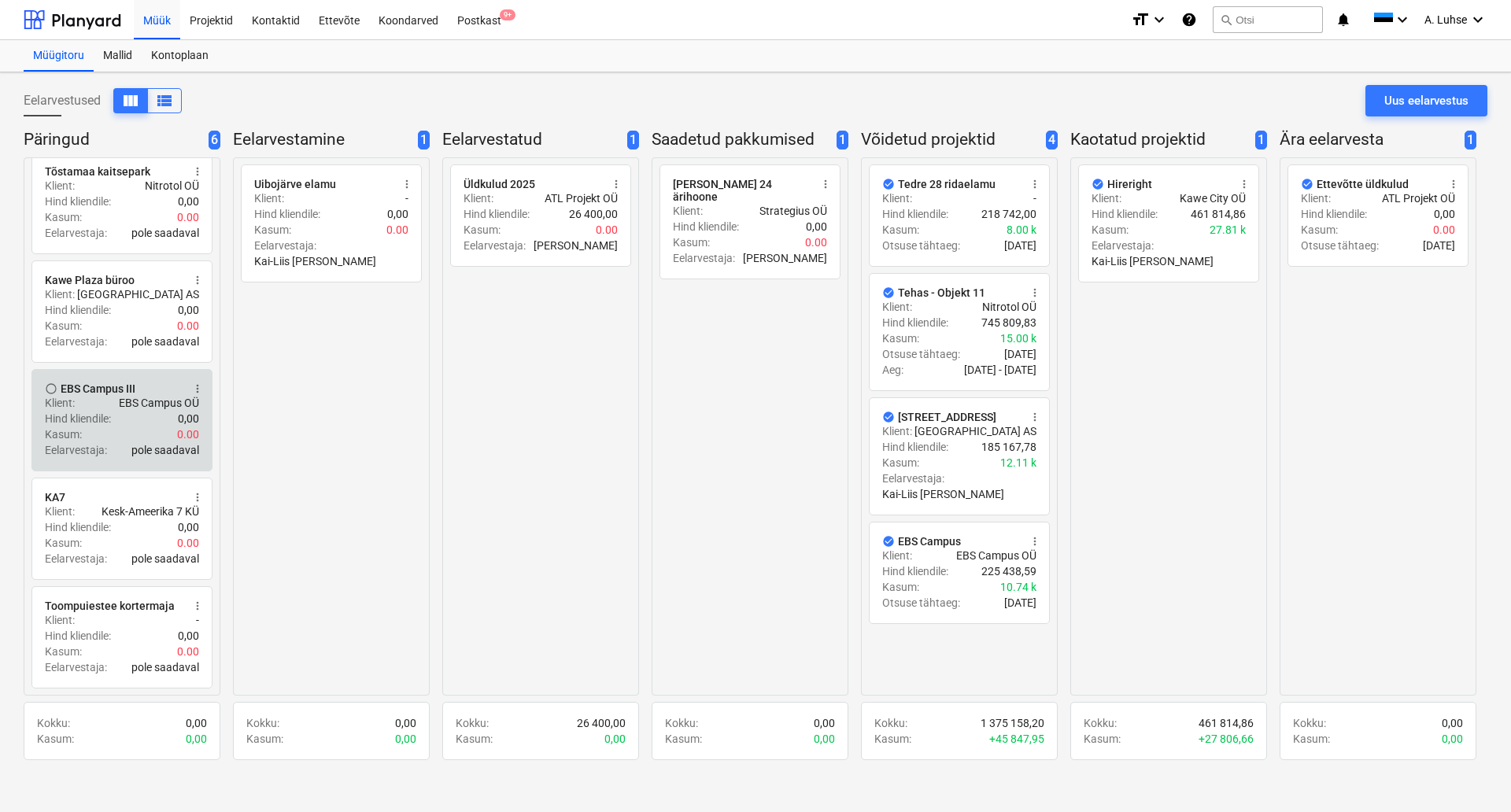
click at [96, 397] on div "Klient : EBS Campus OÜ" at bounding box center [122, 403] width 155 height 16
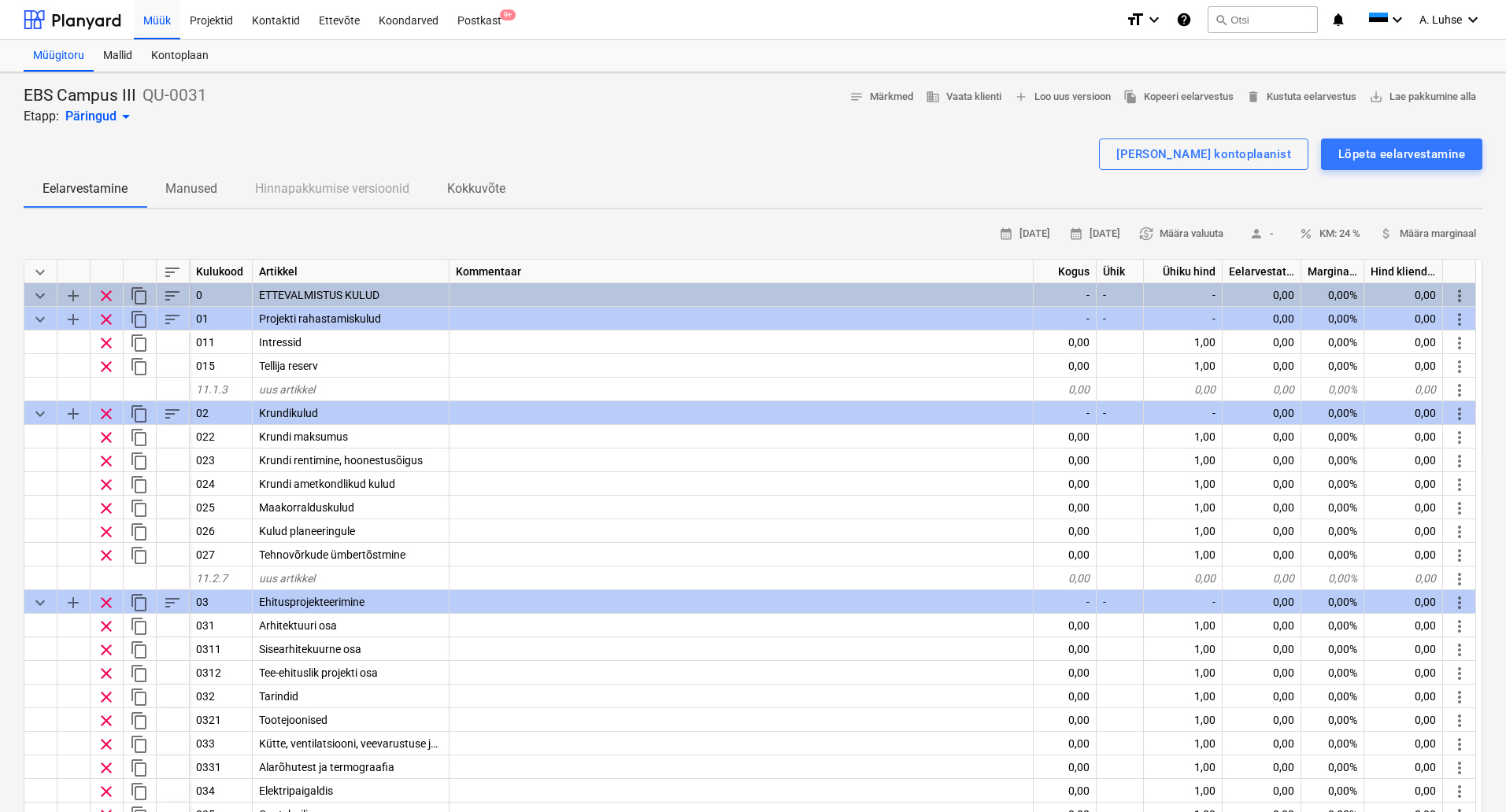
click at [452, 122] on div "EBS Campus III QU-0031 Etapp: Päringud arrow_drop_down notes Märkmed business V…" at bounding box center [752, 105] width 1459 height 41
click at [119, 116] on span "arrow_drop_down" at bounding box center [126, 117] width 19 height 19
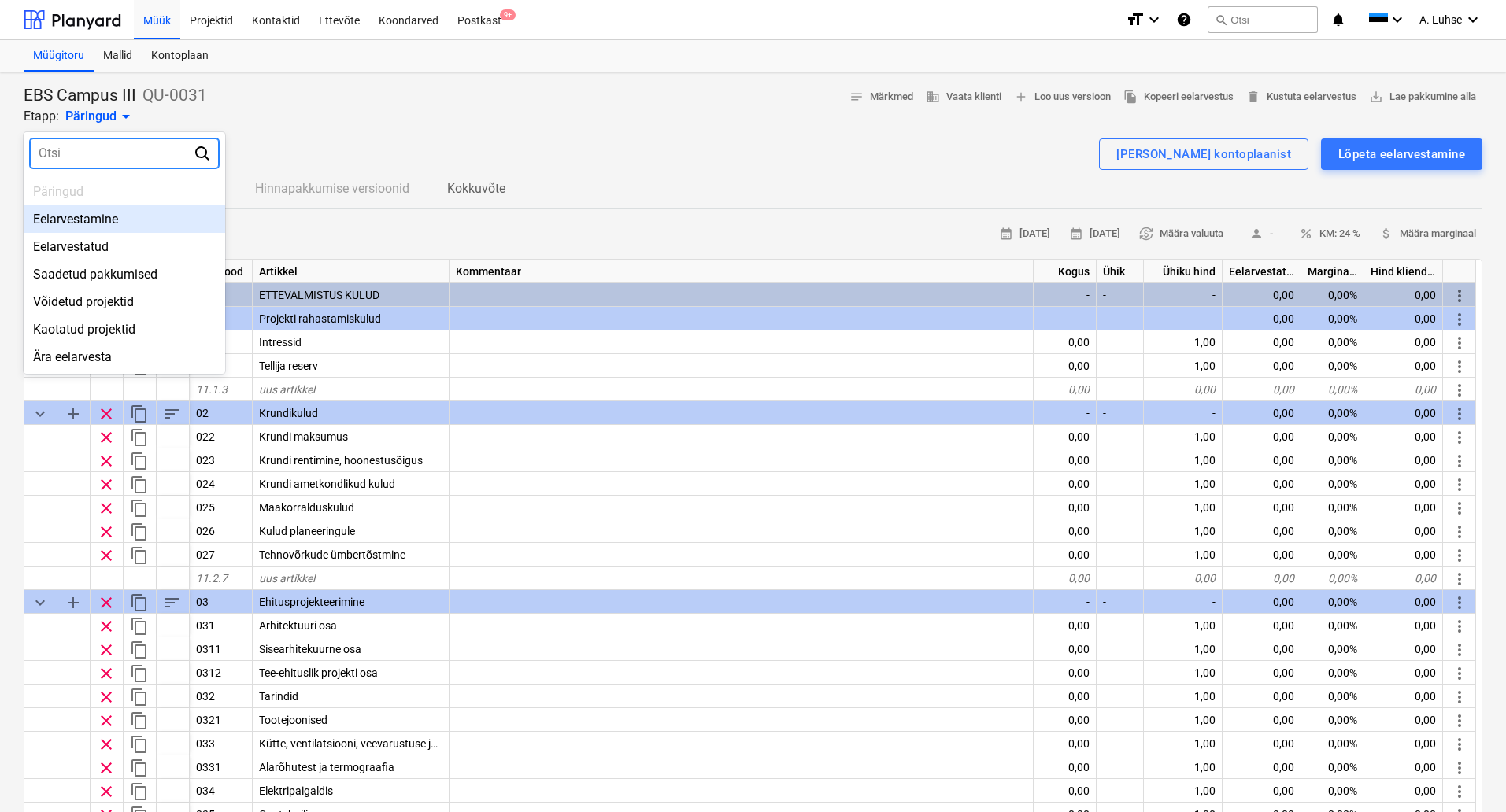
click at [127, 226] on div "Eelarvestamine" at bounding box center [124, 219] width 202 height 27
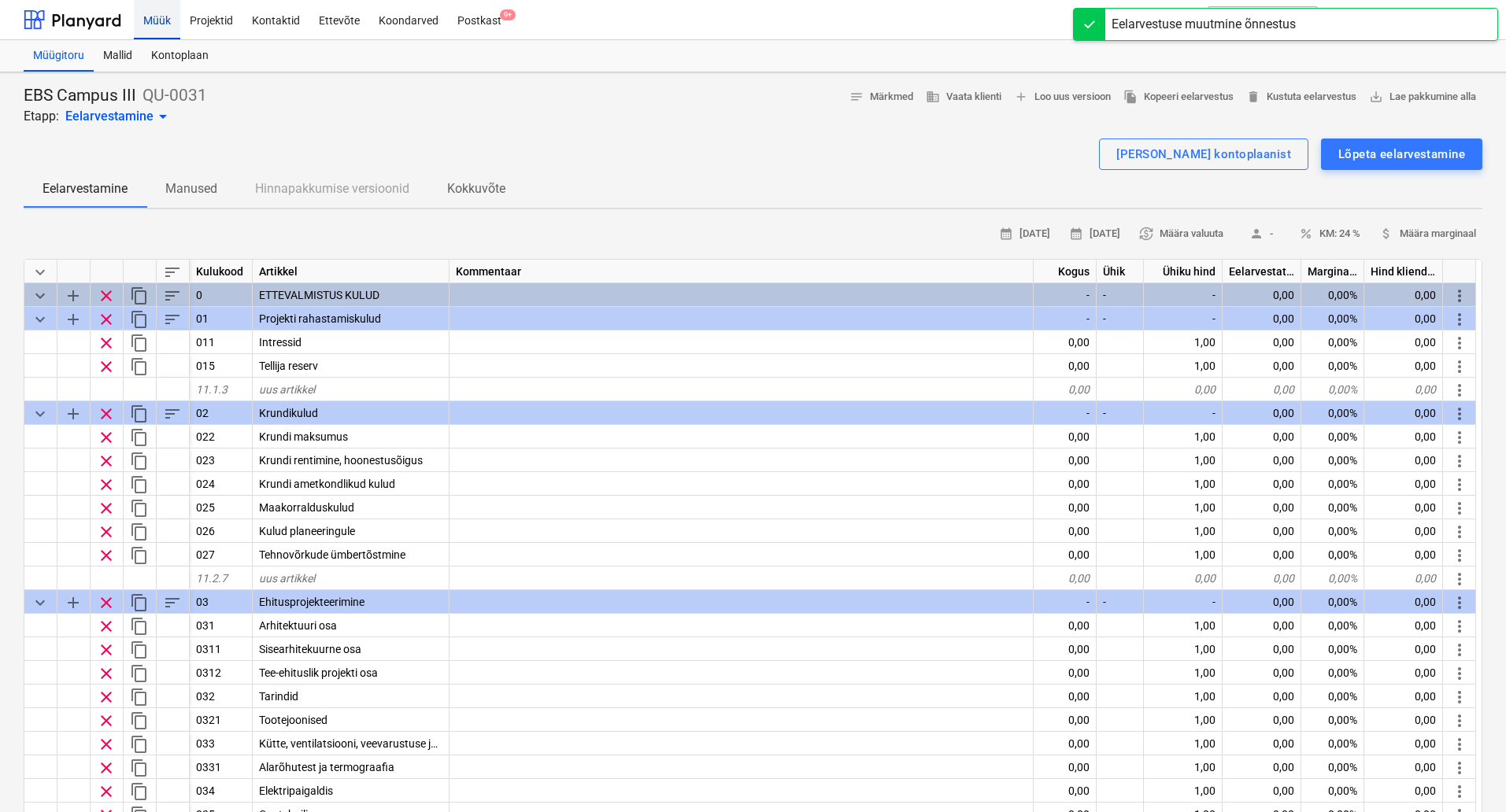
click at [158, 22] on div "Müük" at bounding box center [157, 19] width 46 height 40
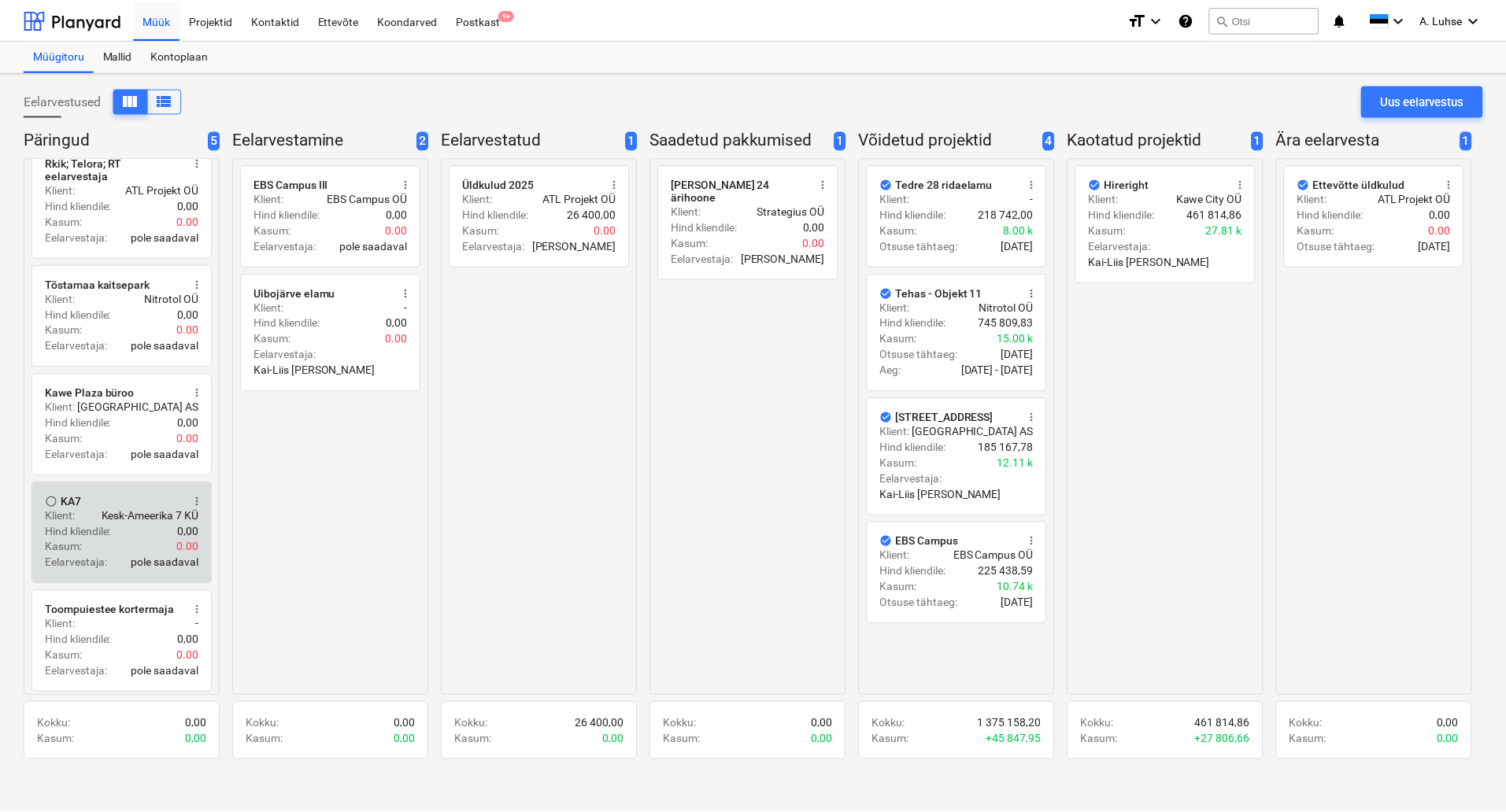
scroll to position [30, 0]
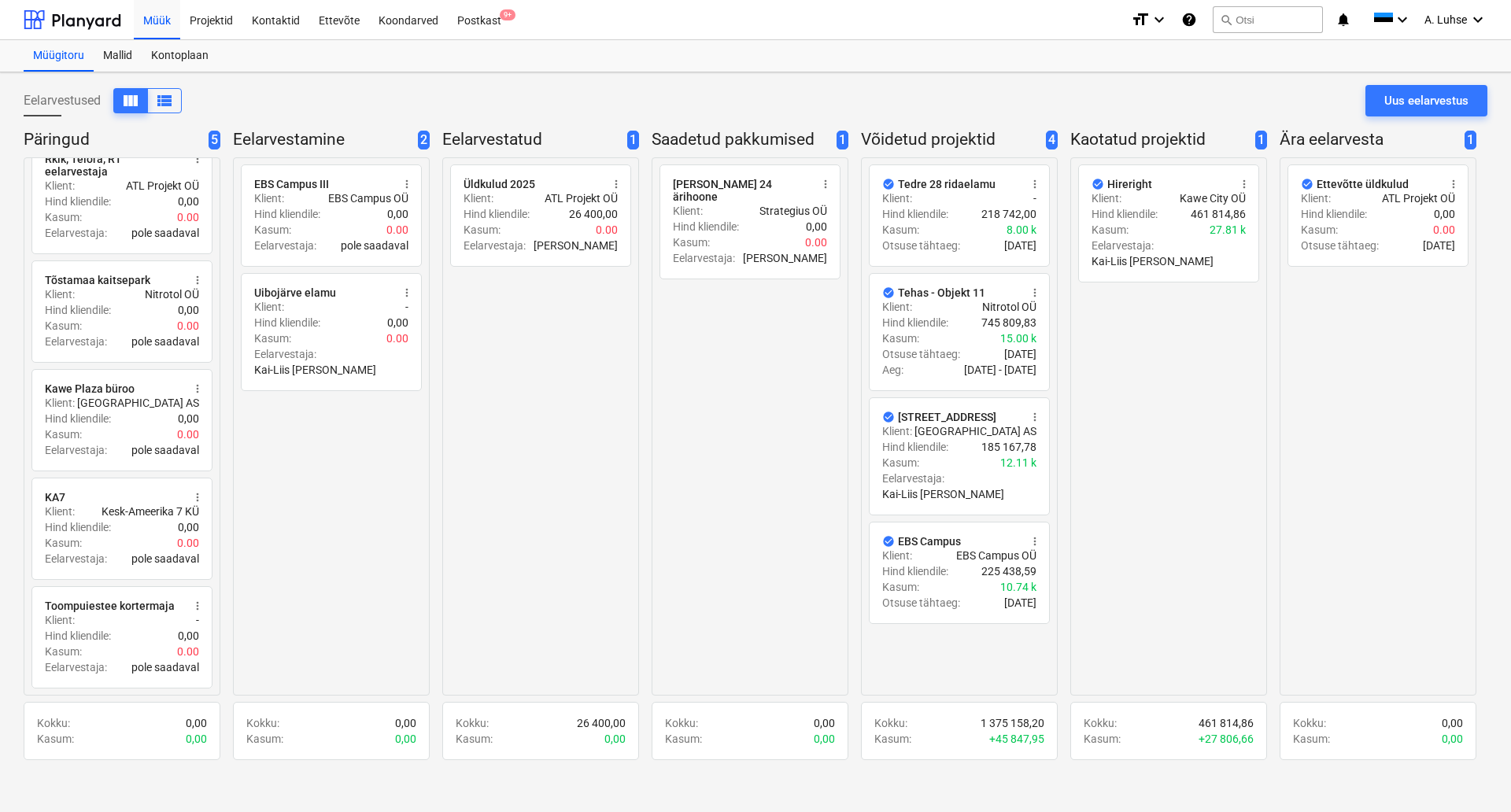
click at [699, 421] on div "radio_button_unchecked [PERSON_NAME] 24 ärihoone more_vert Klient : Strategius …" at bounding box center [751, 427] width 197 height 538
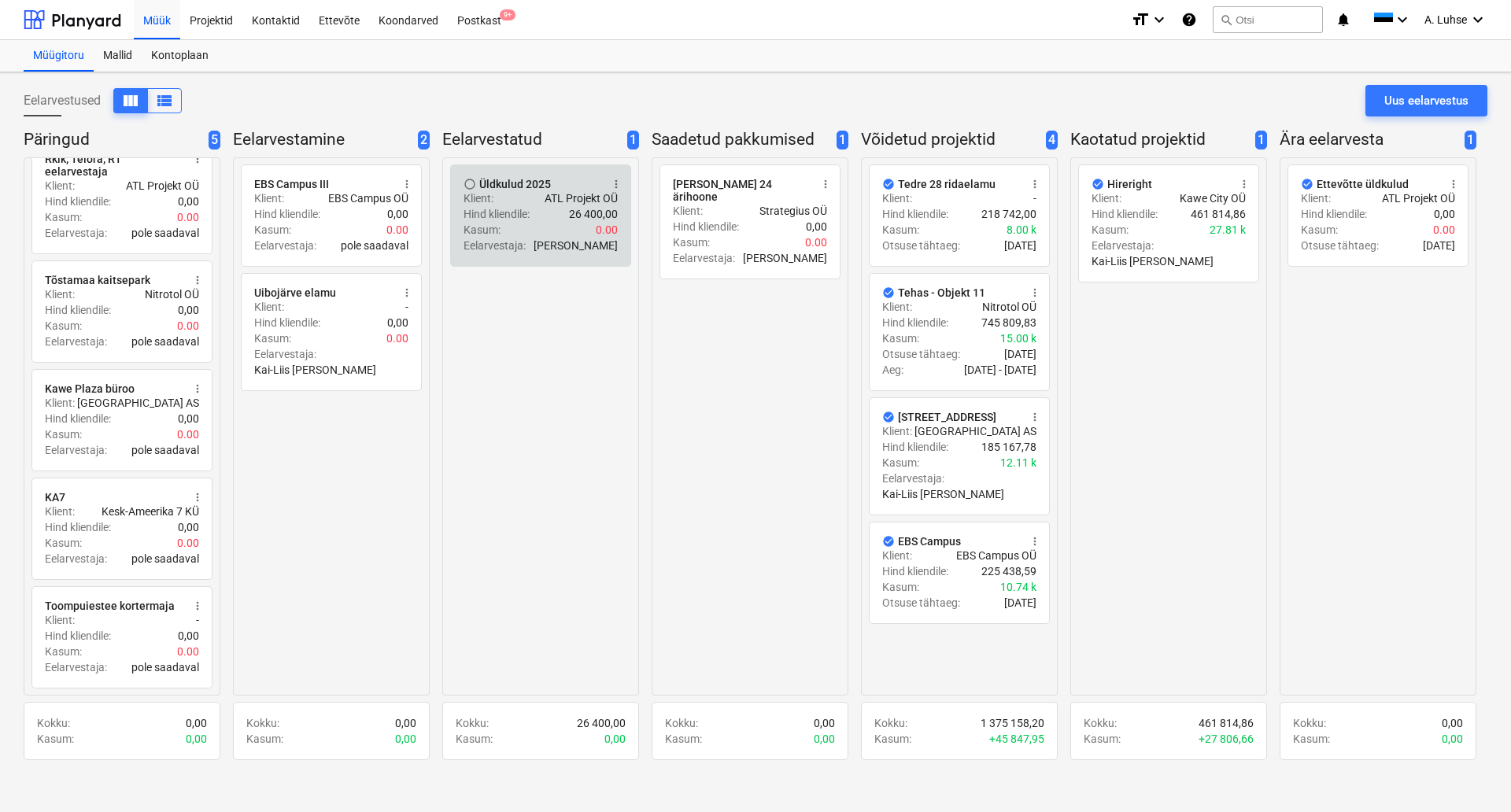
click at [546, 216] on div "Hind kliendile : 26 400,00" at bounding box center [541, 214] width 155 height 16
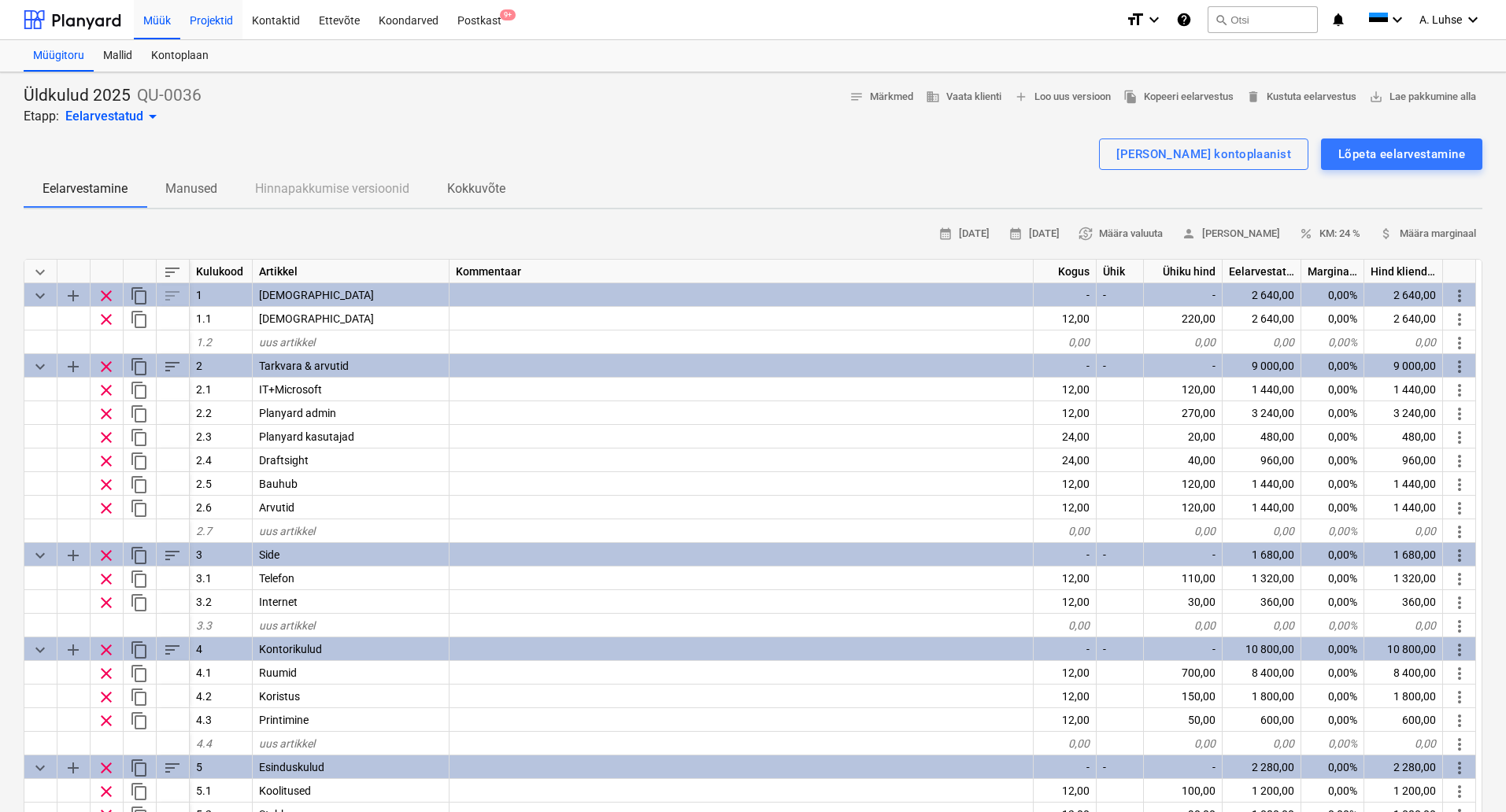
click at [217, 28] on div "Projektid" at bounding box center [211, 19] width 62 height 40
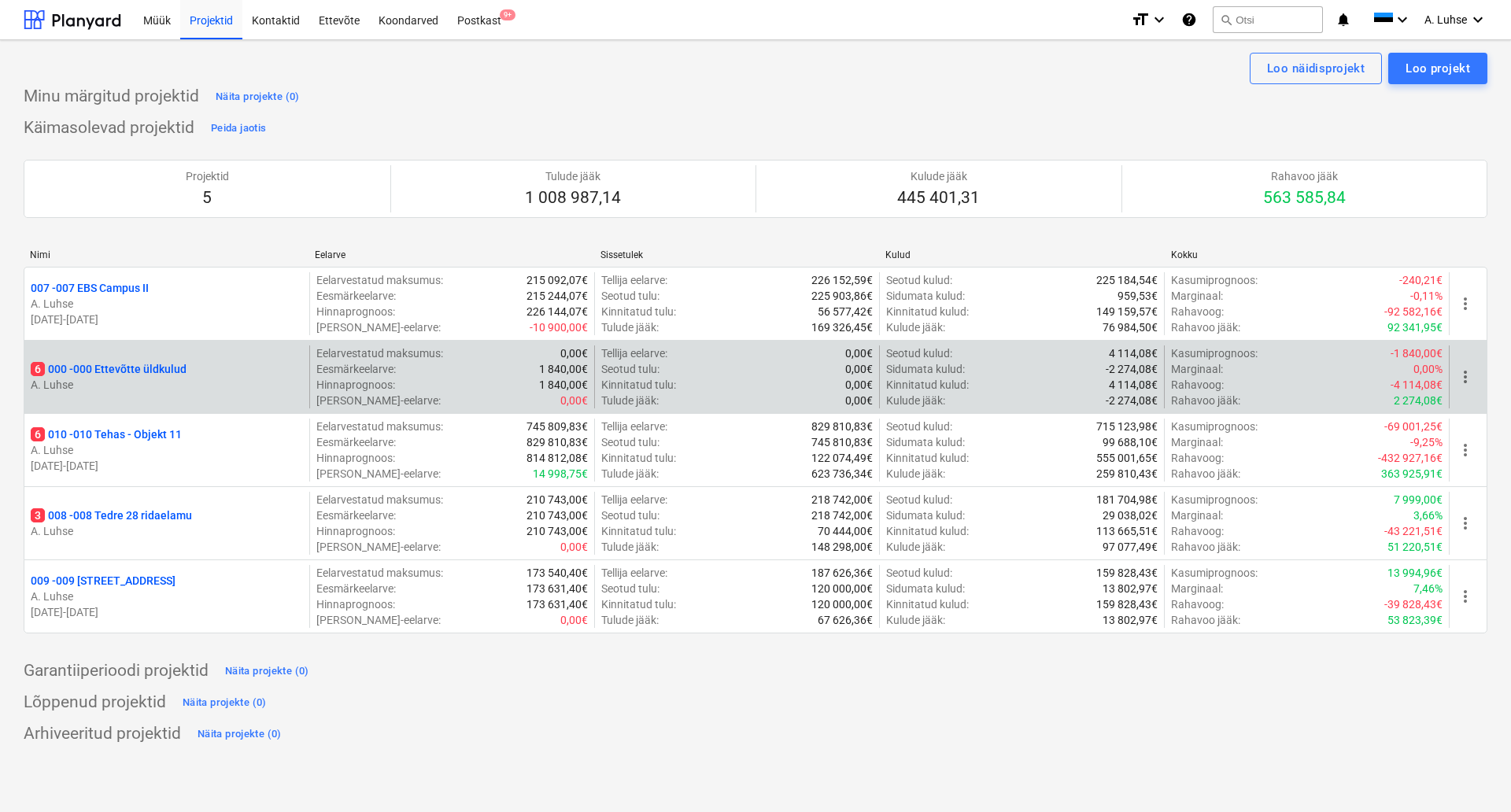
click at [199, 378] on p "A. Luhse" at bounding box center [167, 385] width 272 height 16
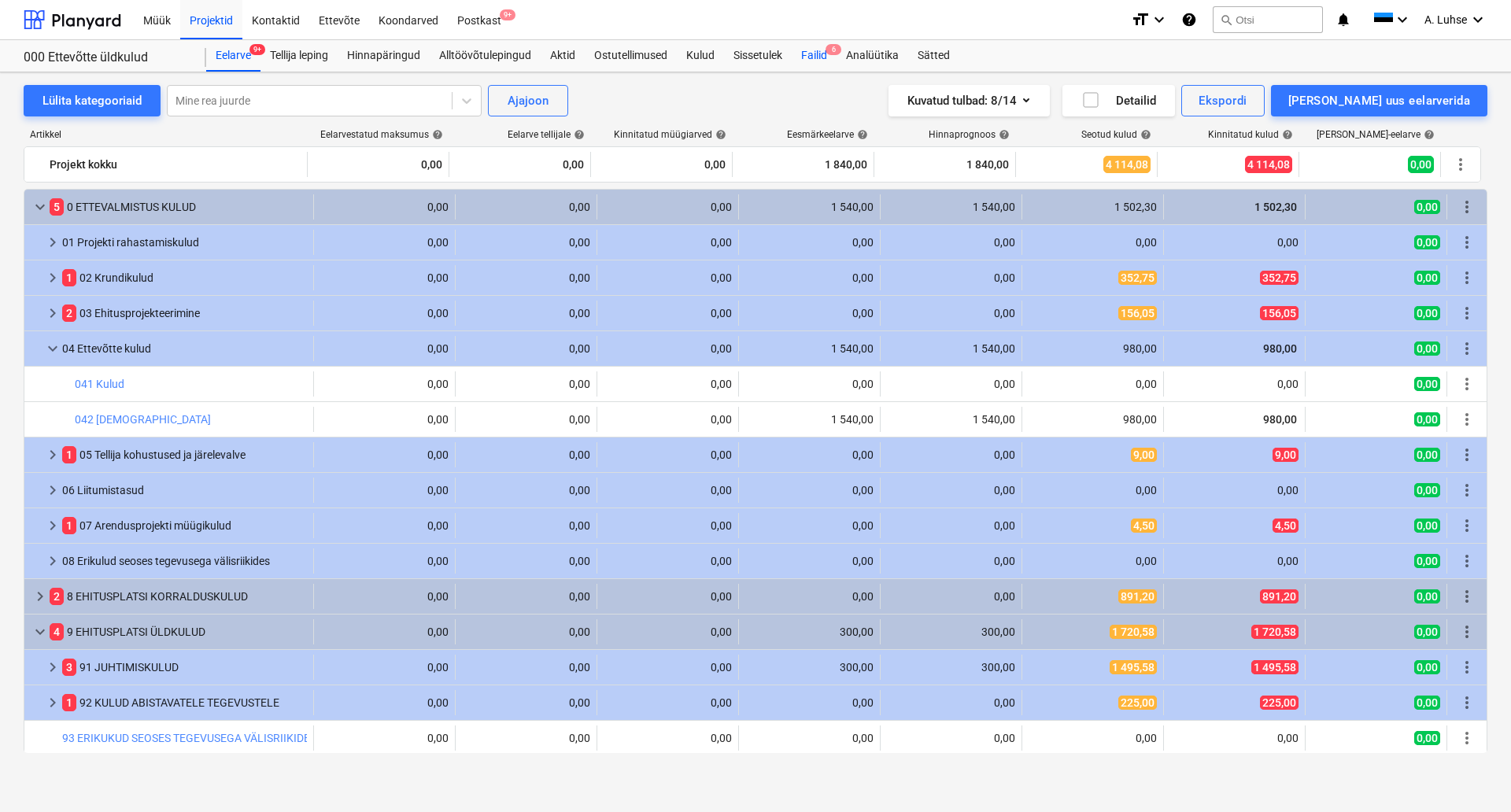
click at [808, 54] on div "Failid 6" at bounding box center [814, 55] width 45 height 31
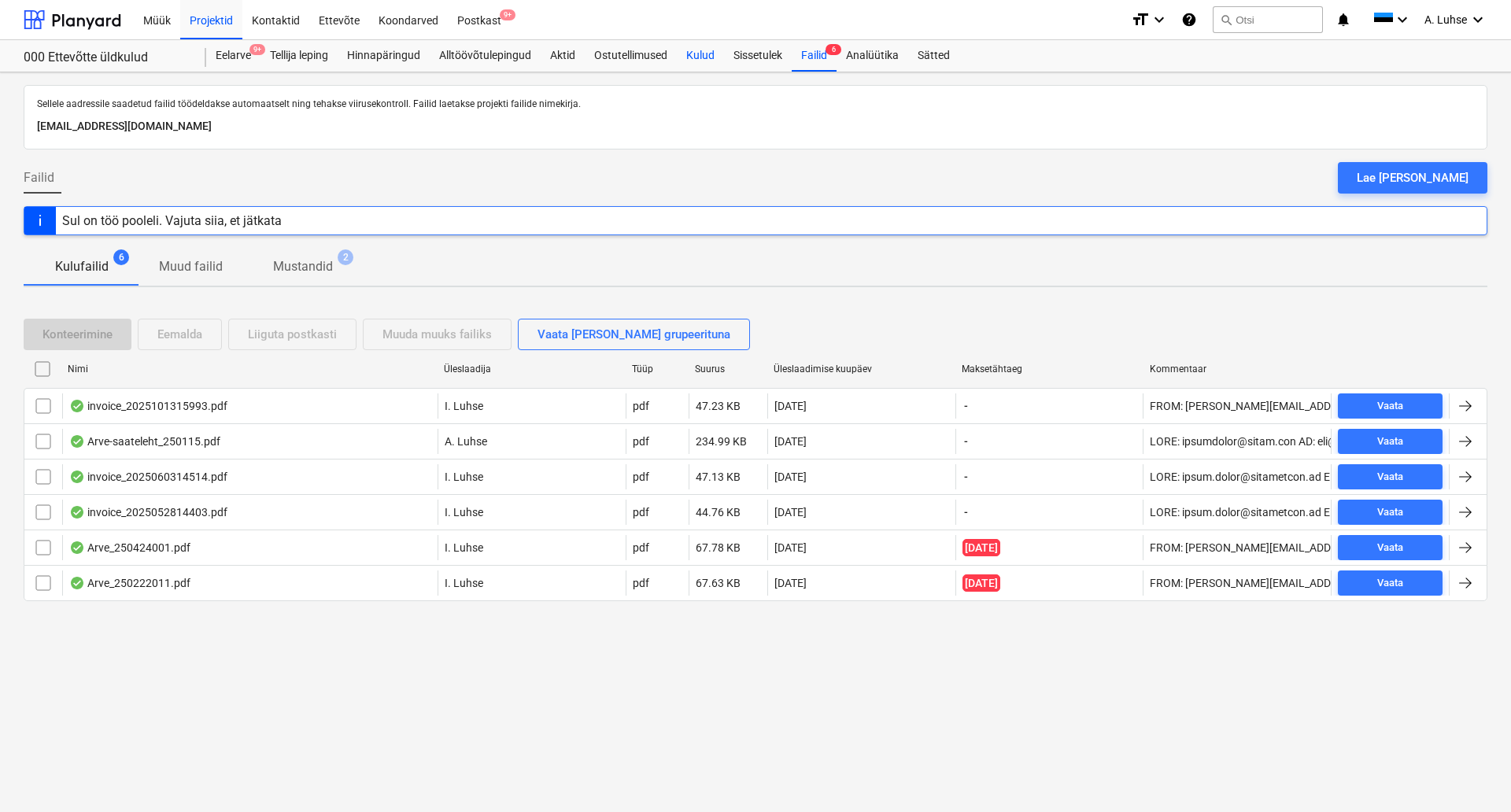
click at [709, 58] on div "Kulud" at bounding box center [700, 55] width 47 height 31
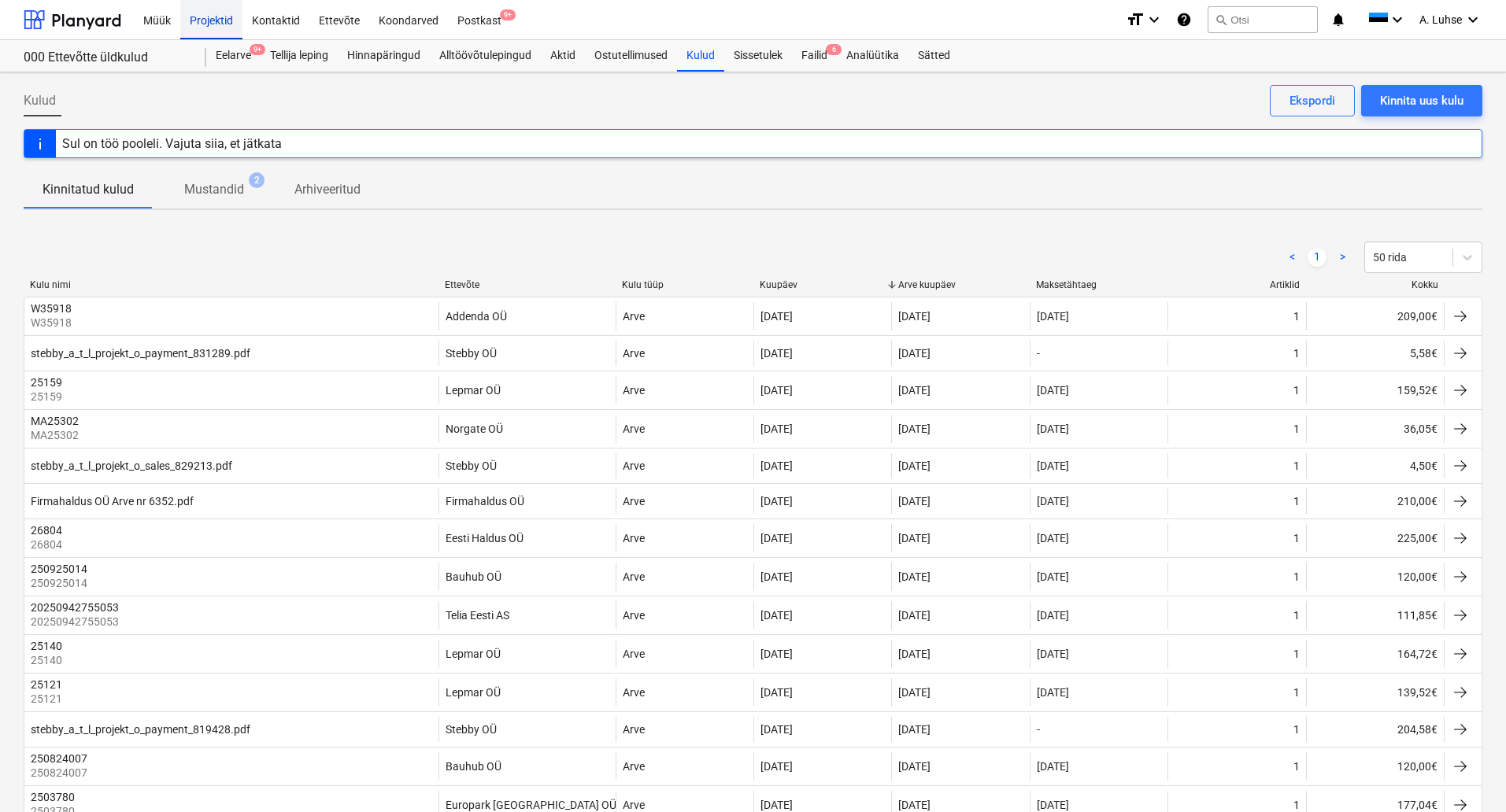
click at [208, 22] on div "Projektid" at bounding box center [211, 19] width 62 height 40
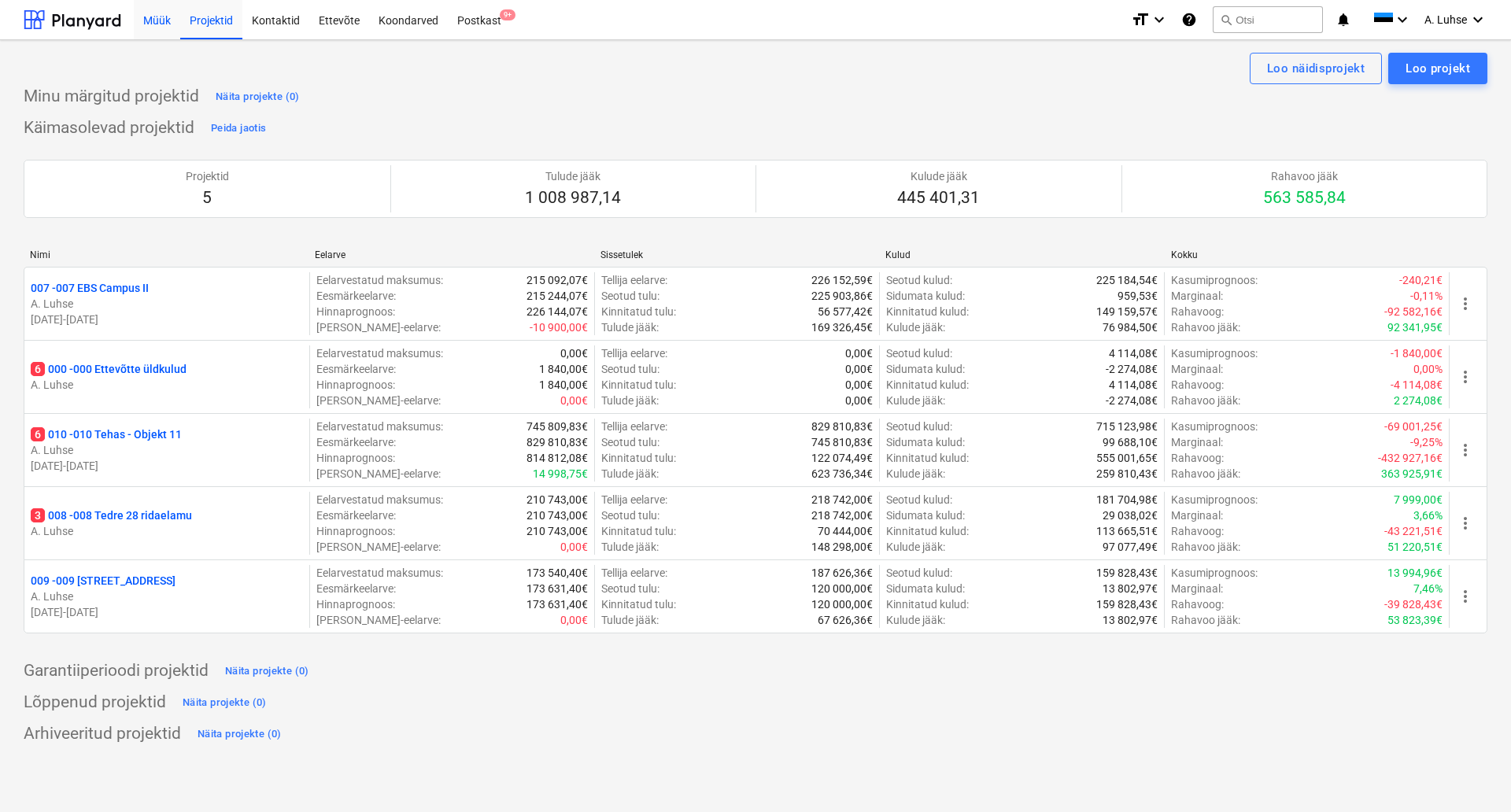
click at [161, 18] on div "Müük" at bounding box center [157, 19] width 46 height 40
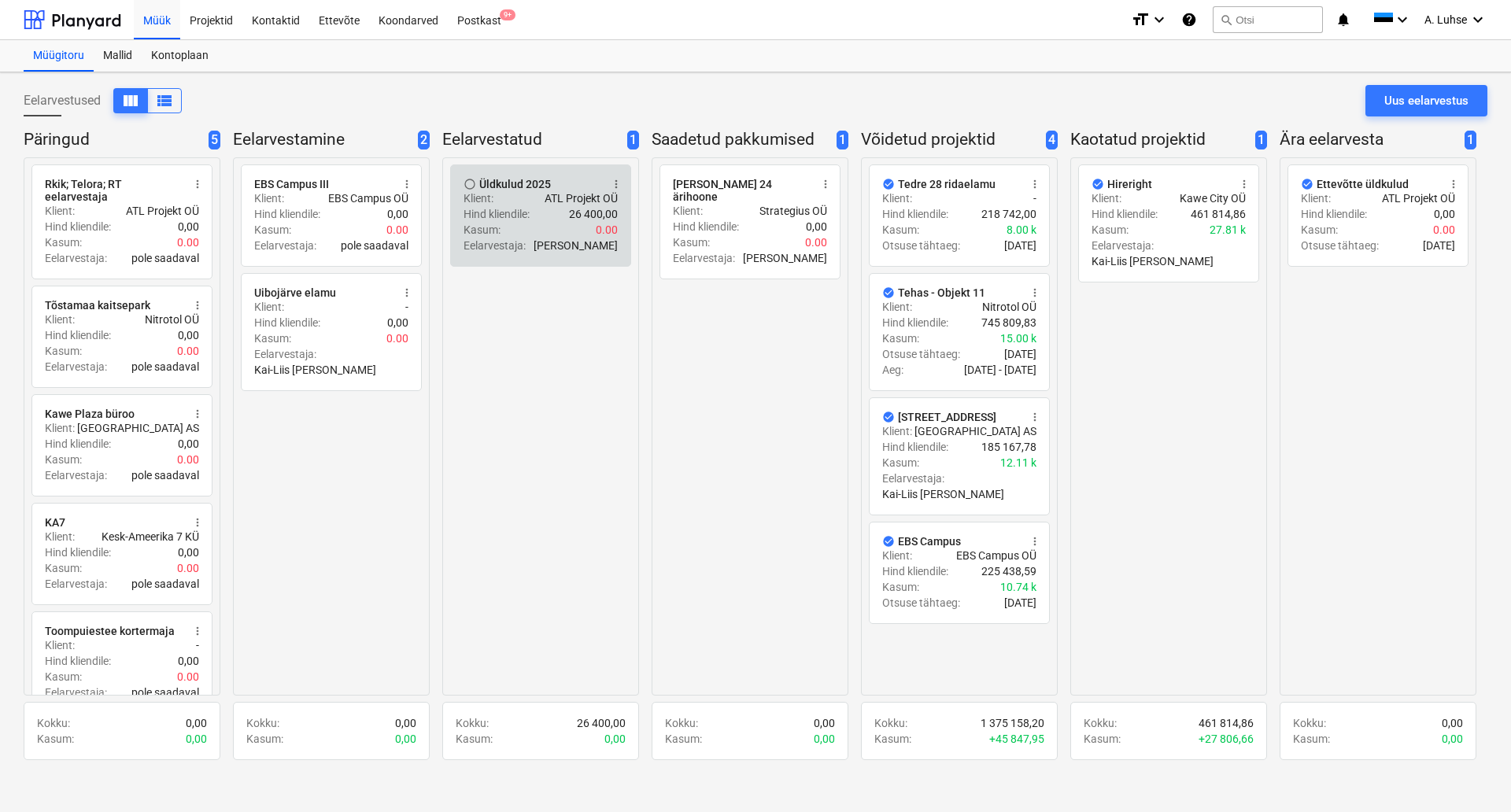
click at [538, 203] on div "Klient : ATL Projekt OÜ" at bounding box center [541, 199] width 155 height 16
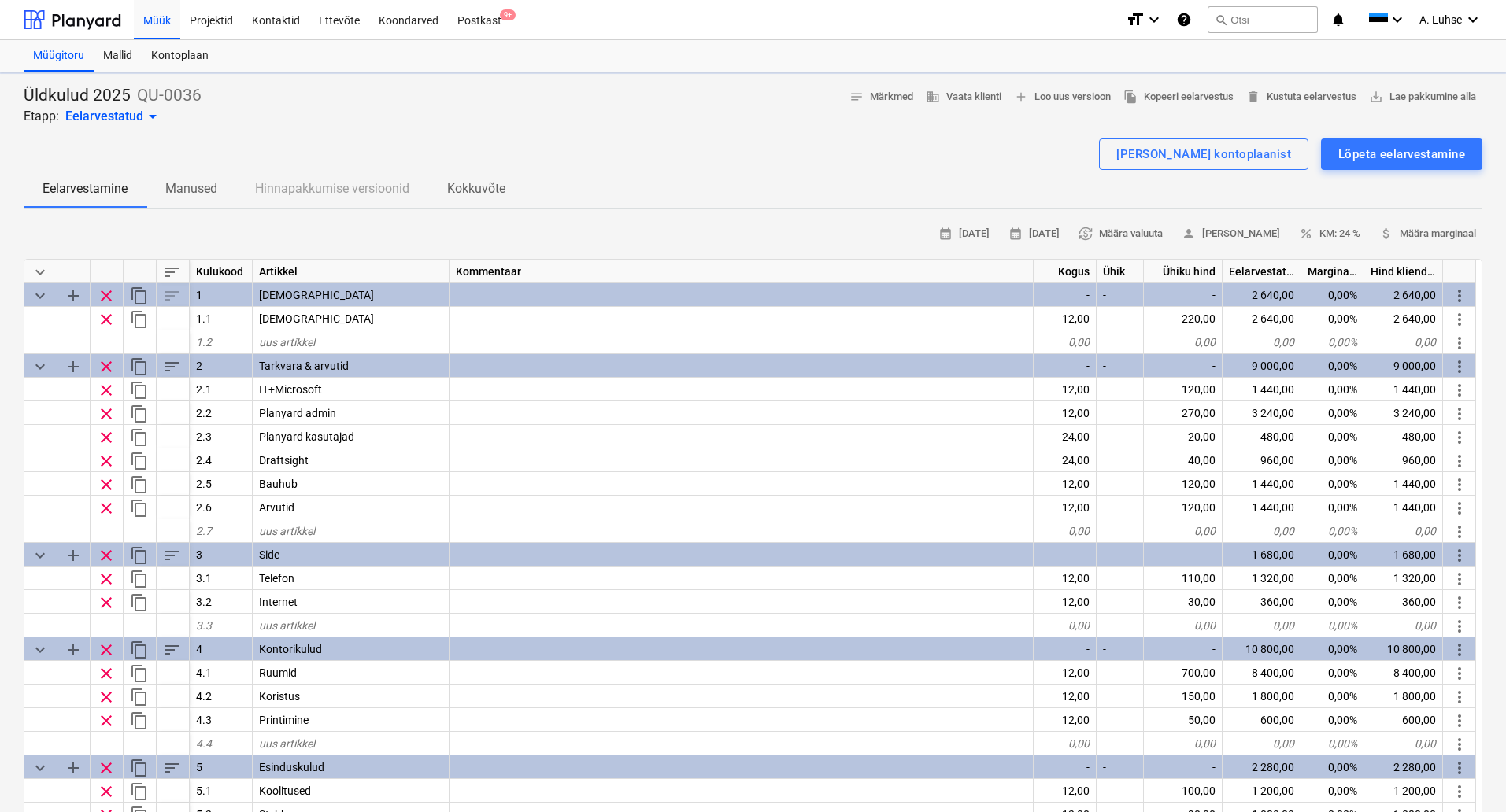
type textarea "x"
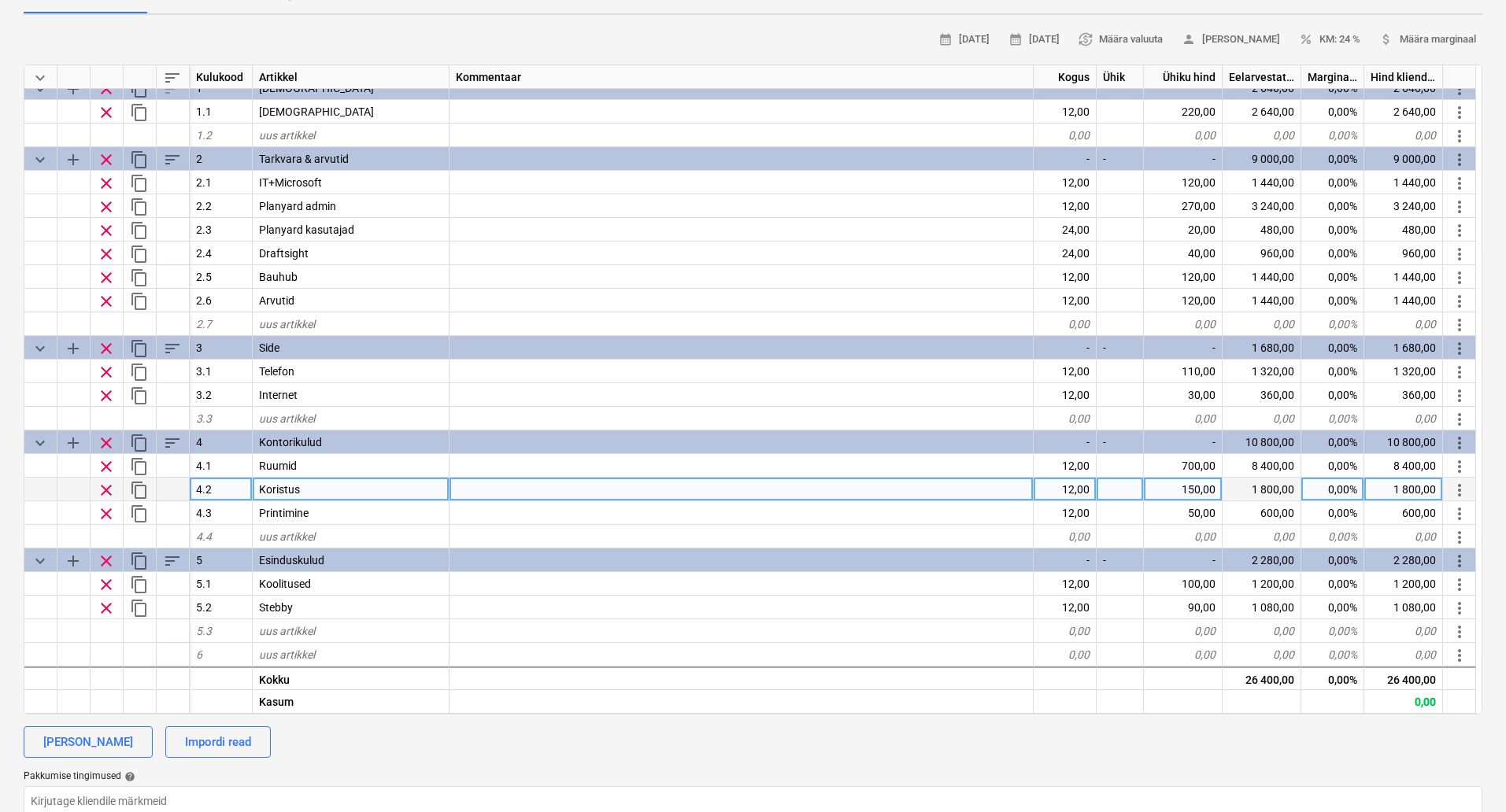
scroll to position [197, 0]
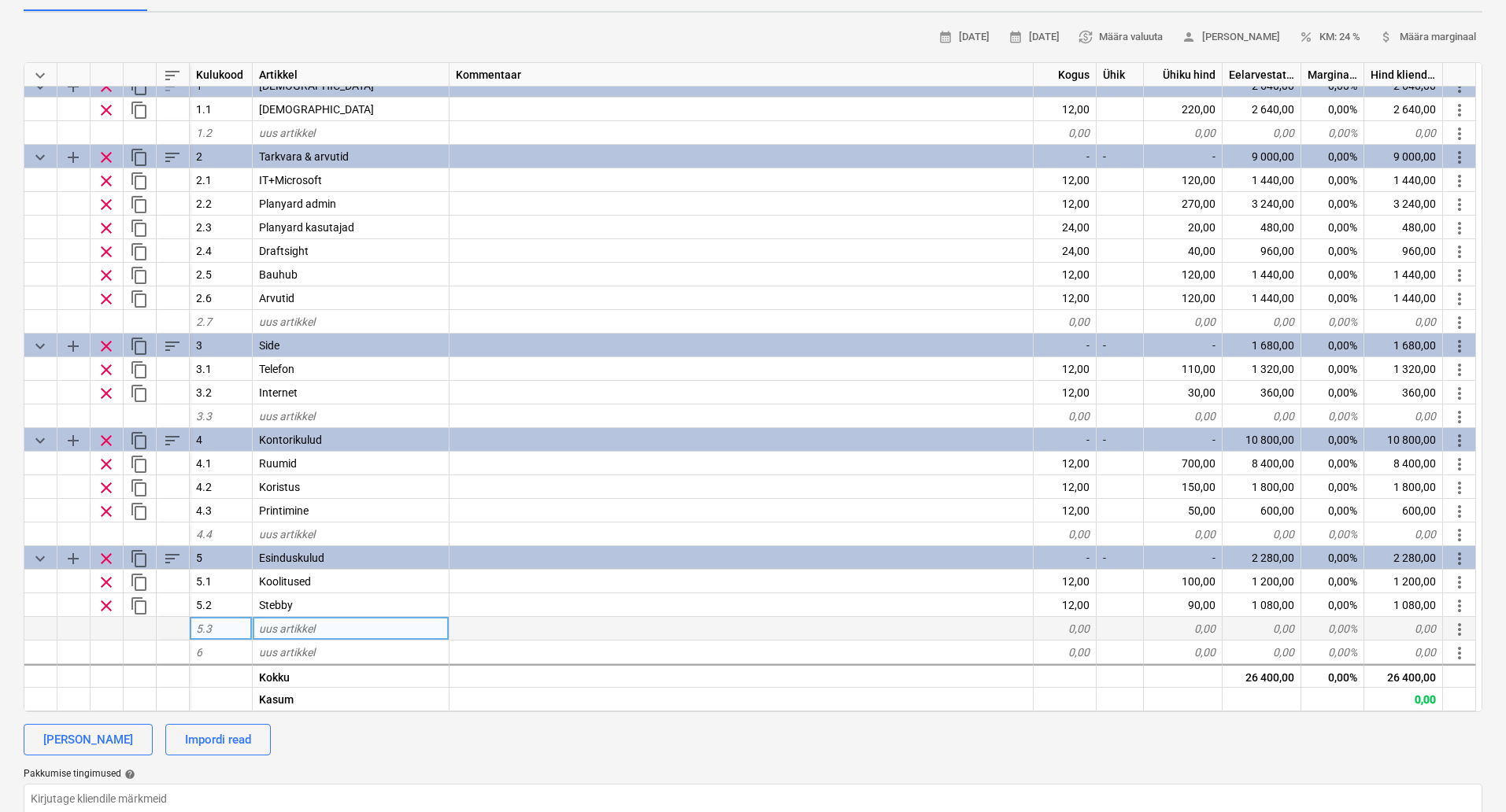
click at [221, 631] on div "5.3" at bounding box center [221, 628] width 63 height 23
type input "5.3"
type textarea "x"
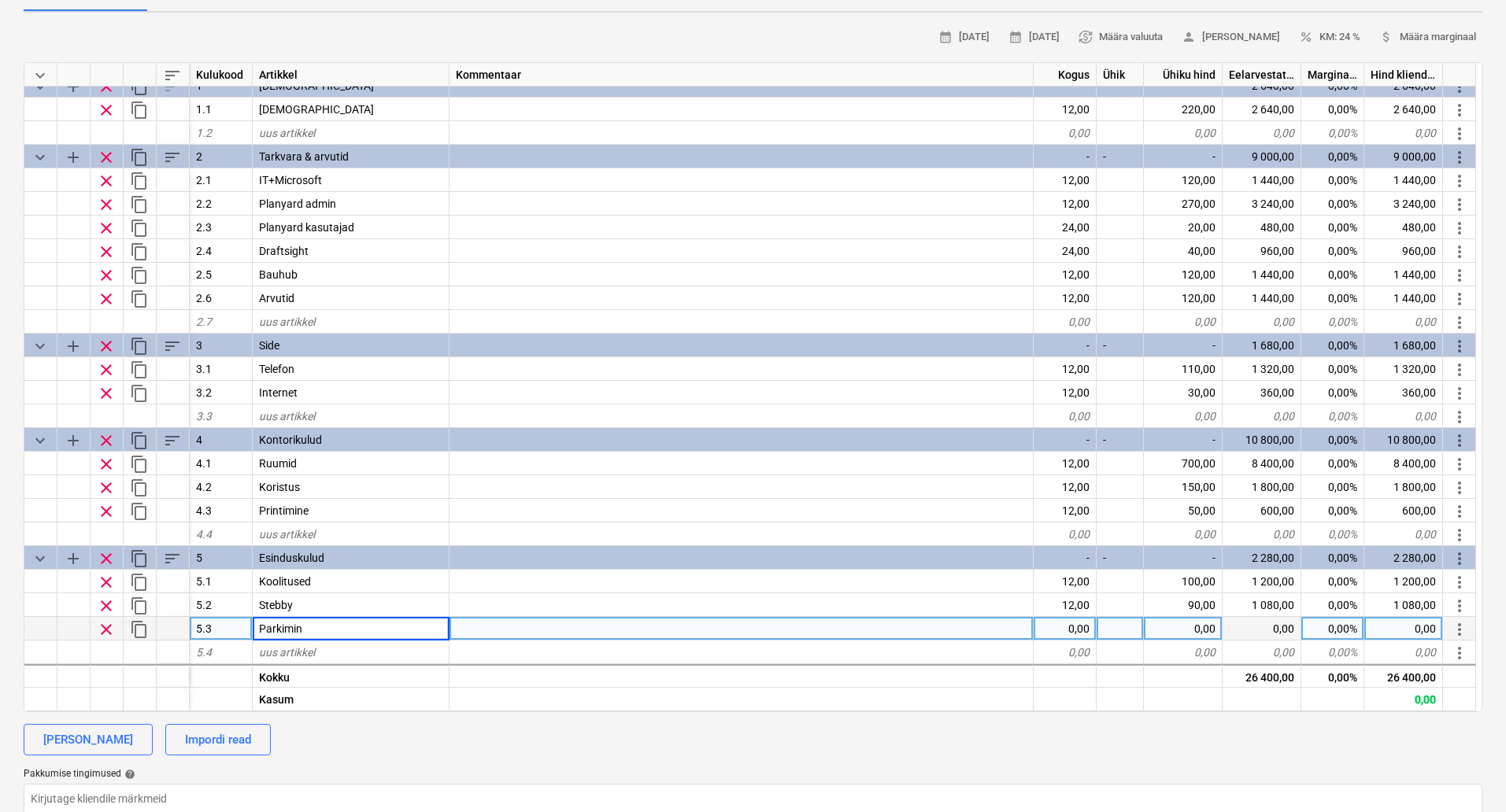
type input "Parkimine"
type textarea "x"
type input "120"
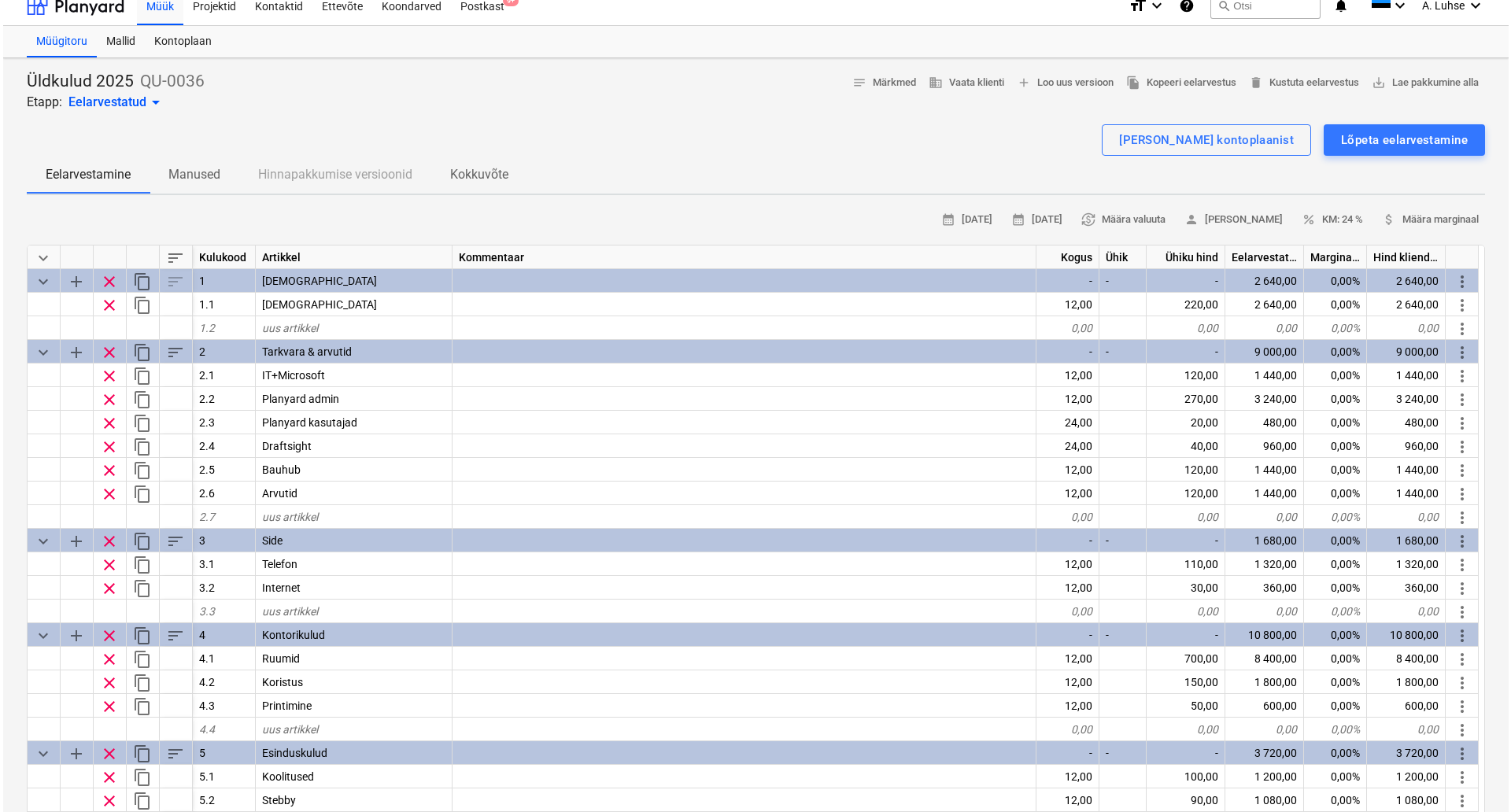
scroll to position [0, 0]
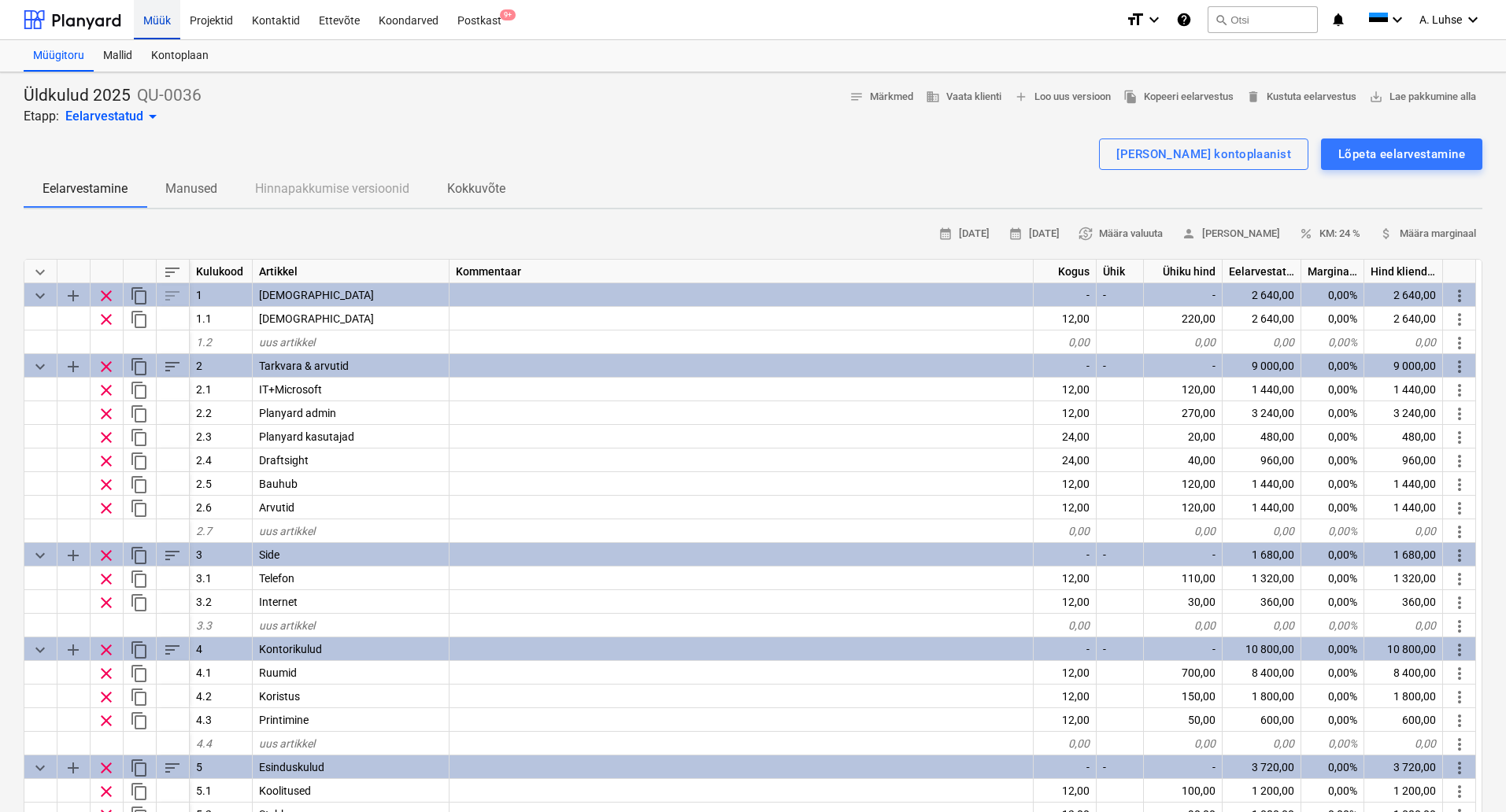
click at [164, 20] on div "Müük" at bounding box center [157, 19] width 46 height 40
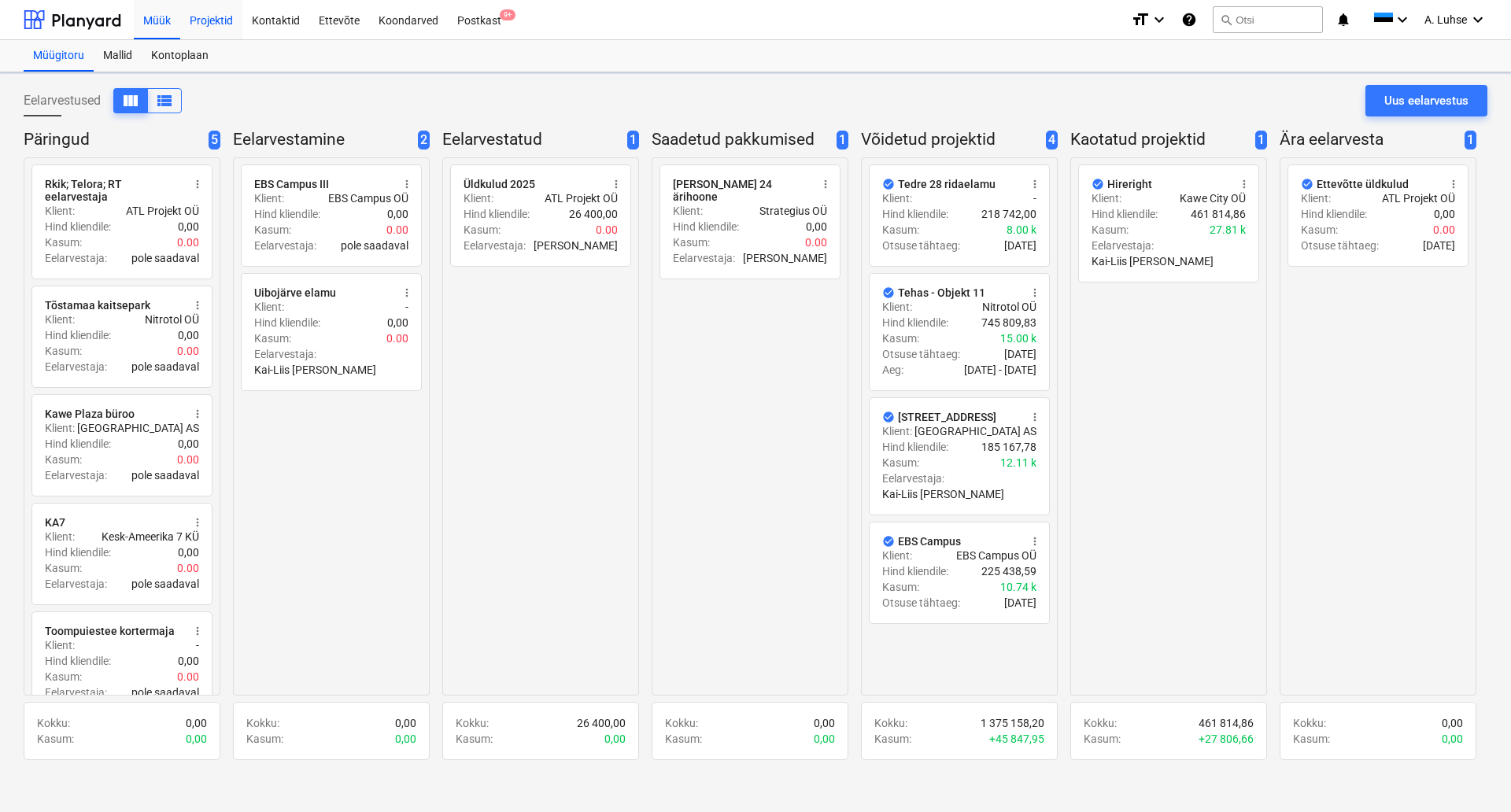
click at [227, 22] on div "Projektid" at bounding box center [212, 19] width 62 height 40
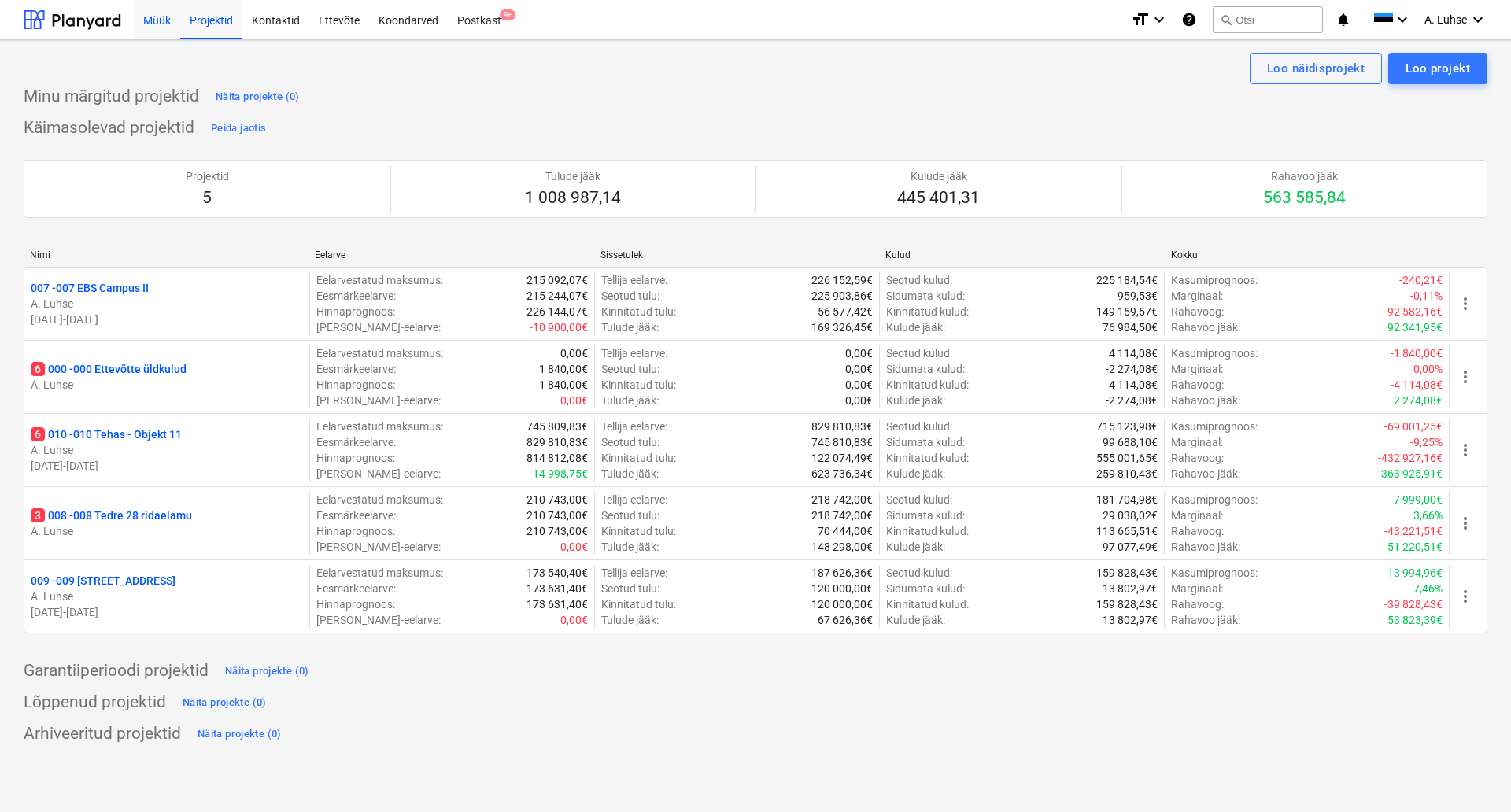
click at [141, 13] on div "Müük" at bounding box center [157, 19] width 46 height 40
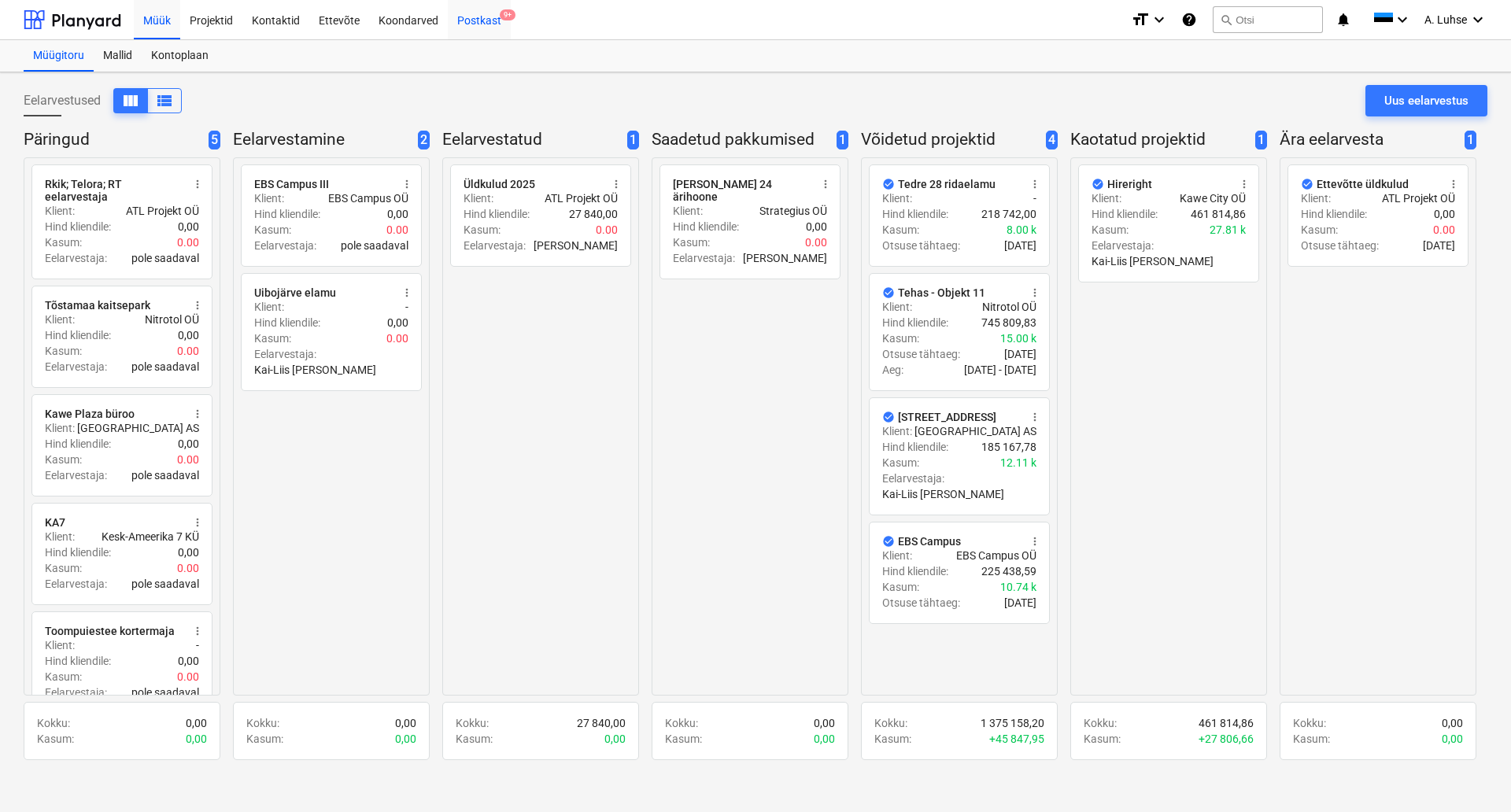
click at [486, 22] on div "Postkast 9+" at bounding box center [479, 19] width 63 height 40
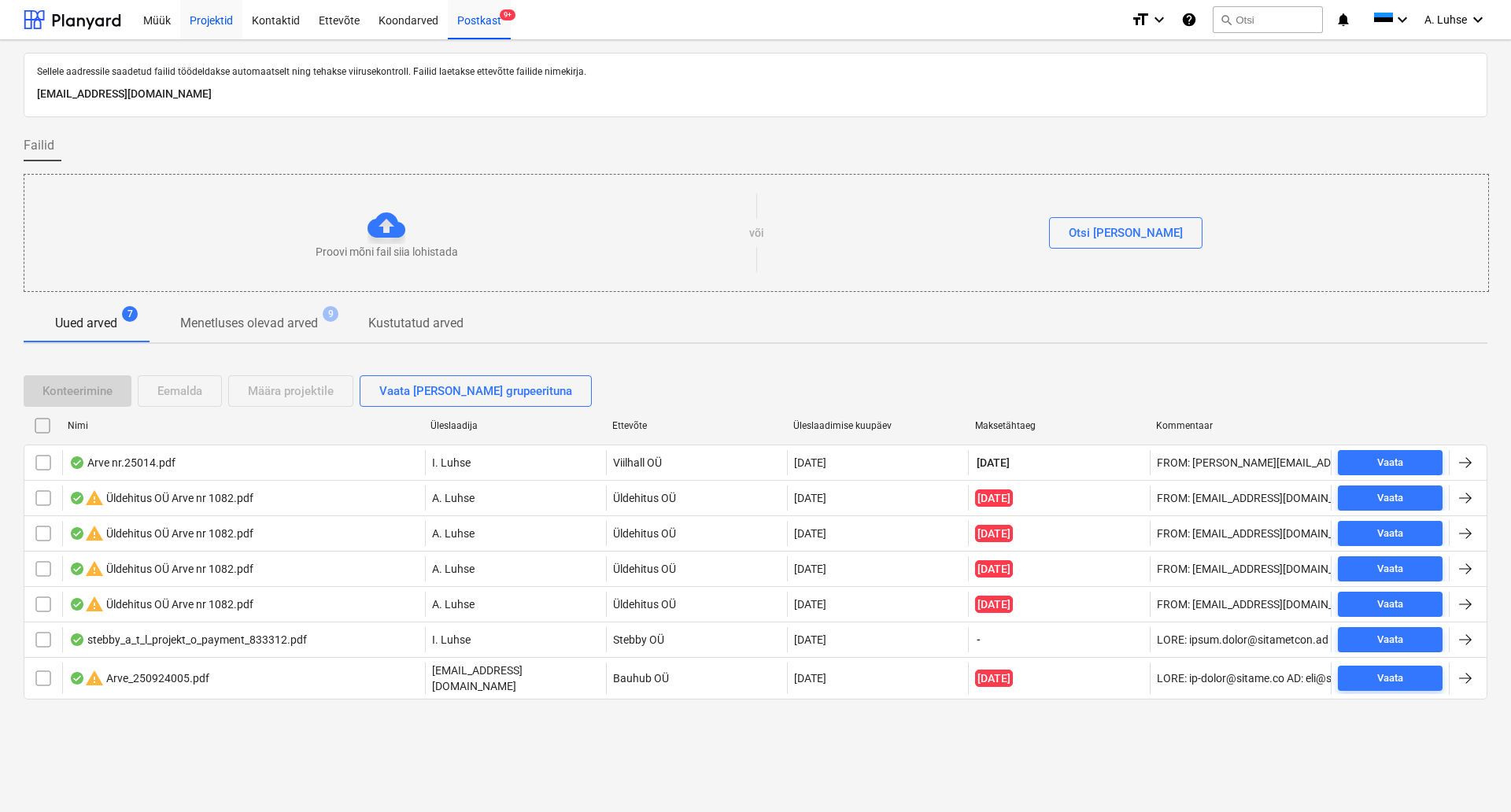
click at [208, 26] on div "Projektid" at bounding box center [212, 19] width 62 height 40
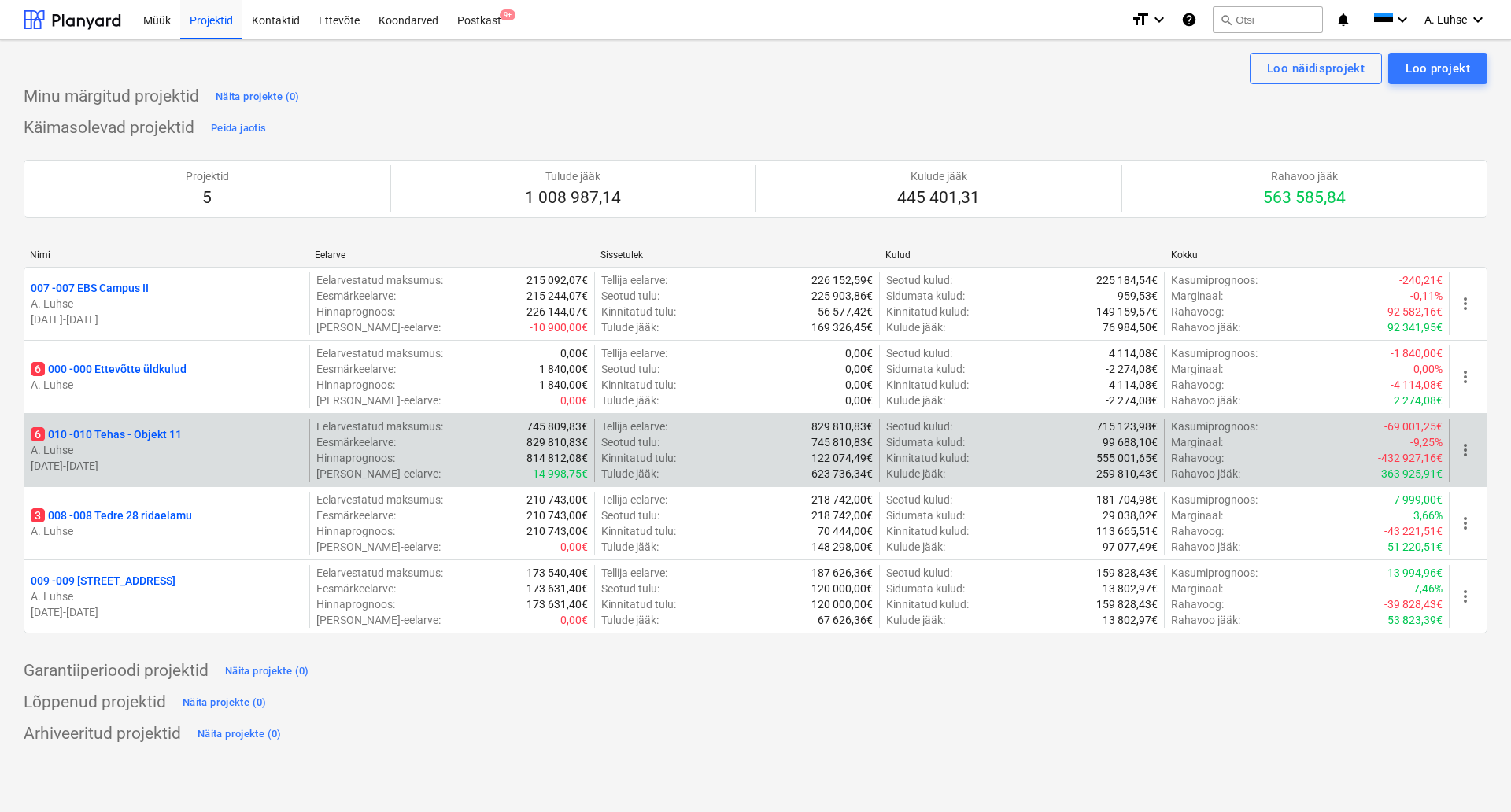
click at [136, 438] on p "6 010 - 010 Tehas - Objekt 11" at bounding box center [106, 435] width 151 height 16
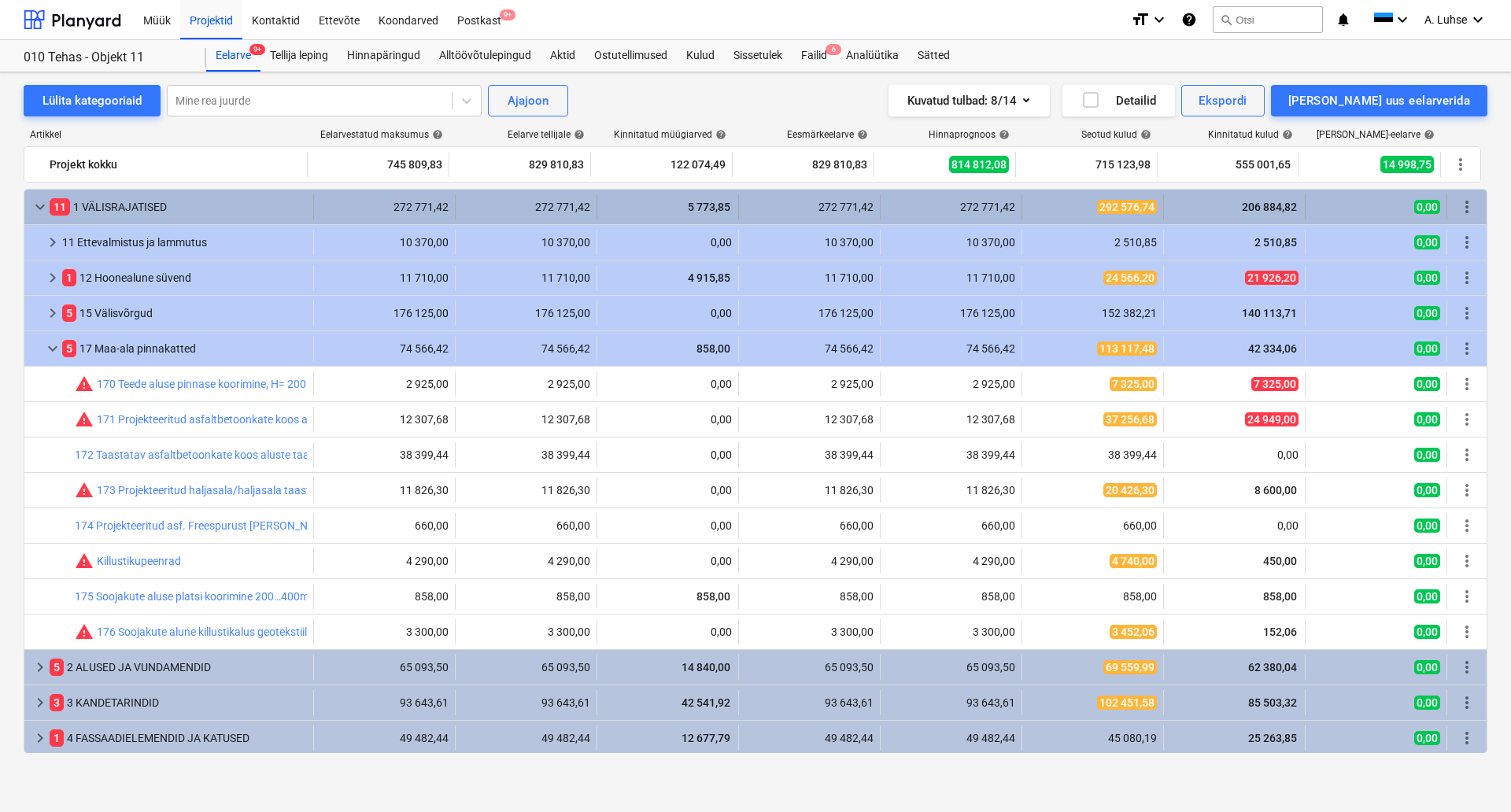
click at [33, 206] on span "keyboard_arrow_down" at bounding box center [40, 207] width 19 height 19
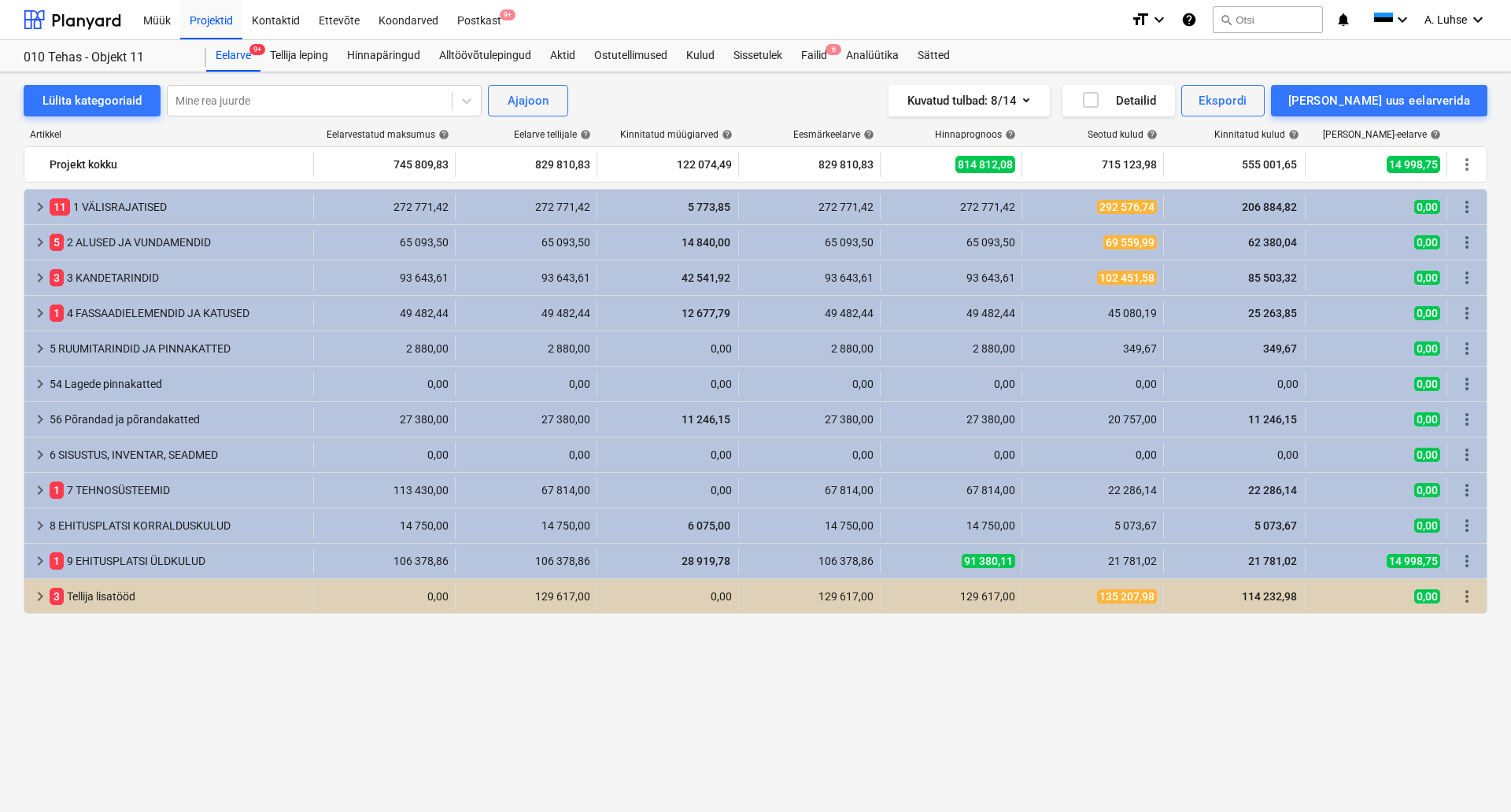
click at [393, 734] on div "keyboard_arrow_right 11 1 VÄLISRAJATISED 272 771,42 272 771,42 5 773,85 272 771…" at bounding box center [756, 471] width 1465 height 564
click at [823, 50] on div "Failid 6" at bounding box center [814, 55] width 45 height 31
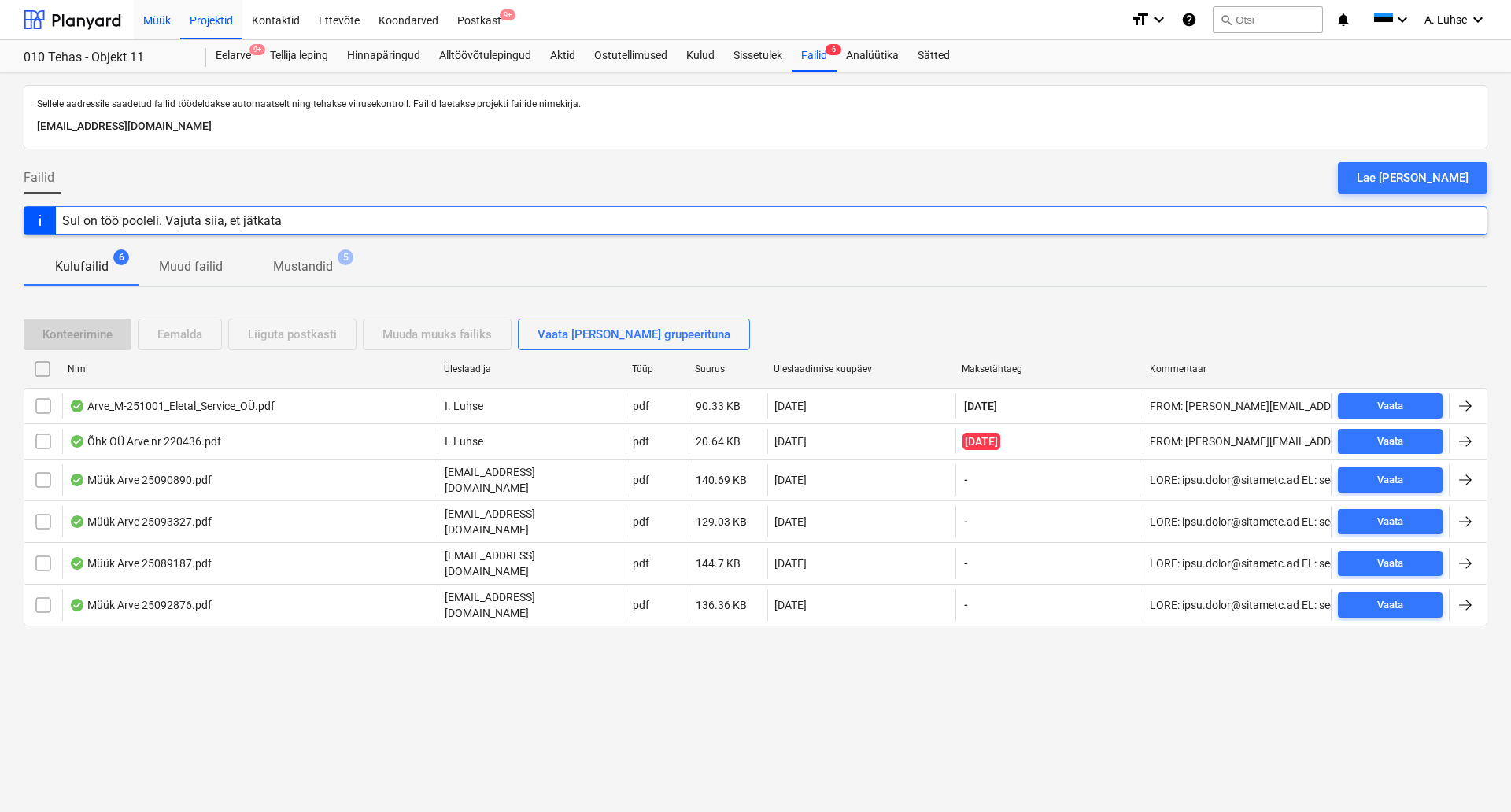
click at [158, 23] on div "Müük" at bounding box center [157, 19] width 46 height 40
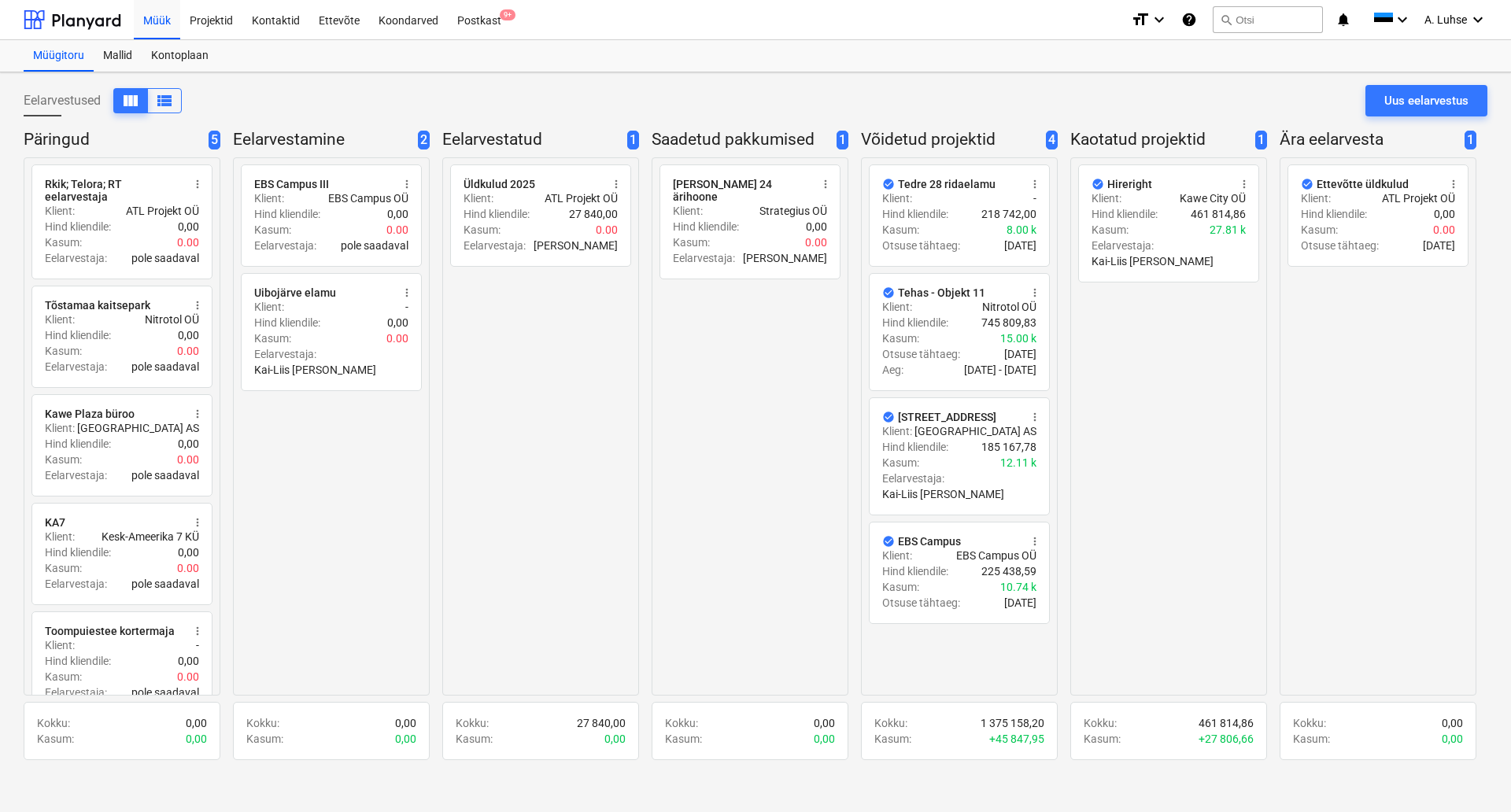
click at [1050, 137] on span "4" at bounding box center [1052, 140] width 12 height 20
click at [1010, 130] on p "Võidetud projektid" at bounding box center [950, 140] width 179 height 22
click at [538, 287] on div "radio_button_unchecked Üldkulud 2025 more_vert Klient : ATL Projekt OÜ Hind kli…" at bounding box center [541, 427] width 197 height 538
click at [156, 14] on div "Müük" at bounding box center [157, 19] width 46 height 40
click at [206, 10] on div "Projektid" at bounding box center [212, 19] width 62 height 40
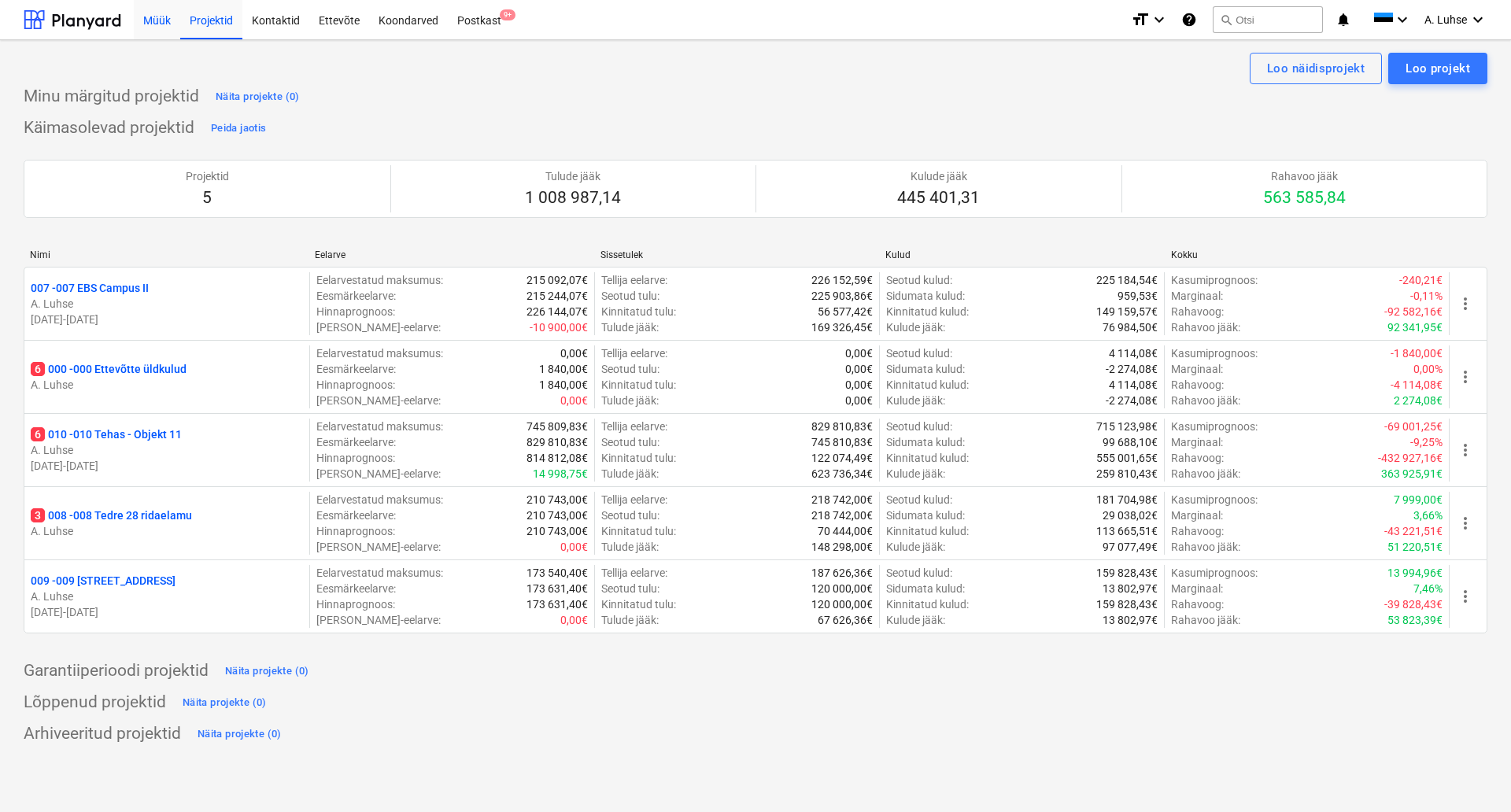
click at [145, 25] on div "Müük" at bounding box center [157, 19] width 46 height 40
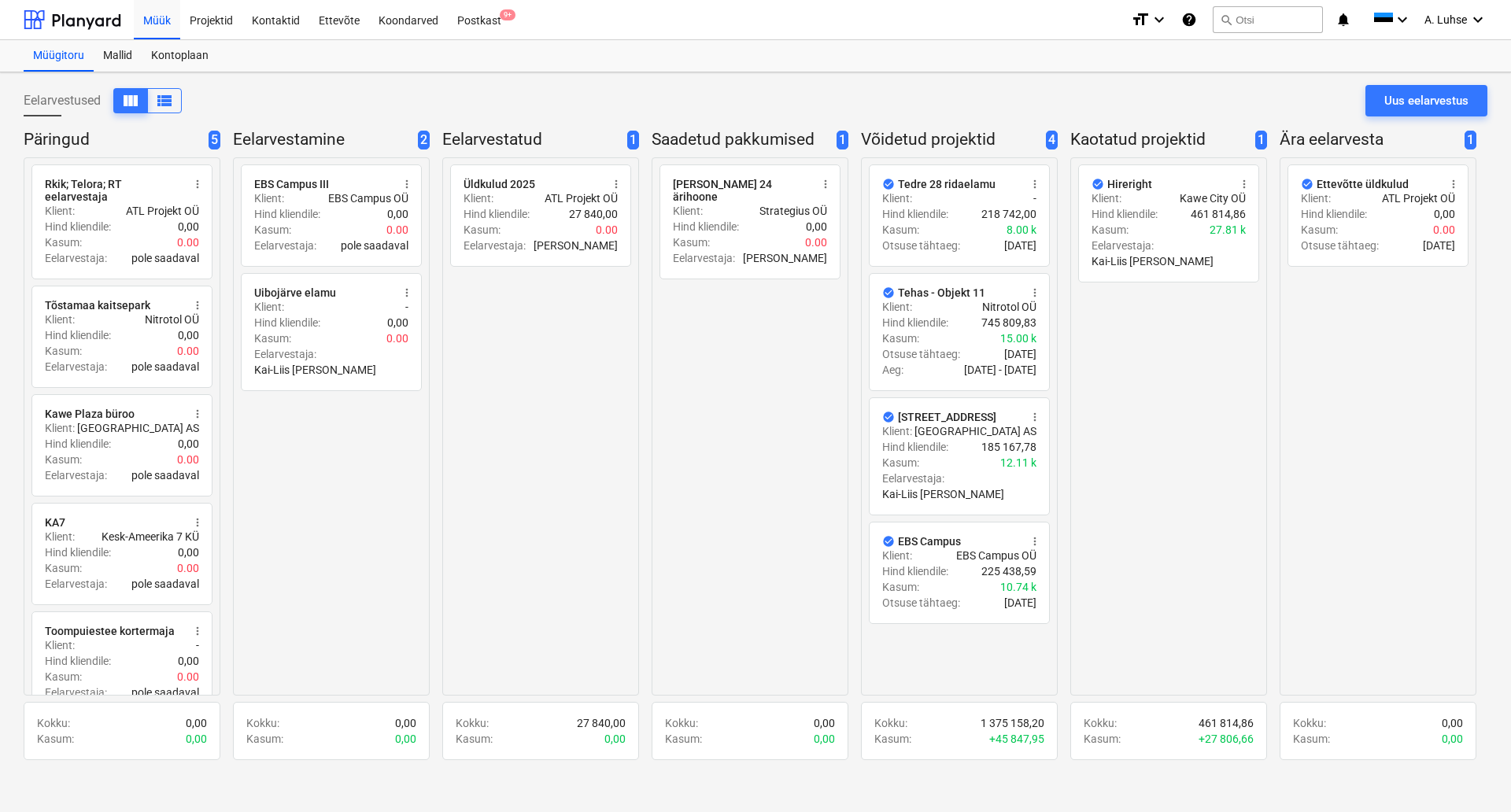
click at [624, 410] on div "radio_button_unchecked Üldkulud 2025 more_vert Klient : ATL Projekt OÜ Hind kli…" at bounding box center [541, 427] width 197 height 538
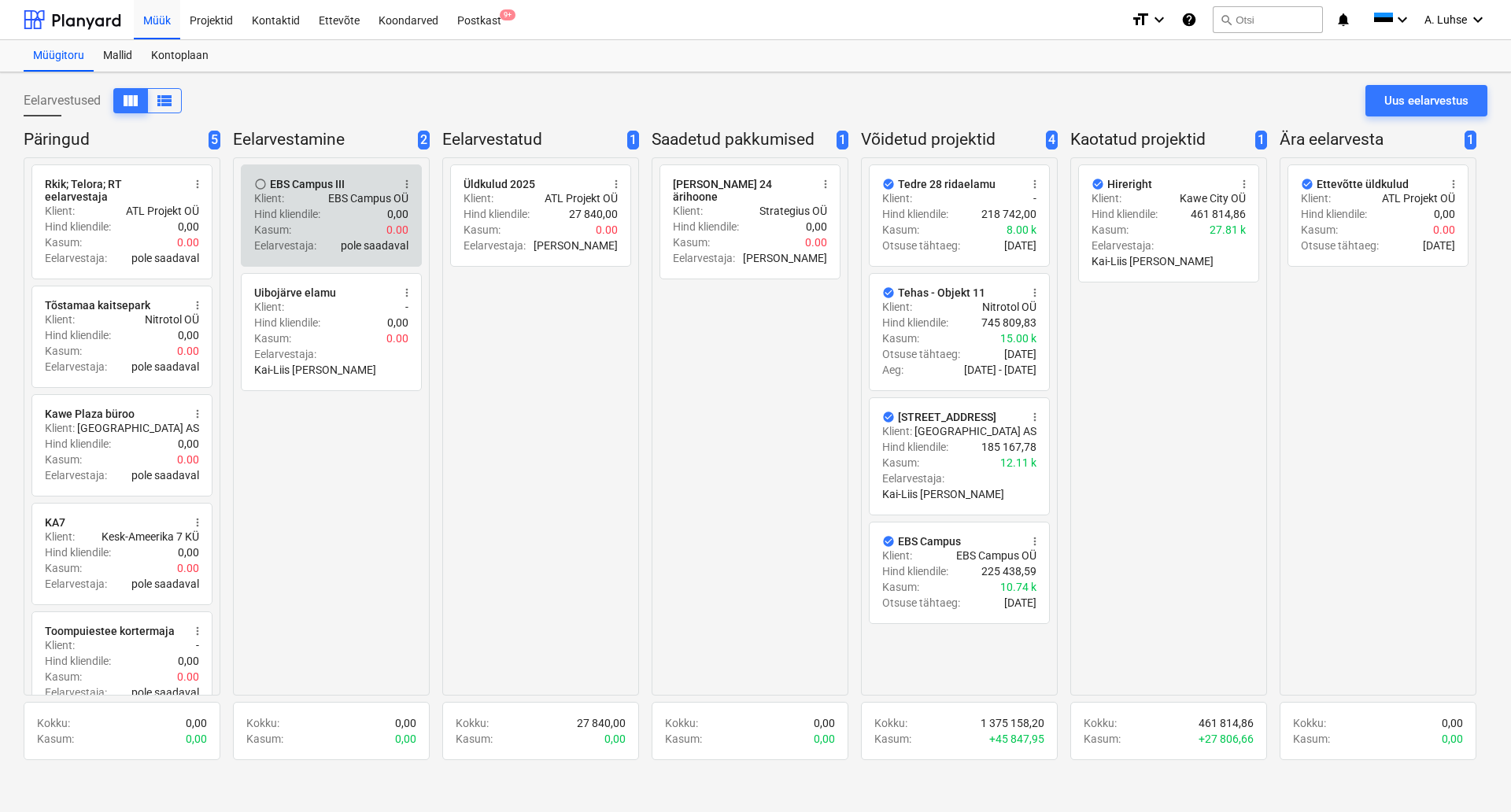
click at [314, 195] on div "Klient : EBS Campus OÜ" at bounding box center [331, 199] width 155 height 16
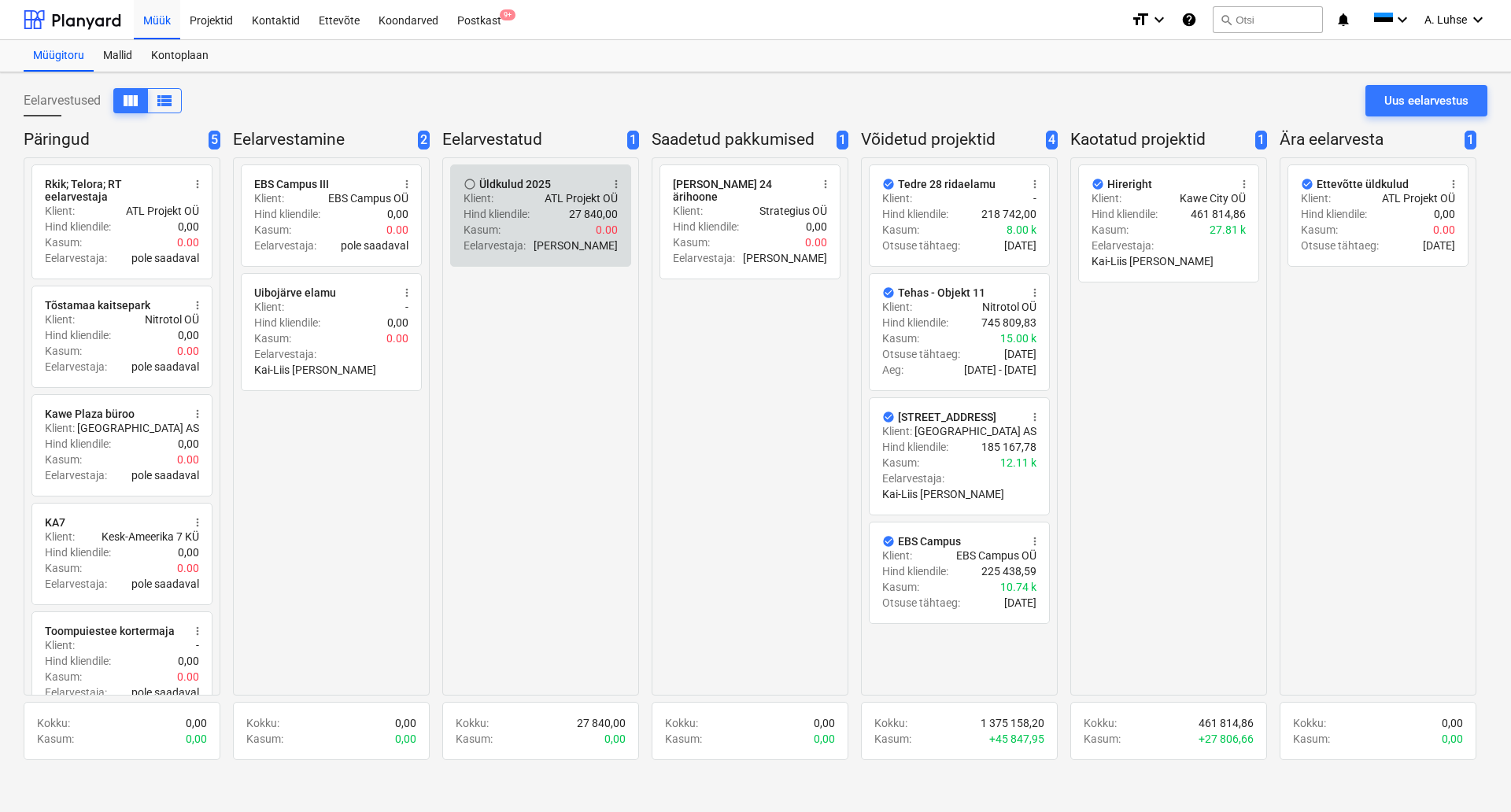
click at [541, 207] on div "Hind kliendile : 27 840,00" at bounding box center [541, 214] width 155 height 16
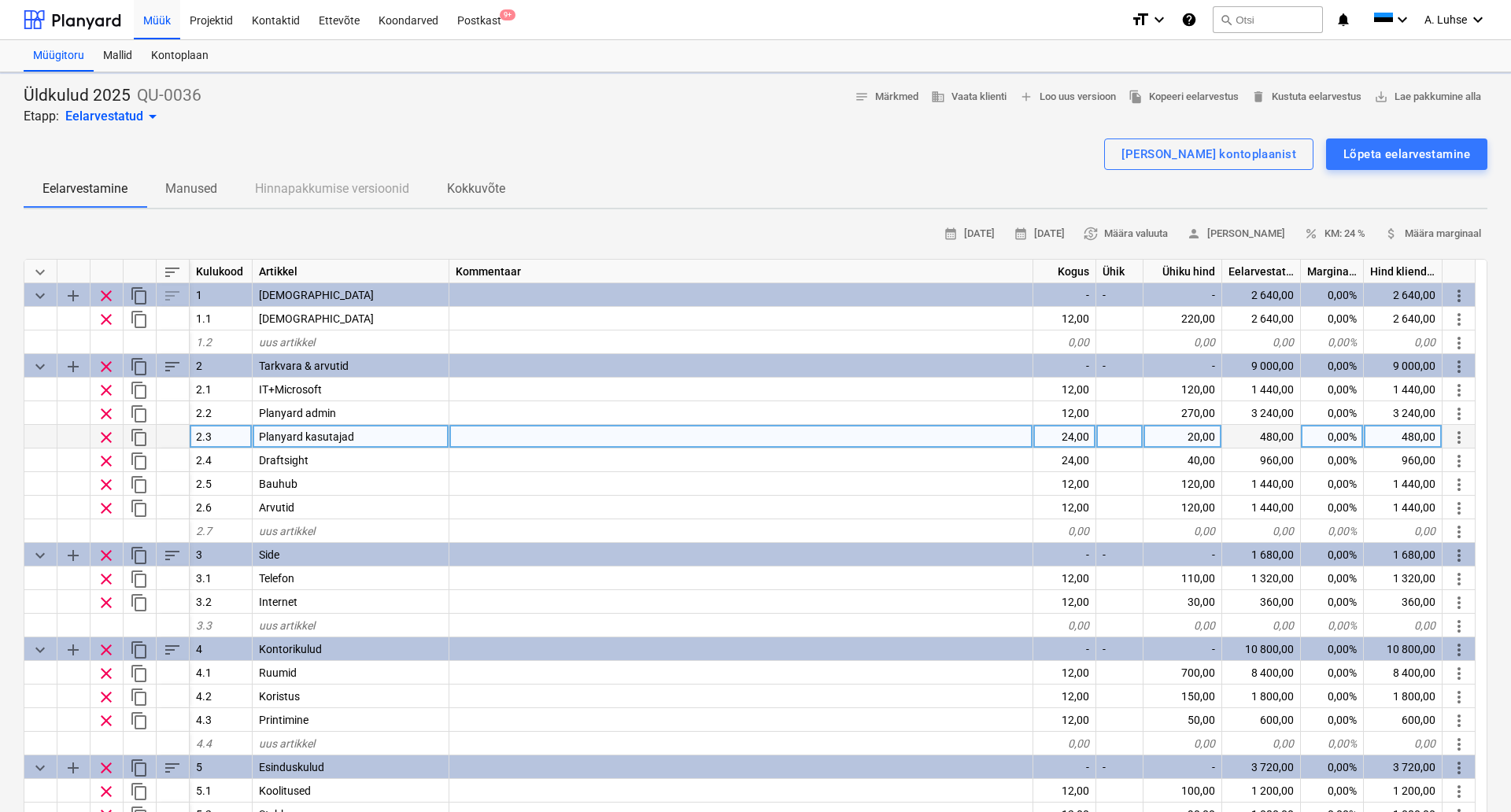
type textarea "x"
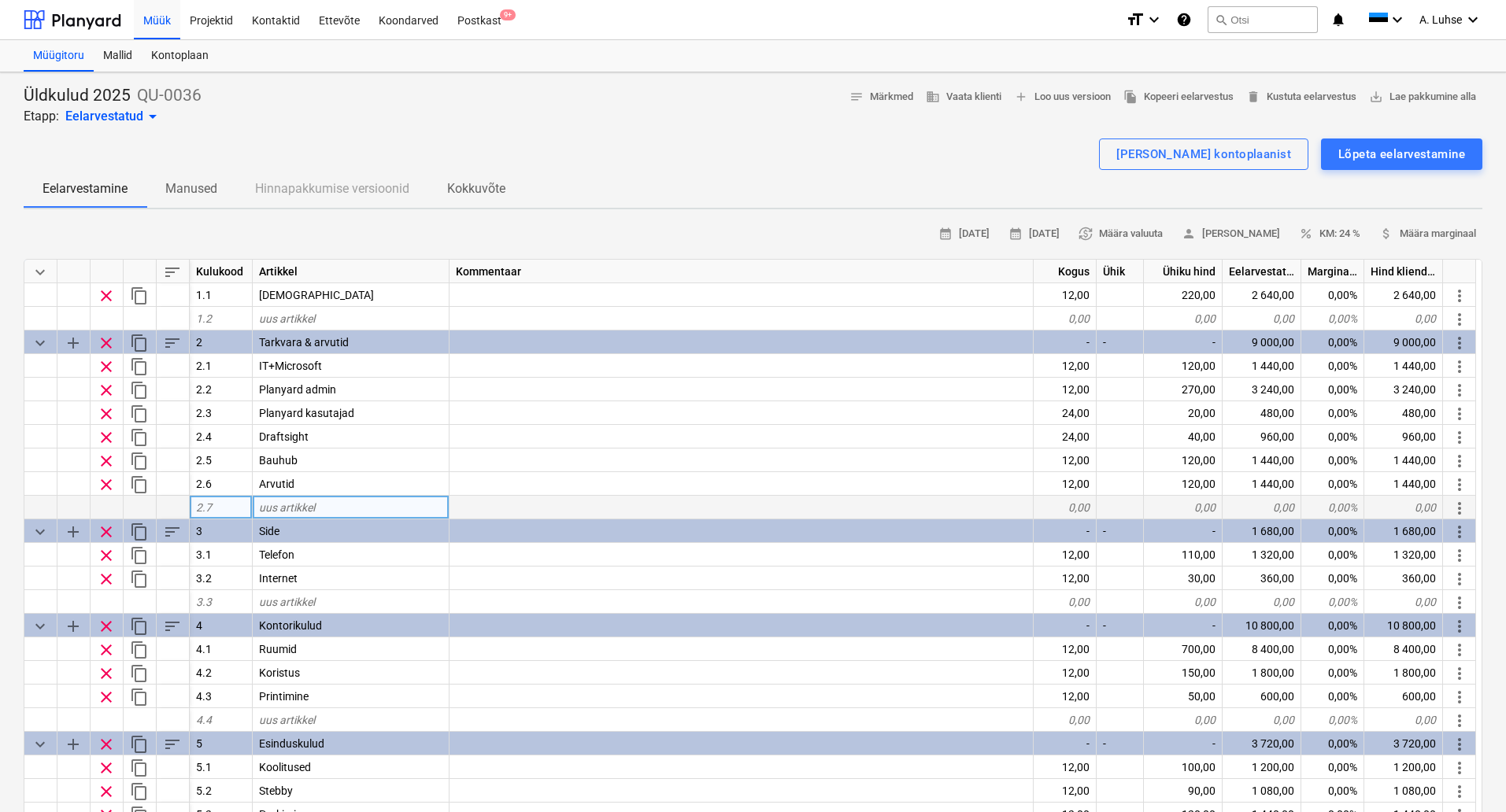
scroll to position [36, 0]
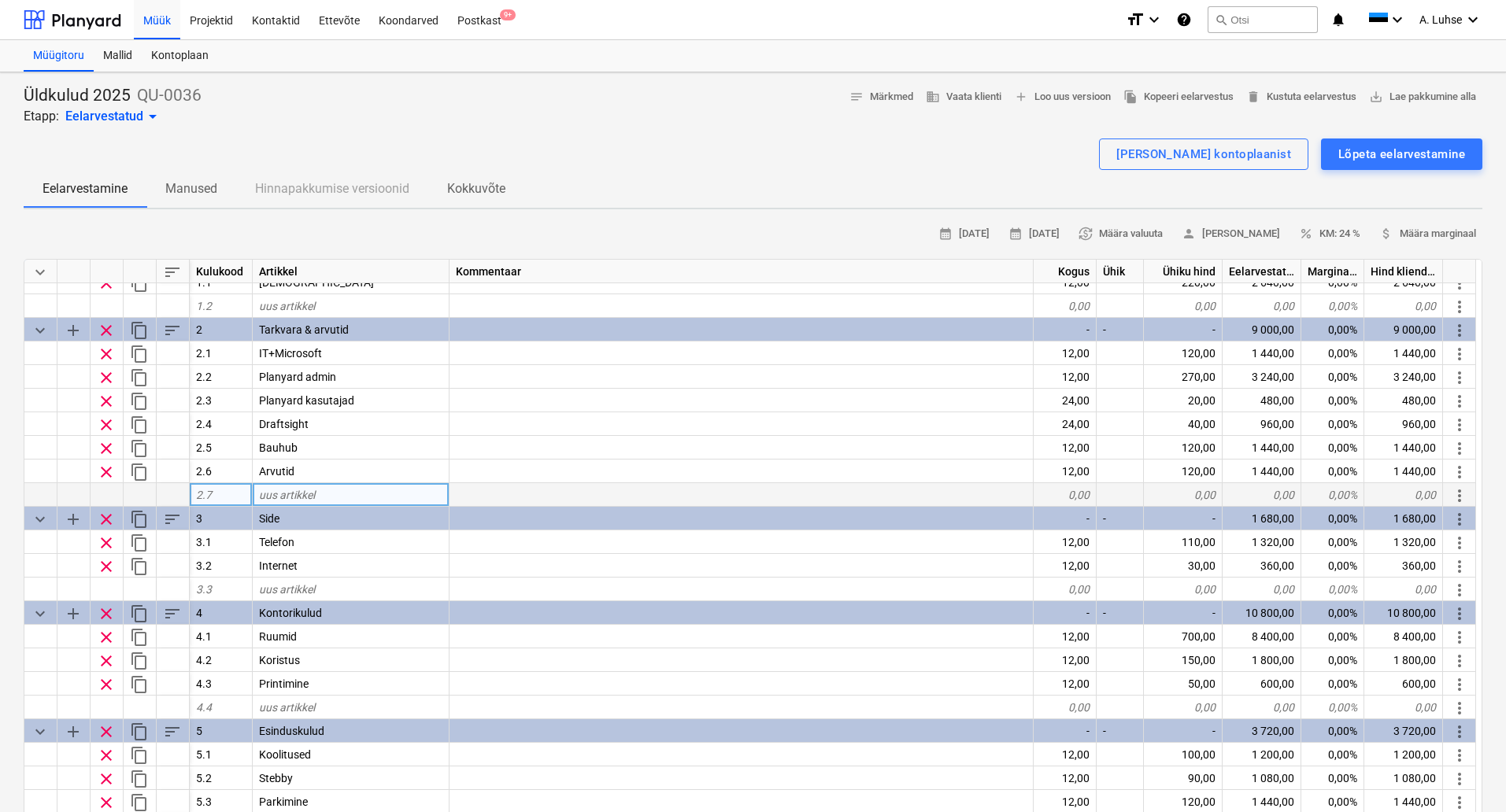
click at [229, 496] on div "2.7" at bounding box center [221, 494] width 63 height 23
click at [306, 494] on span "uus artikkel" at bounding box center [287, 495] width 56 height 13
type input "Remato"
type textarea "x"
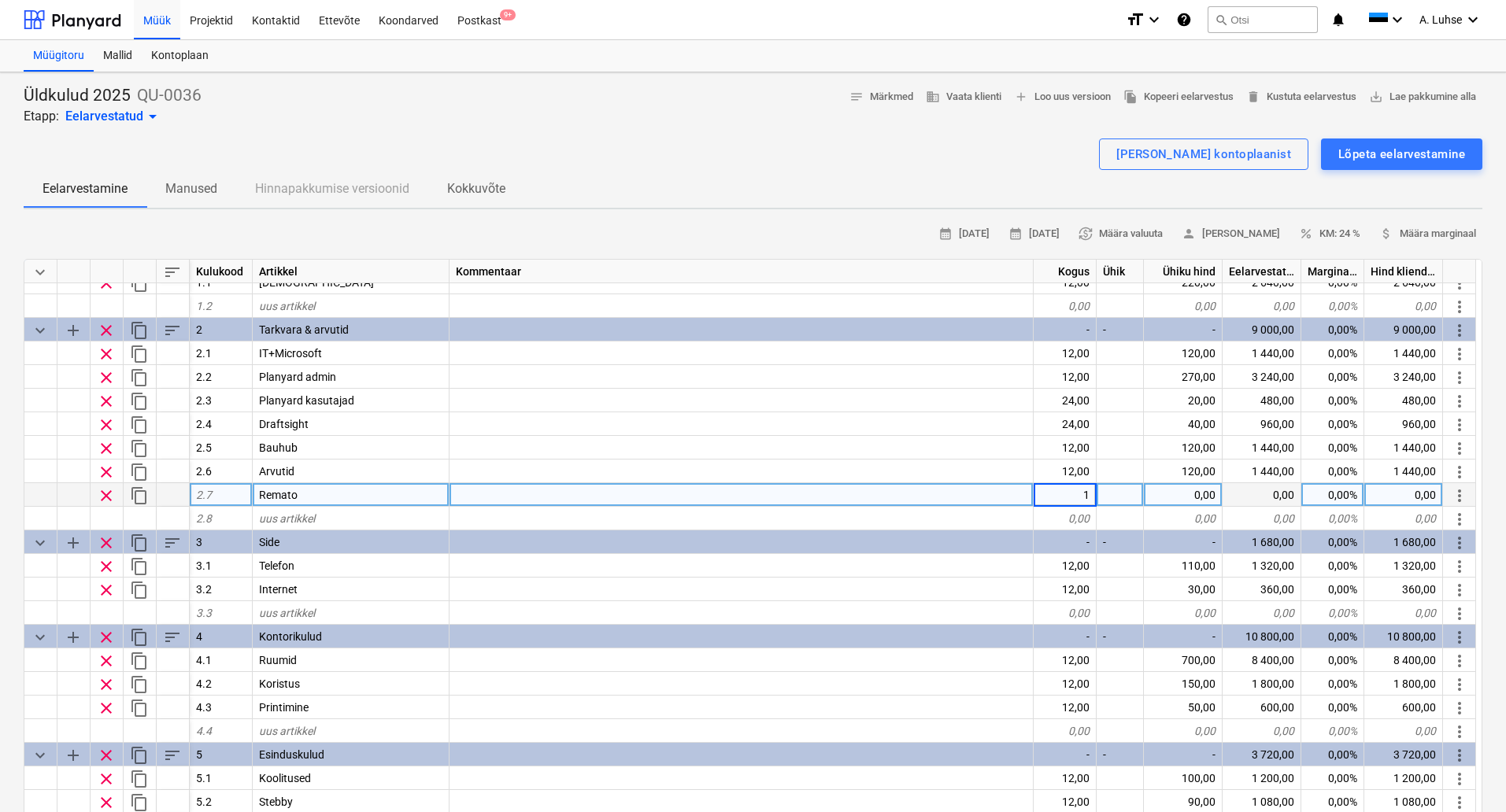
type input "12"
type textarea "x"
type input "80"
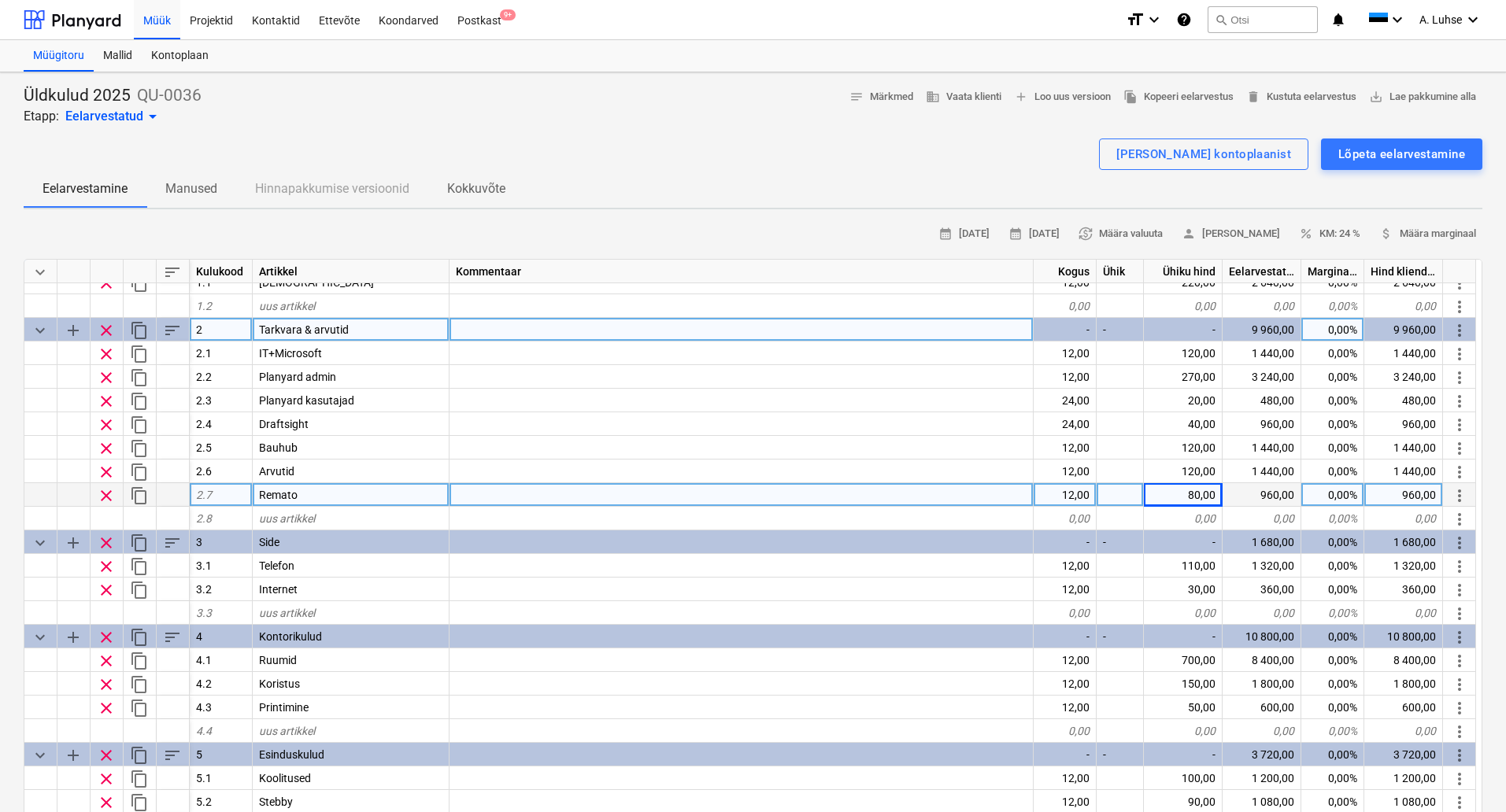
click at [169, 328] on span "sort" at bounding box center [172, 331] width 19 height 19
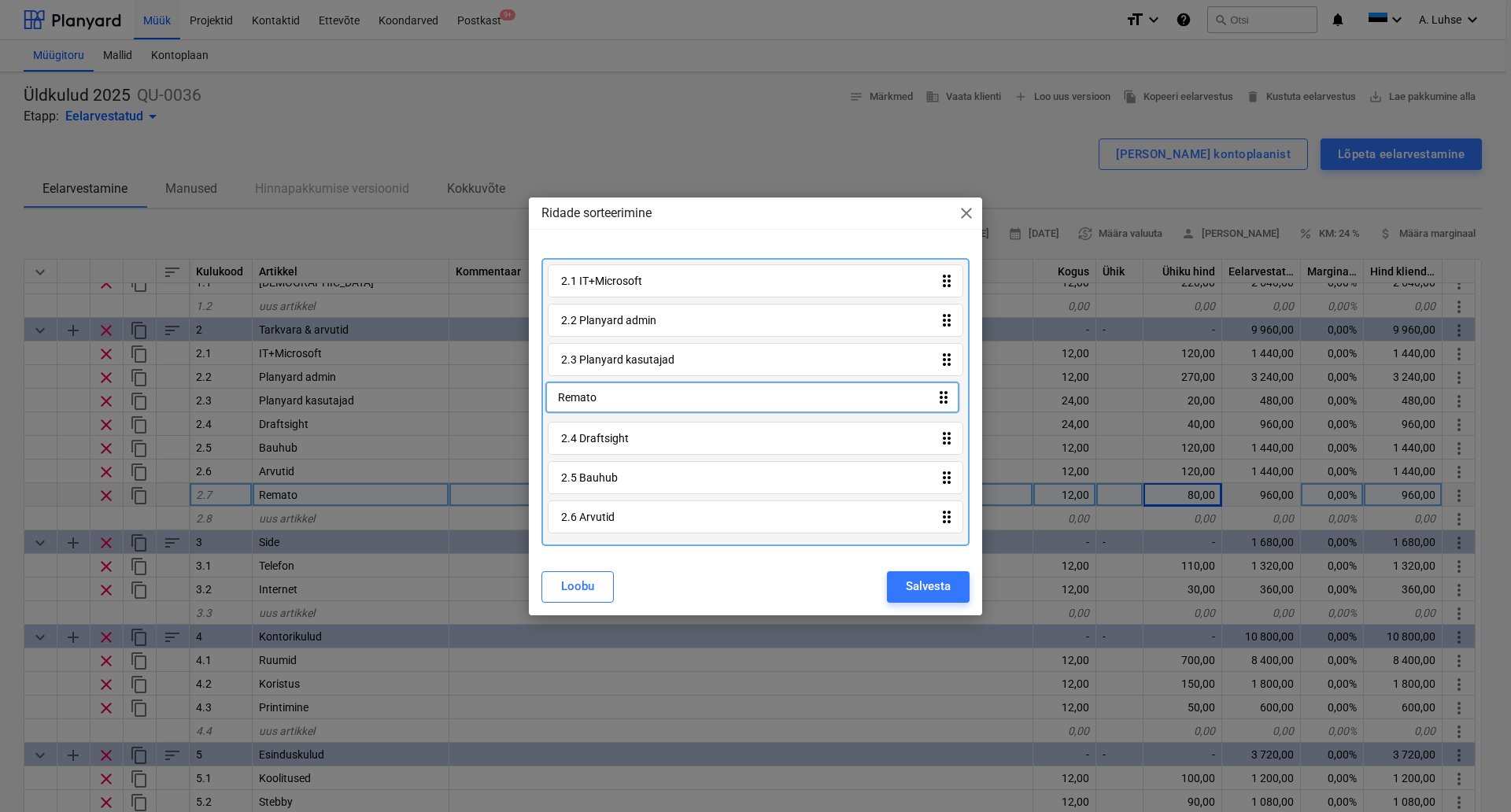
drag, startPoint x: 949, startPoint y: 521, endPoint x: 945, endPoint y: 398, distance: 123.1
click at [945, 398] on div "2.1 IT+Microsoft drag_indicator 2.2 Planyard admin drag_indicator 2.3 Planyard …" at bounding box center [756, 402] width 428 height 288
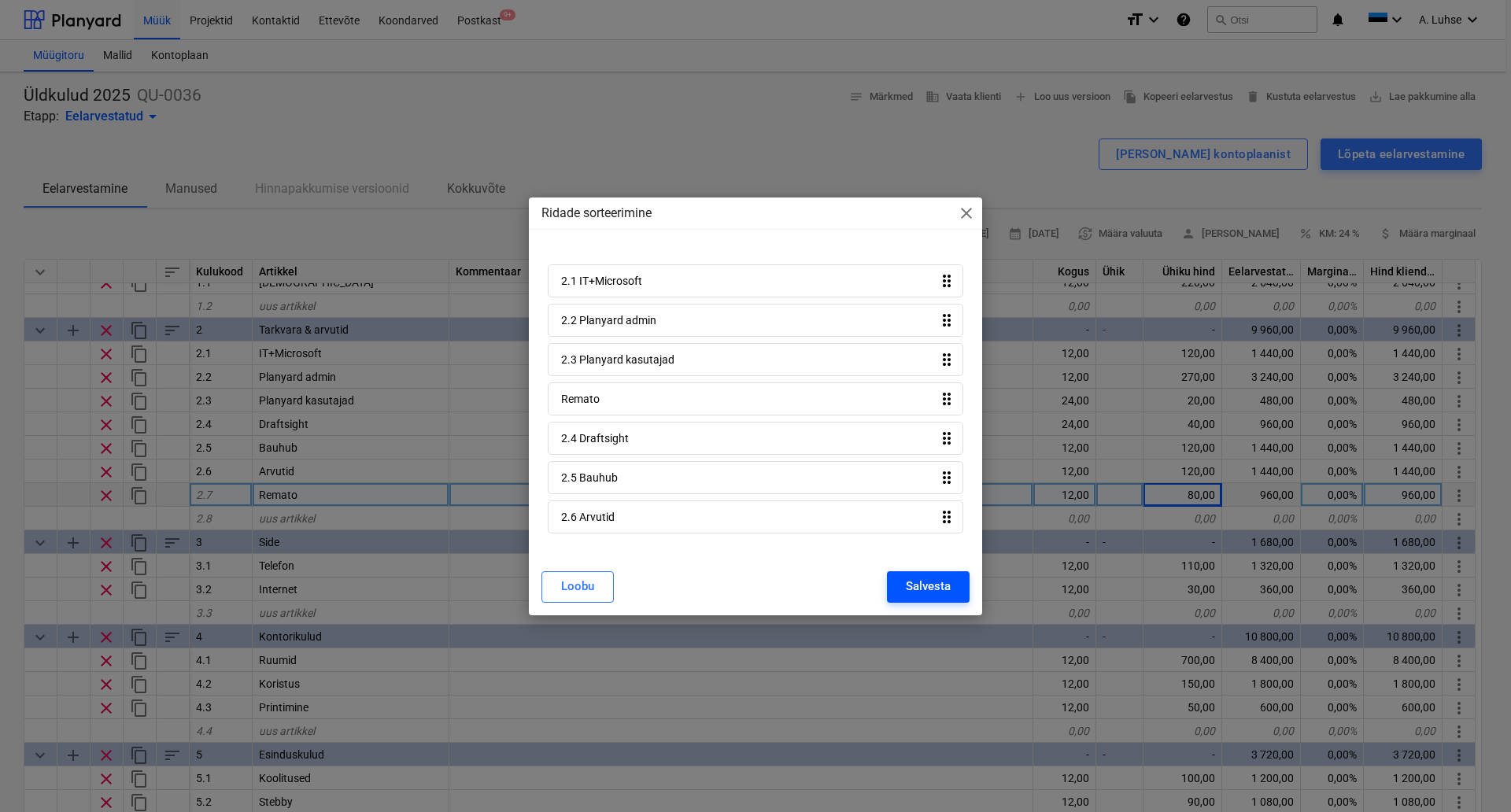
click at [953, 599] on button "Salvesta" at bounding box center [928, 586] width 83 height 31
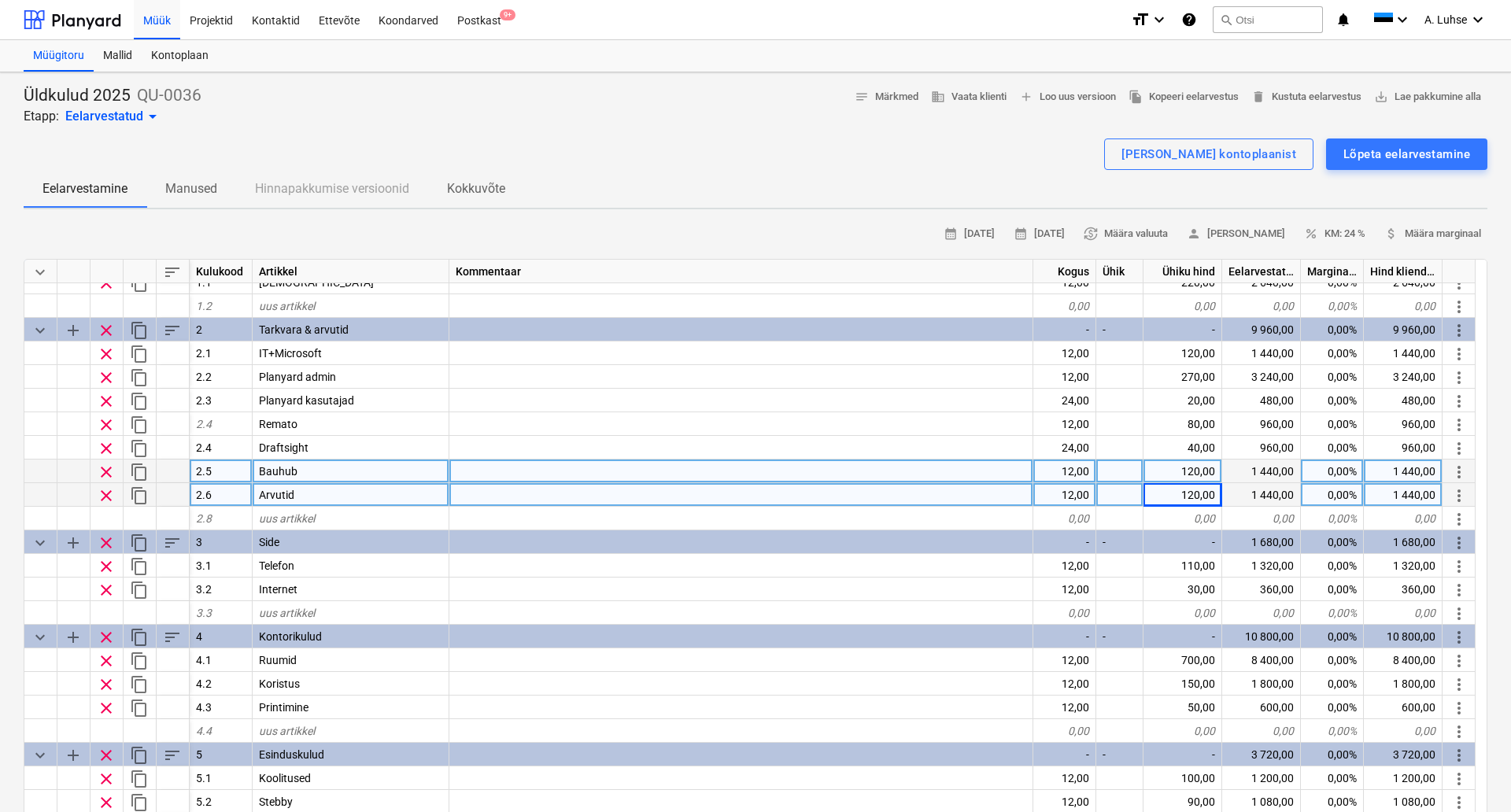
type textarea "x"
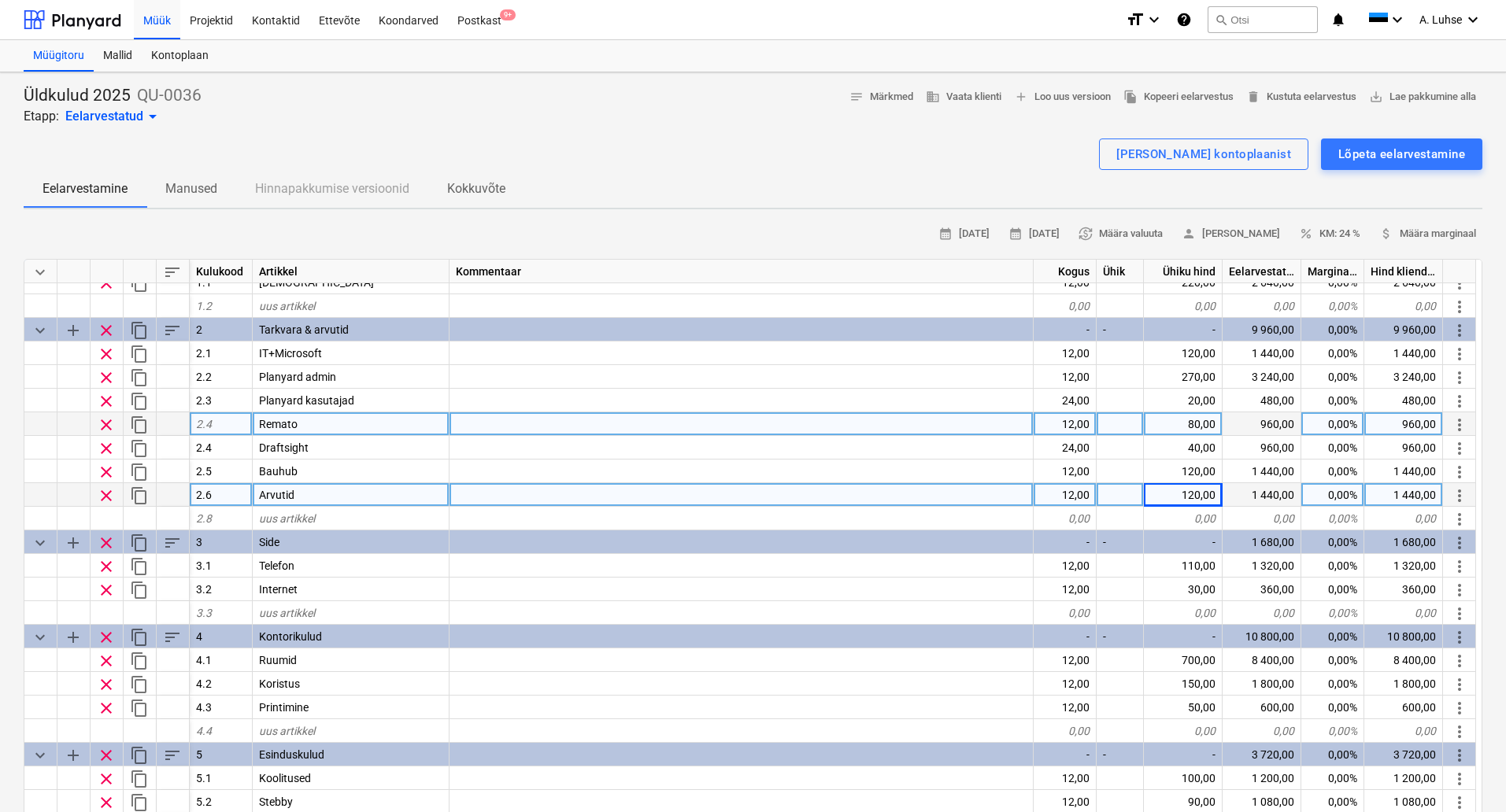
click at [236, 423] on div "2.4" at bounding box center [221, 424] width 63 height 23
type input "2.4"
type textarea "x"
type input "2.5"
type textarea "x"
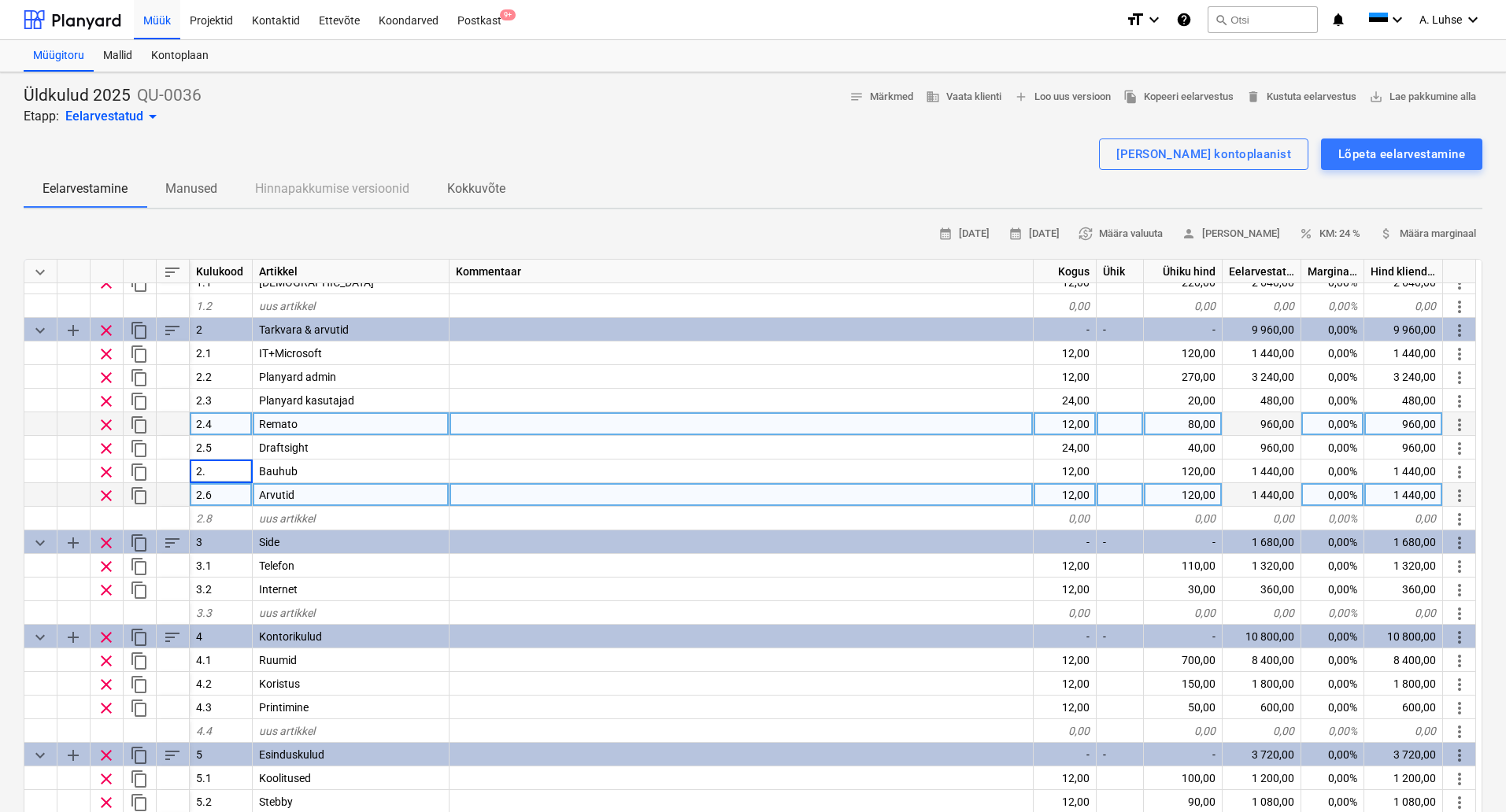
type input "2.6"
type textarea "x"
type input "2.7"
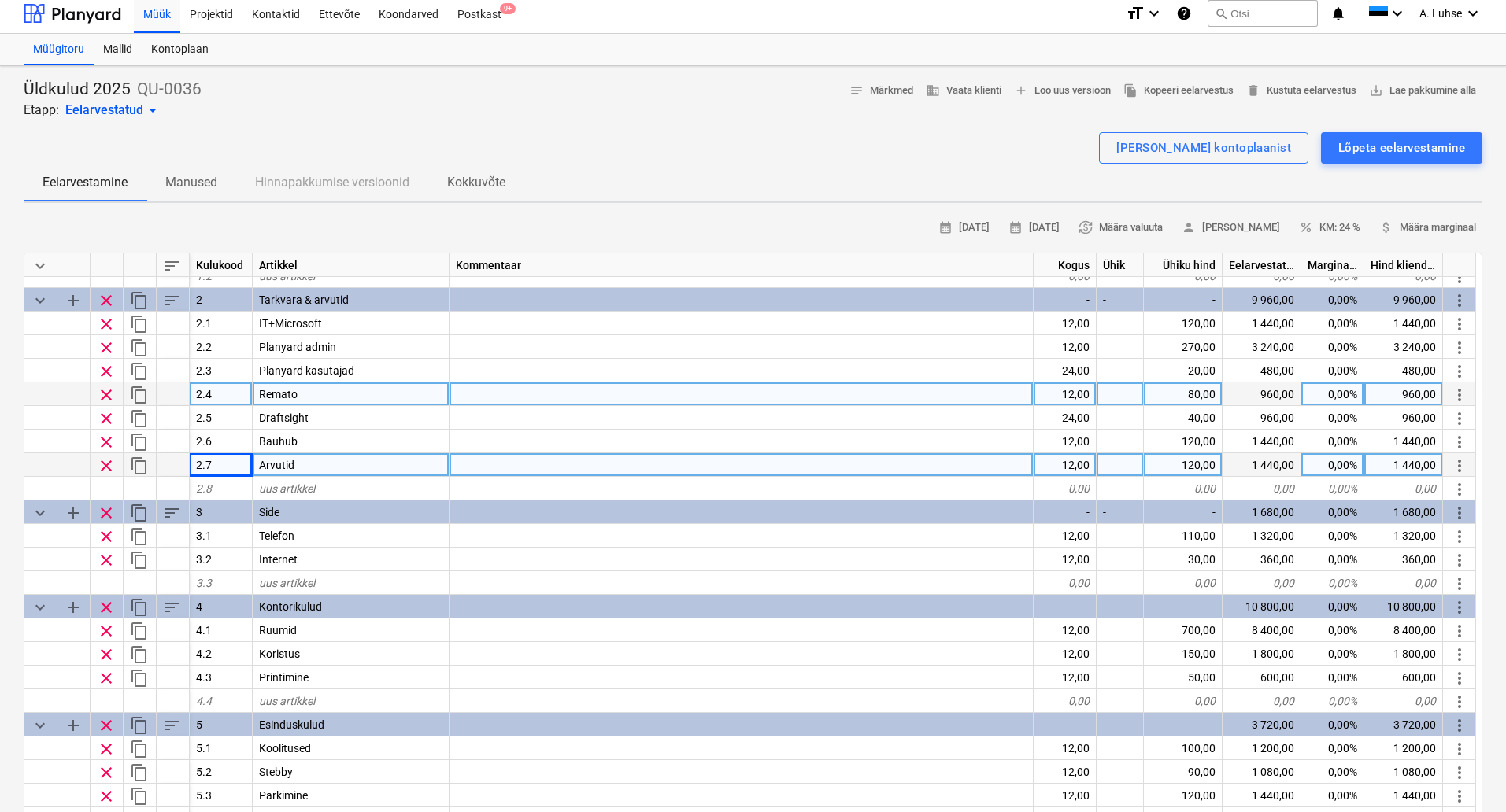
scroll to position [0, 0]
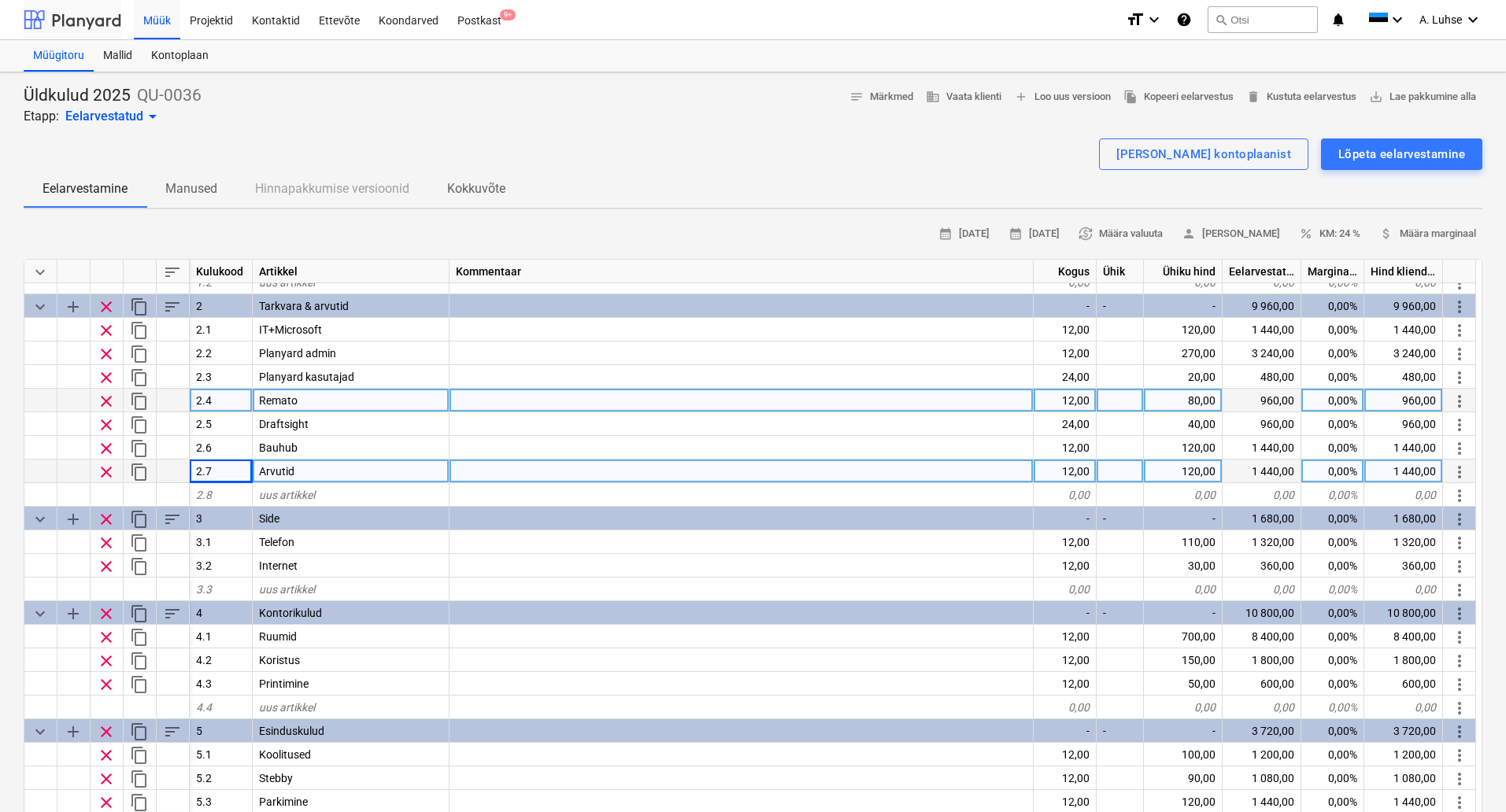
click at [77, 25] on div at bounding box center [72, 19] width 98 height 39
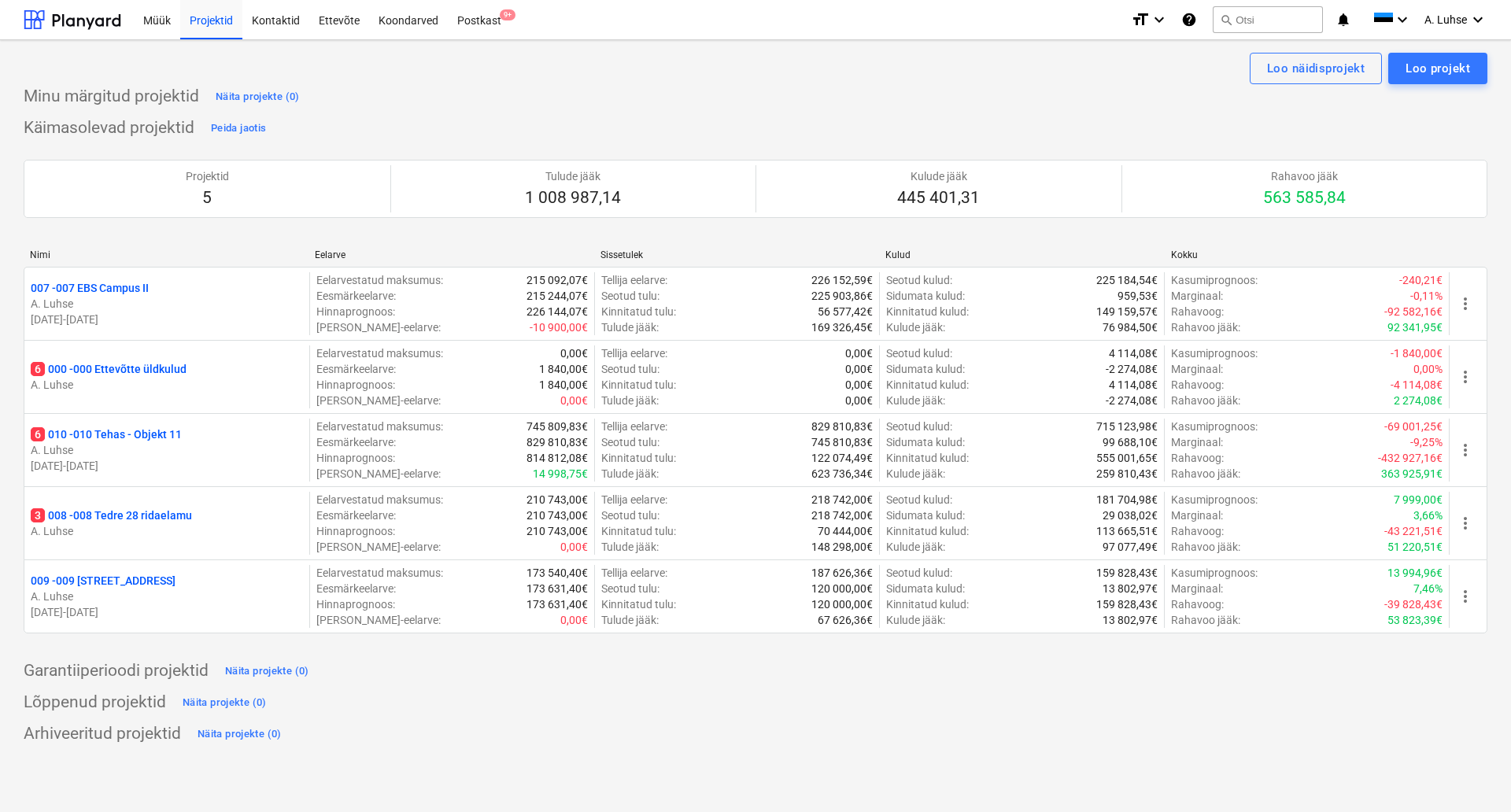
click at [685, 115] on div "Käimasolevad projektid Peida jaotis Projektid 5 Tulude jääk 1 008 987,14 Kulude…" at bounding box center [756, 384] width 1465 height 537
click at [154, 23] on div "Müük" at bounding box center [157, 19] width 46 height 40
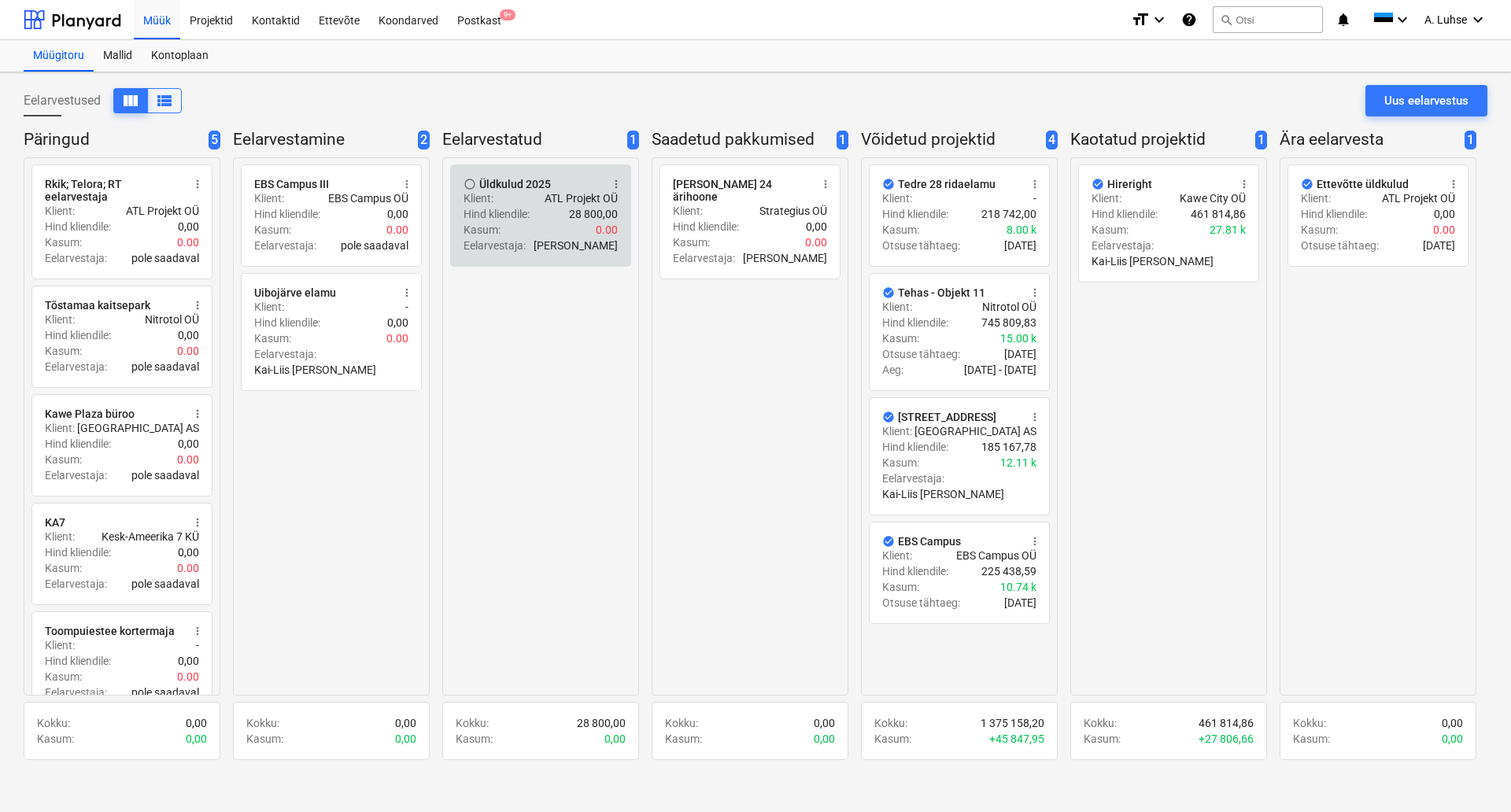
click at [498, 223] on p "Kasum :" at bounding box center [482, 230] width 37 height 16
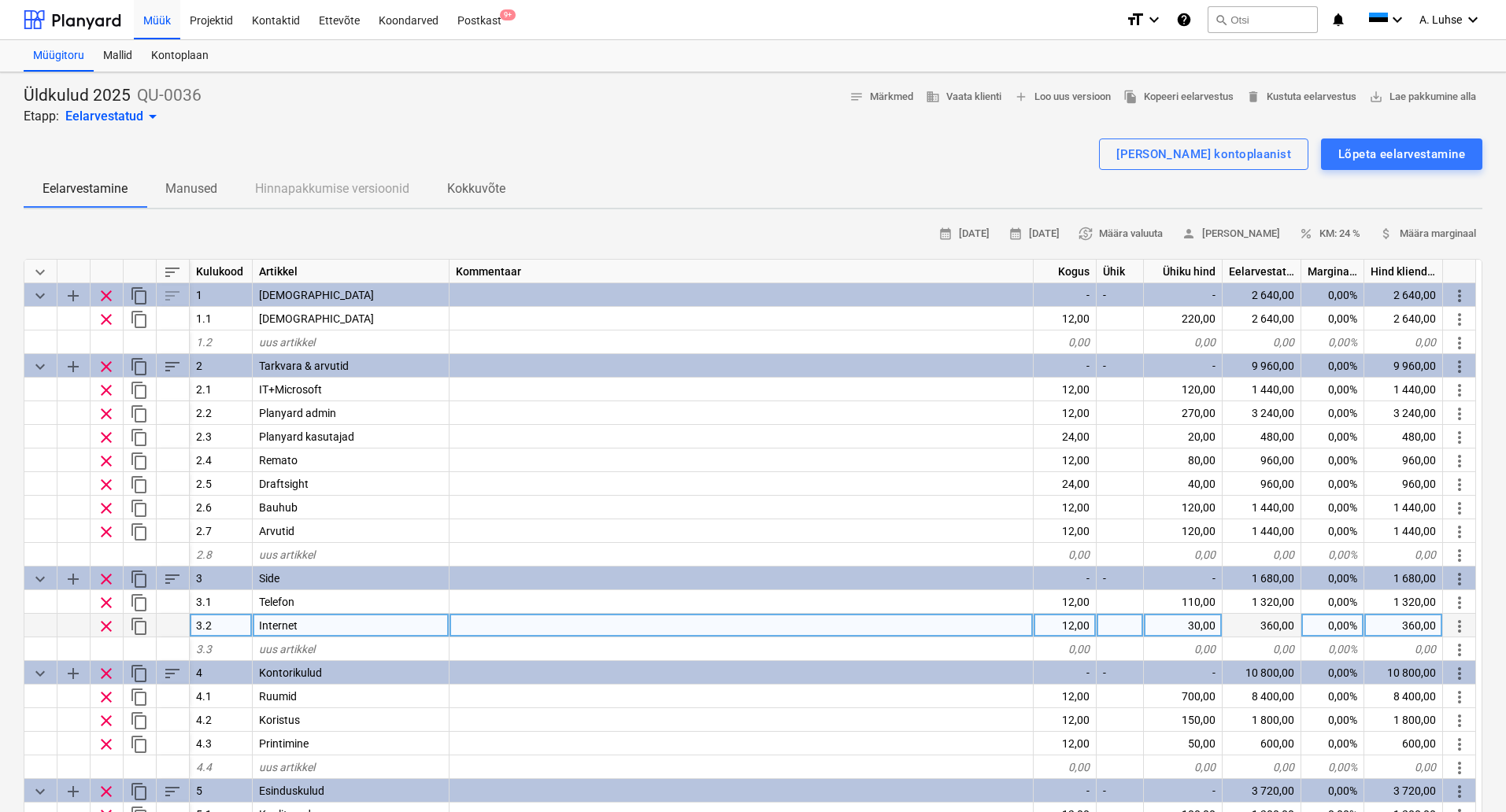
type textarea "x"
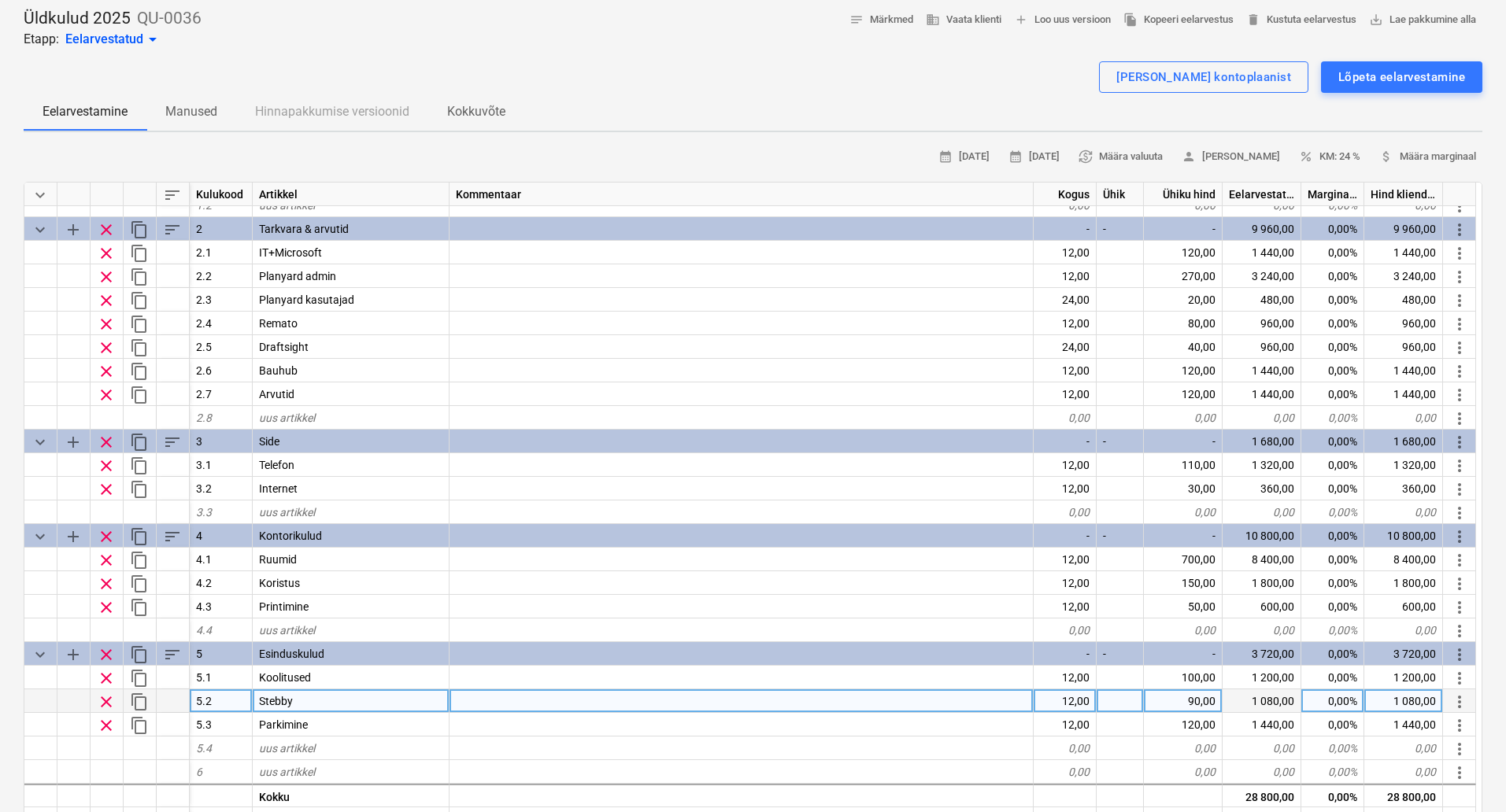
scroll to position [197, 0]
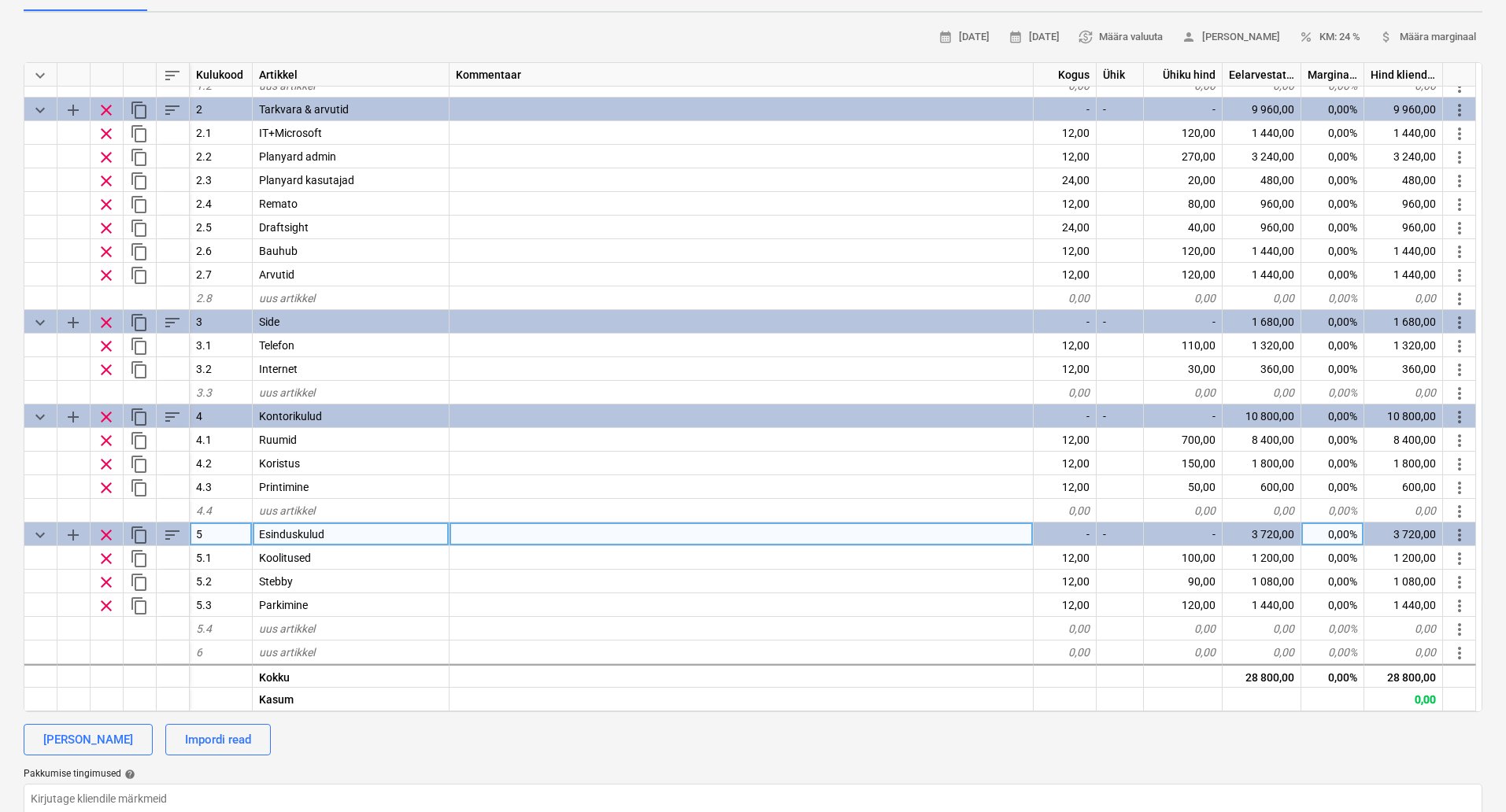
click at [325, 530] on div "Esinduskulud" at bounding box center [351, 533] width 197 height 23
type input "Esindus- ja arenduskulud"
type textarea "x"
type input "5.4"
type textarea "x"
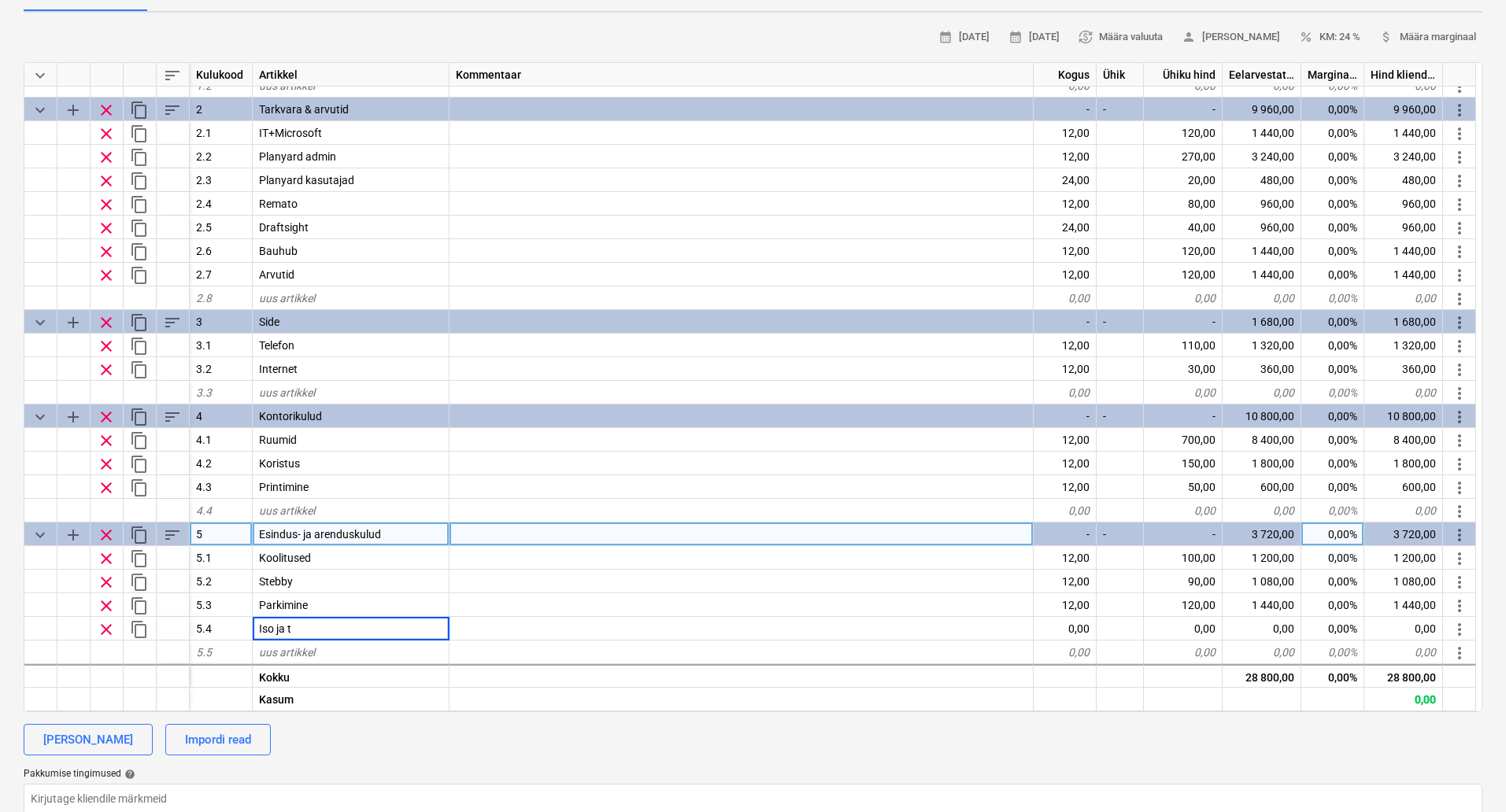
type input "Iso ja to"
type textarea "x"
type input "5"
type input "4000"
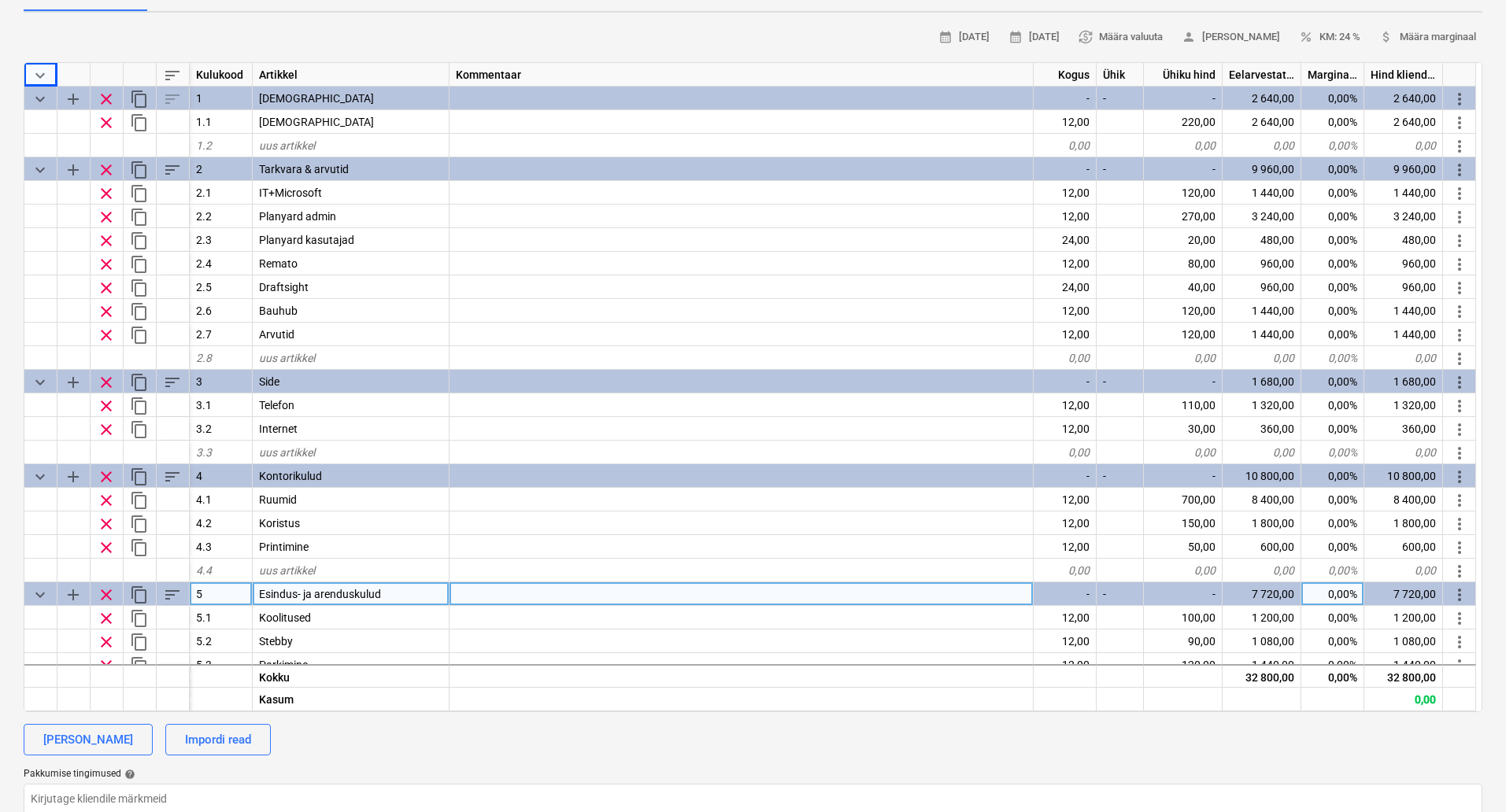
scroll to position [0, 0]
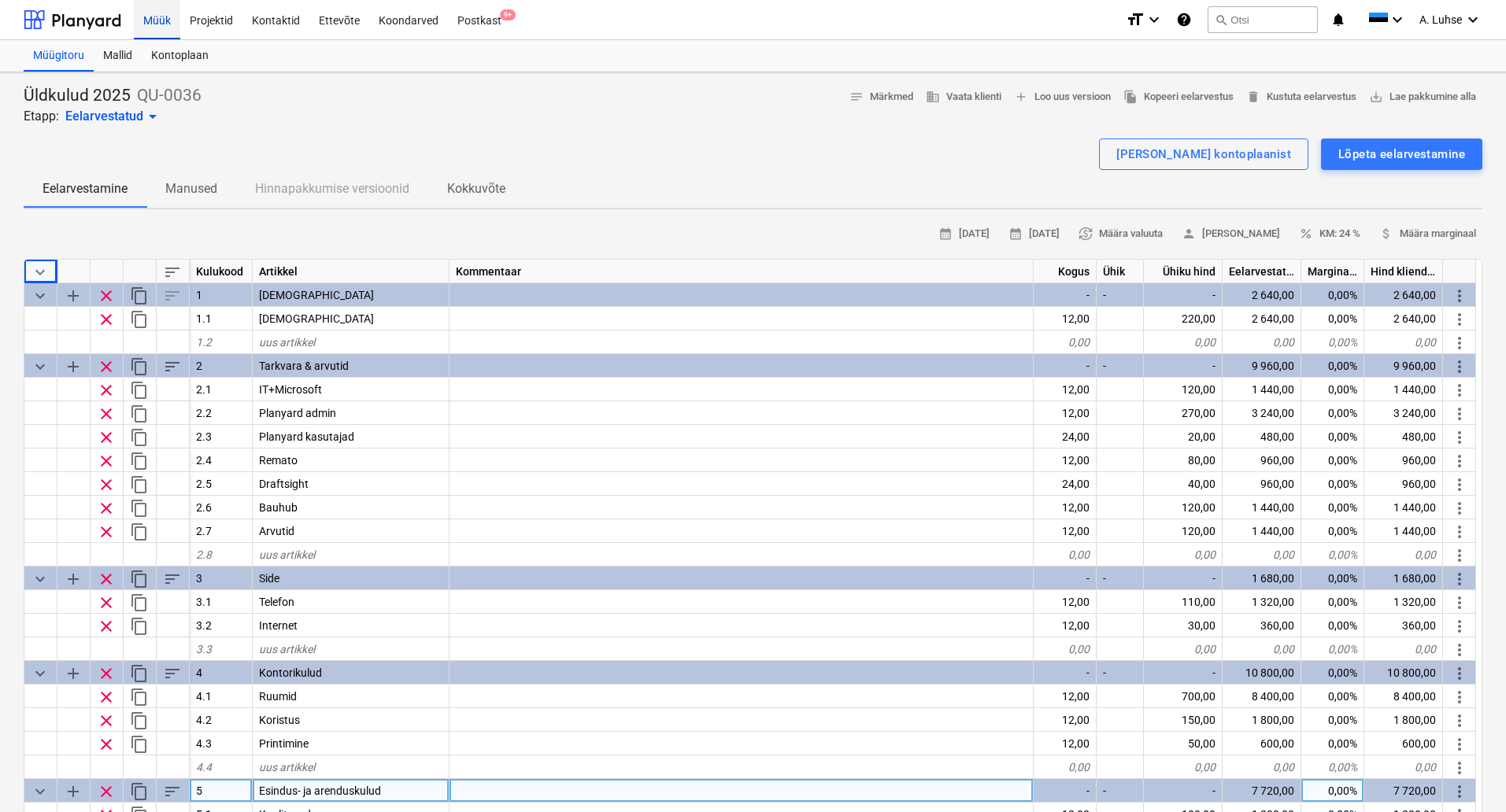
click at [158, 27] on div "Müük" at bounding box center [157, 19] width 46 height 40
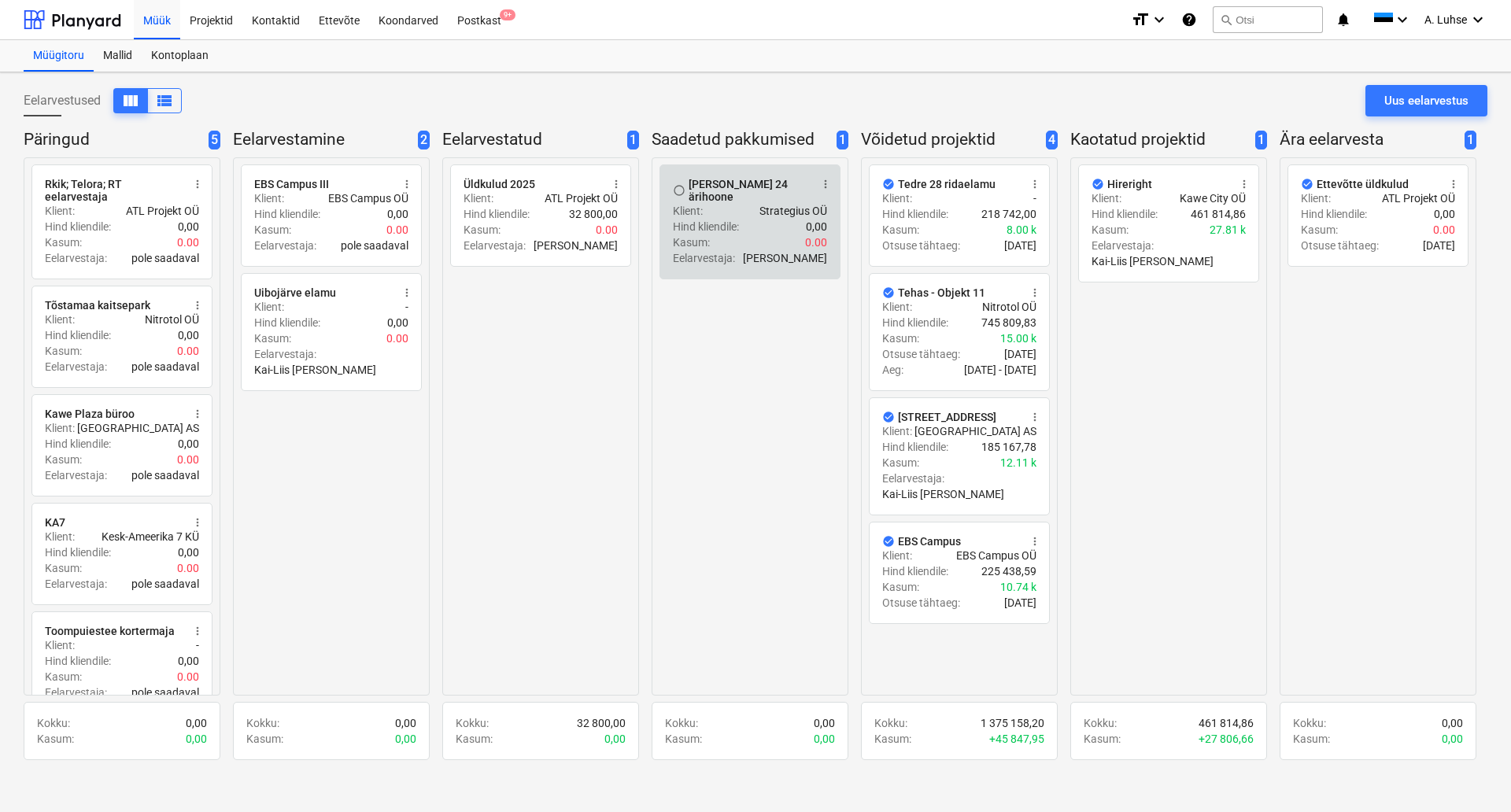
click at [727, 219] on p "Hind kliendile :" at bounding box center [706, 227] width 66 height 16
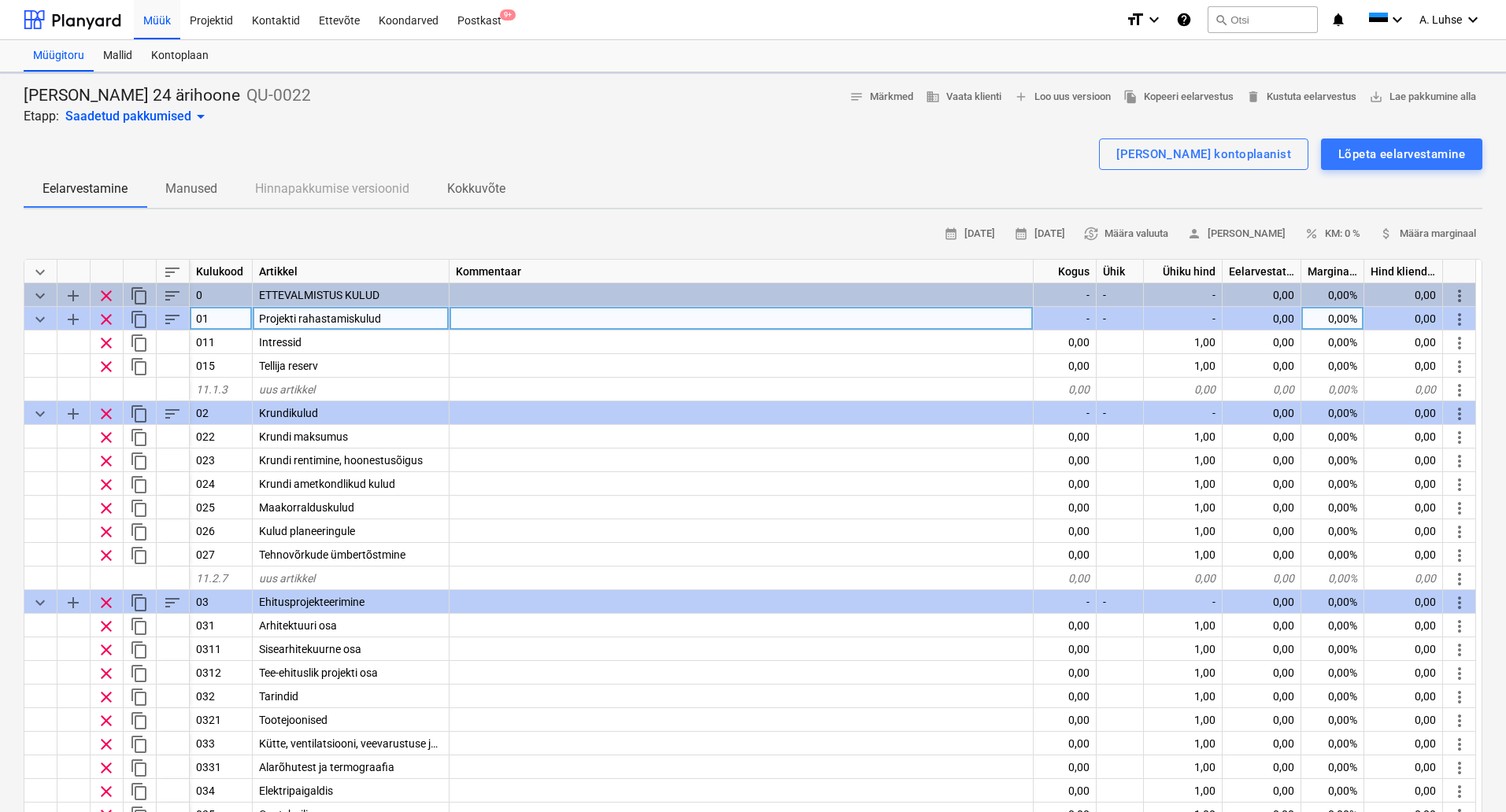
type textarea "x"
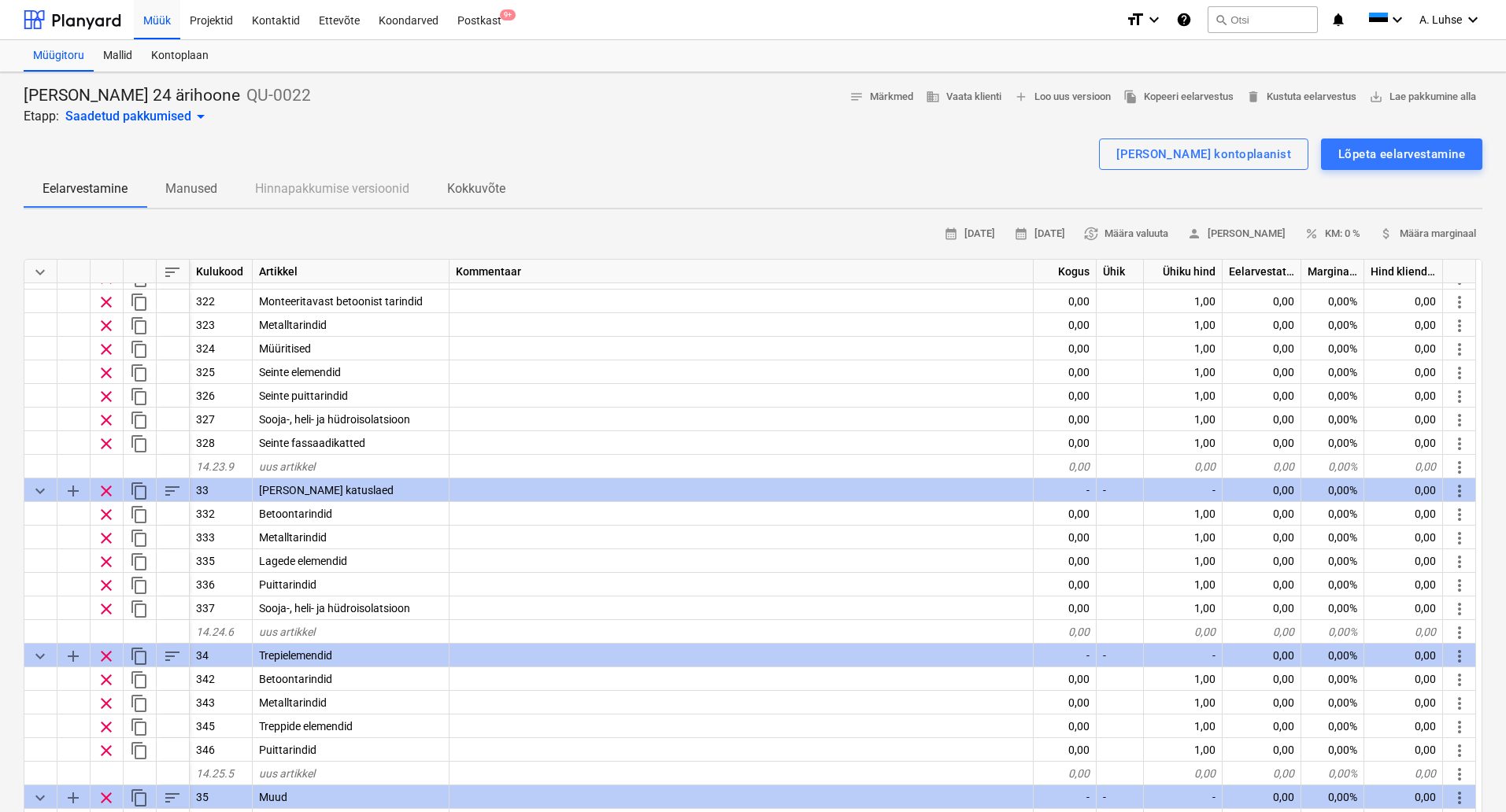
scroll to position [4622, 0]
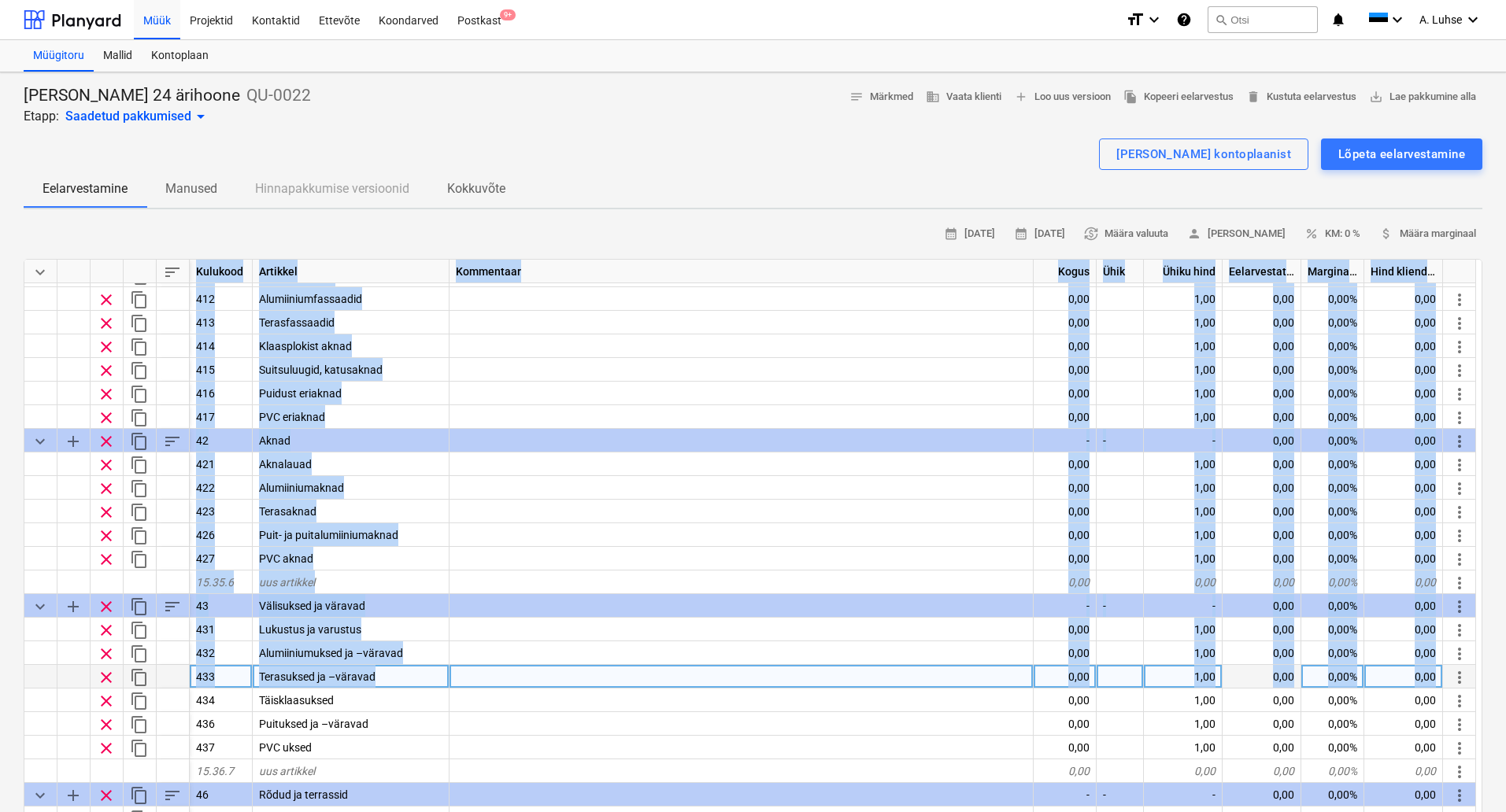
drag, startPoint x: 1481, startPoint y: 557, endPoint x: 1472, endPoint y: 673, distance: 116.3
click at [1472, 673] on div "keyboard_arrow_down sort Kulukood Artikkel Kommentaar Kogus Ühik Ühiku hind Eel…" at bounding box center [752, 584] width 1459 height 650
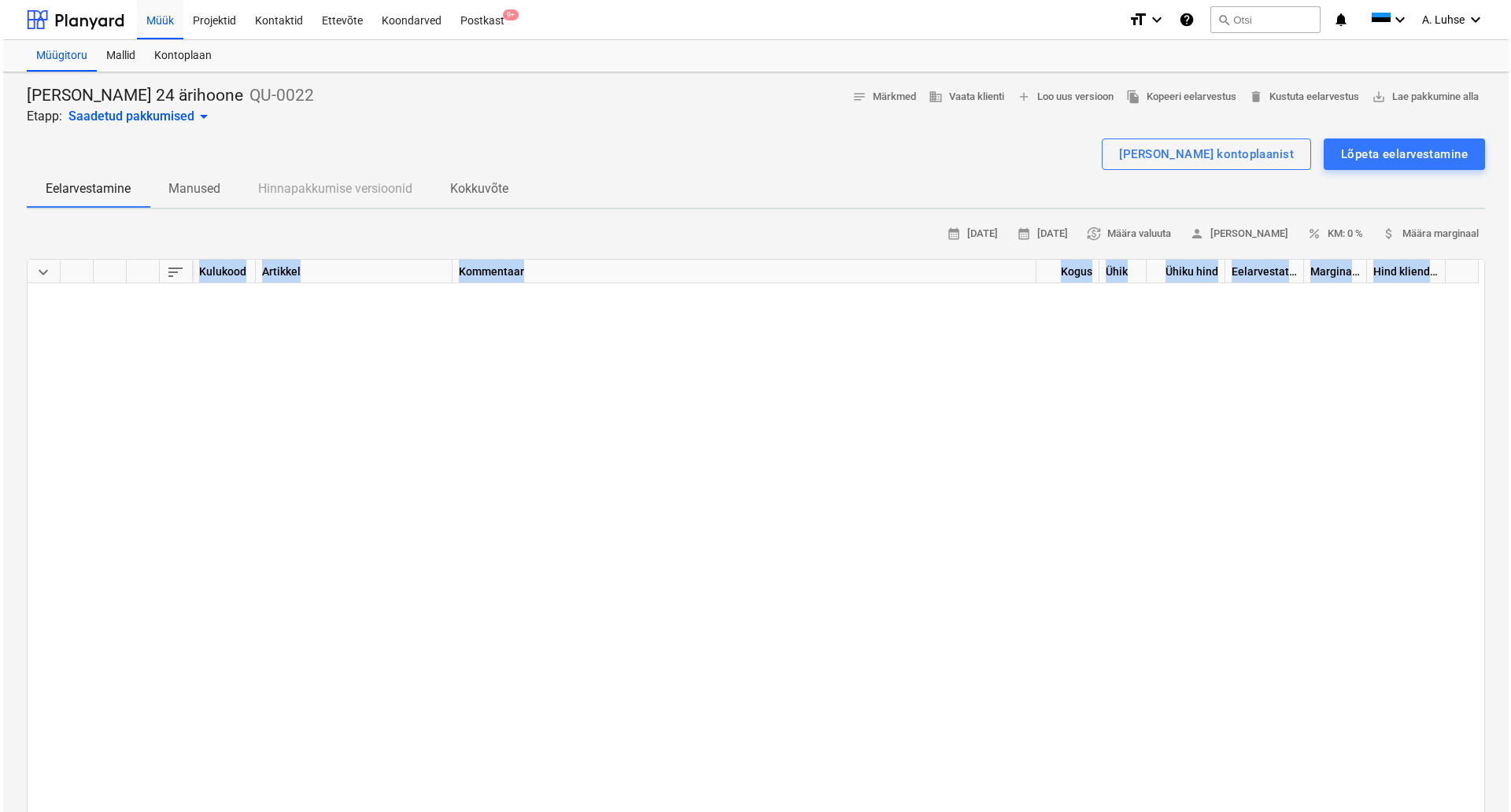
scroll to position [0, 0]
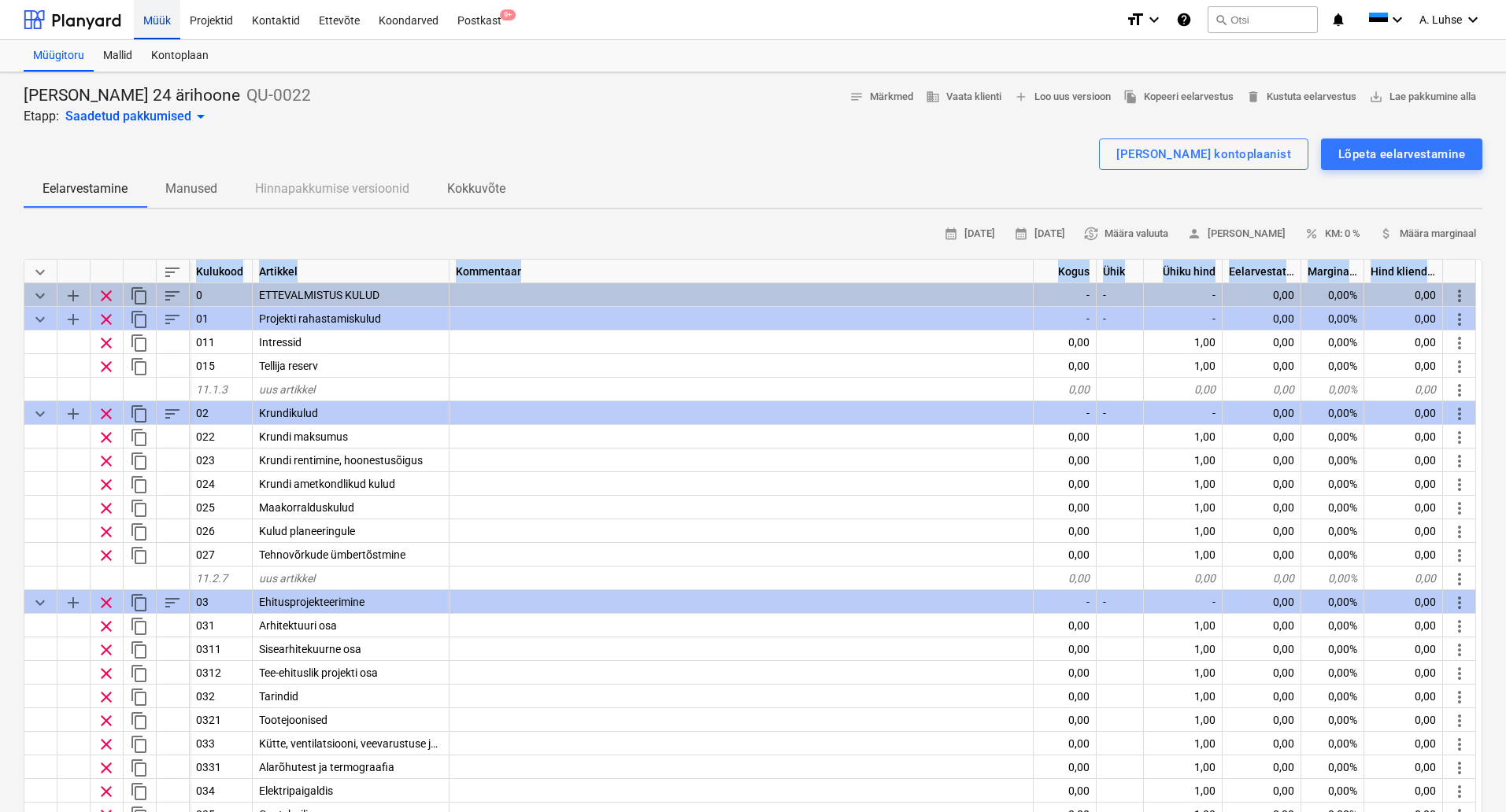
drag, startPoint x: 148, startPoint y: 26, endPoint x: 163, endPoint y: 30, distance: 15.5
click at [149, 26] on div "Müük" at bounding box center [157, 19] width 46 height 40
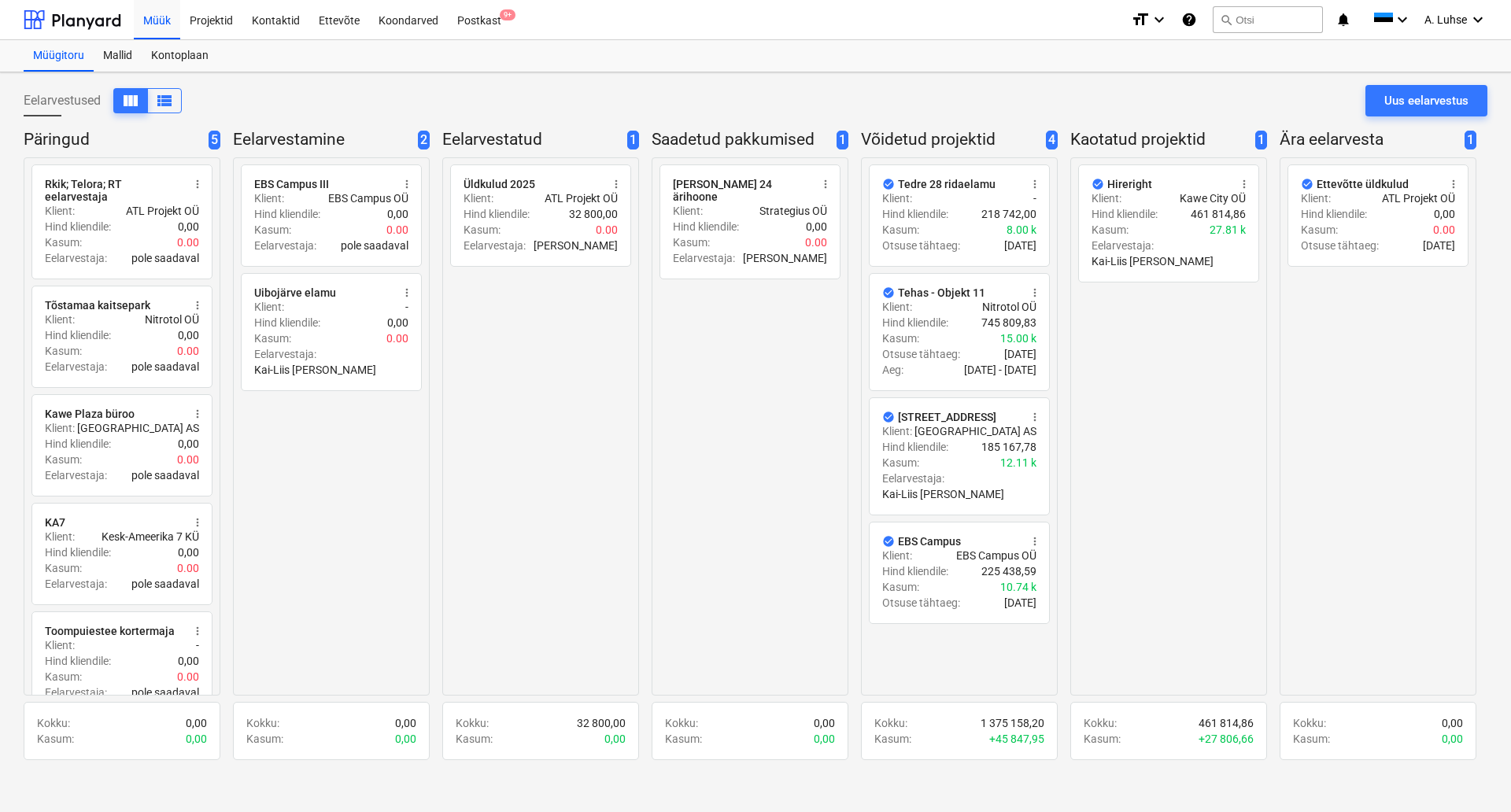
click at [603, 459] on div "radio_button_unchecked Üldkulud 2025 more_vert Klient : ATL Projekt OÜ Hind kli…" at bounding box center [541, 427] width 197 height 538
click at [486, 24] on div "Postkast 9+" at bounding box center [479, 19] width 63 height 40
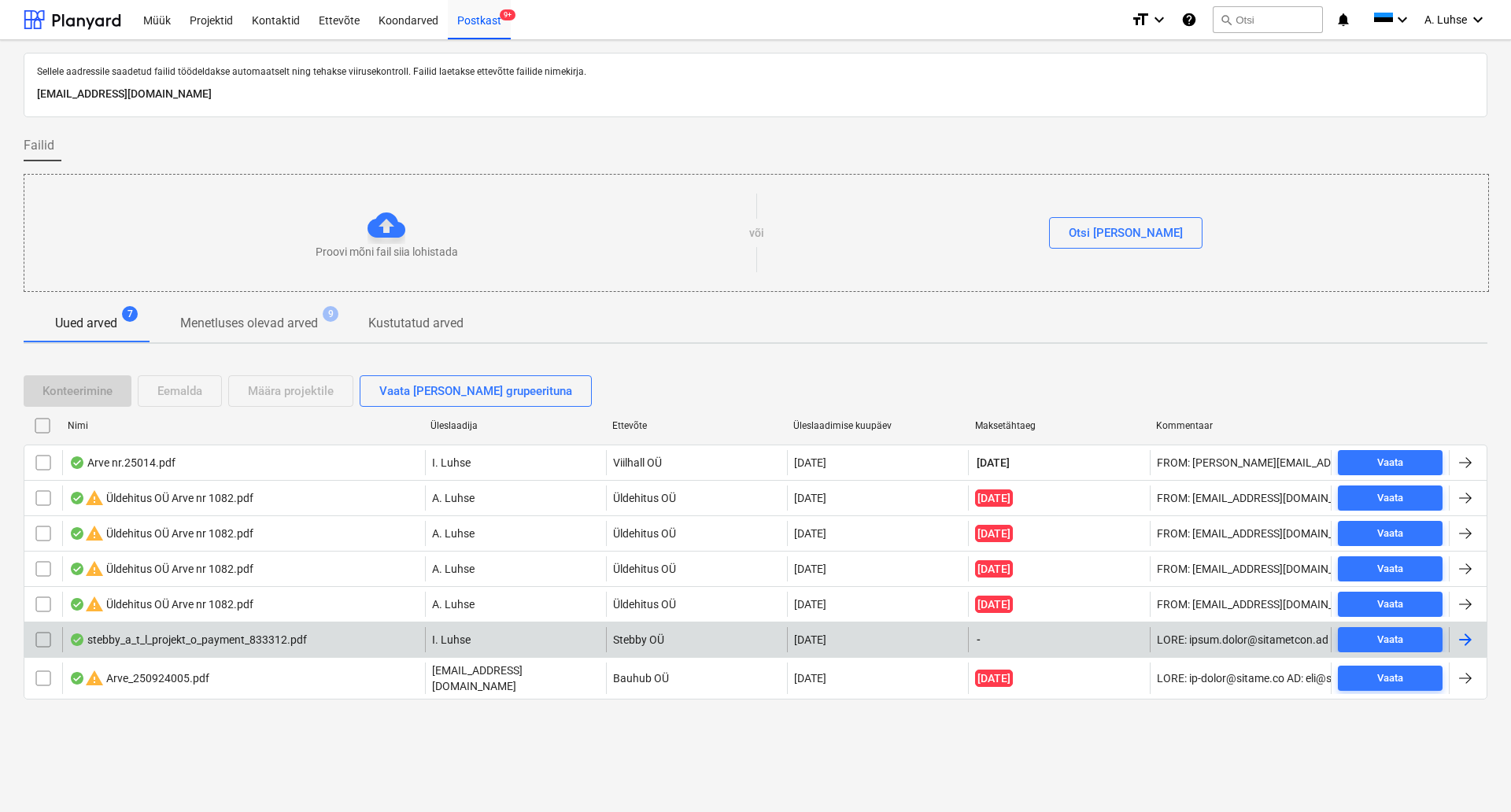
click at [38, 639] on input "checkbox" at bounding box center [42, 639] width 25 height 25
click at [293, 395] on div "Määra projektile" at bounding box center [290, 392] width 86 height 21
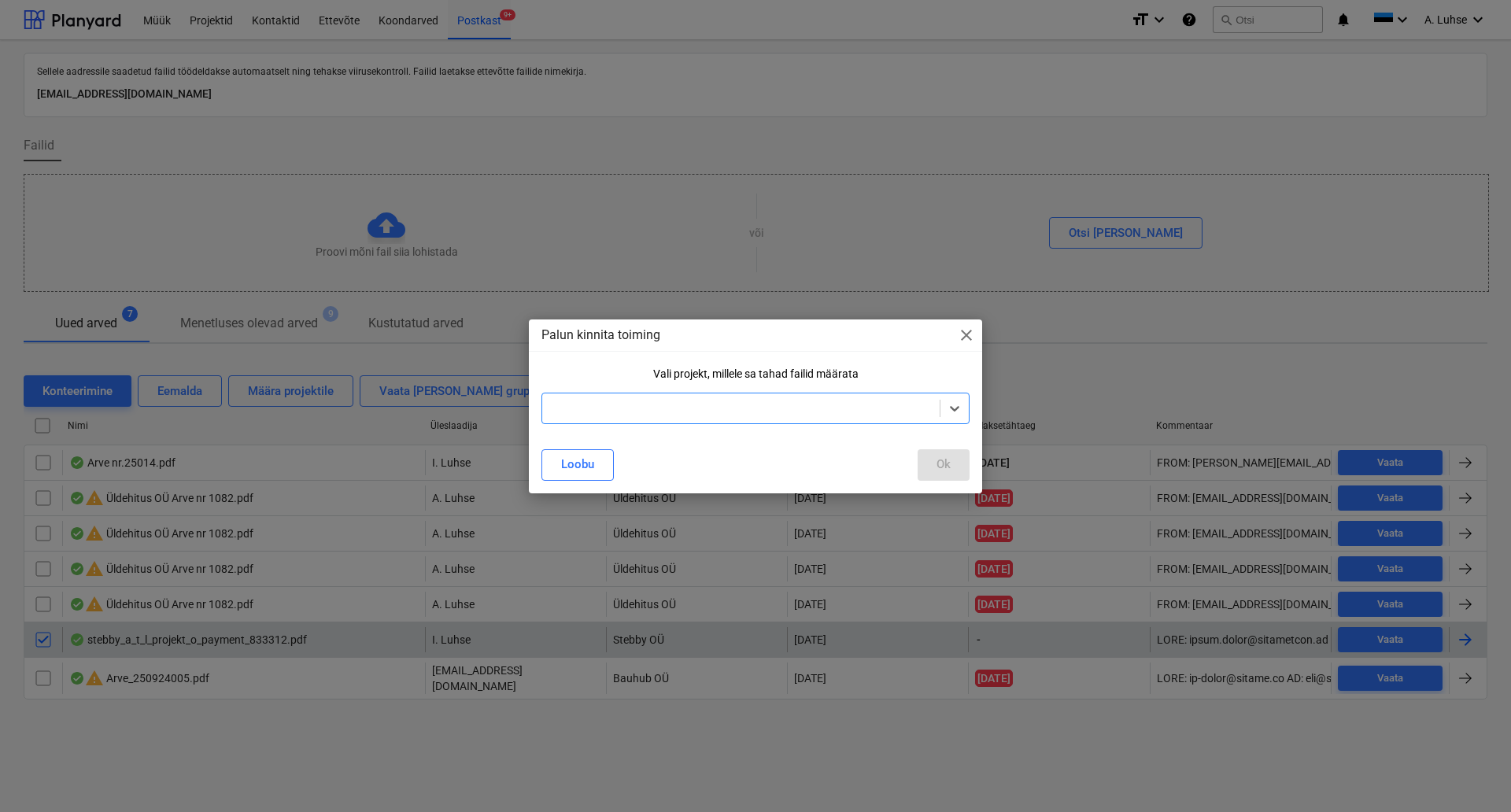
click at [682, 418] on div at bounding box center [741, 408] width 397 height 22
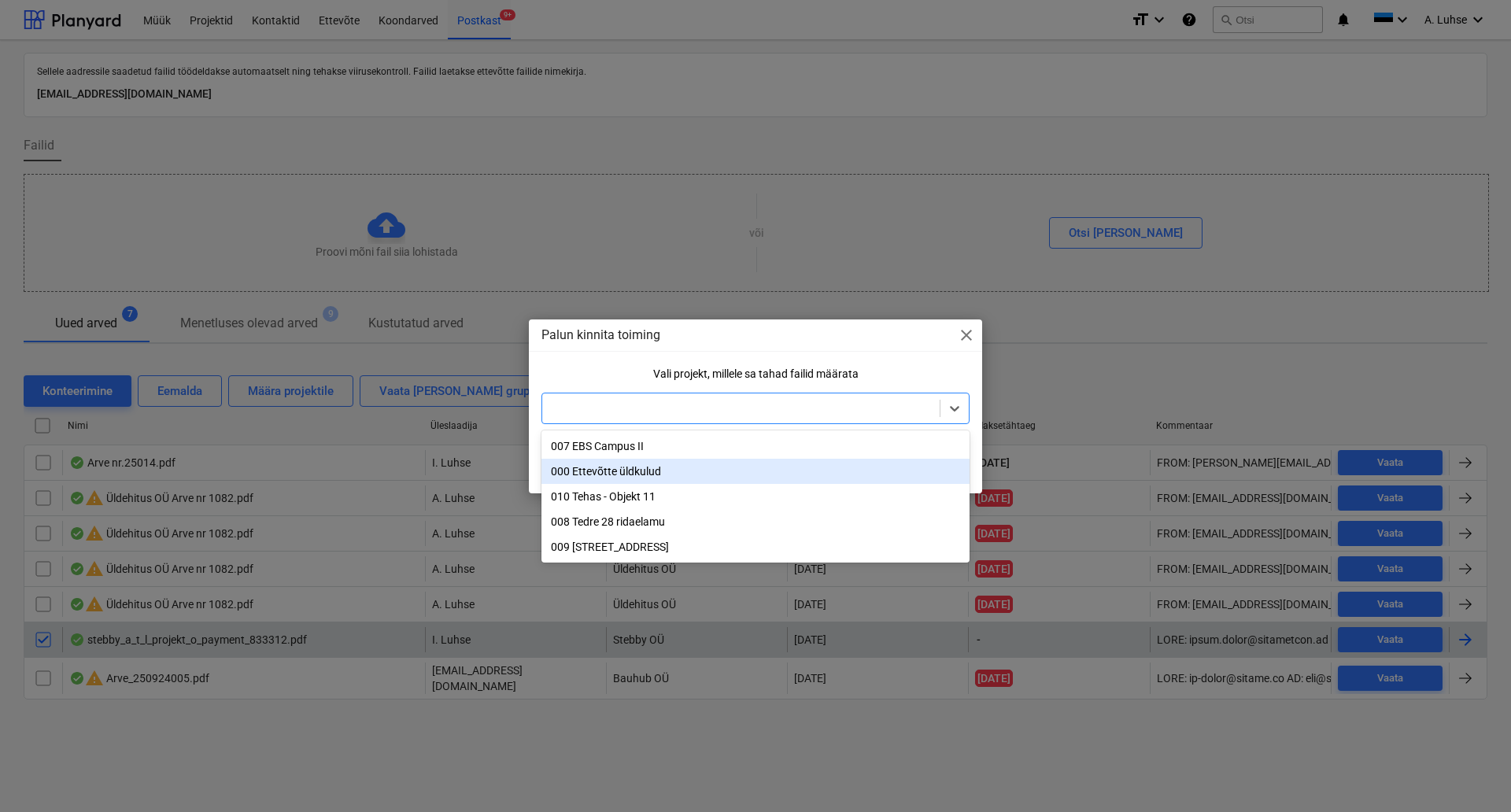
click at [702, 478] on div "000 Ettevõtte üldkulud" at bounding box center [756, 471] width 428 height 25
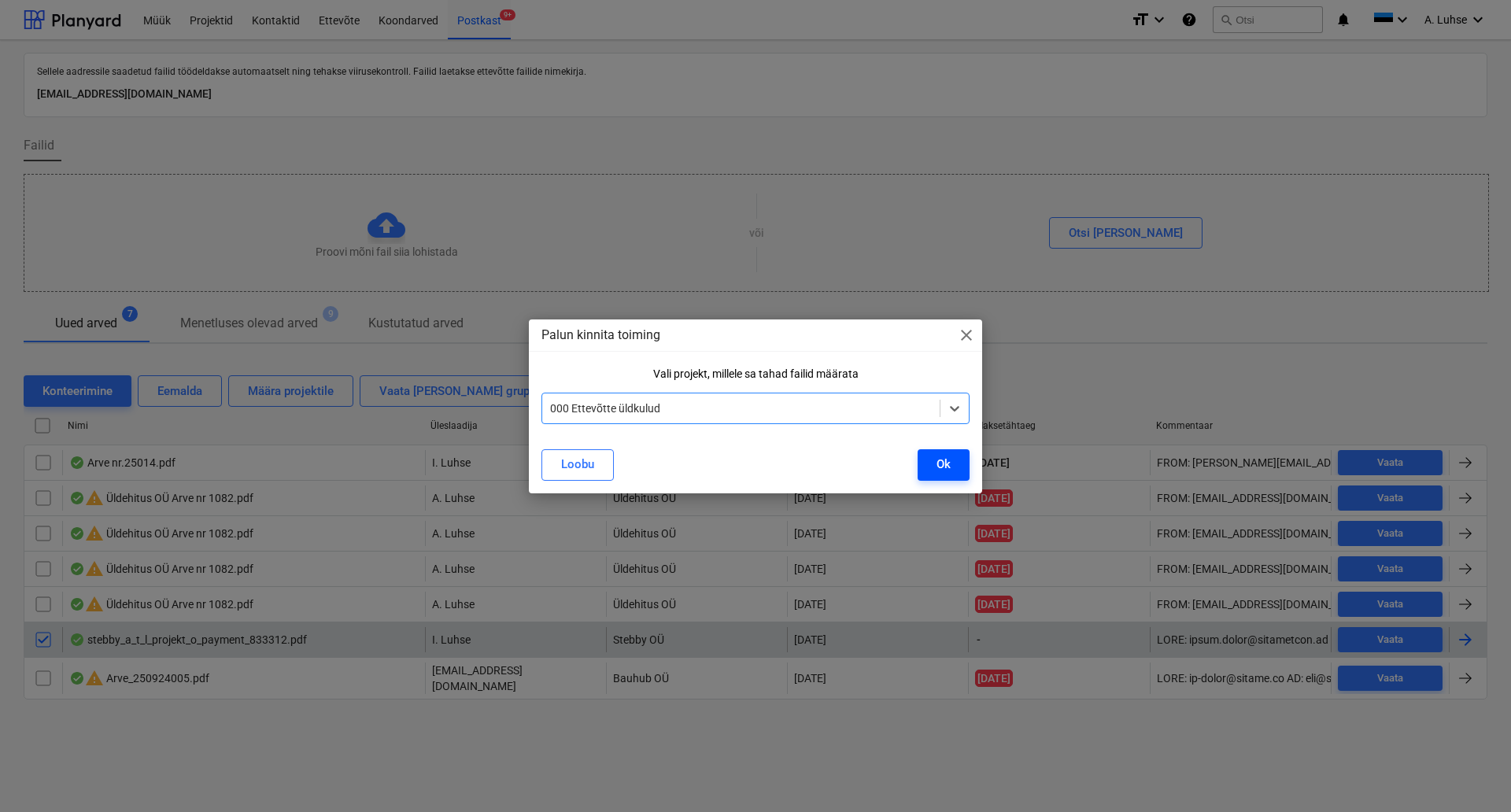
click at [942, 460] on div "Ok" at bounding box center [944, 464] width 14 height 21
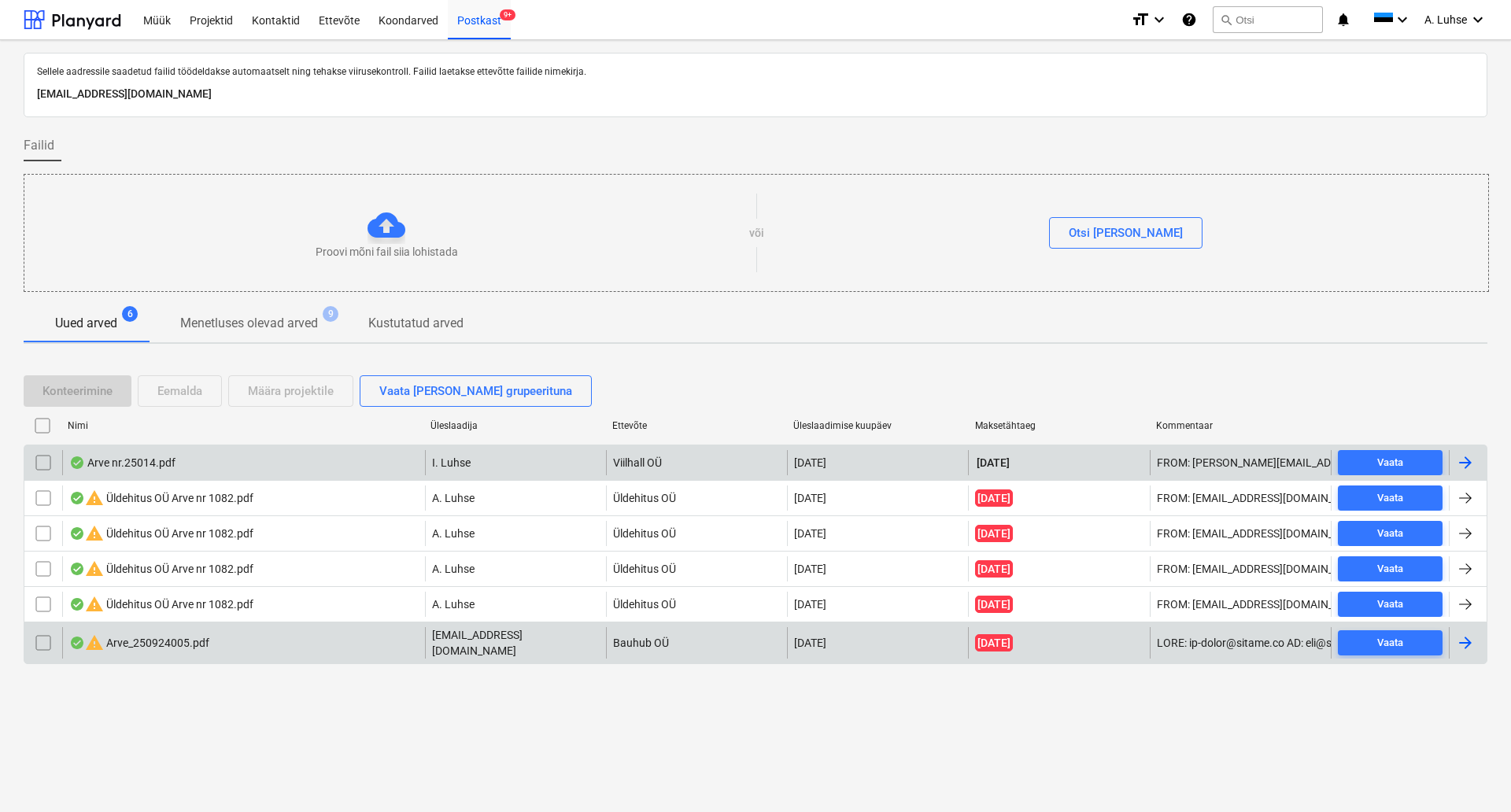
click at [134, 471] on div "Arve nr.25014.pdf" at bounding box center [244, 462] width 363 height 25
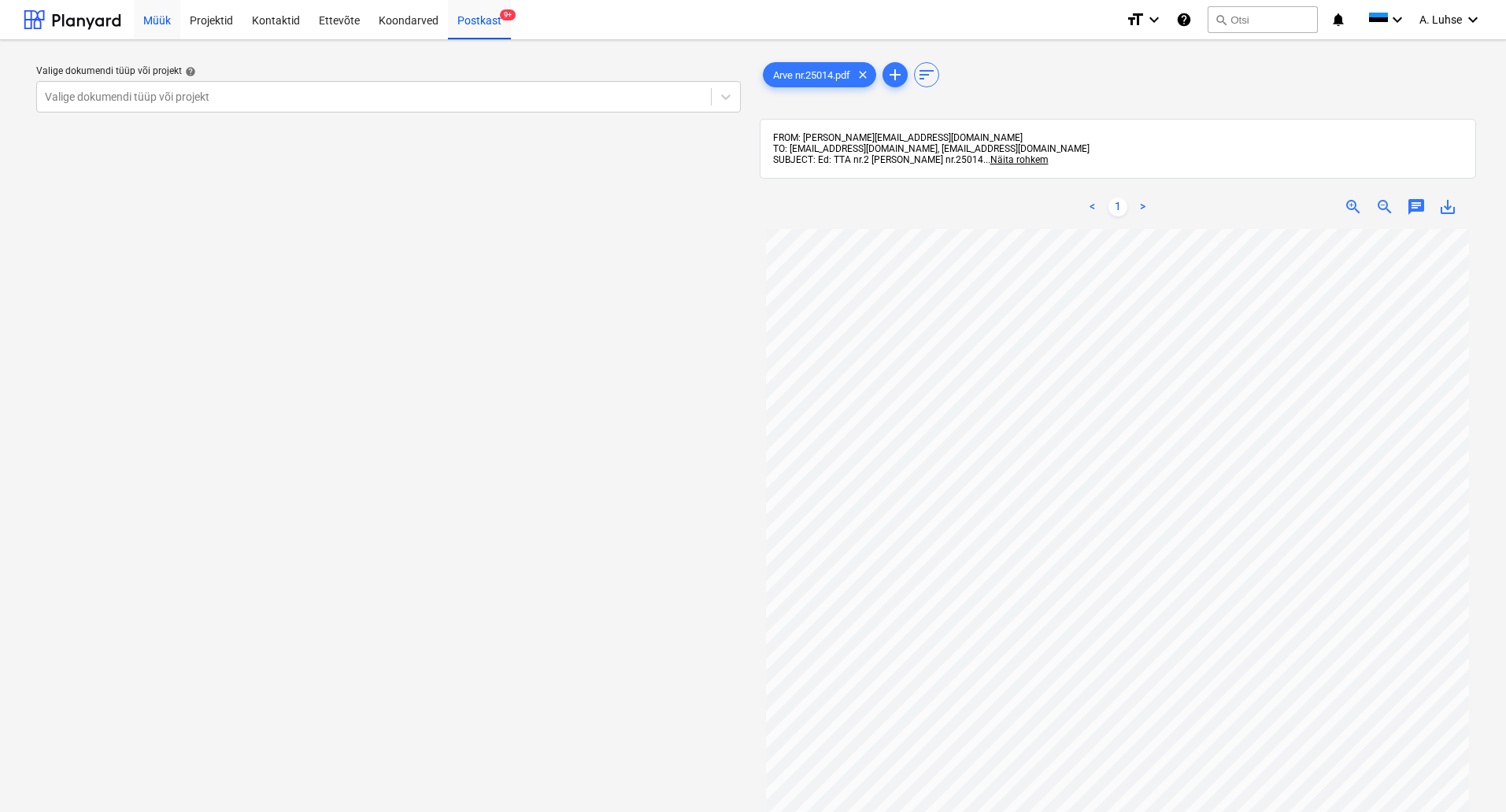
click at [168, 16] on div "Müük" at bounding box center [157, 19] width 46 height 40
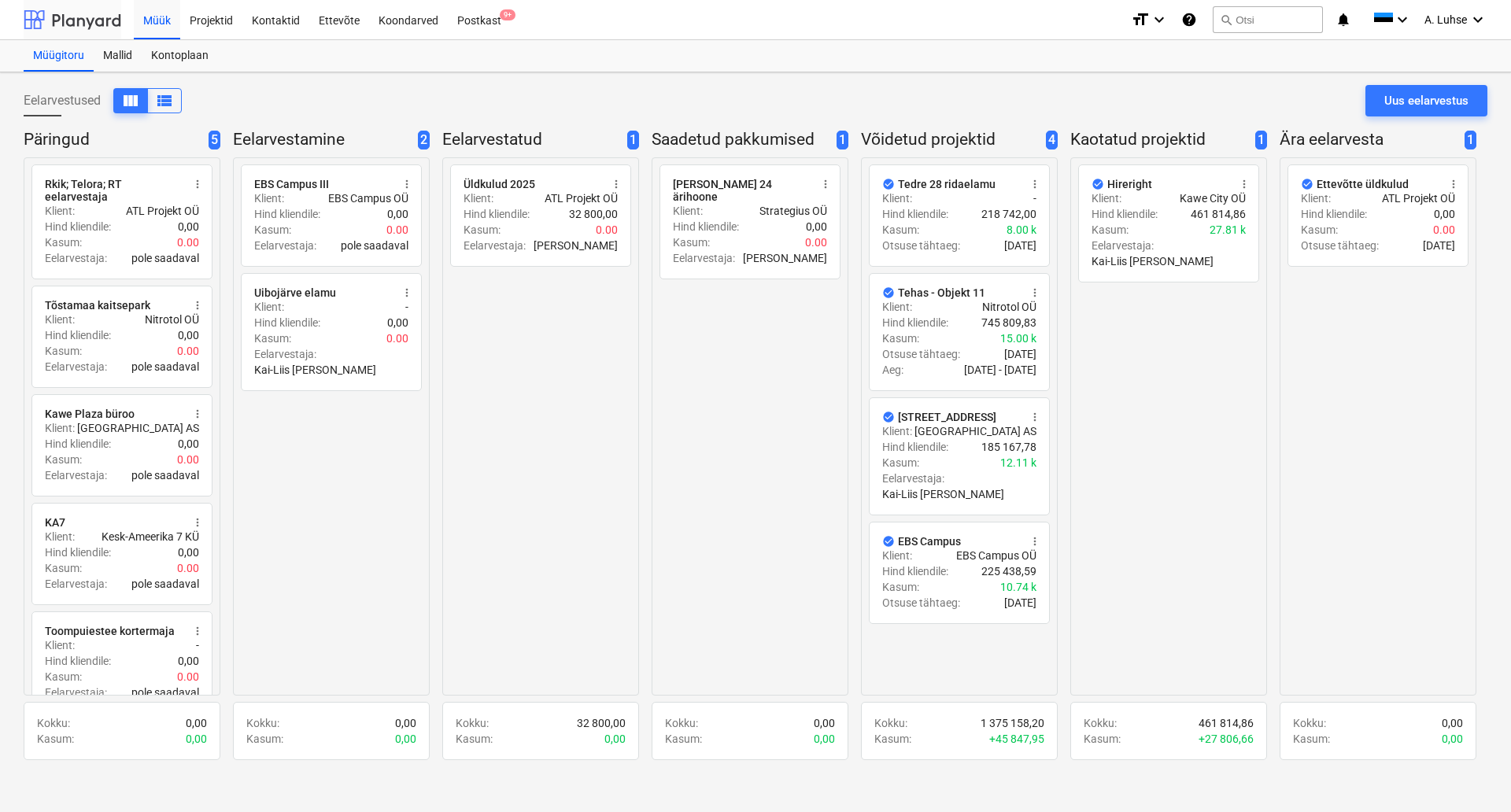
click at [91, 24] on div at bounding box center [72, 19] width 98 height 39
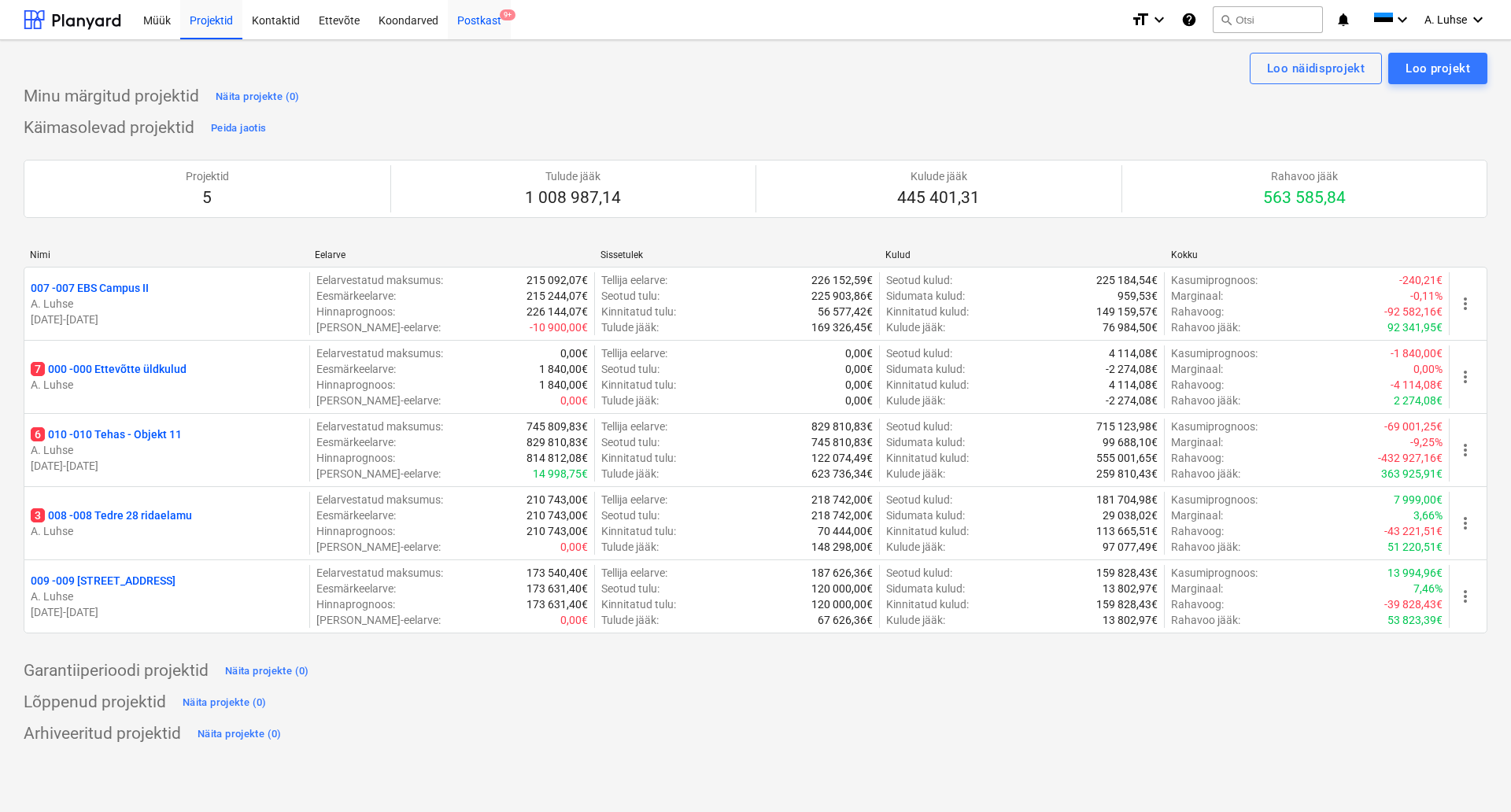
click at [479, 28] on div "Postkast 9+" at bounding box center [479, 19] width 63 height 40
